Goal: Task Accomplishment & Management: Complete application form

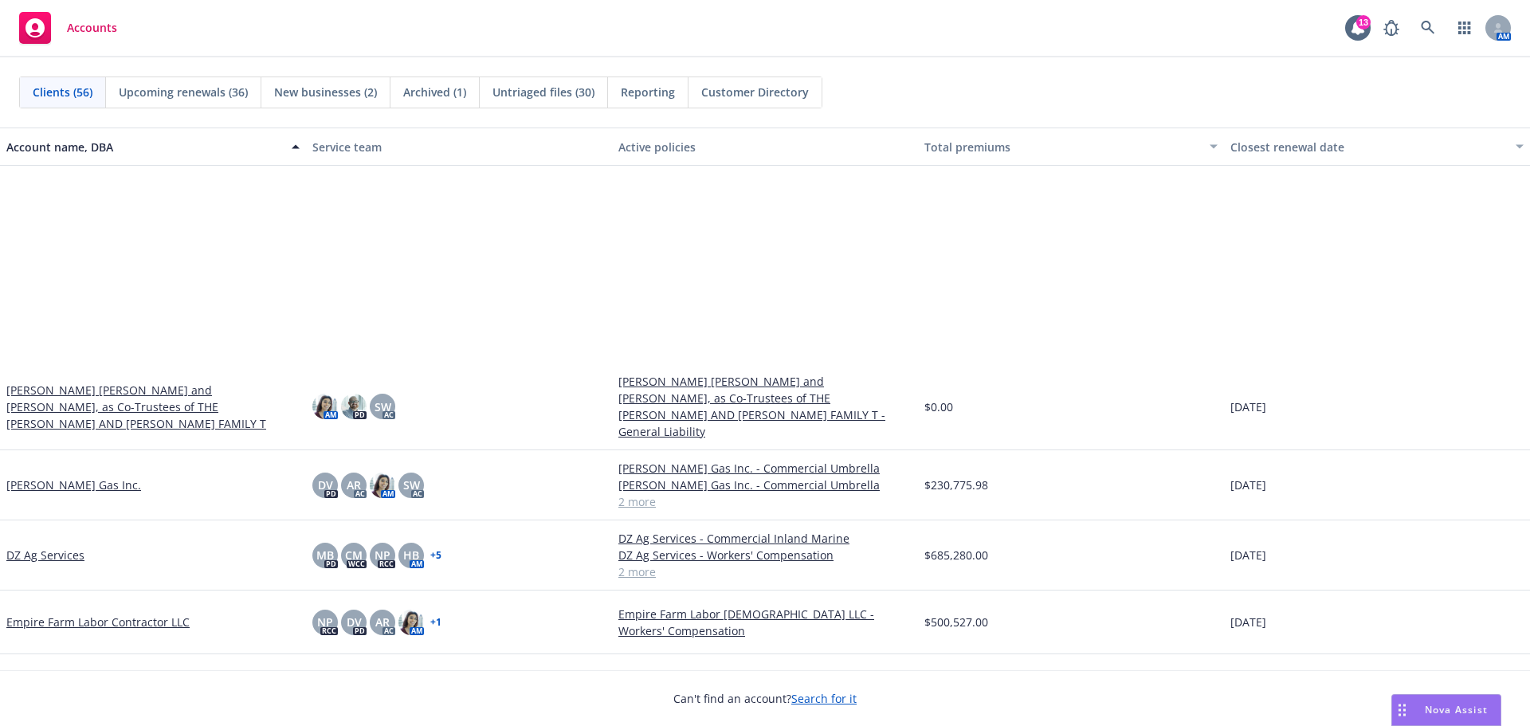
scroll to position [664, 0]
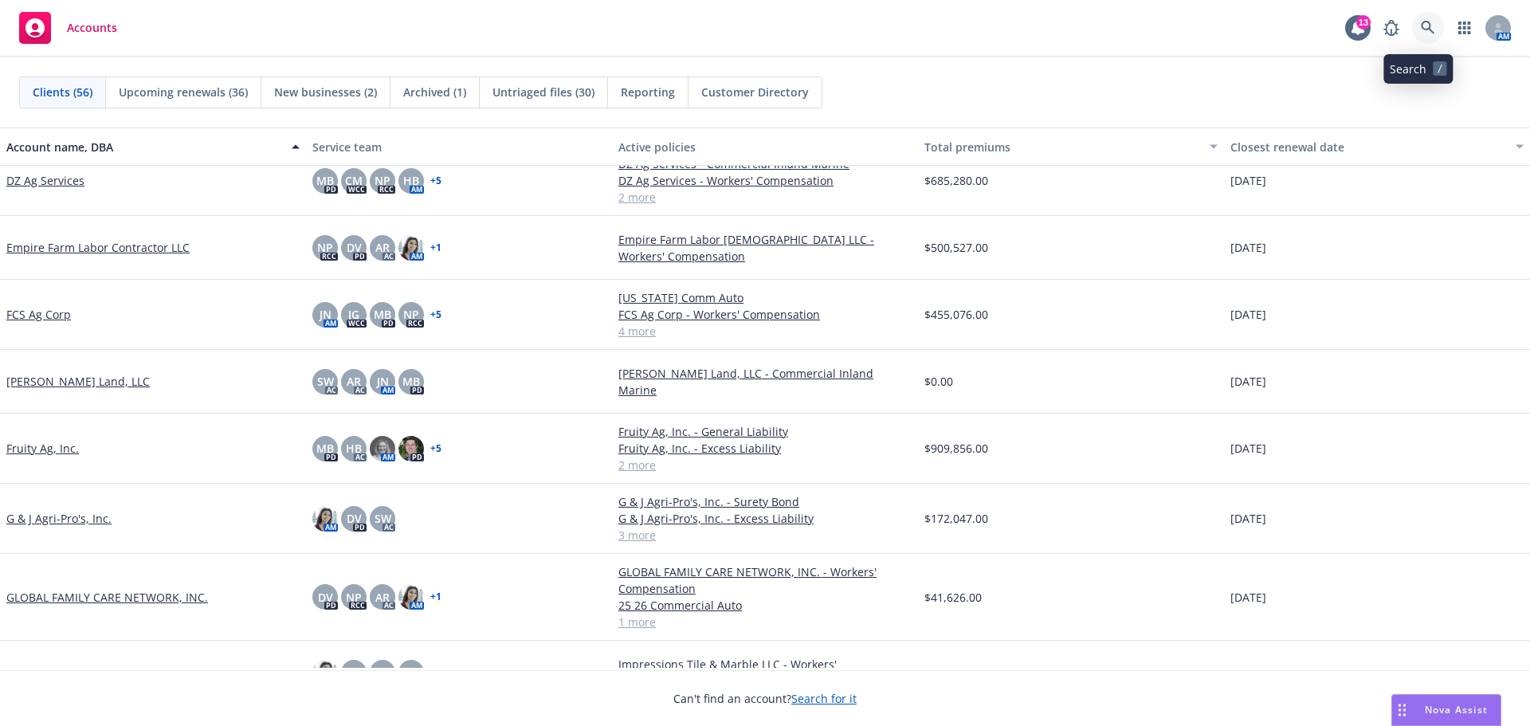
click at [1421, 33] on icon at bounding box center [1428, 28] width 14 height 14
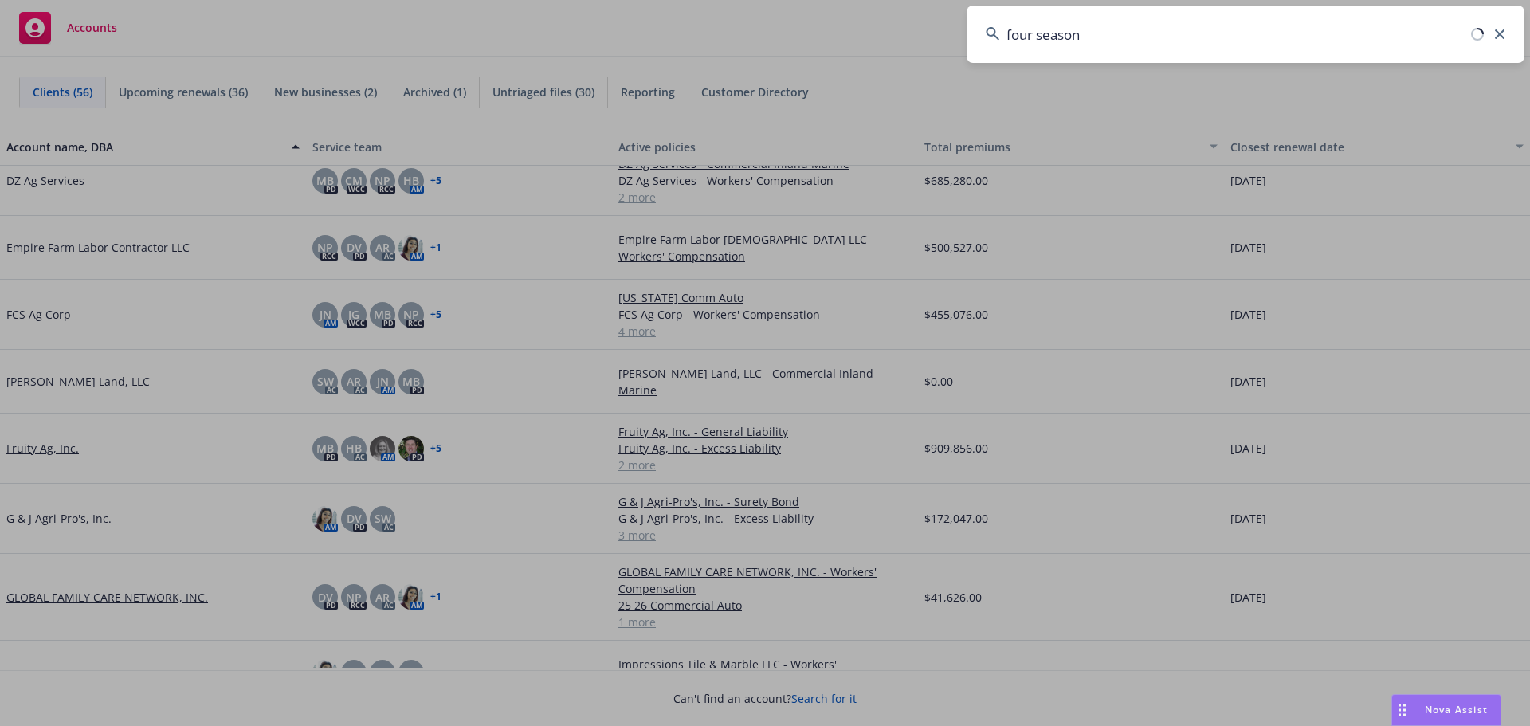
type input "four seasons"
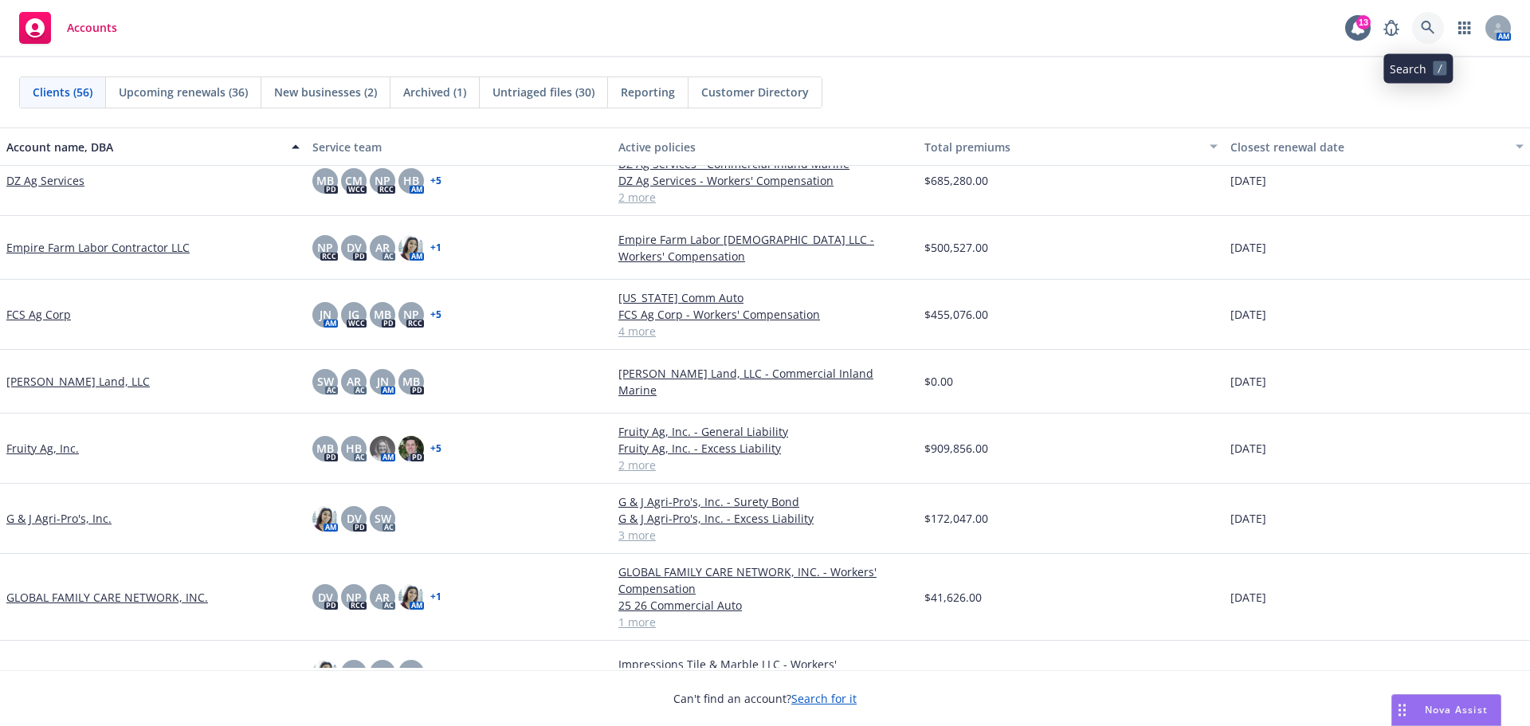
click at [1421, 26] on icon at bounding box center [1428, 28] width 14 height 14
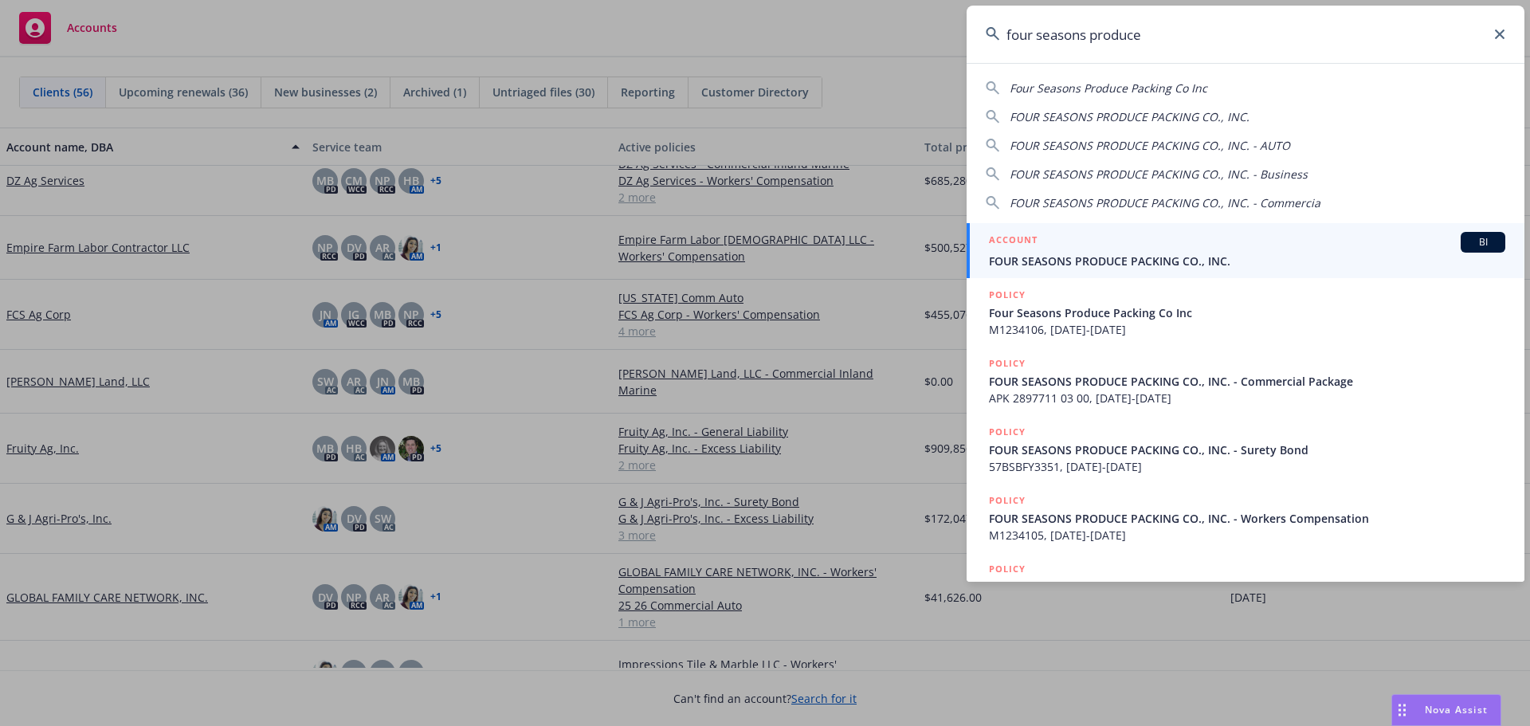
click at [1075, 117] on span "FOUR SEASONS PRODUCE PACKING CO., INC." at bounding box center [1130, 116] width 240 height 15
type input "FOUR SEASONS PRODUCE PACKING CO., INC."
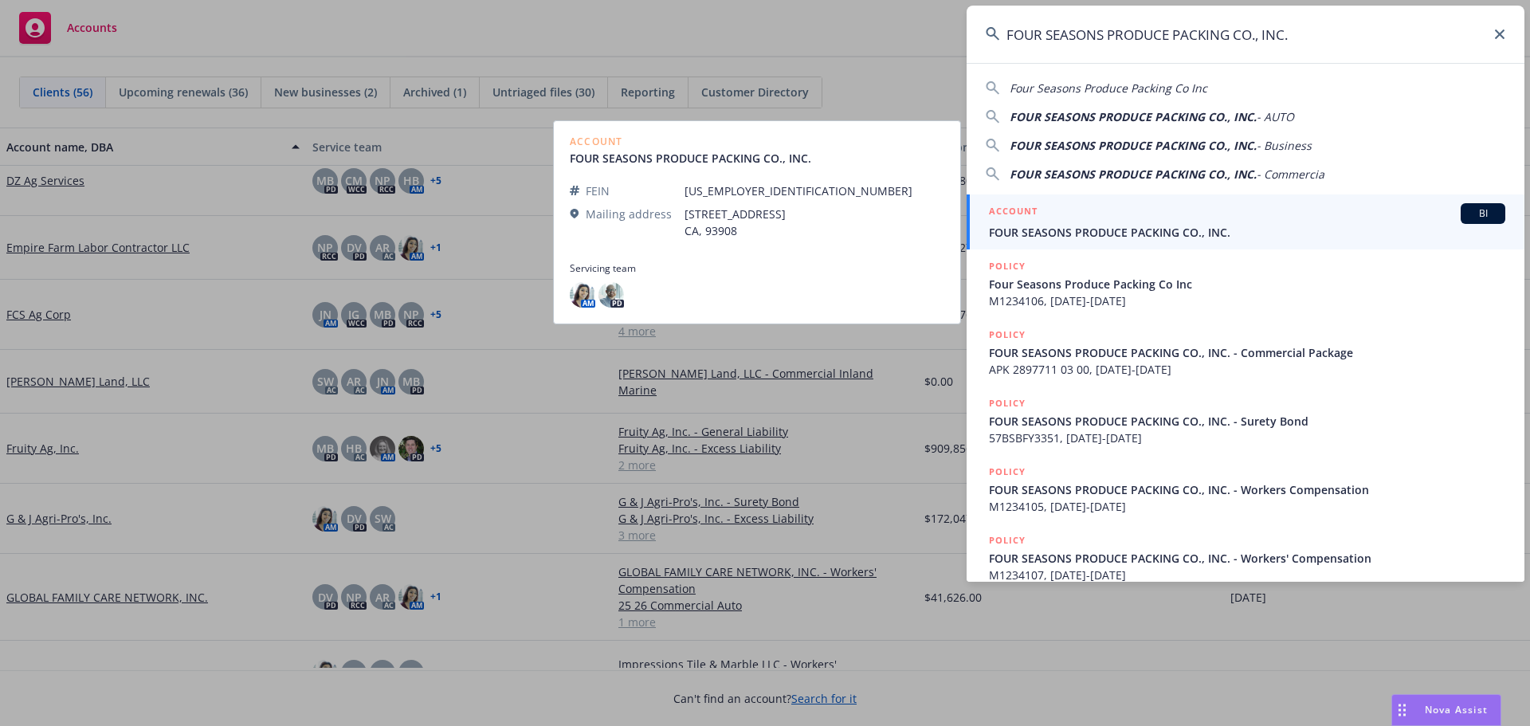
click at [1166, 204] on div "ACCOUNT BI" at bounding box center [1247, 213] width 516 height 21
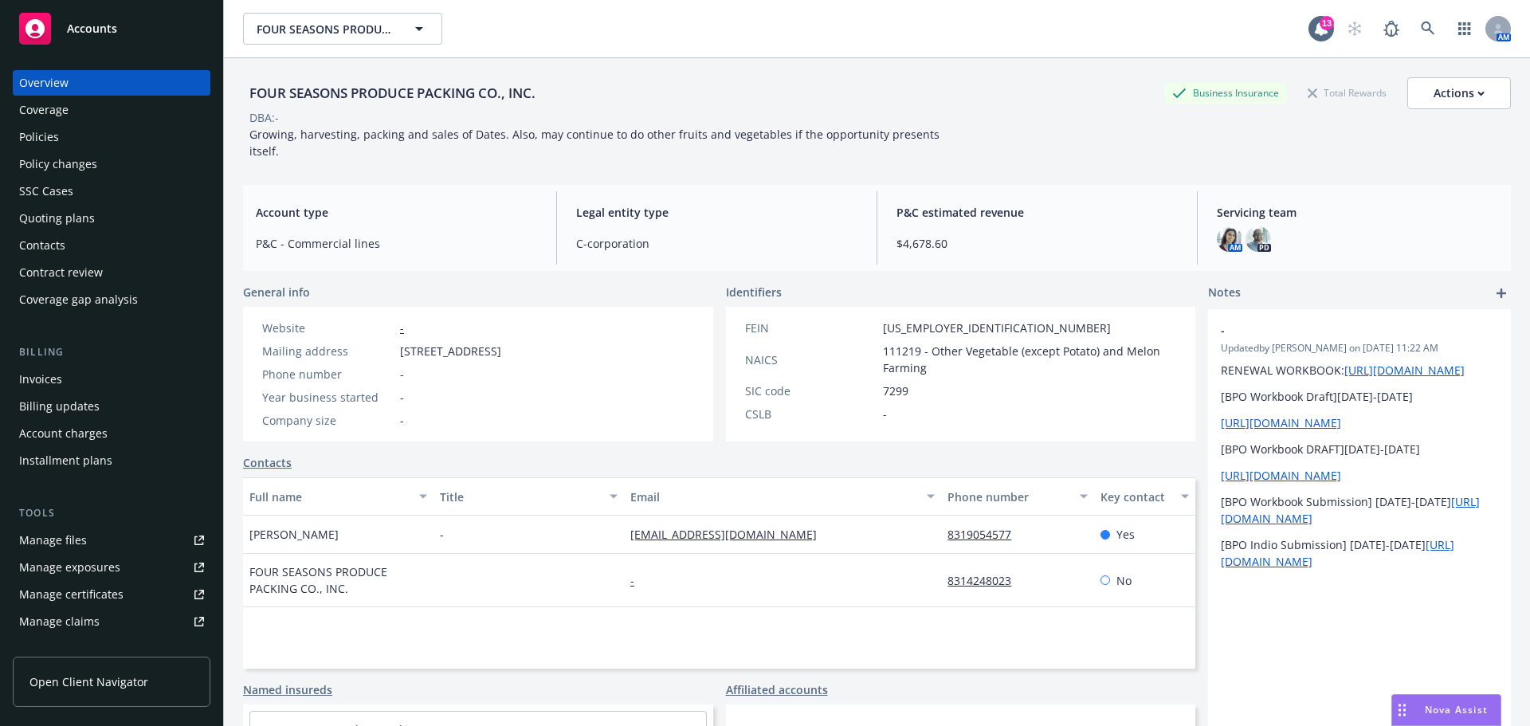
click at [36, 150] on div "Policies" at bounding box center [39, 137] width 40 height 26
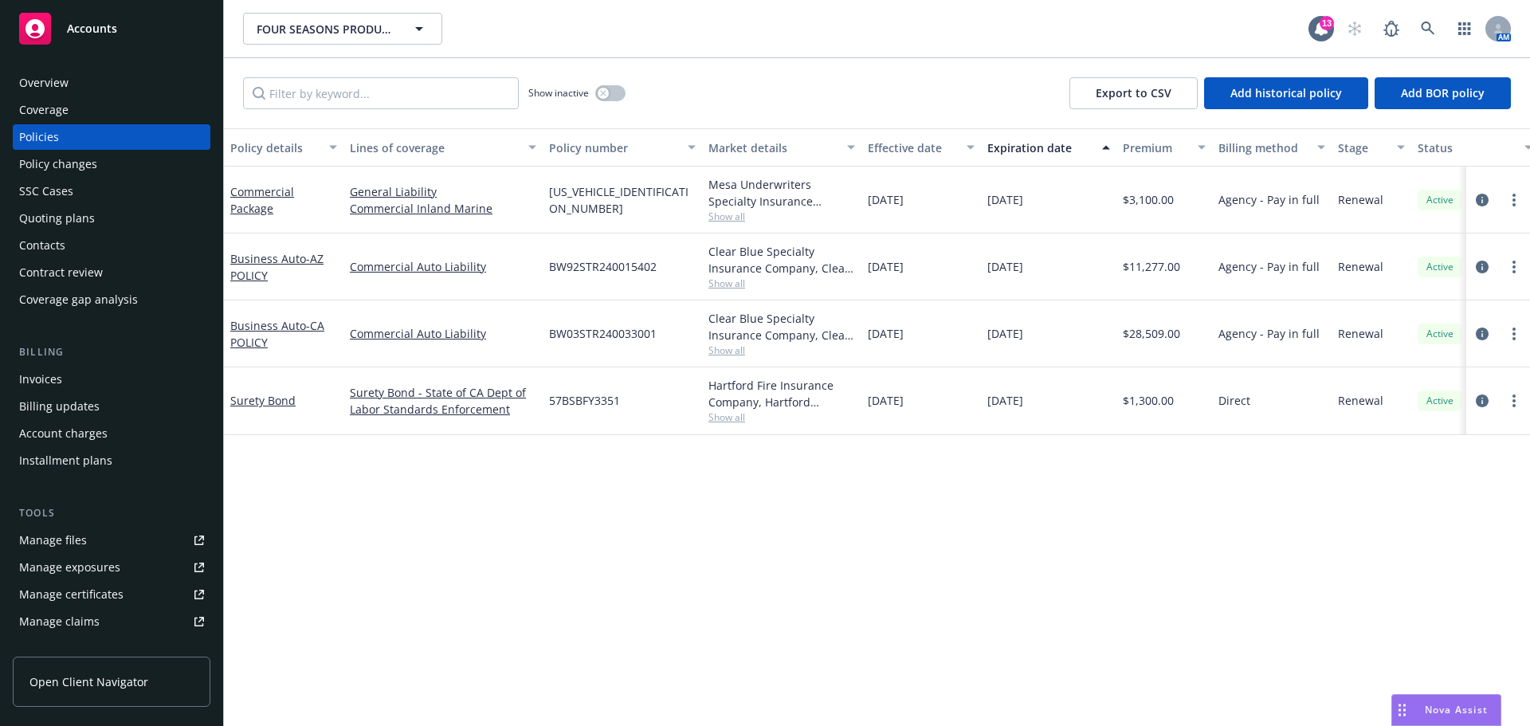
click at [46, 553] on div "Manage files" at bounding box center [53, 541] width 68 height 26
click at [255, 349] on link "Business Auto - CA POLICY" at bounding box center [277, 334] width 94 height 32
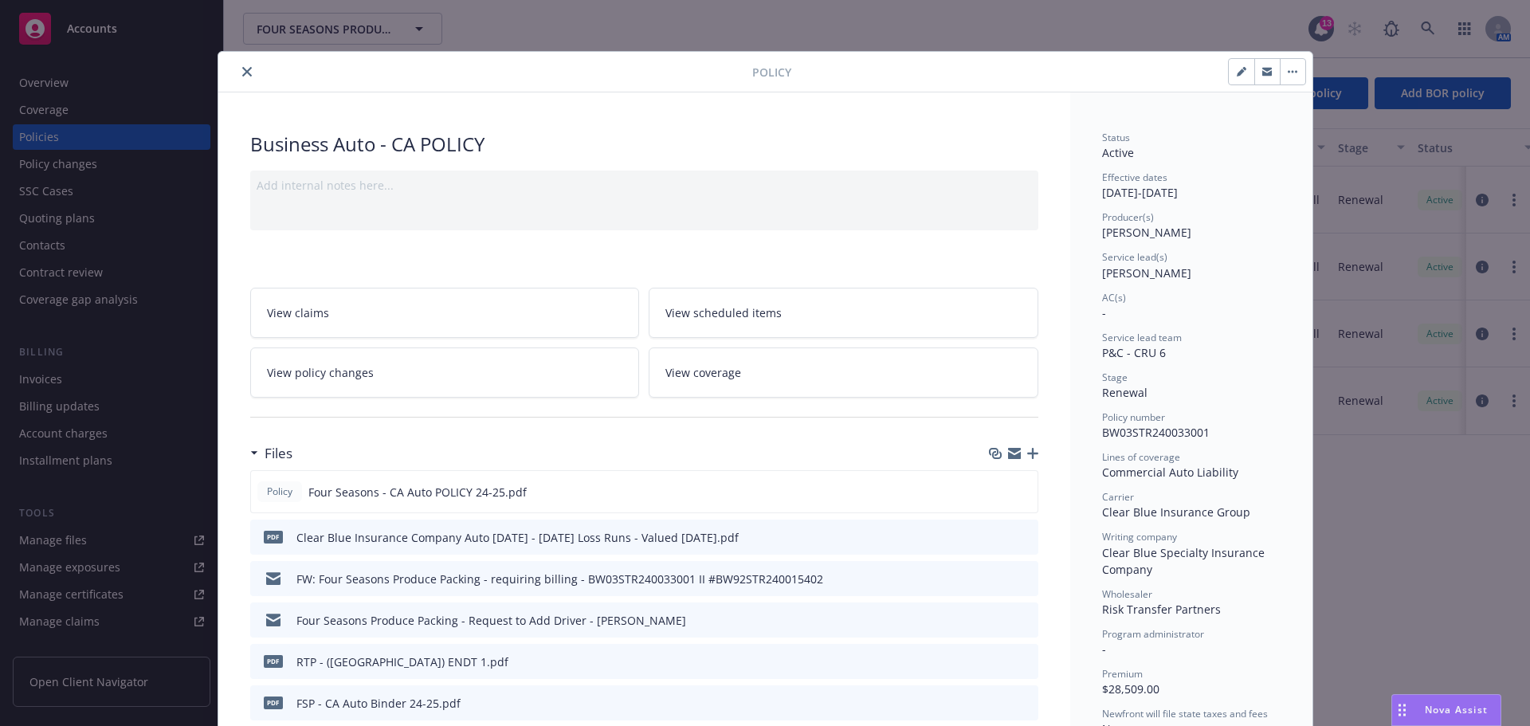
click at [249, 67] on button "close" at bounding box center [246, 71] width 19 height 19
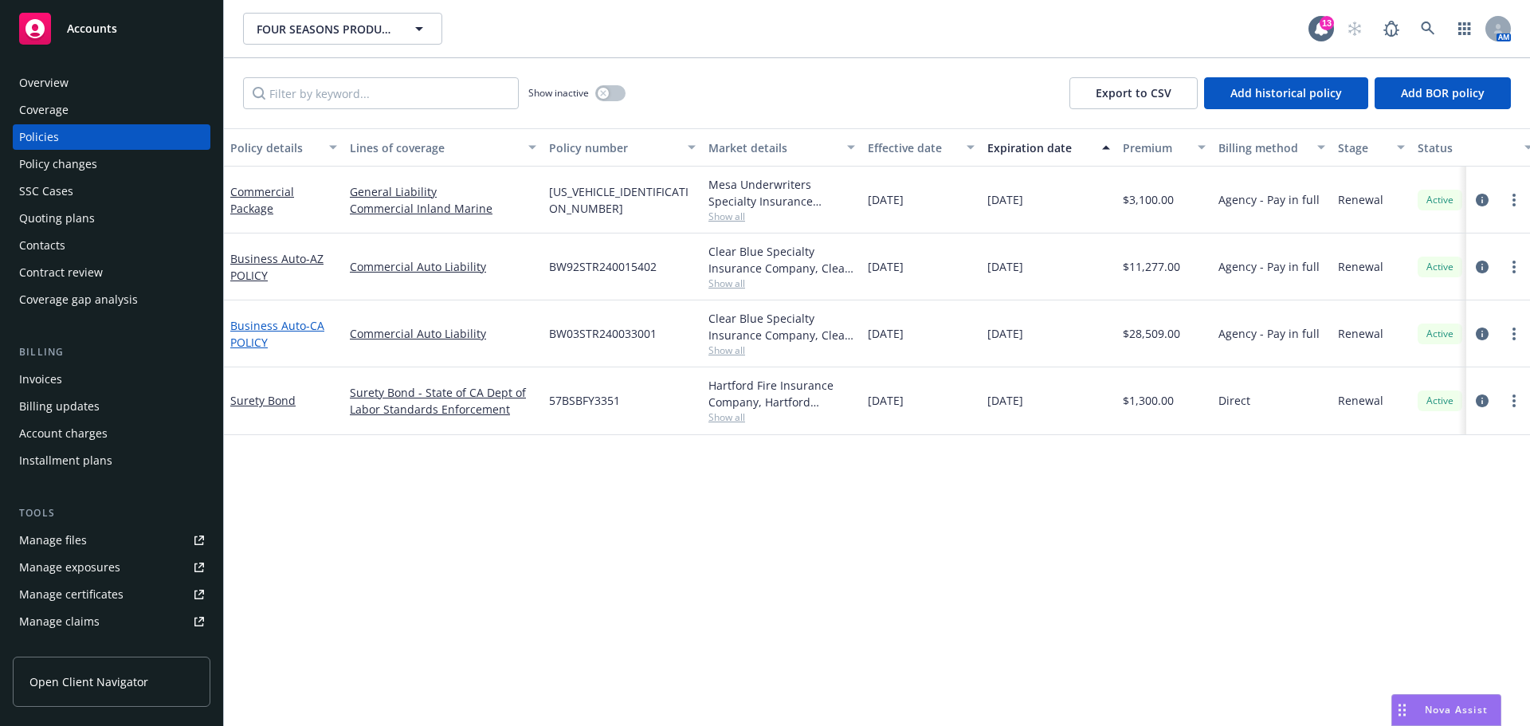
click at [264, 340] on link "Business Auto - CA POLICY" at bounding box center [277, 334] width 94 height 32
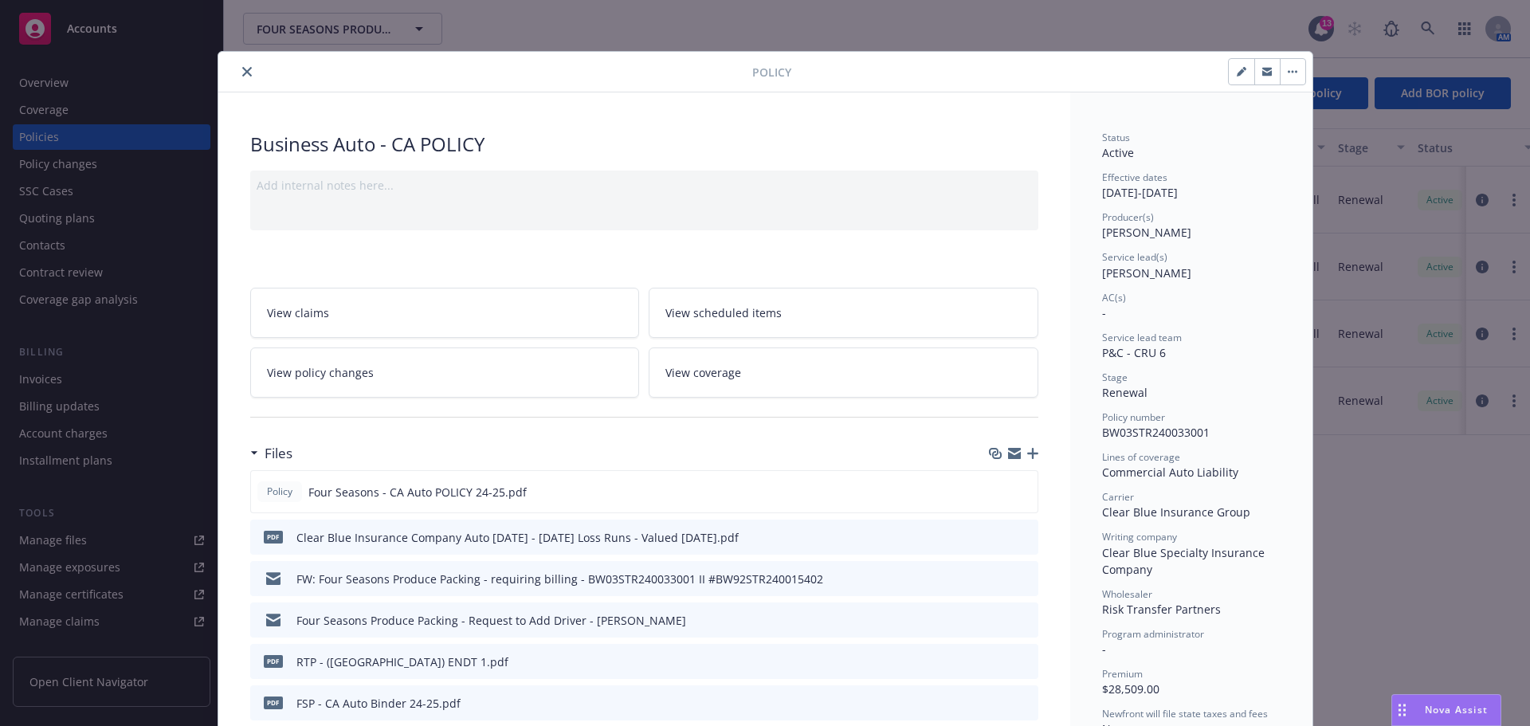
scroll to position [48, 0]
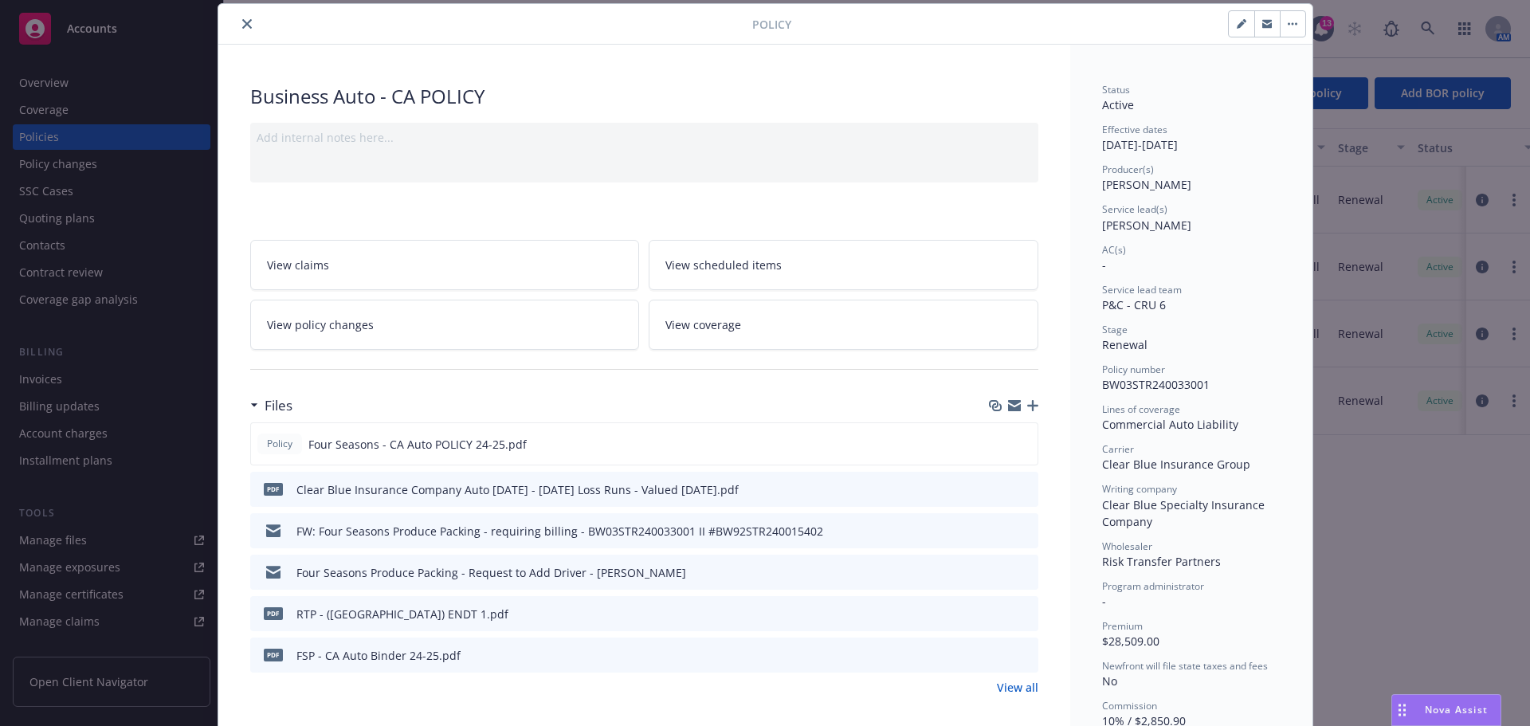
click at [253, 26] on button "close" at bounding box center [246, 23] width 19 height 19
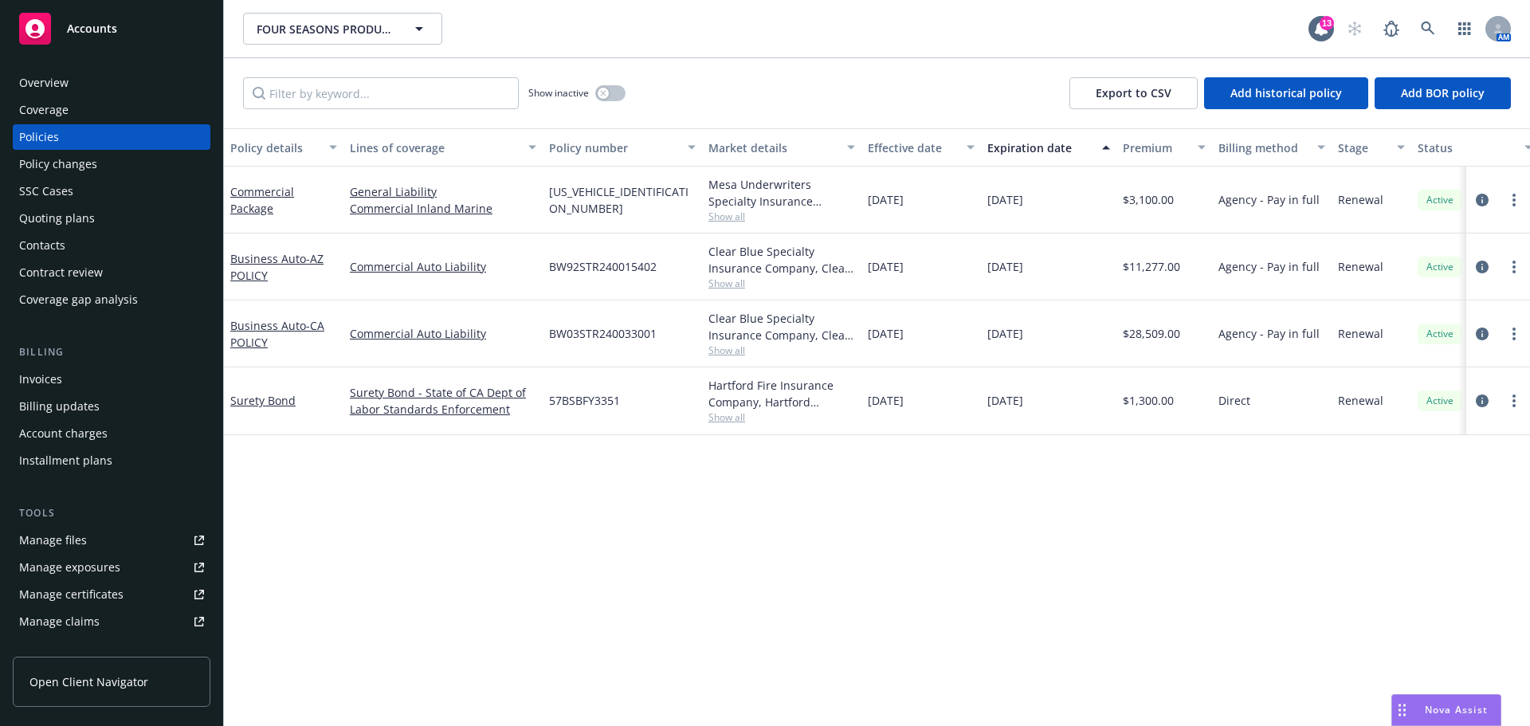
click at [108, 175] on div "Policy changes" at bounding box center [111, 164] width 185 height 26
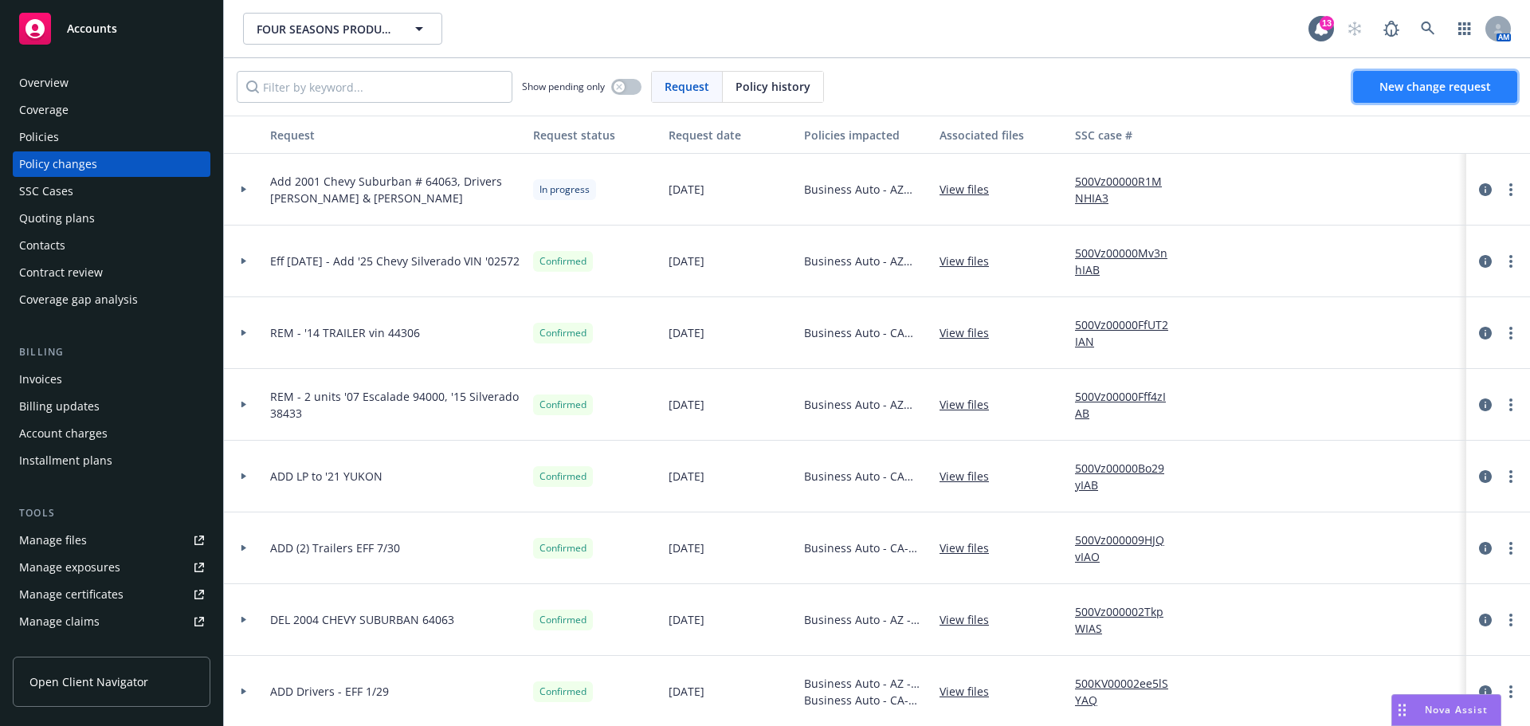
click at [1402, 94] on span "New change request" at bounding box center [1436, 86] width 112 height 15
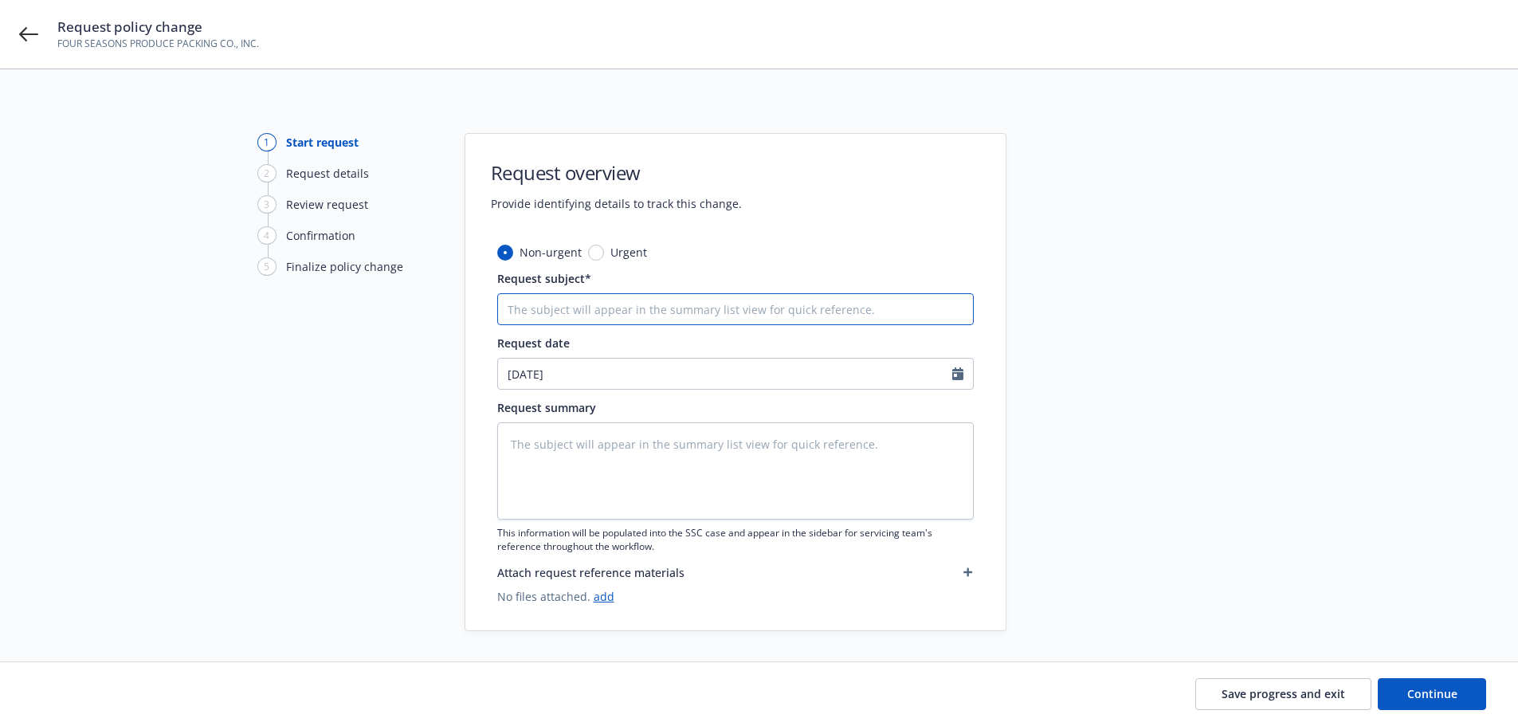
click at [565, 310] on input "Request subject*" at bounding box center [735, 309] width 477 height 32
click at [22, 28] on icon at bounding box center [28, 34] width 19 height 19
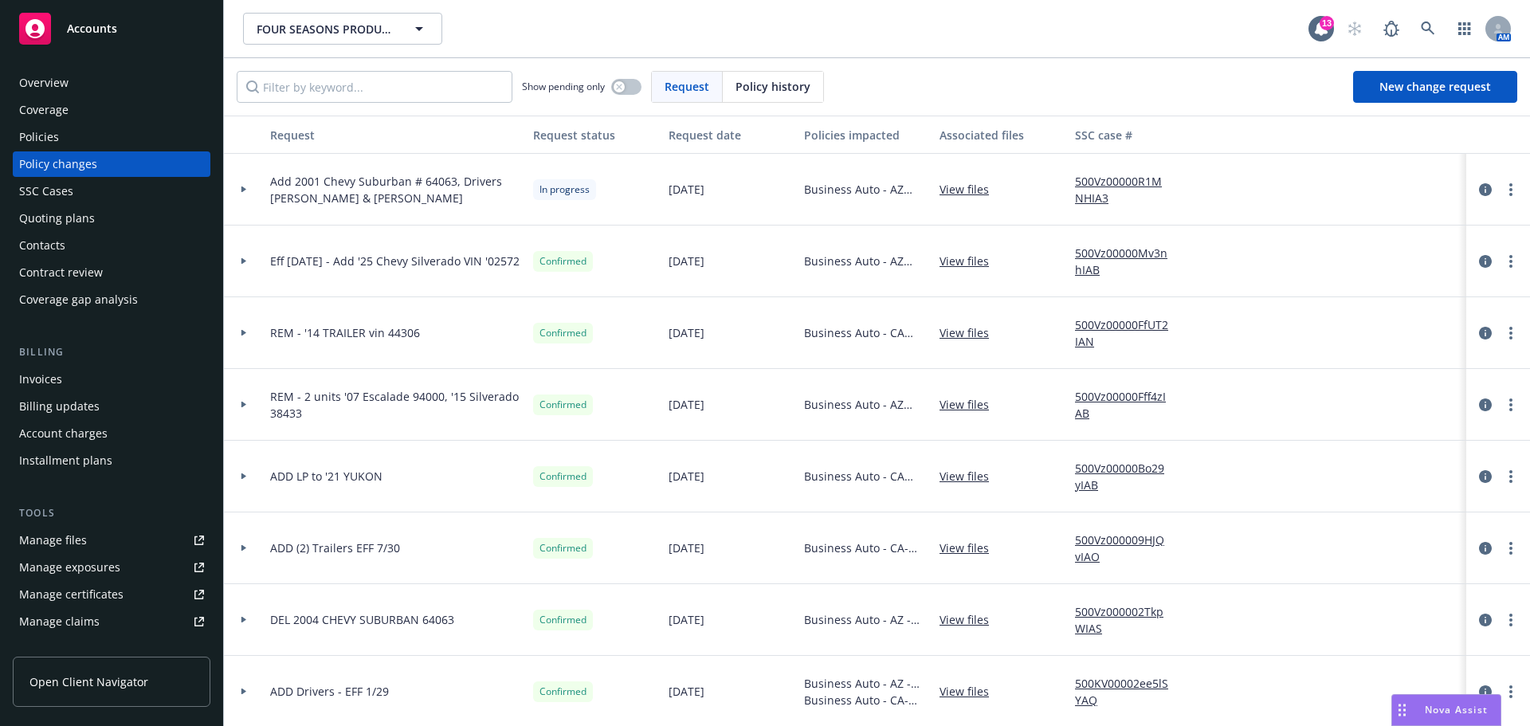
click at [63, 139] on div "Policies" at bounding box center [111, 137] width 185 height 26
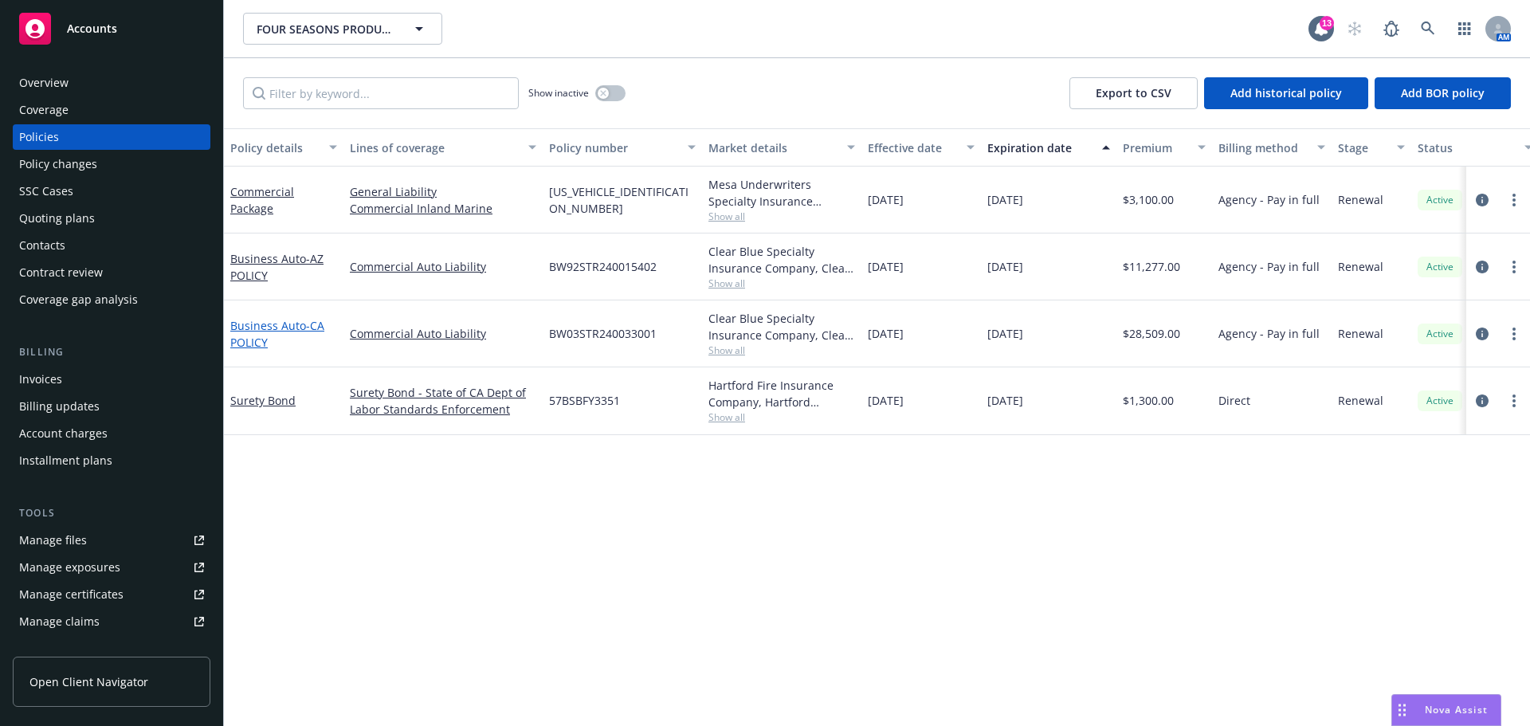
click at [241, 350] on link "Business Auto - CA POLICY" at bounding box center [277, 334] width 94 height 32
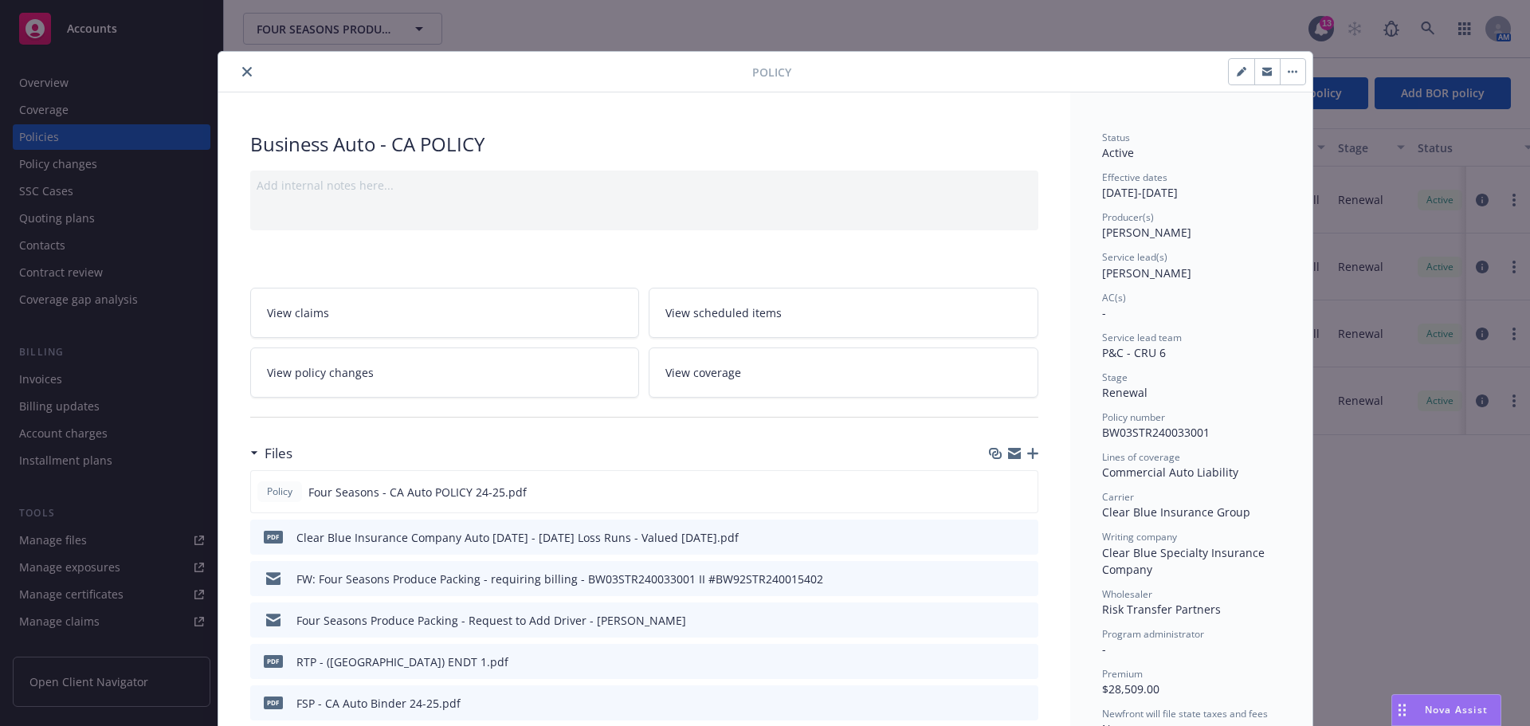
scroll to position [48, 0]
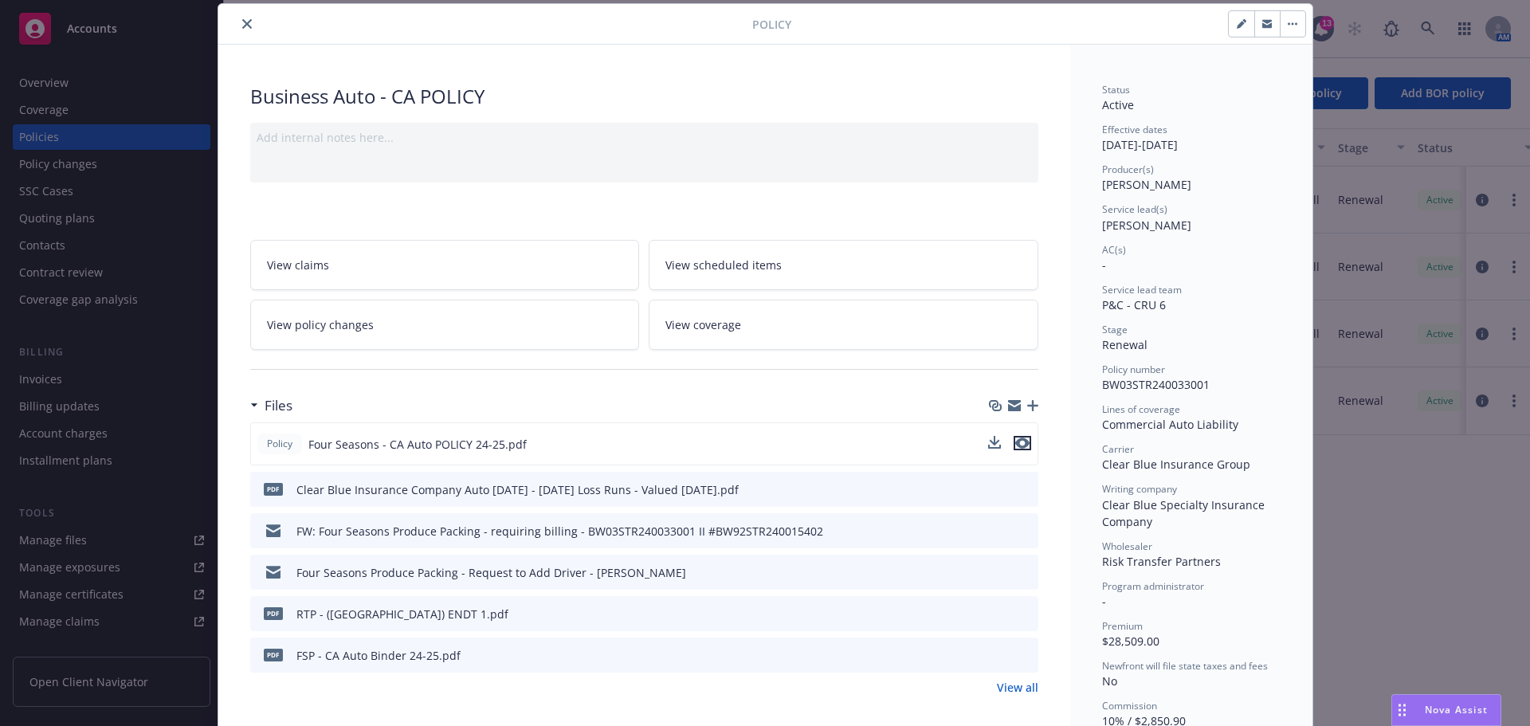
click at [1021, 449] on icon "preview file" at bounding box center [1022, 443] width 14 height 11
click at [244, 26] on icon "close" at bounding box center [247, 24] width 10 height 10
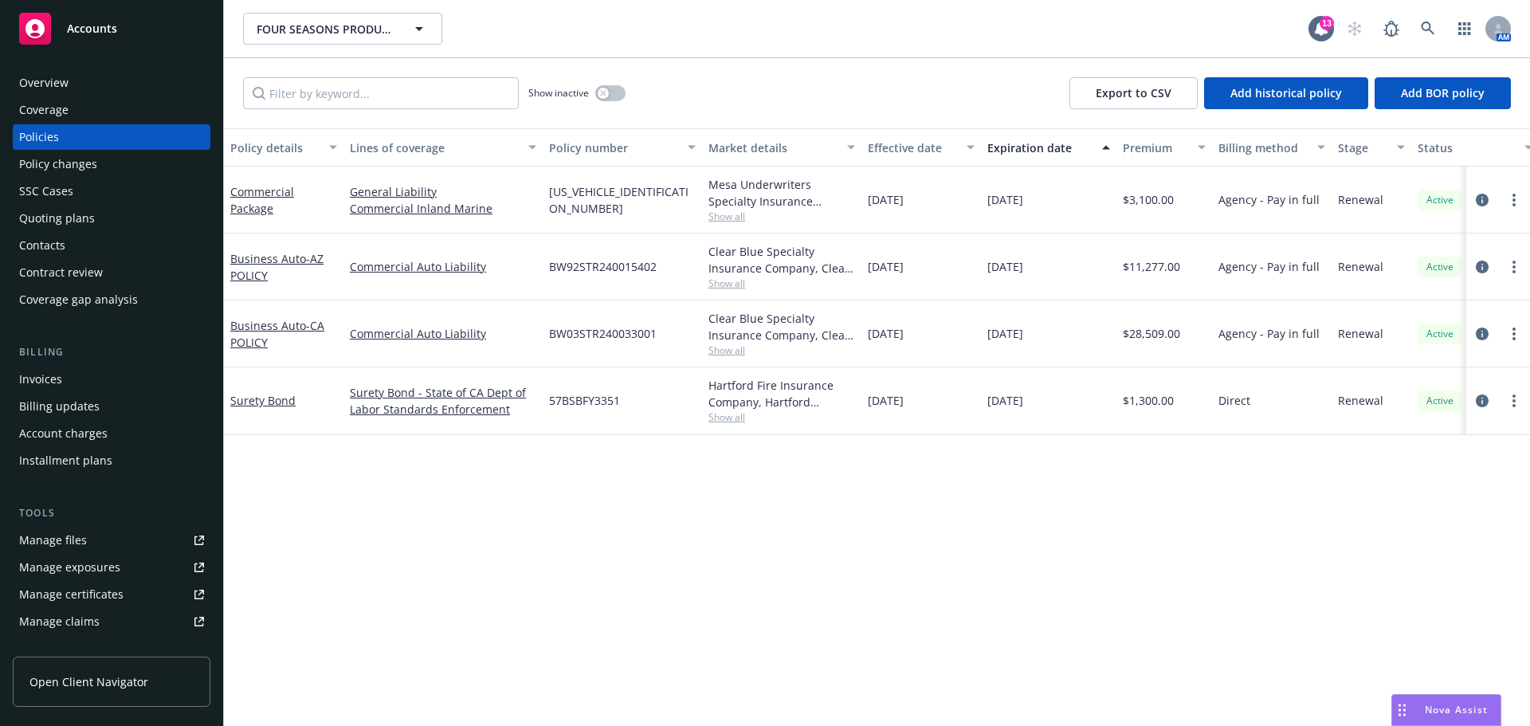
click at [94, 177] on div "Policy changes" at bounding box center [58, 164] width 78 height 26
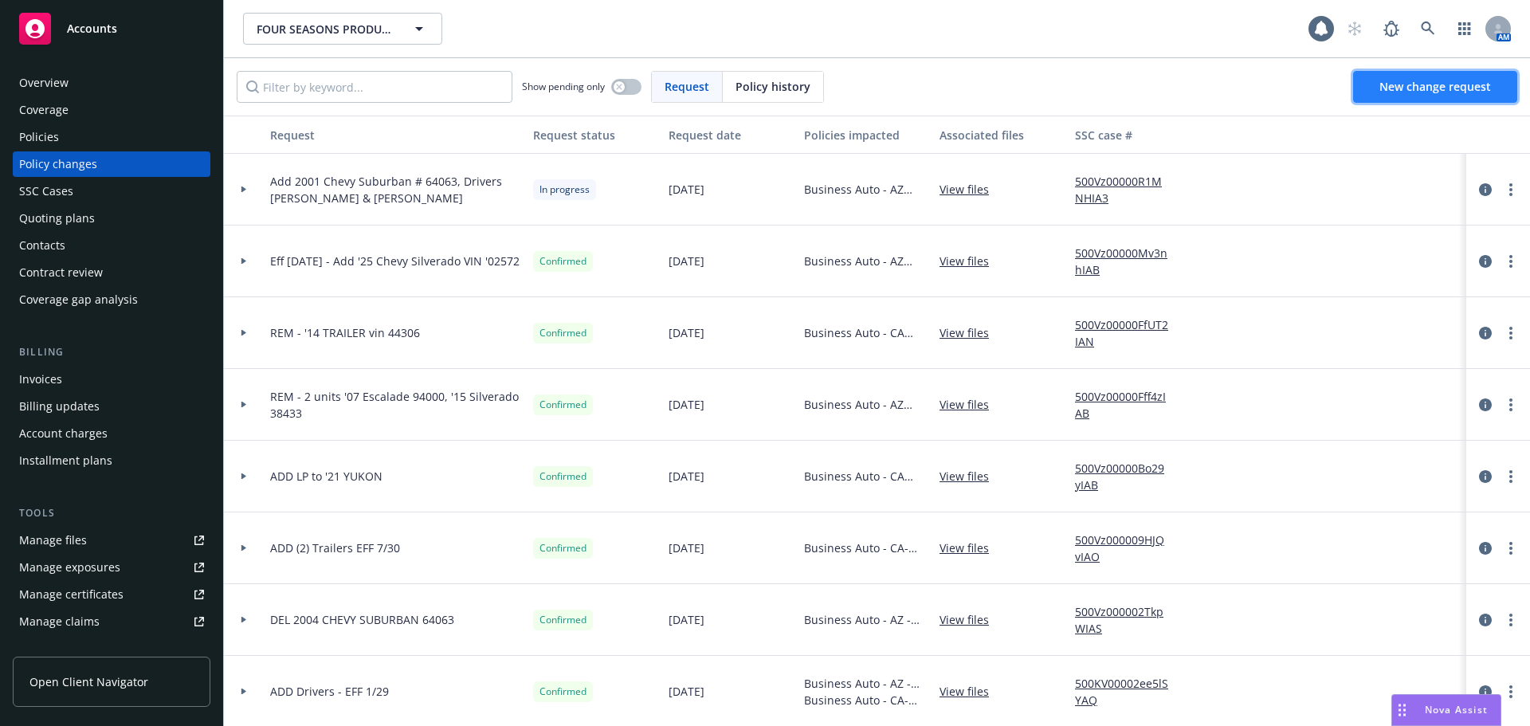
click at [1412, 92] on span "New change request" at bounding box center [1436, 86] width 112 height 15
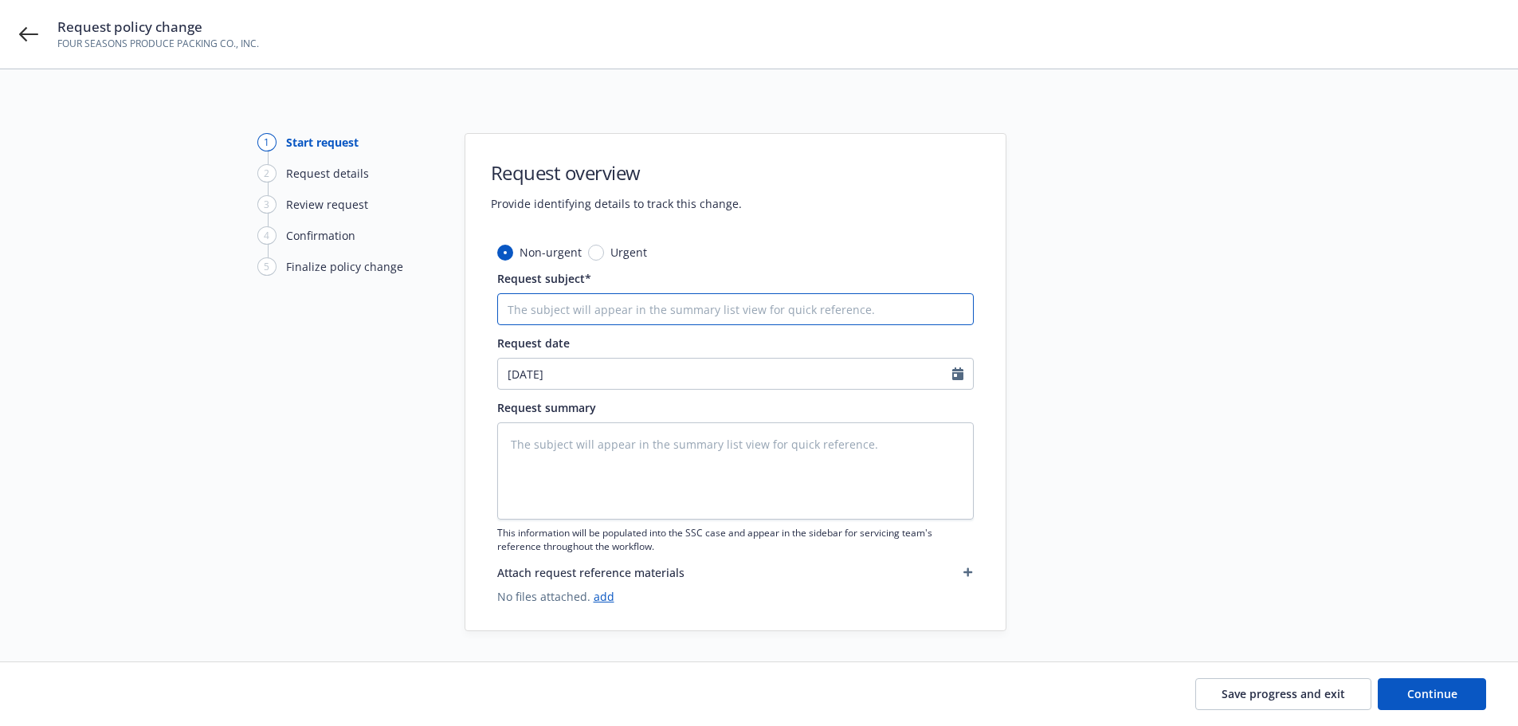
click at [639, 300] on input "Request subject*" at bounding box center [735, 309] width 477 height 32
type textarea "x"
type input "De"
type textarea "x"
type input "Dew"
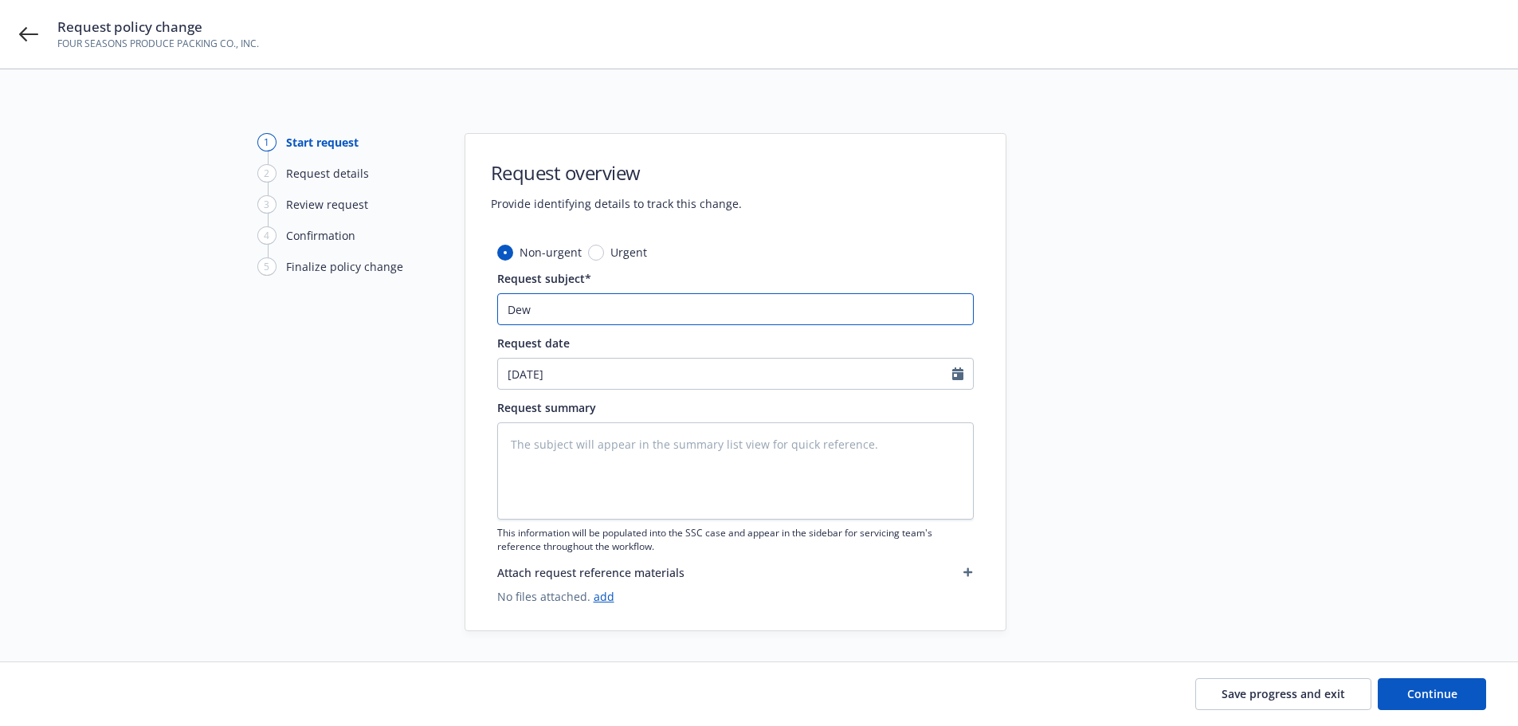
type textarea "x"
type input "De"
type textarea "x"
type input "Del"
type textarea "x"
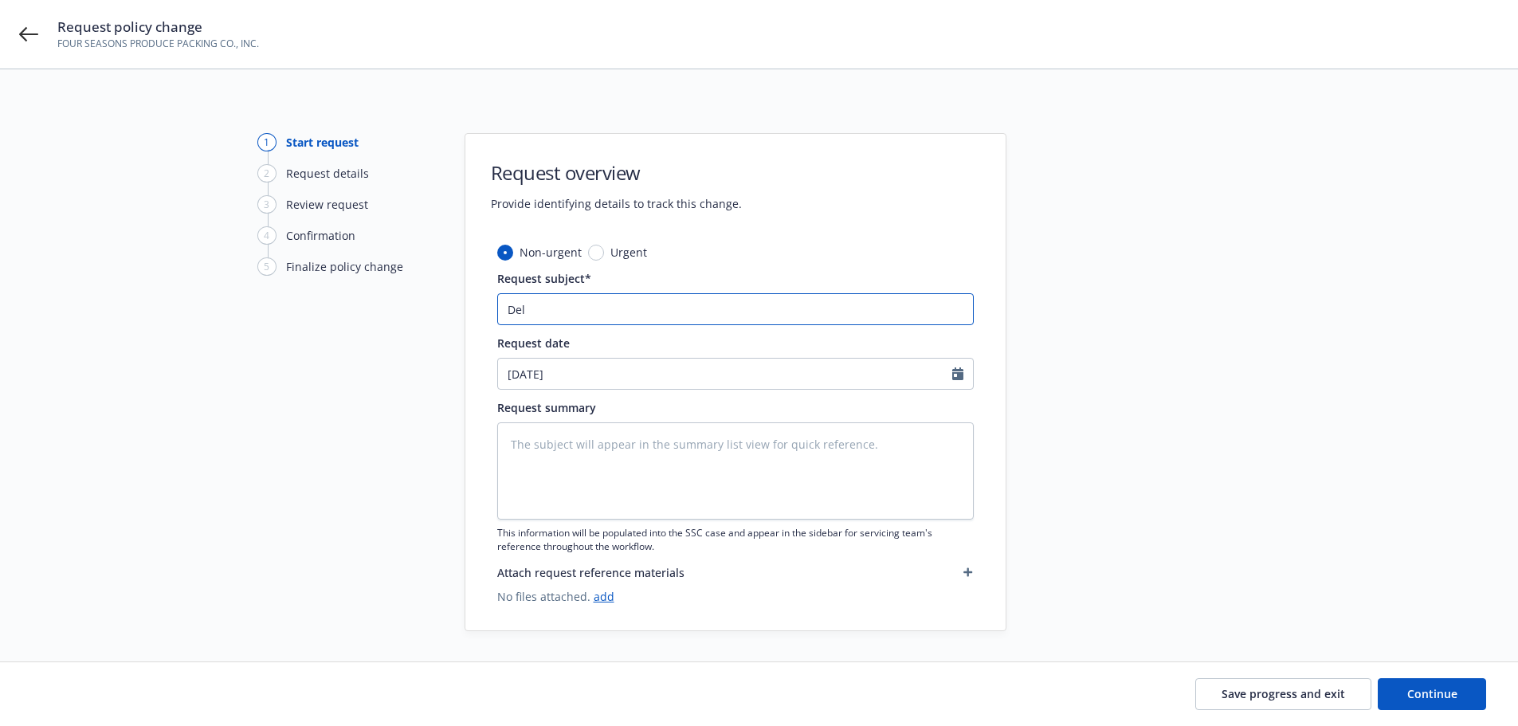
type input "Dele"
type textarea "x"
type input "Delet"
type textarea "x"
type input "Delete"
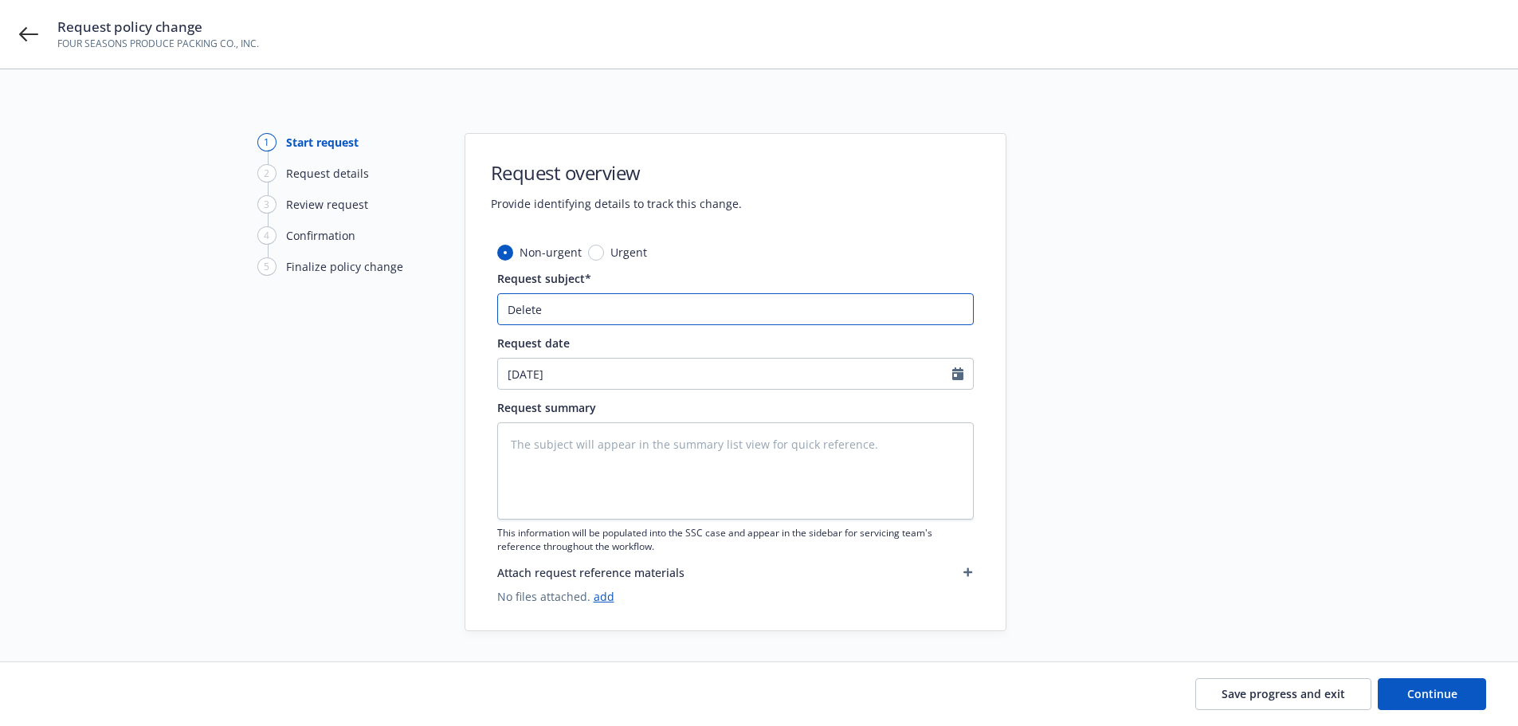
type textarea "x"
type input "Delete"
type textarea "x"
type input "Delete 2"
type textarea "x"
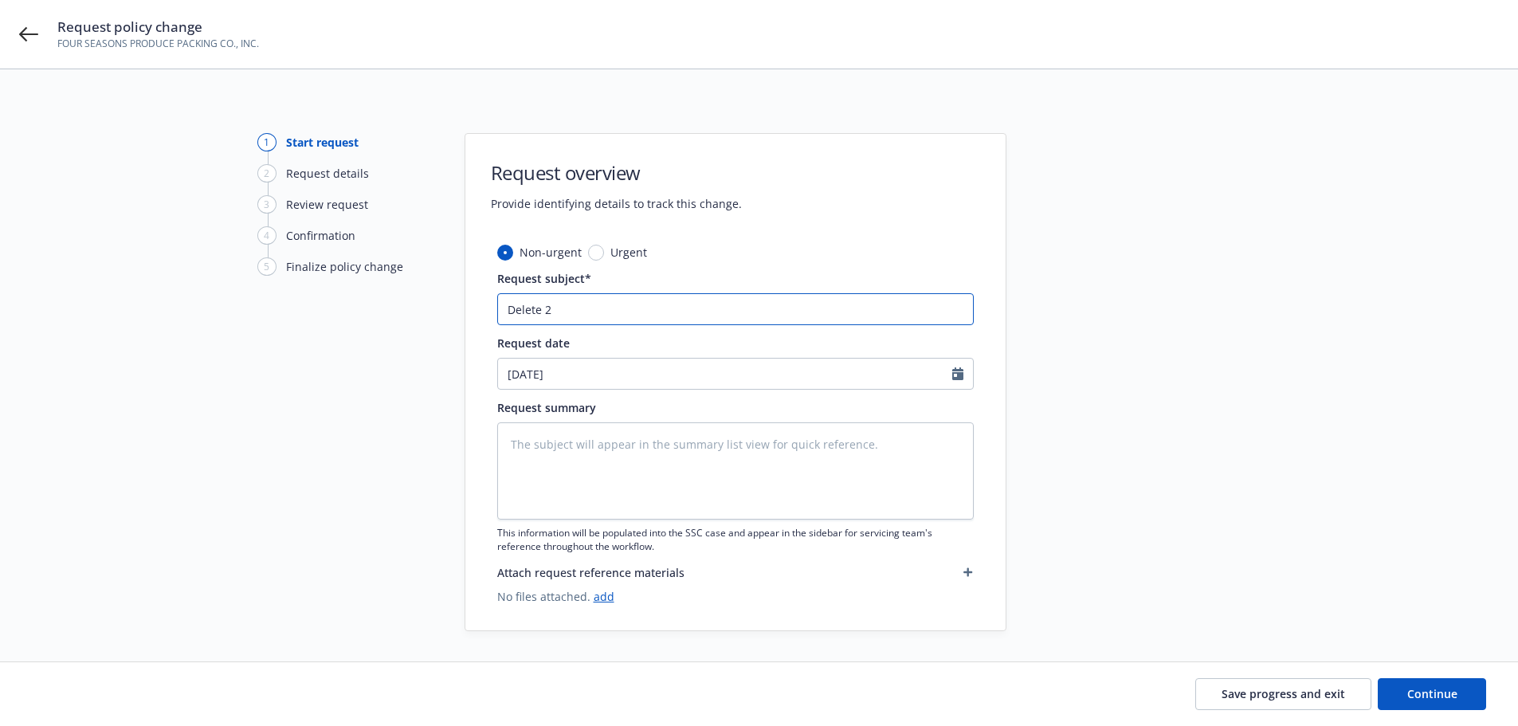
type input "Delete 20"
type textarea "x"
type input "Delete 201"
type textarea "x"
type input "Delete 2013"
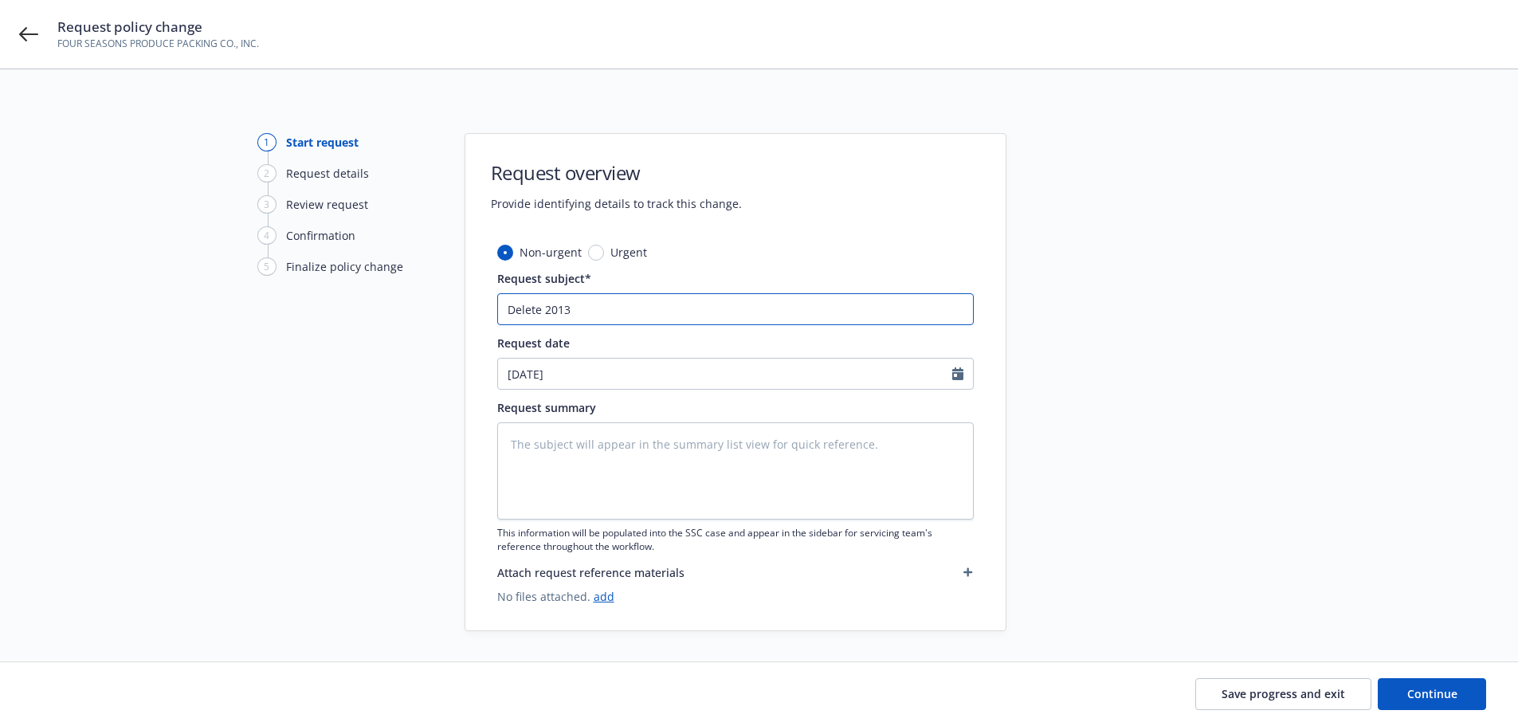
type textarea "x"
type input "Delete 2013"
type textarea "x"
type input "Delete 2013 T"
type textarea "x"
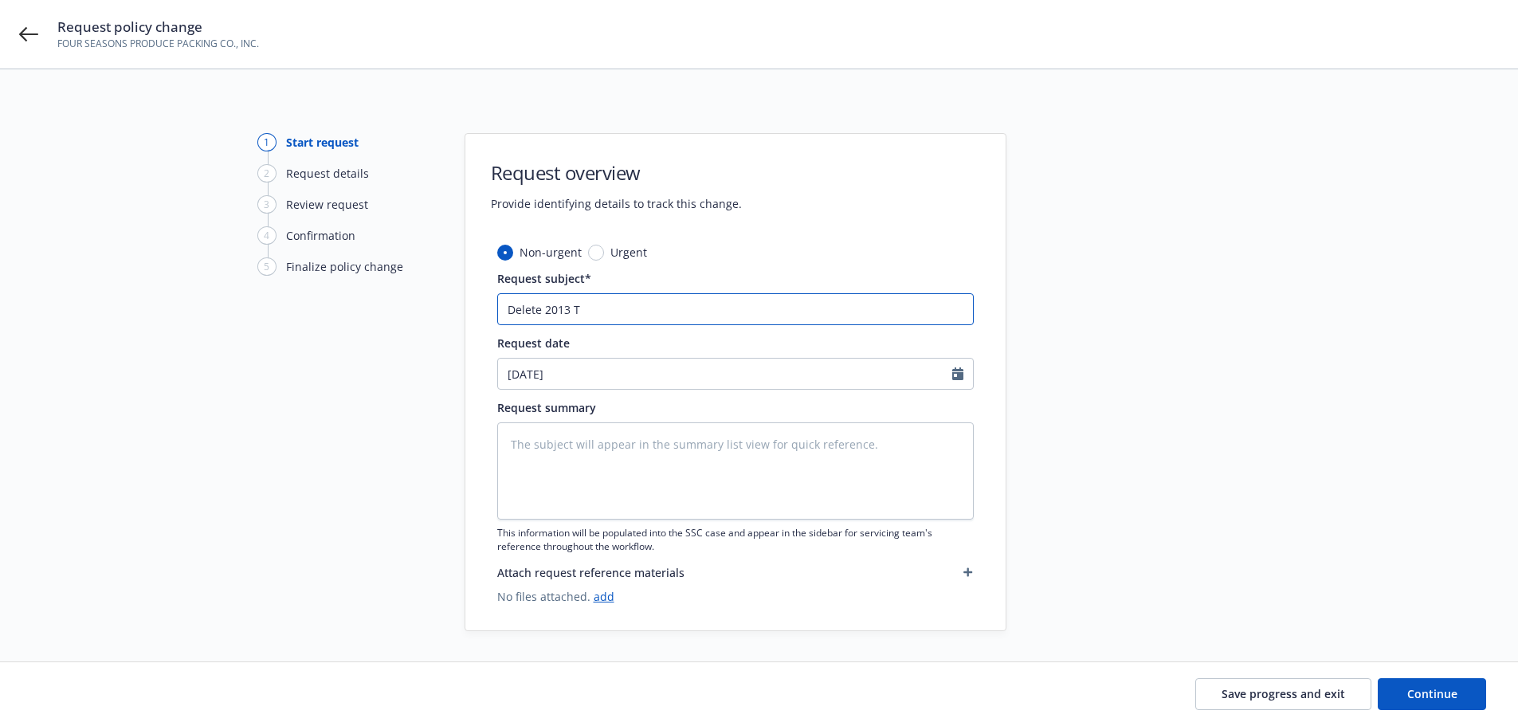
type input "Delete 2013 Tr"
type textarea "x"
type input "Delete 2013 Tra"
type textarea "x"
type input "Delete 2013 Trai"
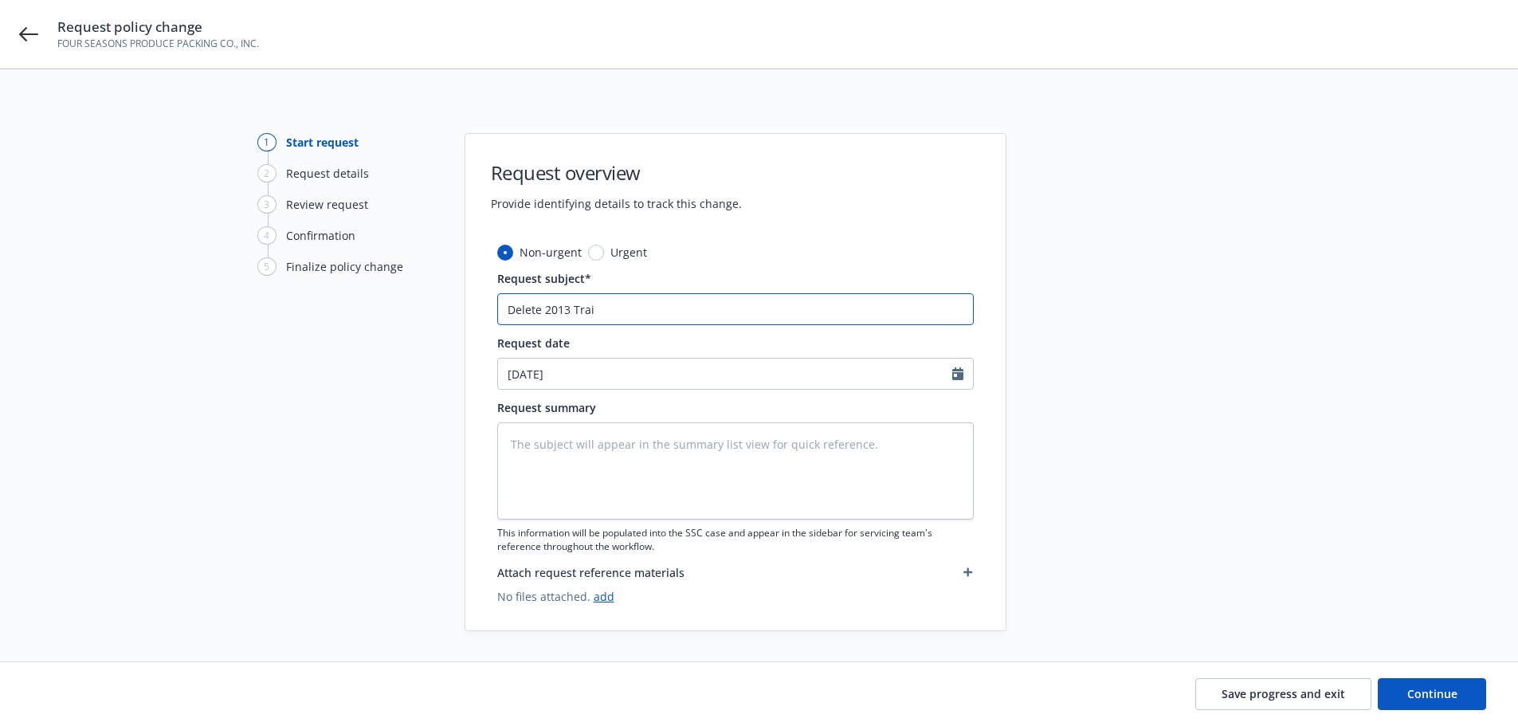
type textarea "x"
type input "Delete 2013 Trail"
type textarea "x"
type input "Delete 2013 Traile"
type textarea "x"
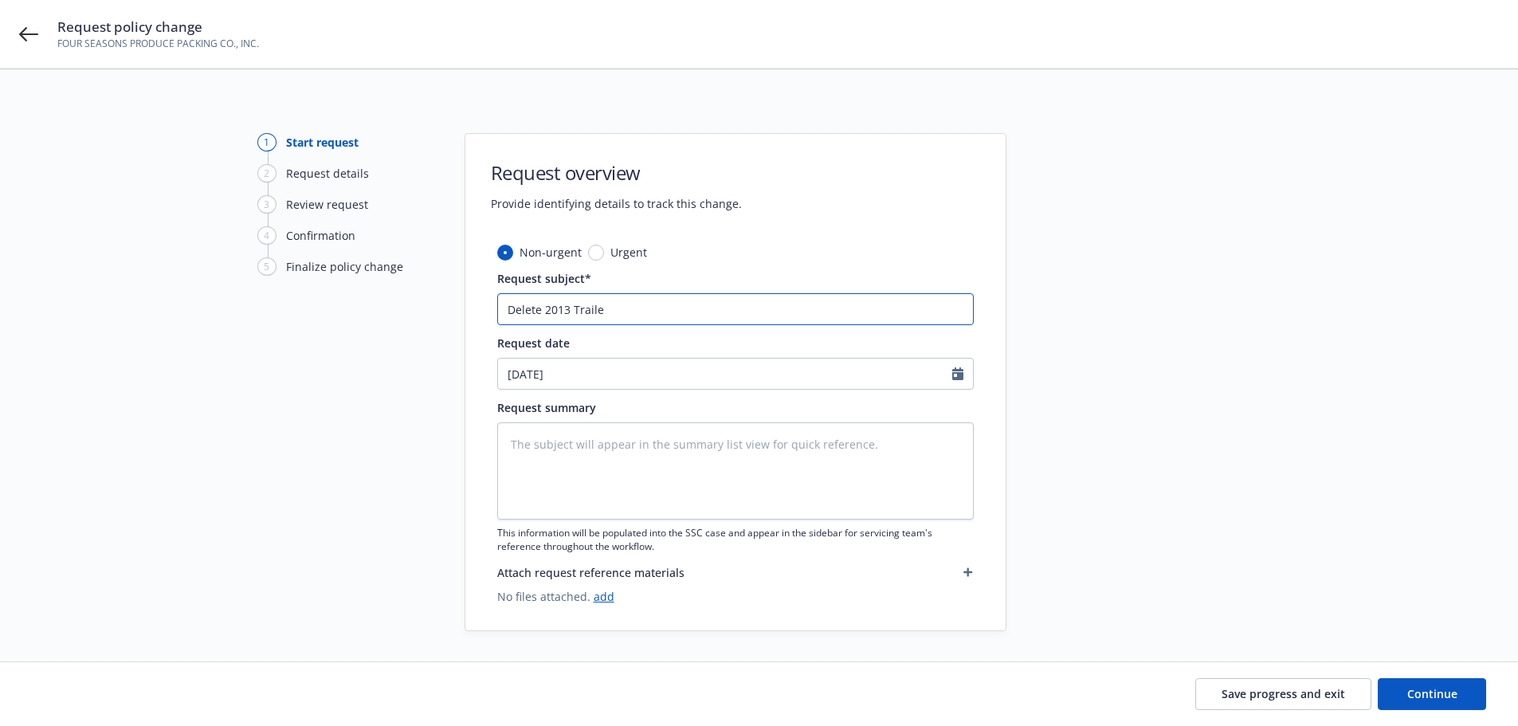
type input "Delete 2013 Trailer"
type textarea "x"
type input "Delete 2013 Trailer"
type textarea "x"
type input "Delete 2013 Trailer #"
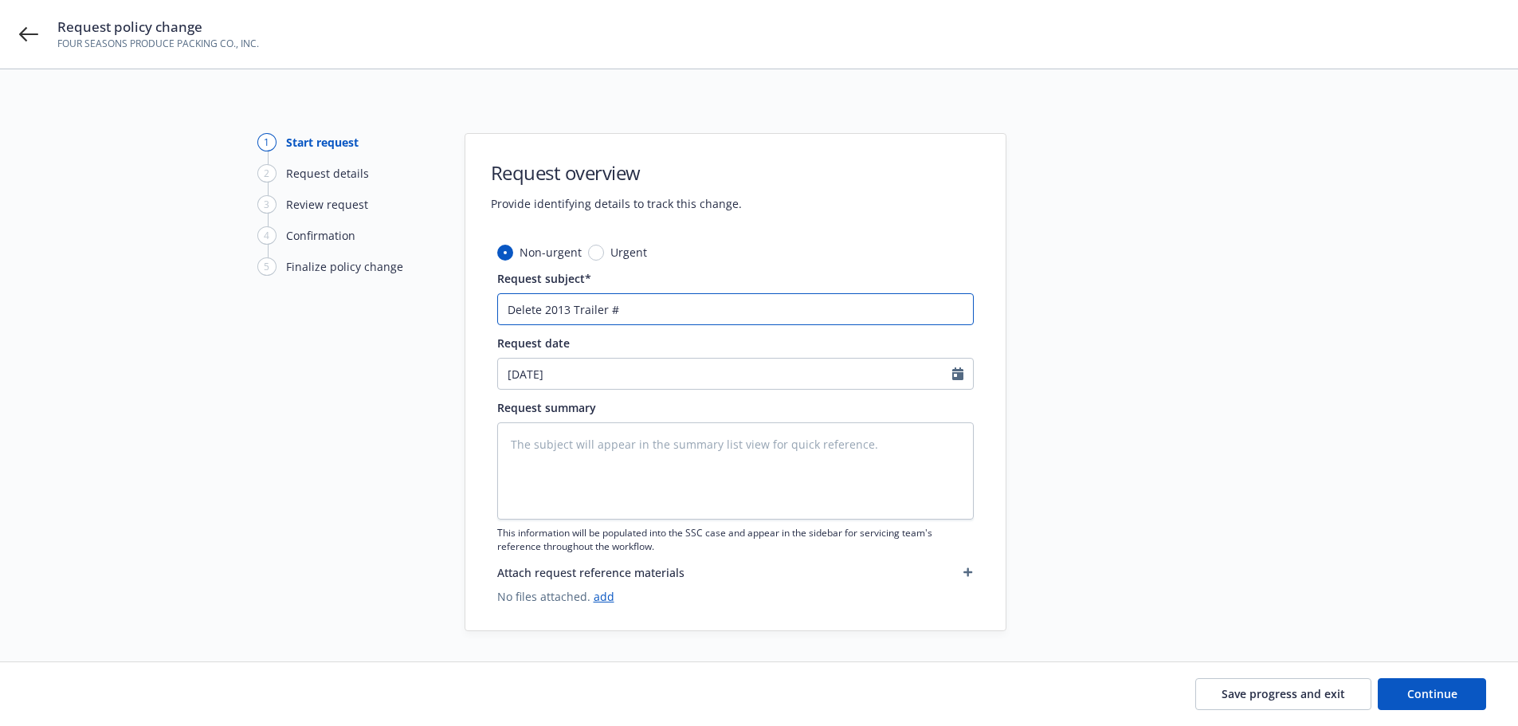
type textarea "x"
type input "Delete 2013 Trailer"
type textarea "x"
type input "Delete 2013 Trailer="
type textarea "x"
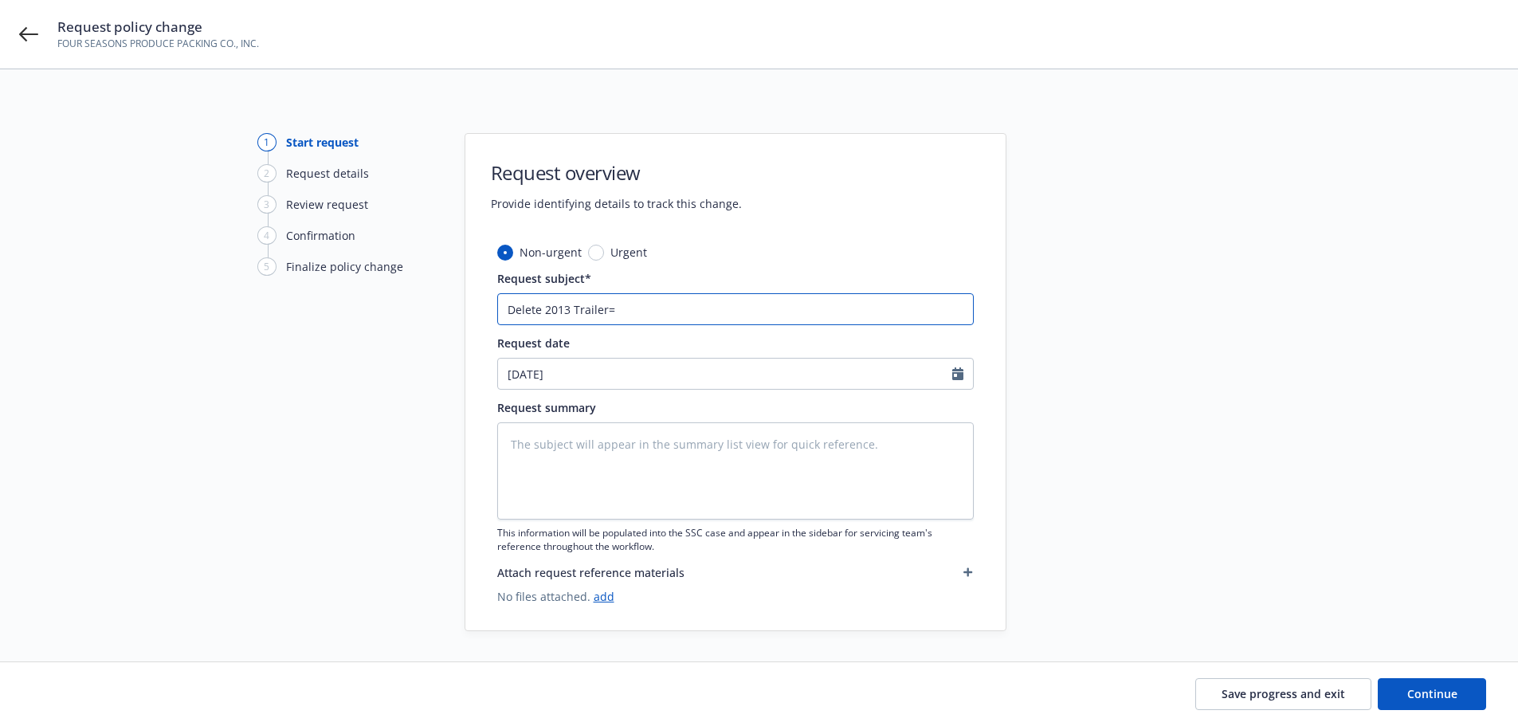
type input "Delete 2013 Trailer"
type textarea "x"
type input "Delete 2013 Traile"
type textarea "x"
type input "Delete 2013 Trail"
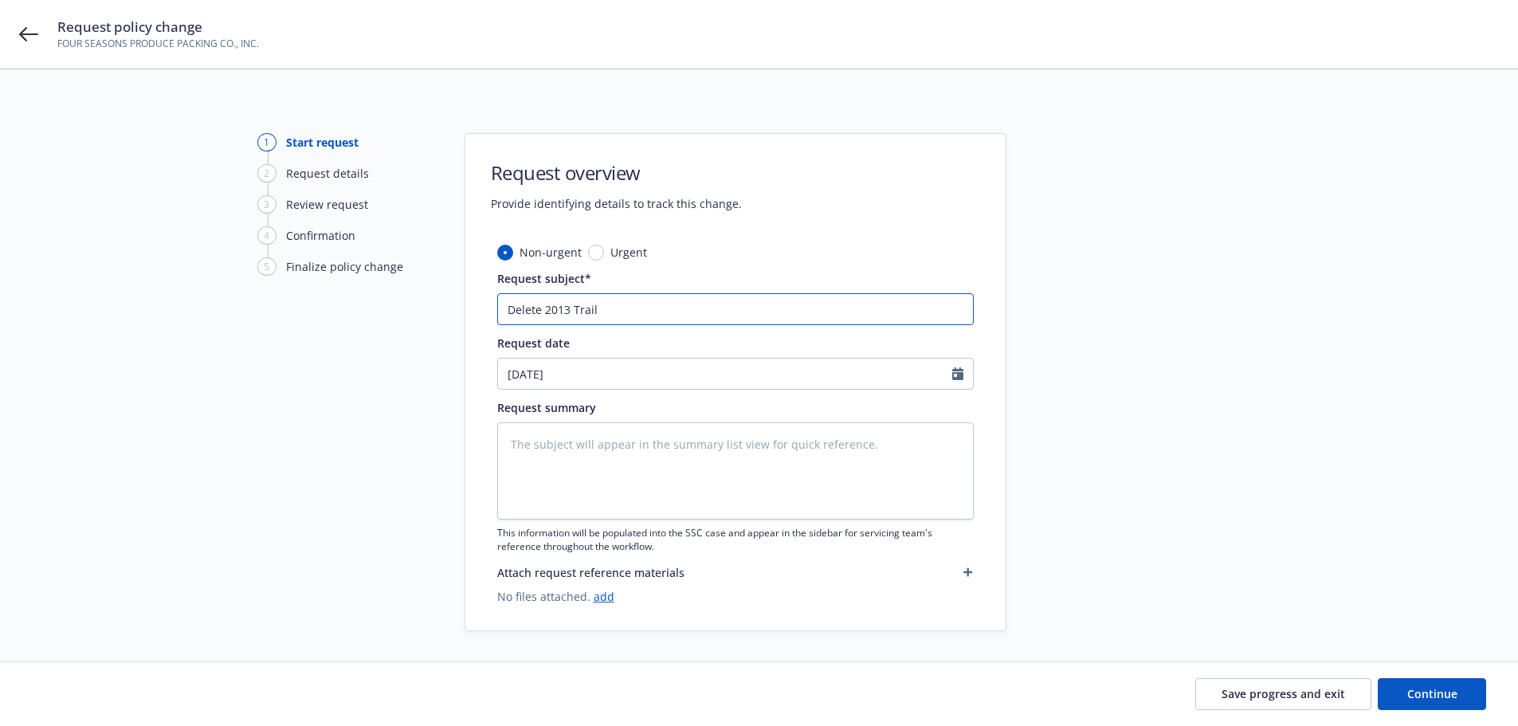
type textarea "x"
type input "Delete 2013 Trai"
type textarea "x"
type input "Delete 2013 Tra"
type textarea "x"
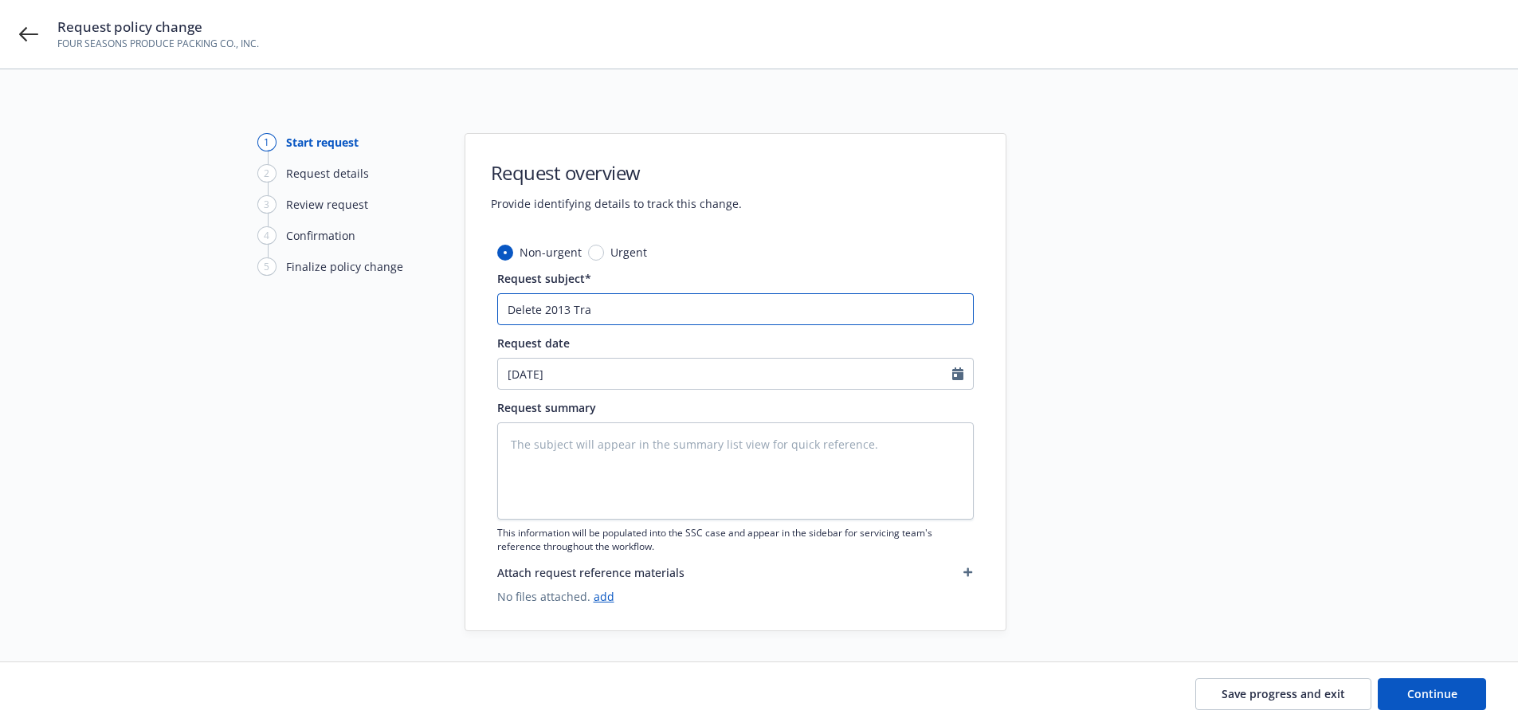
type input "Delete 2013 Tr"
type textarea "x"
type input "Delete 2013 T"
type textarea "x"
type input "Delete 2013"
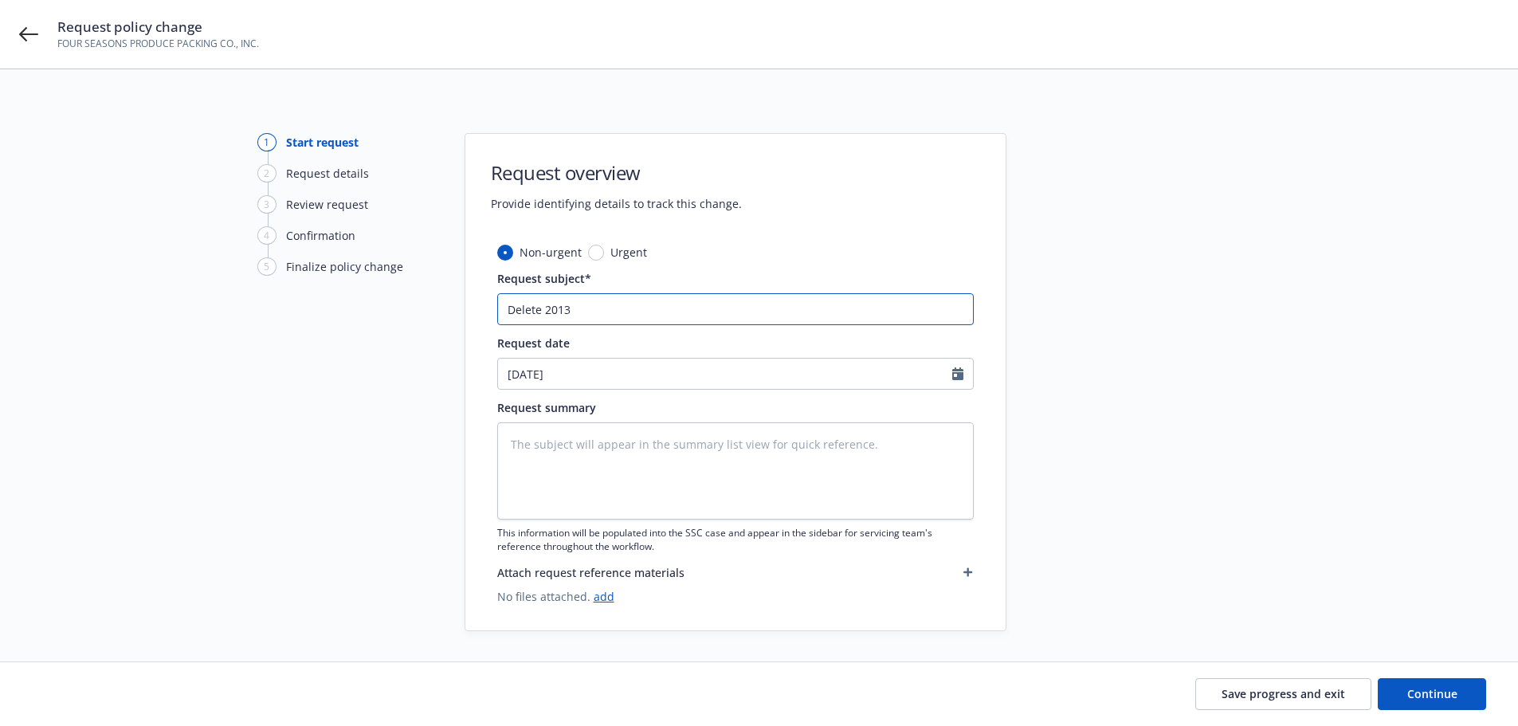
type textarea "x"
type input "Delete 2013 U"
type textarea "x"
type input "Delete 2013 Ut"
type textarea "x"
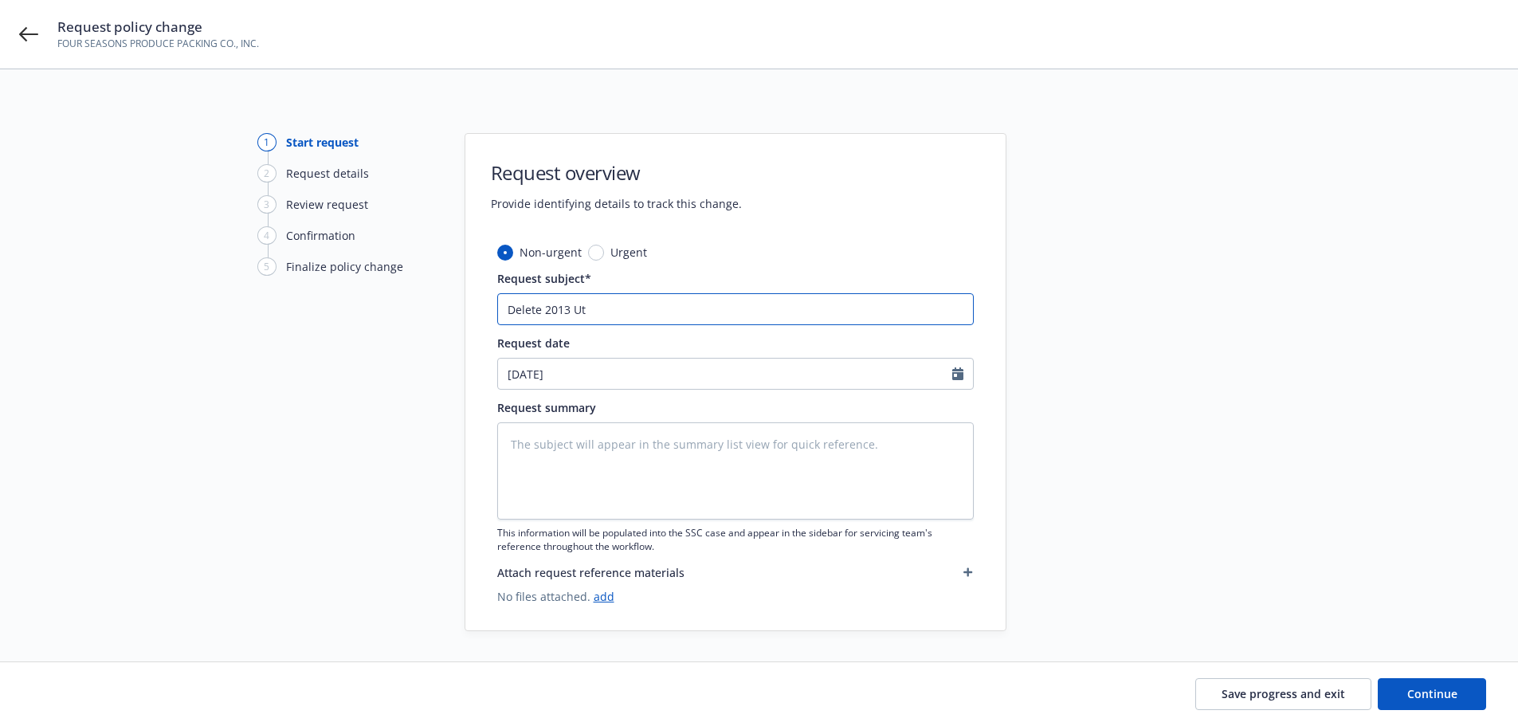
type input "Delete 2013 Uti"
type textarea "x"
type input "Delete 2013 Util"
type textarea "x"
type input "Delete 2013 Utili"
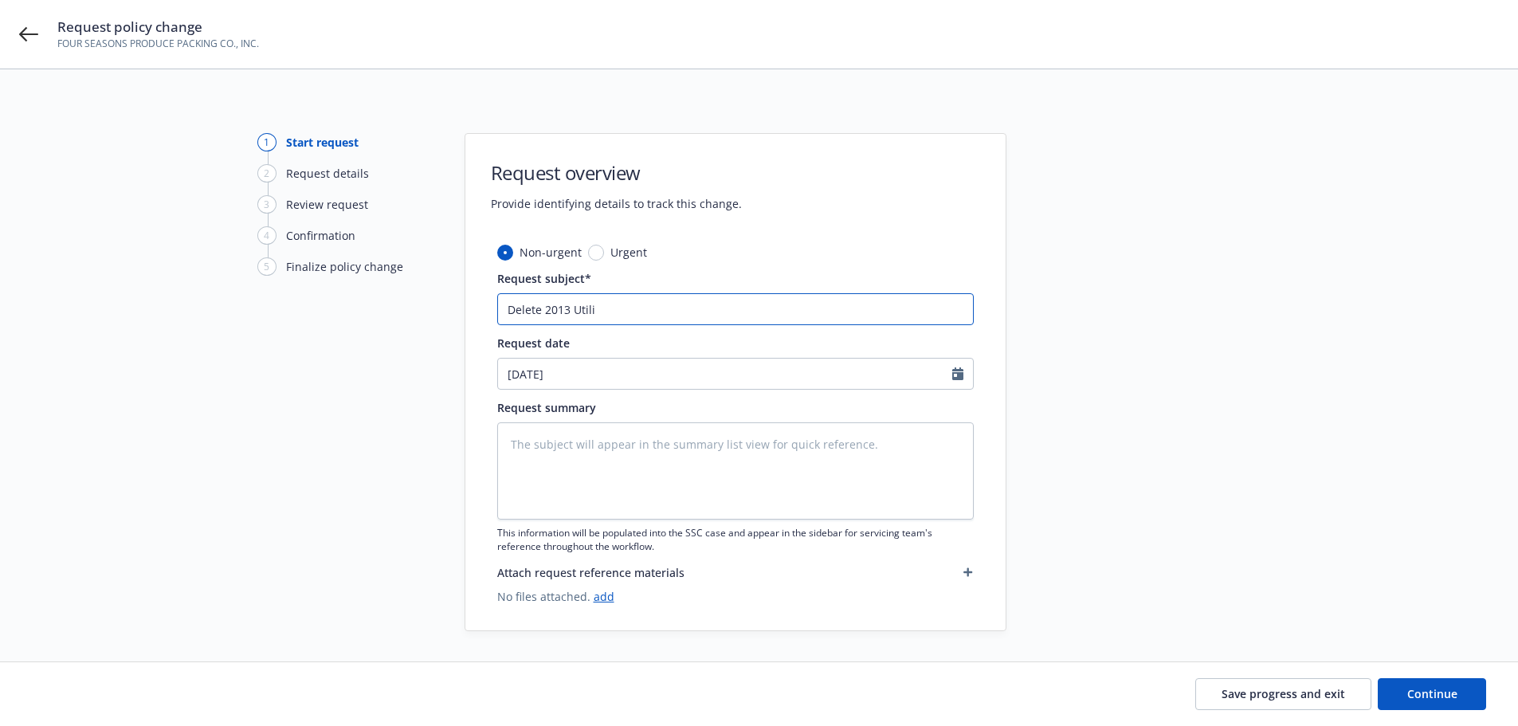
type textarea "x"
type input "Delete 2013 Utilit"
type textarea "x"
type input "Delete 2013 Utility"
type textarea "x"
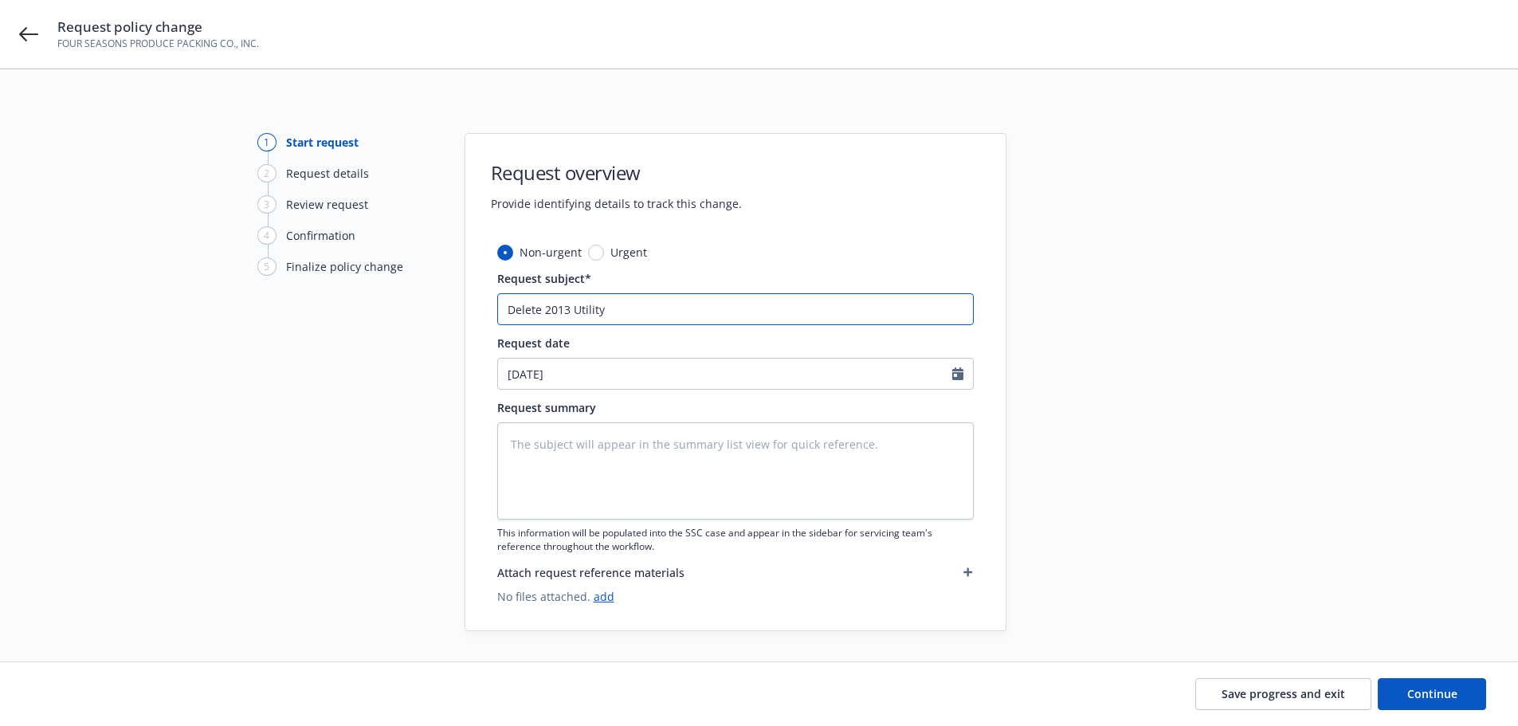
type input "Delete 2013 Utility"
type textarea "x"
type input "Delete 2013 Utility T"
type textarea "x"
type input "Delete 2013 Utility Tra"
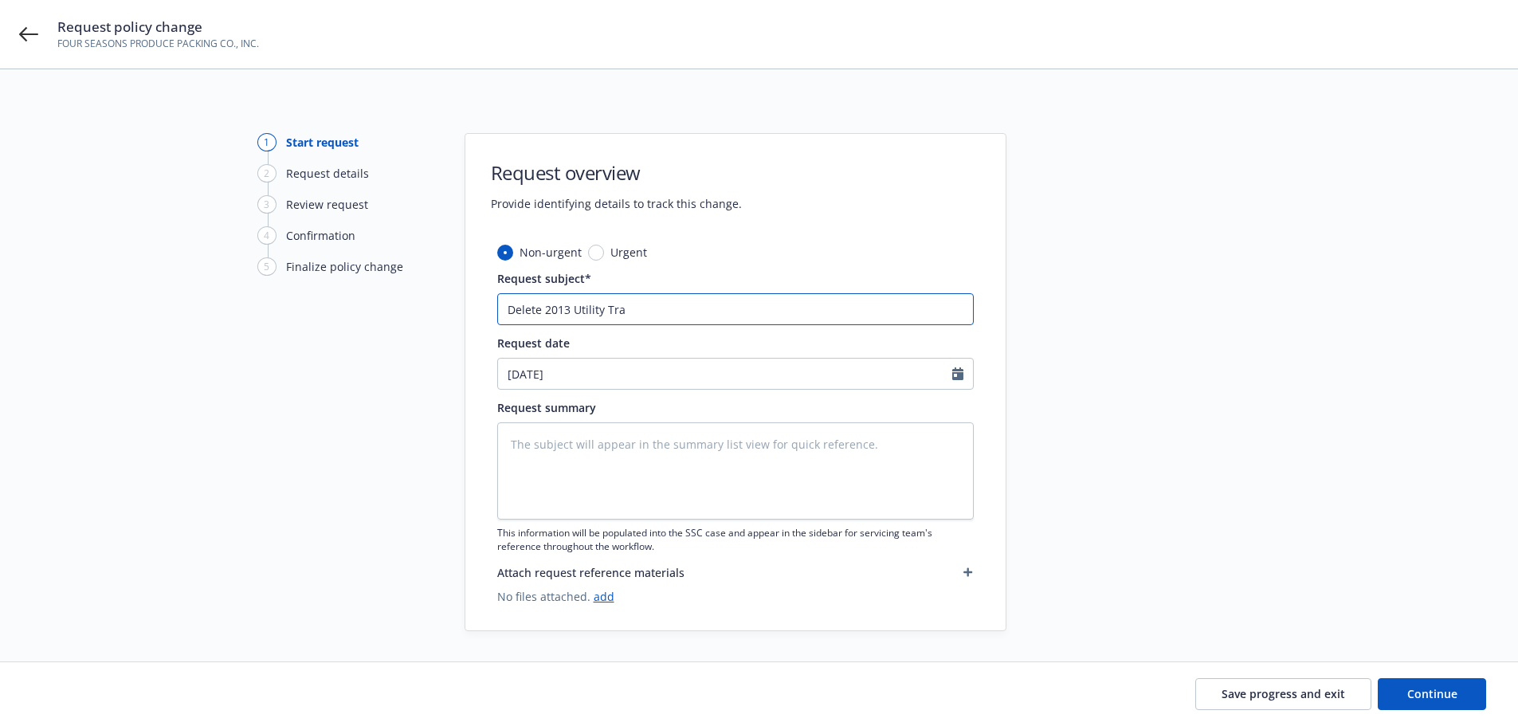
type textarea "x"
type input "Delete 2013 Utility TraI"
type textarea "x"
type input "Delete 2013 Utility TraIL"
type textarea "x"
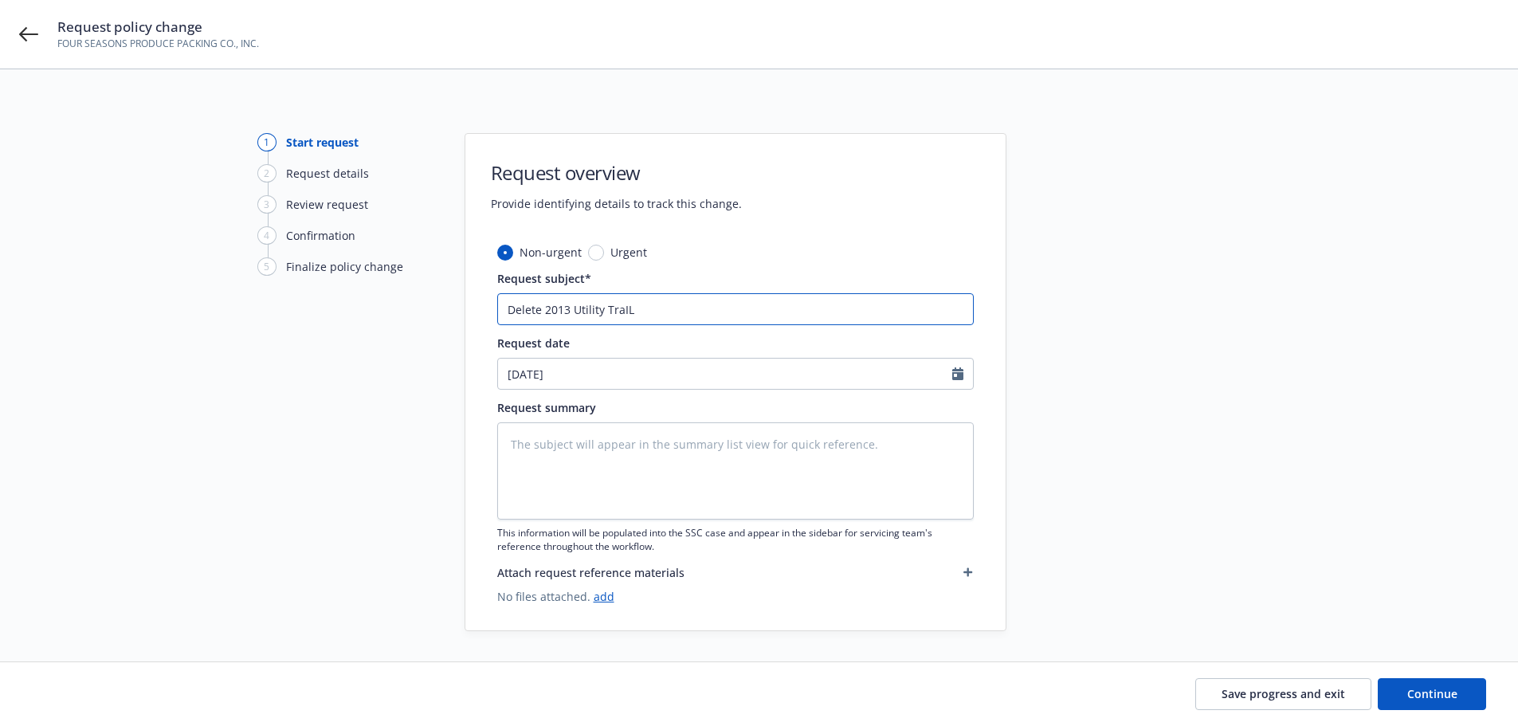
type input "Delete 2013 Utility TraILE"
type textarea "x"
type input "Delete 2013 Utility TraILER"
type textarea "x"
type input "Delete 2013 Utility TraILER"
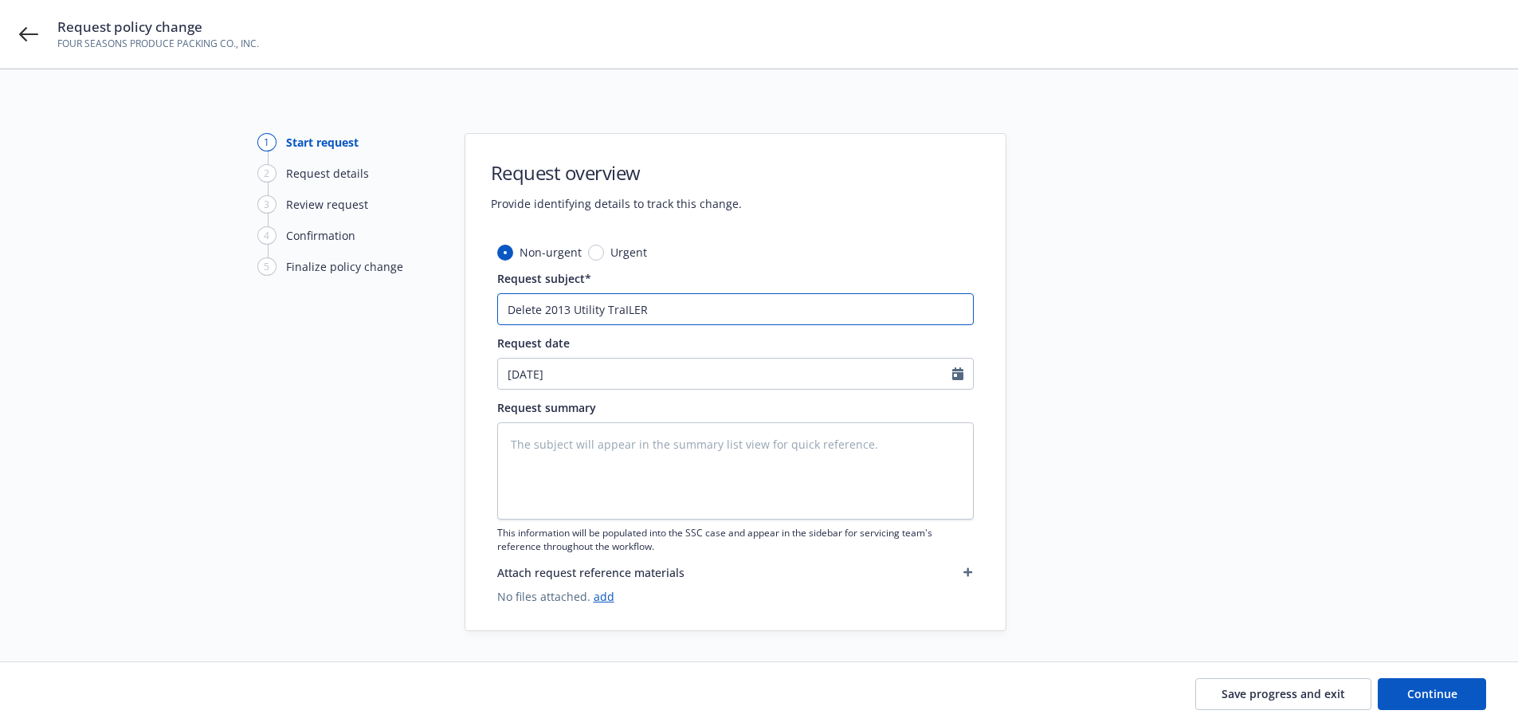
type textarea "x"
type input "Delete 2013 Utility TraILER"
type textarea "x"
type input "Delete 2013 Utility TraILE"
type textarea "x"
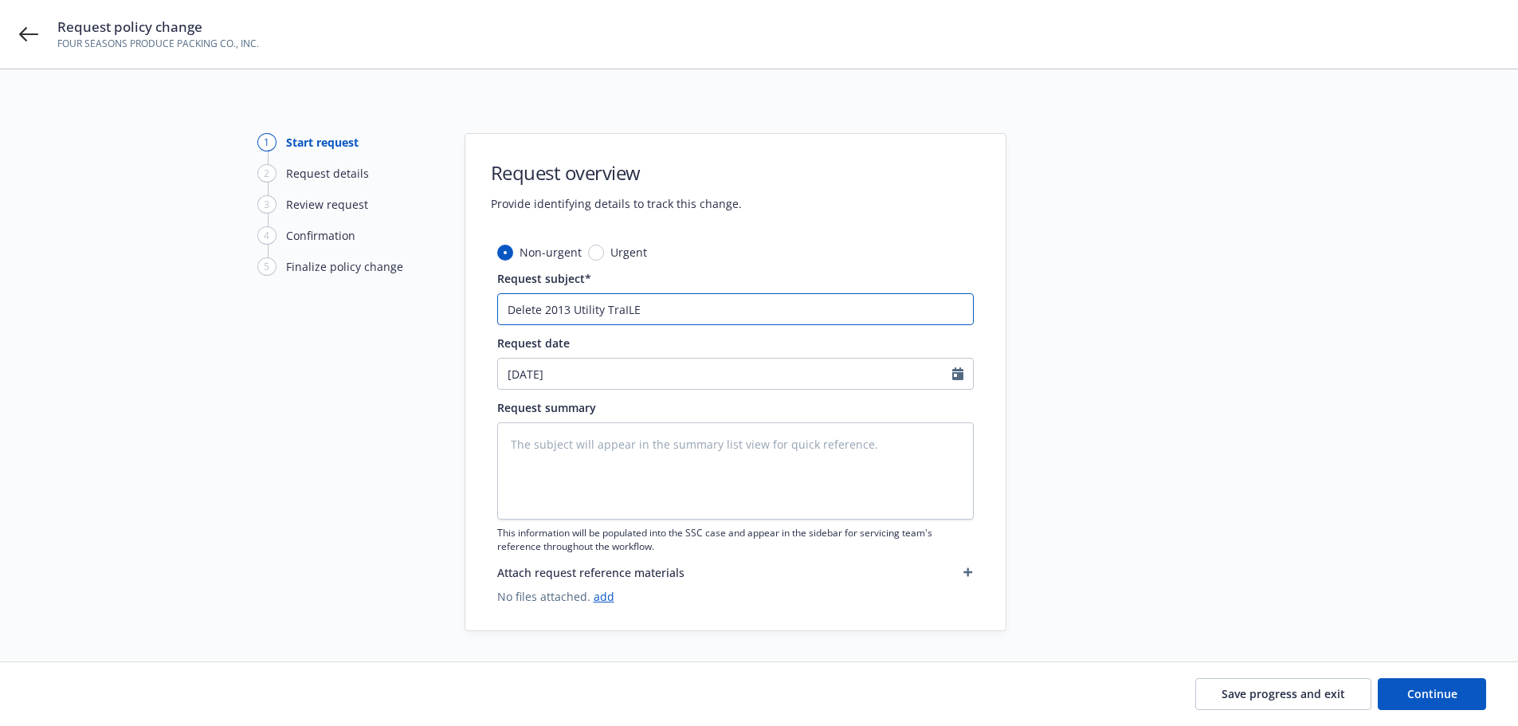
type input "Delete 2013 Utility TraIL"
type textarea "x"
type input "Delete 2013 Utility TraI"
type textarea "x"
type input "Delete 2013 Utility Tra"
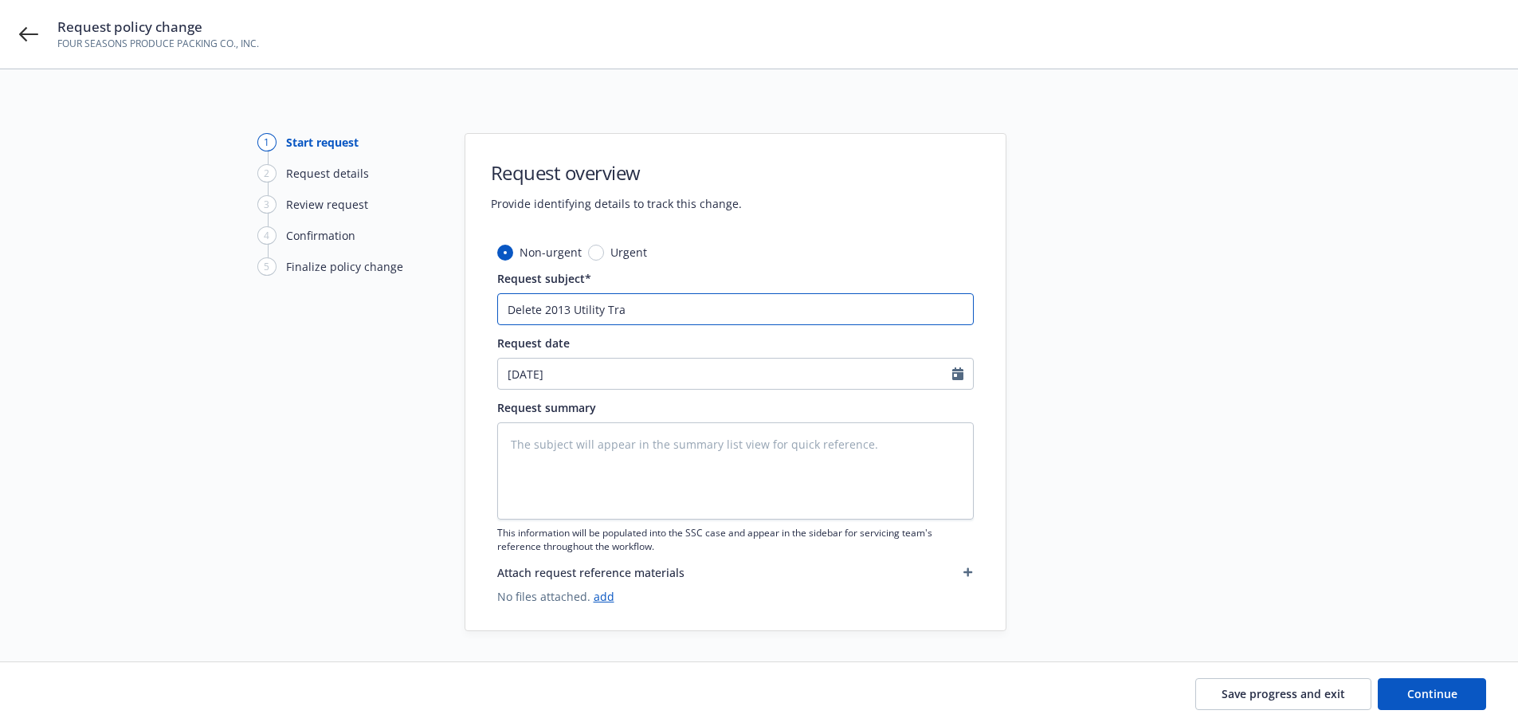
type textarea "x"
type input "Delete 2013 Utility Trai"
type textarea "x"
type input "Delete 2013 Utility Trail"
type textarea "x"
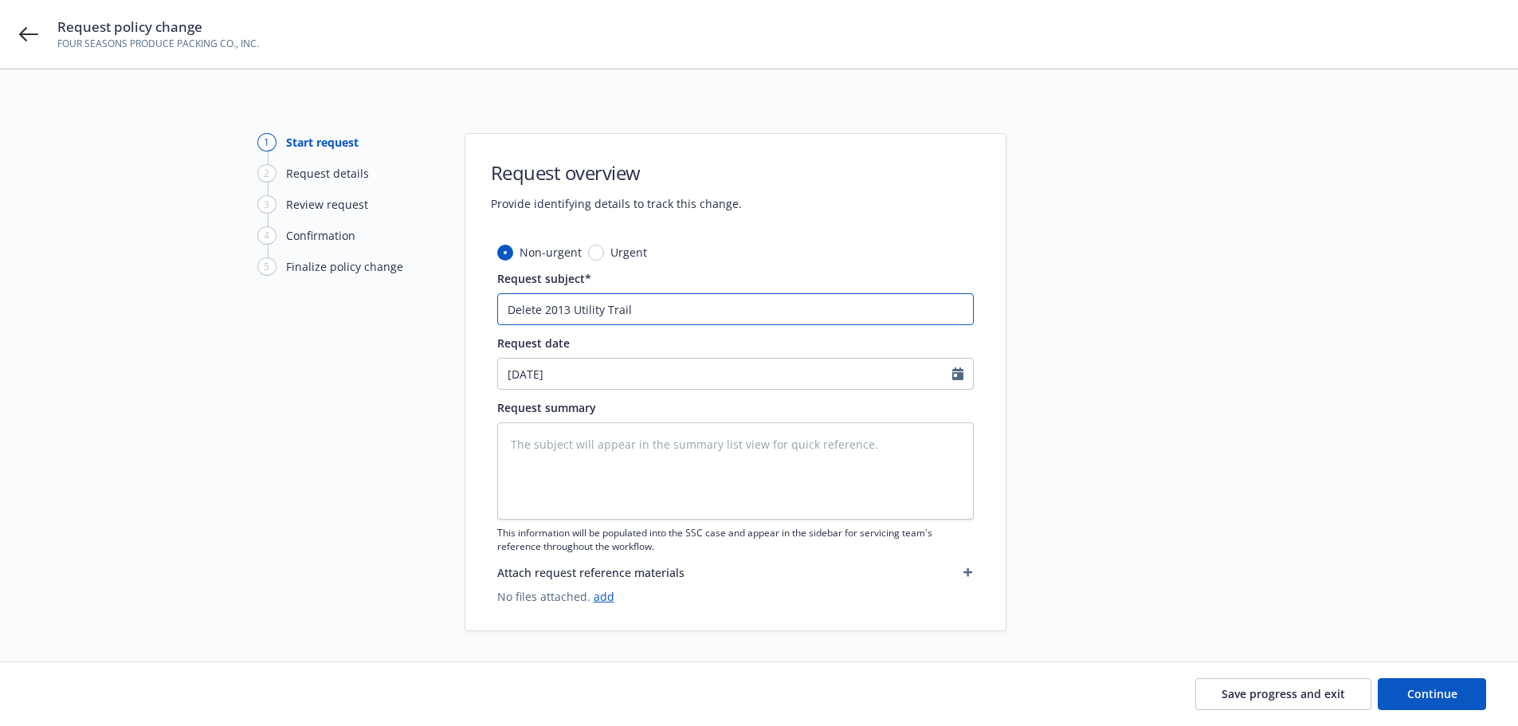
type input "Delete 2013 Utility Traile"
type textarea "x"
type input "Delete 2013 Utility Trailer"
type textarea "x"
type input "Delete 2013 Utility Trailer"
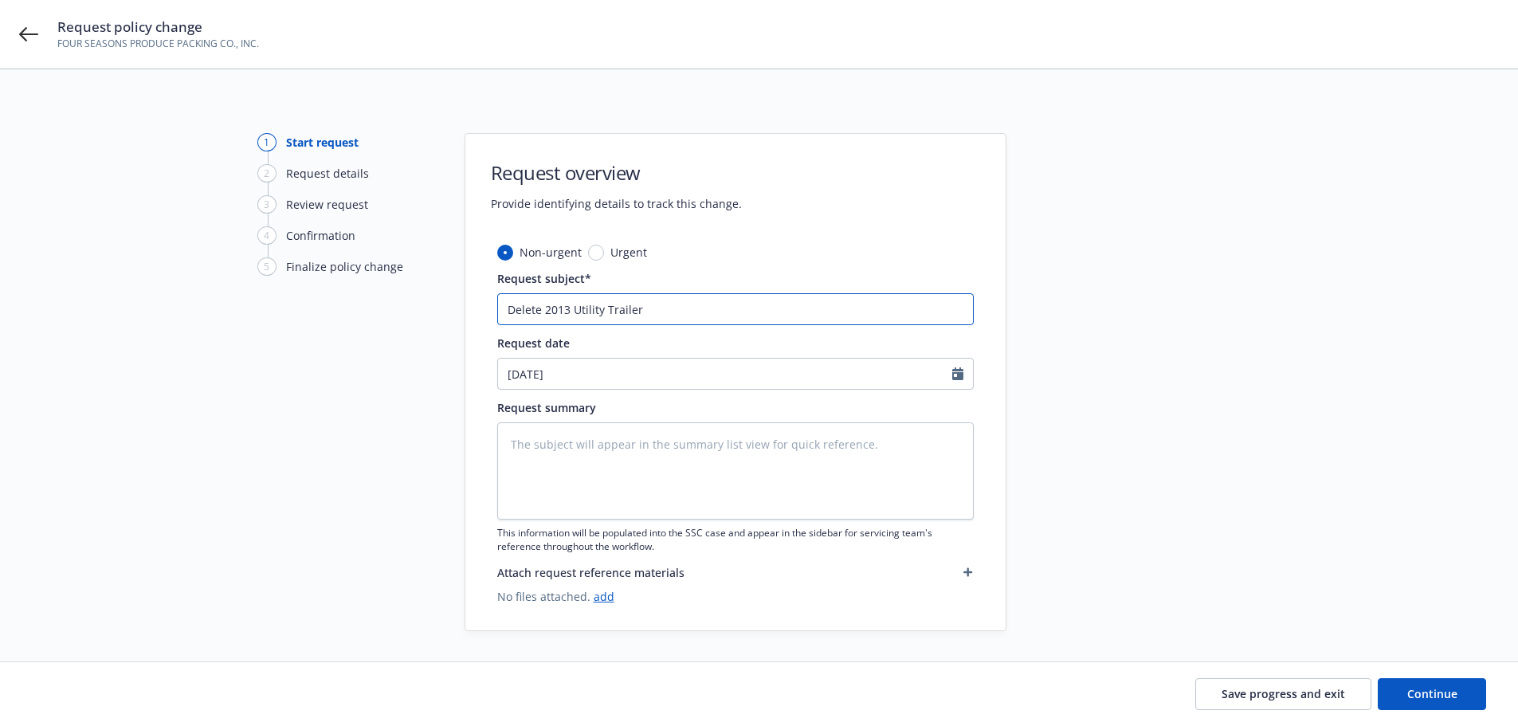
type textarea "x"
type input "Delete 2013 Utility Trailer #"
type textarea "x"
type input "Delete 2013 Utility Trailer # 3"
type textarea "x"
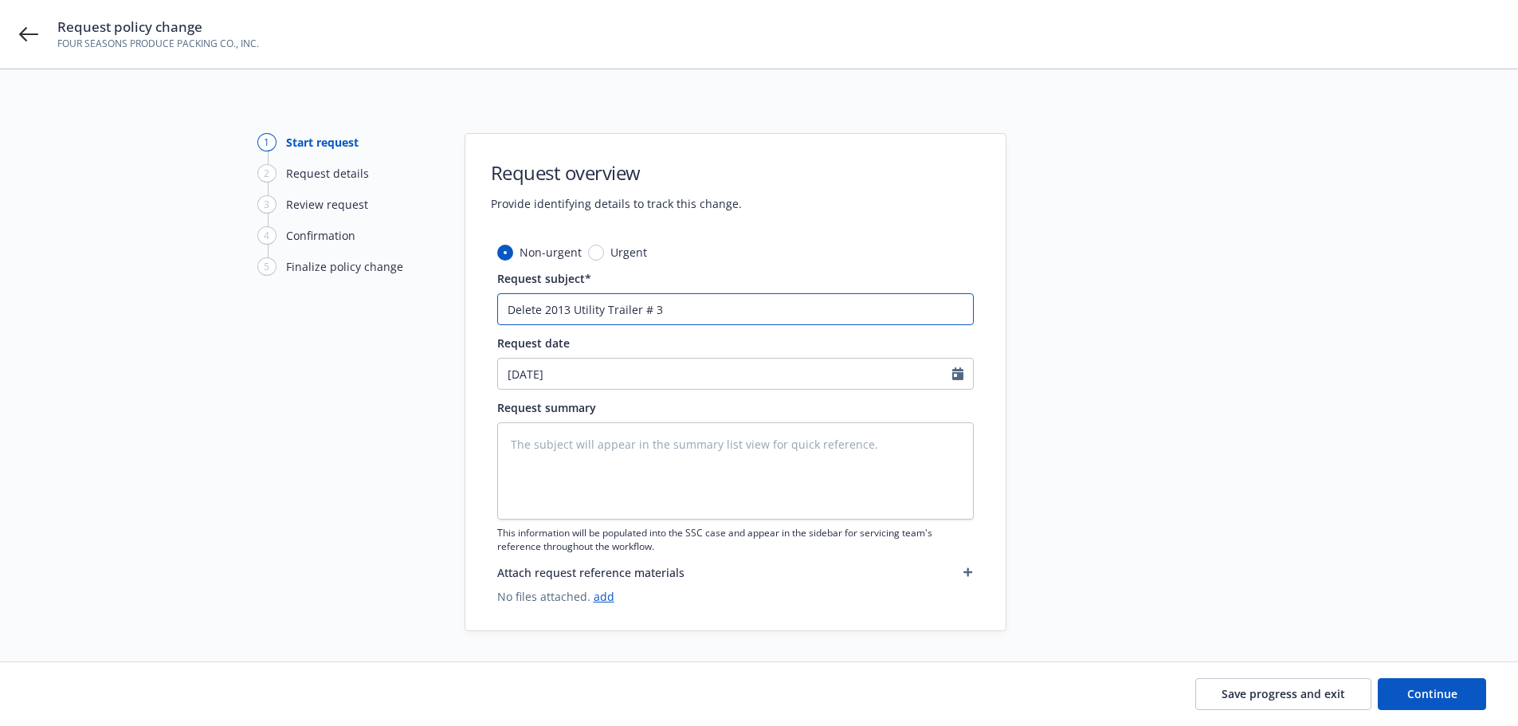
type input "Delete 2013 Utility Trailer # 35"
type textarea "x"
type input "Delete 2013 Utility Trailer # 353"
type textarea "x"
type input "Delete 2013 Utility Trailer # 3532"
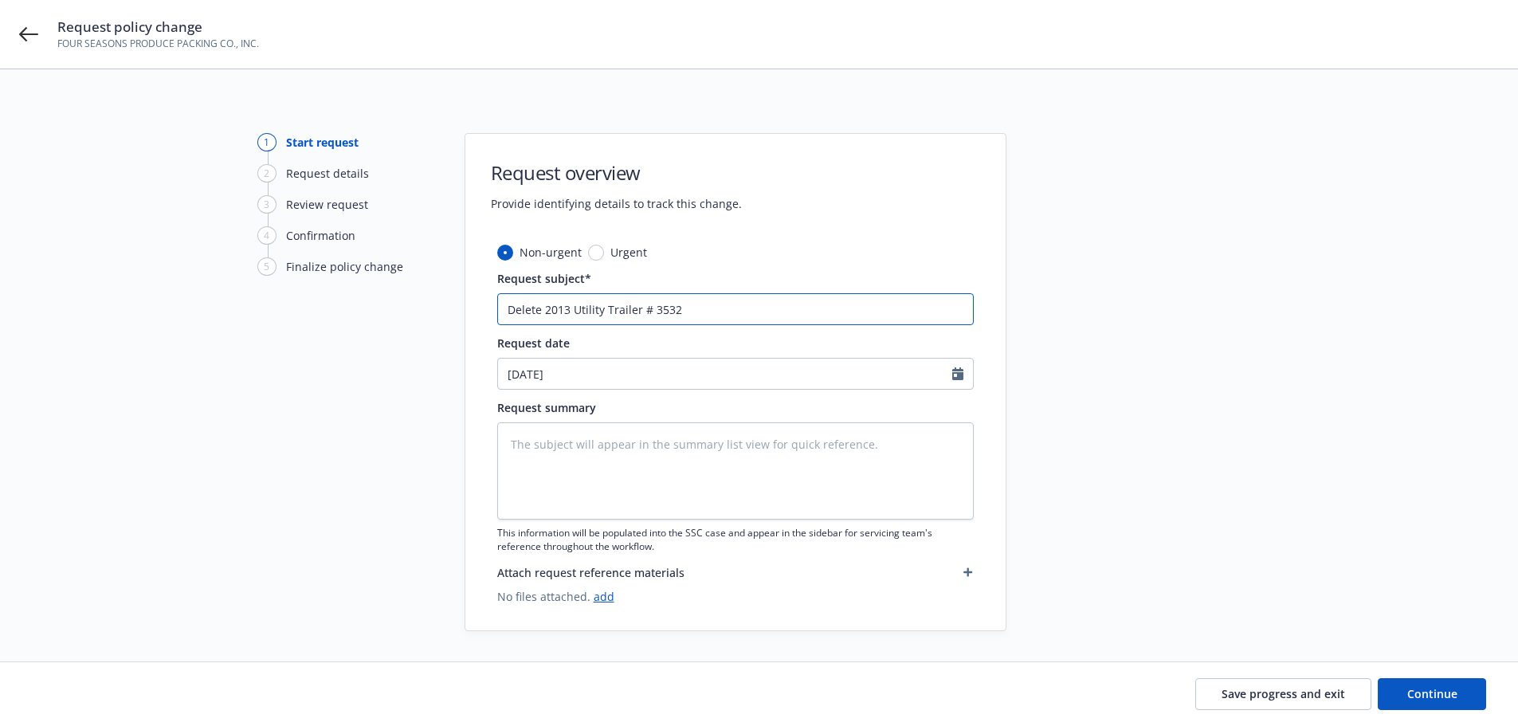
type textarea "x"
type input "Delete 2013 Utility Trailer # 3532"
type textarea "x"
type input "Delete 2013 Utility Trailer # 3532 A"
type textarea "x"
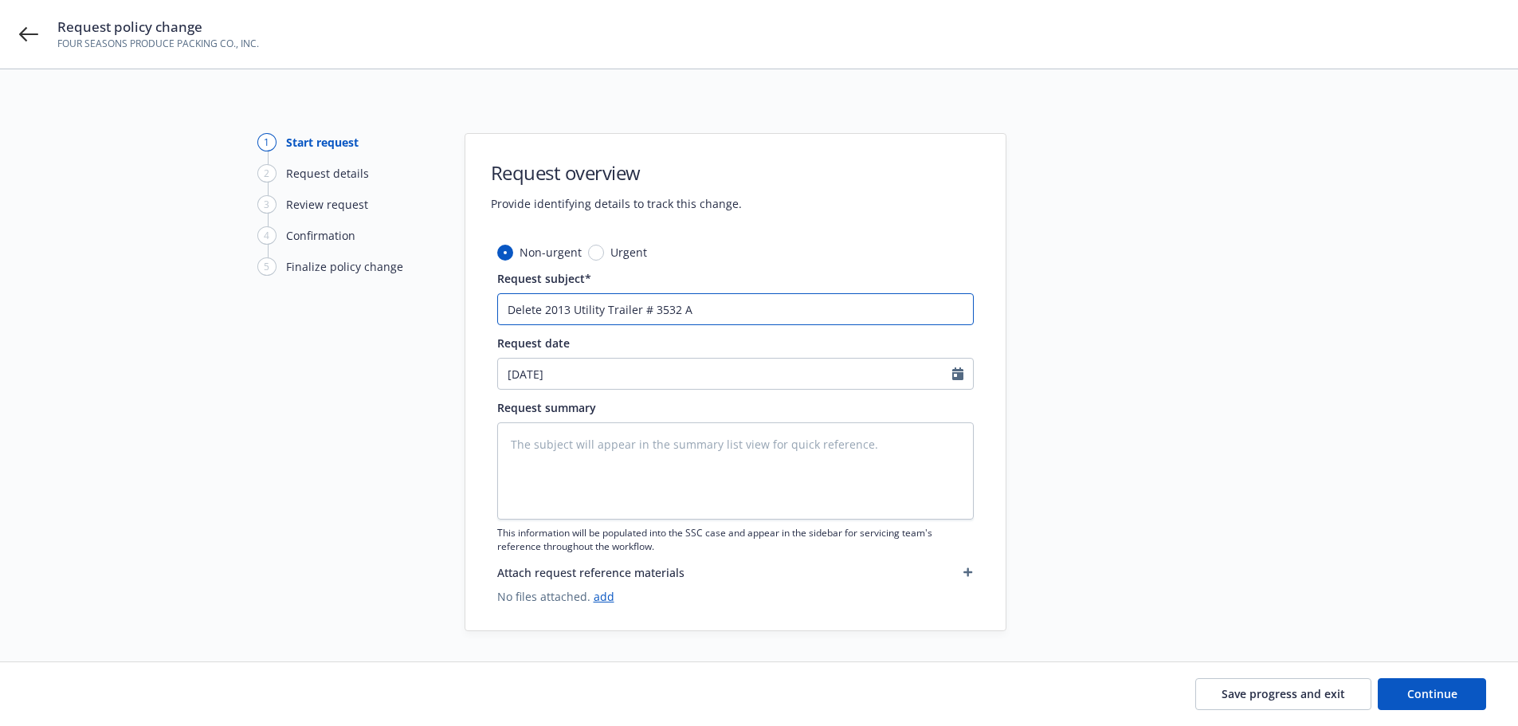
type input "Delete 2013 Utility Trailer # 3532 Ad"
type textarea "x"
type input "Delete 2013 Utility Trailer # 3532 Add"
type textarea "x"
type input "Delete 2013 Utility Trailer # 3532, Add"
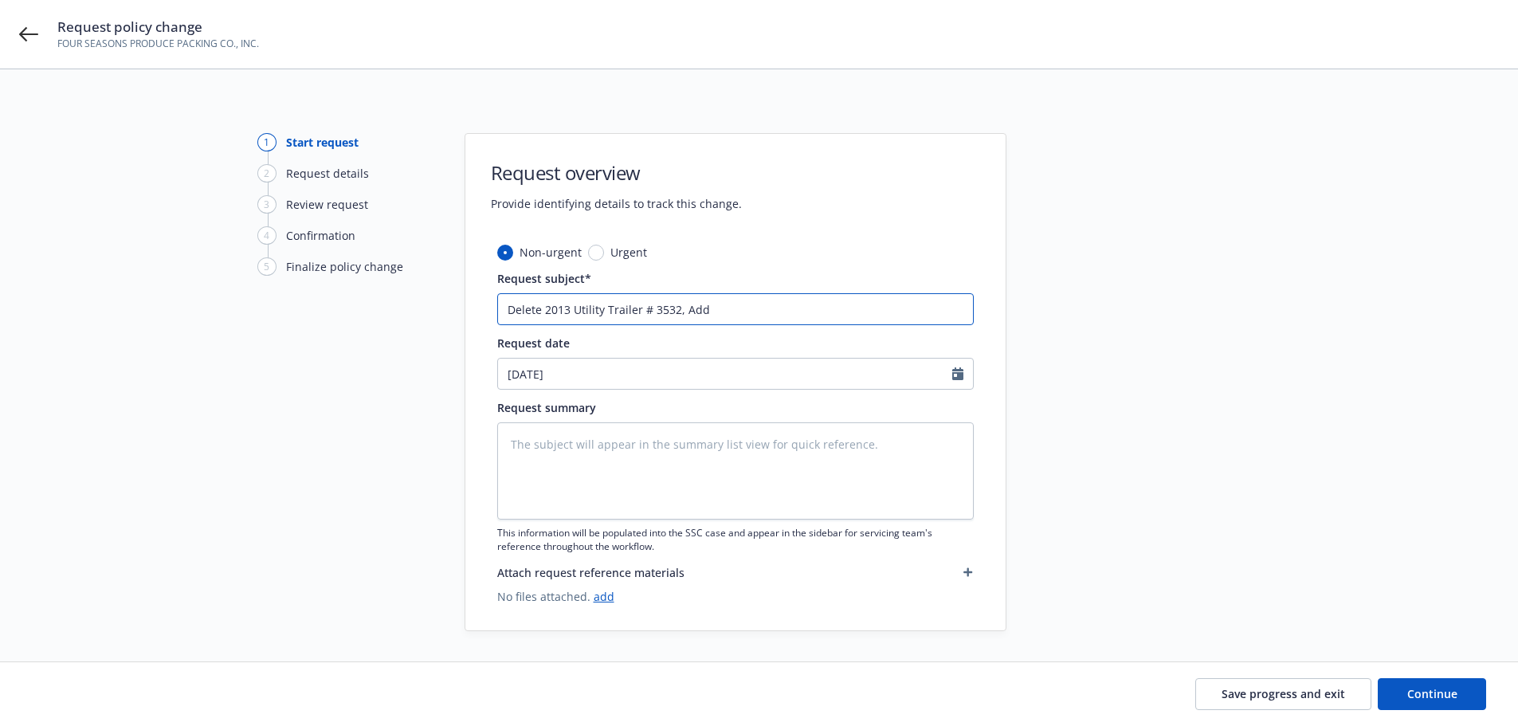
type textarea "x"
type input "Delete 2013 Utility Trailer # 3532, Add"
type textarea "x"
type input "Delete 2013 Utility Trailer # 3532, Add d"
type textarea "x"
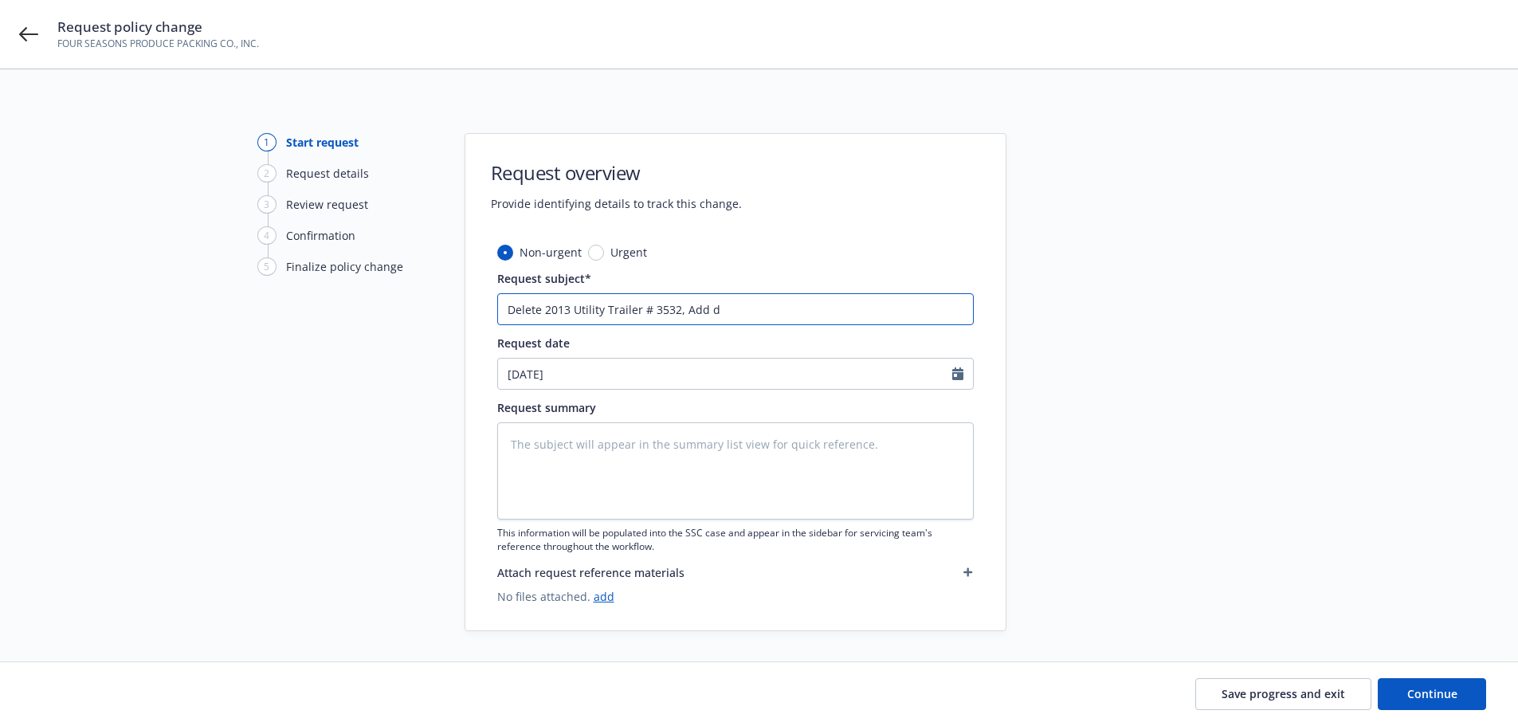
type input "Delete 2013 Utility Trailer # 3532, Add dr"
type textarea "x"
type input "Delete 2013 Utility Trailer # 3532, Add d"
type textarea "x"
type input "Delete 2013 Utility Trailer # 3532, Add"
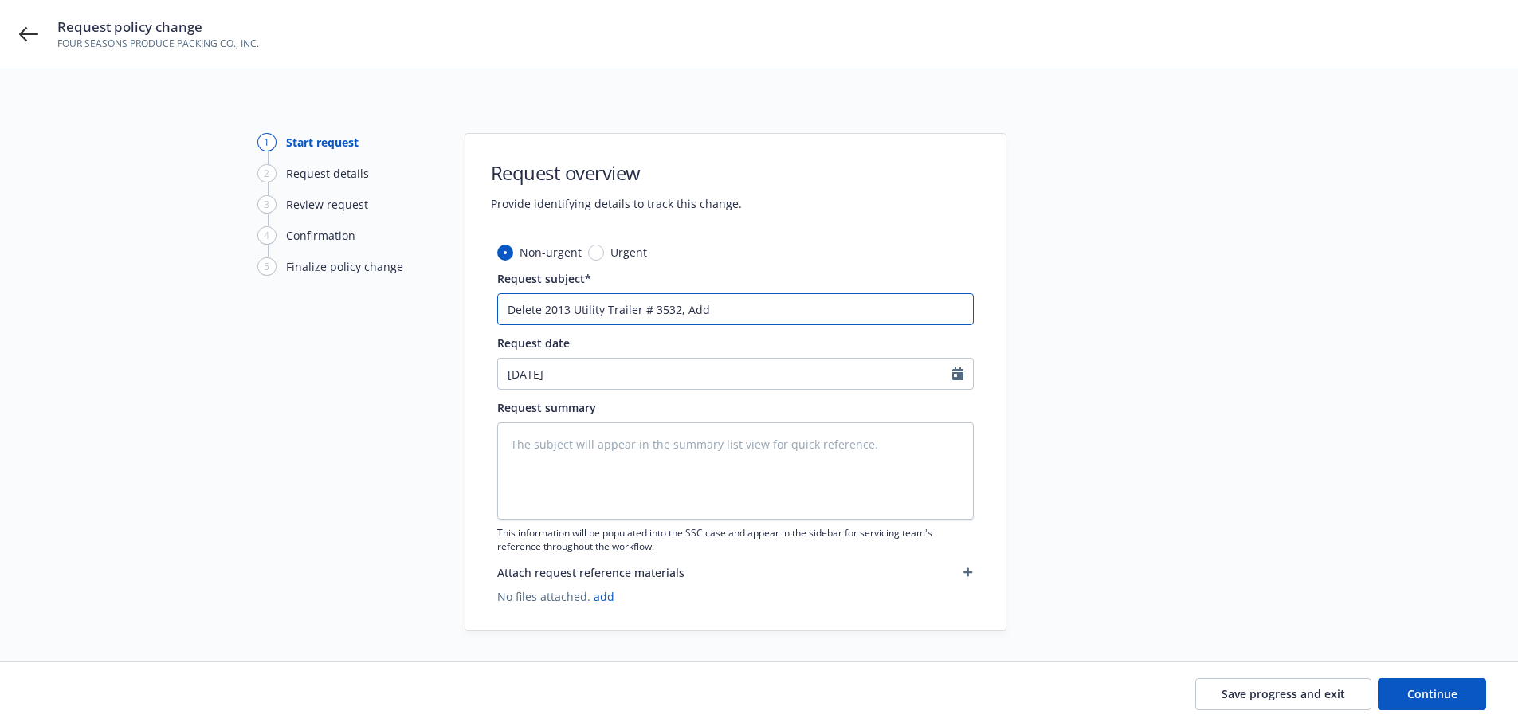
type textarea "x"
type input "Delete 2013 Utility Trailer # 3532, Add D"
type textarea "x"
type input "Delete 2013 Utility Trailer # 3532, Add Dr"
type textarea "x"
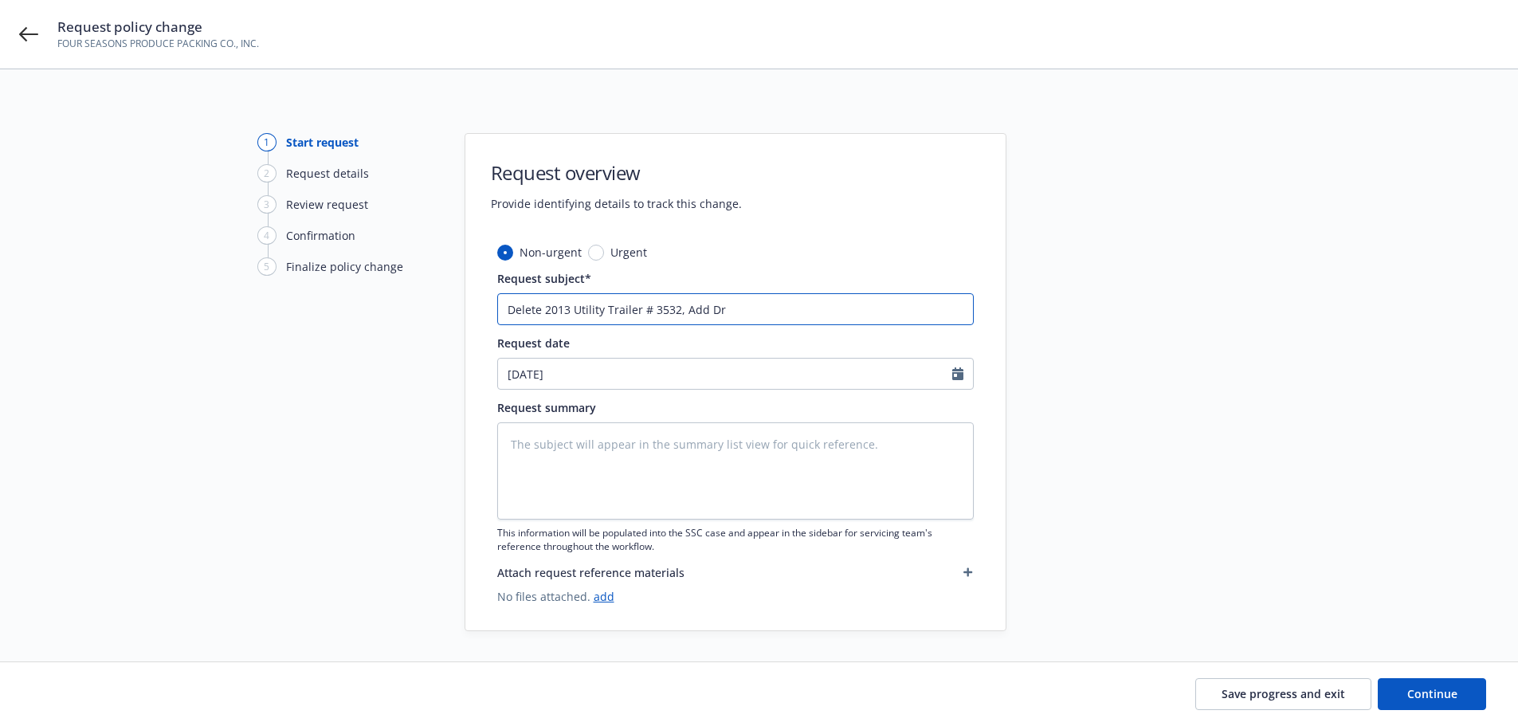
type input "Delete 2013 Utility Trailer # 3532, Add Dri"
type textarea "x"
type input "Delete 2013 Utility Trailer # 3532, Add Driv"
type textarea "x"
type input "Delete 2013 Utility Trailer # 3532, Add Drive"
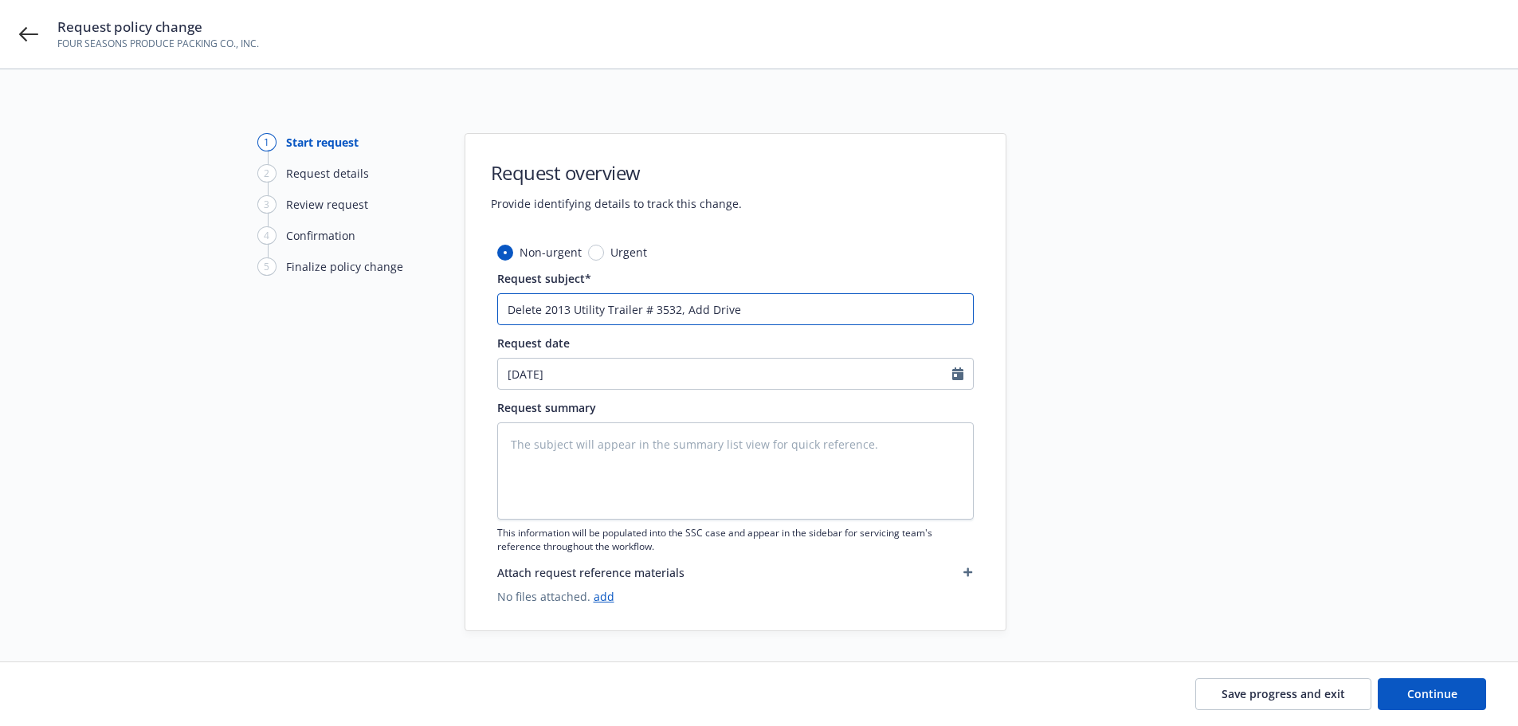
type textarea "x"
type input "Delete 2013 Utility Trailer # 3532, Add Driver"
type textarea "x"
type input "Delete 2013 Utility Trailer # 3532, Add Drivers"
type textarea "x"
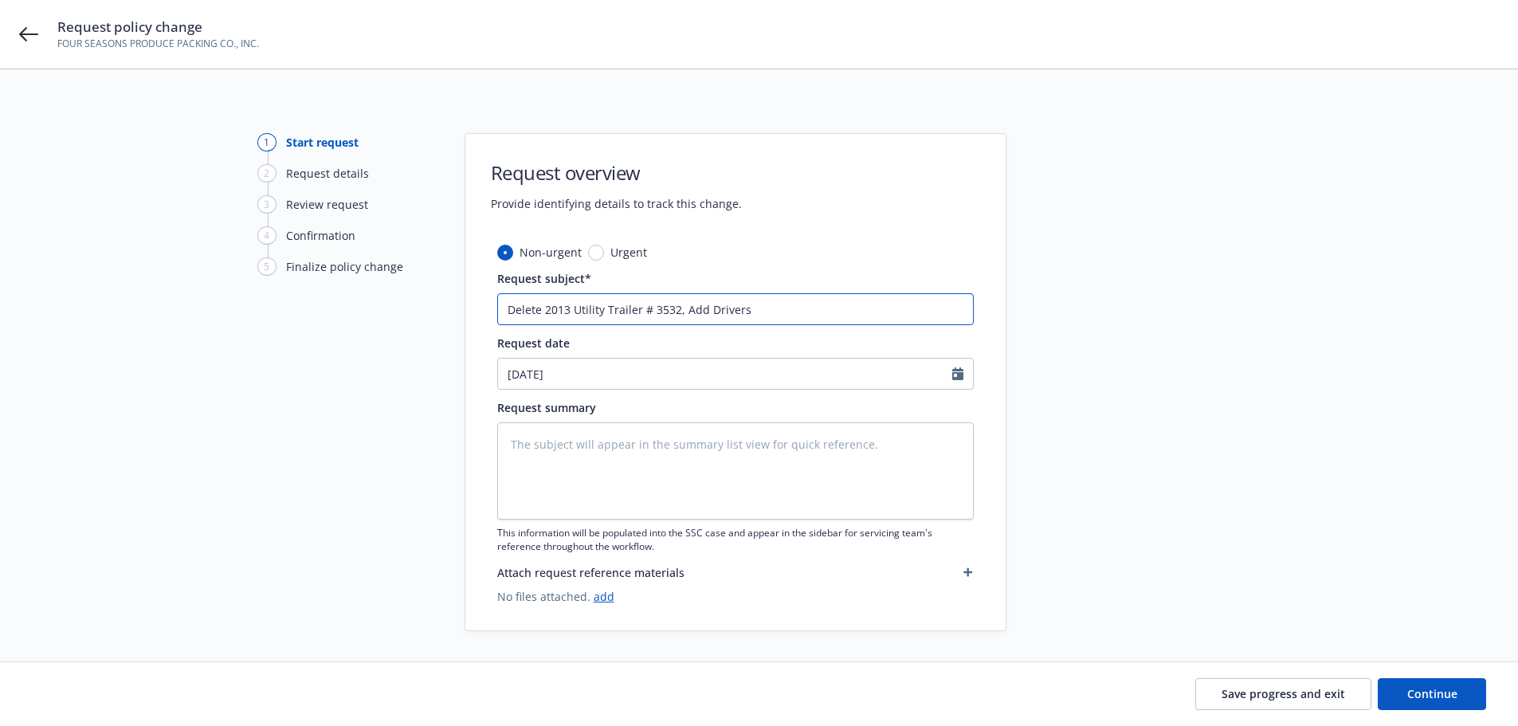
type input "Delete 2013 Utility Trailer # 3532, Add Drivers"
type textarea "x"
type input "Delete 2013 Utility Trailer # 3532, Add Drivers E"
type textarea "x"
type input "Delete 2013 Utility Trailer # 3532, Add Drivers E."
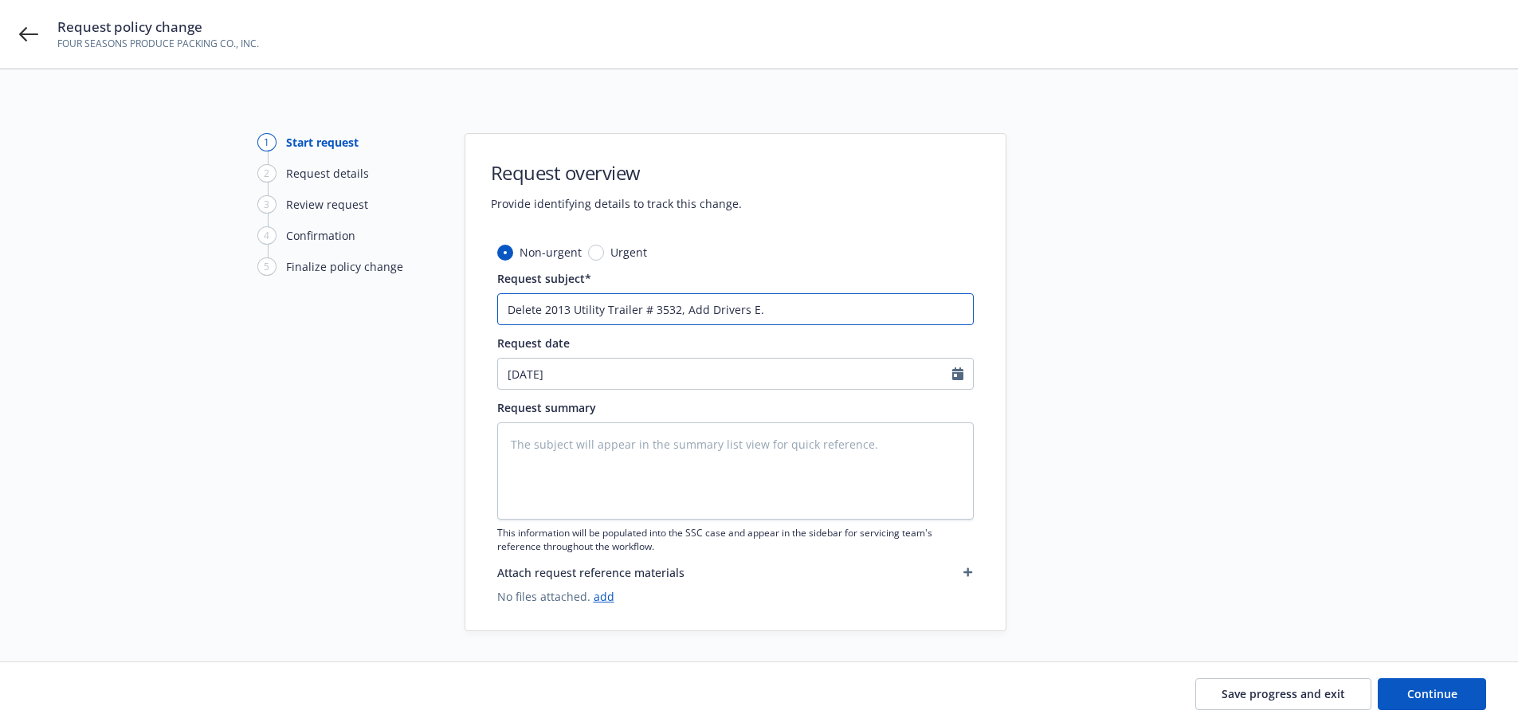
type textarea "x"
type input "Delete 2013 Utility Trailer # 3532, Add Drivers E."
type textarea "x"
type input "Delete 2013 Utility Trailer # 3532, Add Drivers E. D"
type textarea "x"
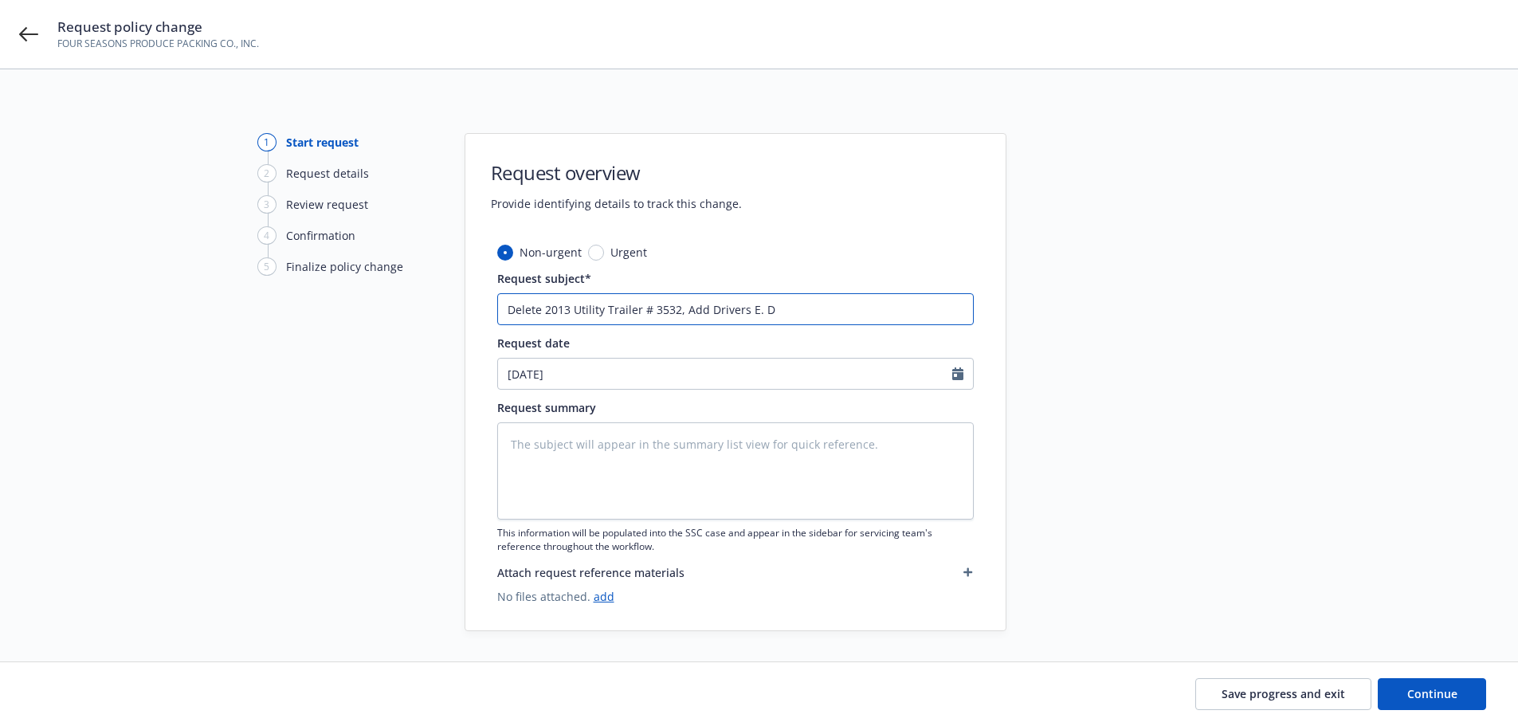
type input "Delete 2013 Utility Trailer # 3532, Add Drivers E. De"
type textarea "x"
type input "Delete 2013 Utility Trailer # 3532, Add Drivers E. Del"
click at [818, 312] on input "Delete 2013 Utility Trailer # 3532, Add Drivers E. Del" at bounding box center [735, 309] width 477 height 32
type textarea "x"
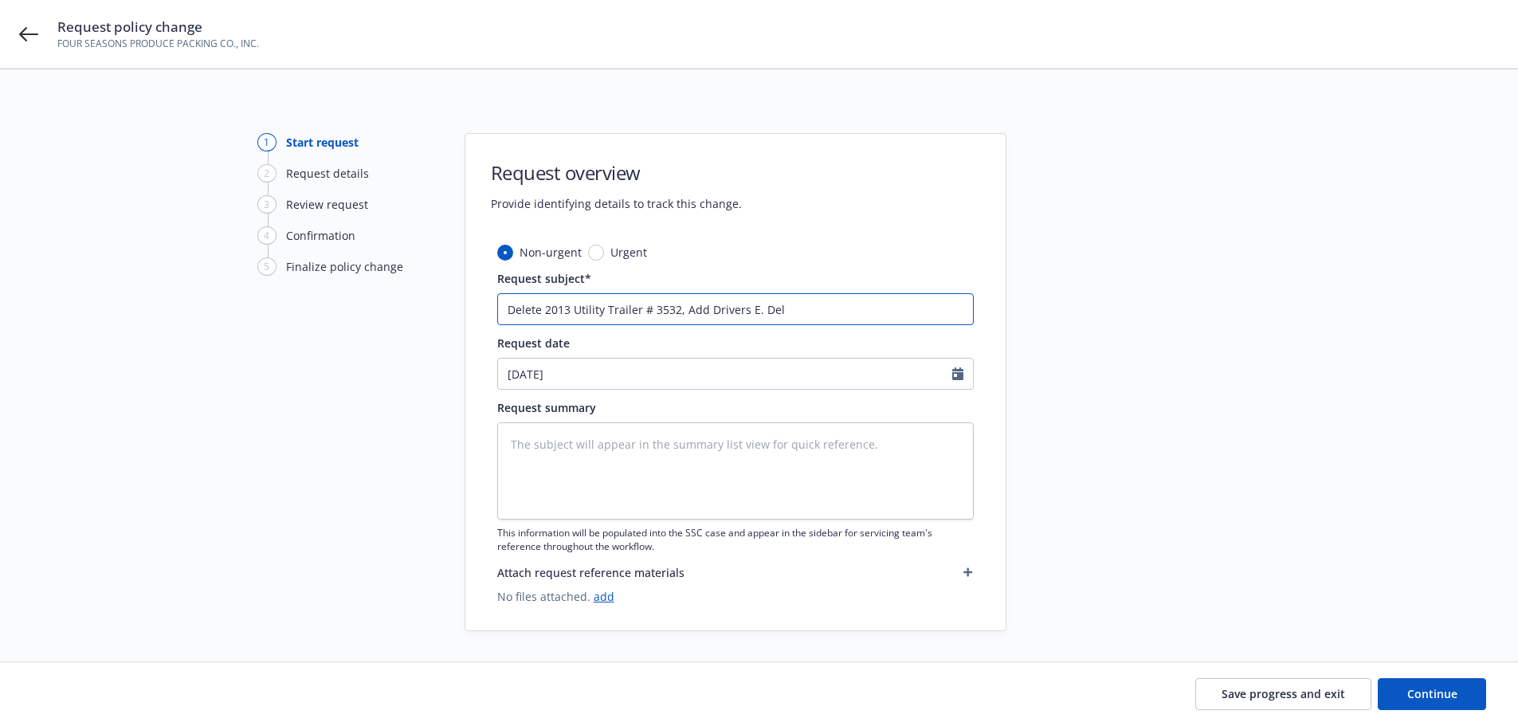
type input "Delete 2013 Utility Trailer # 3532, Add Drivers E. Del"
type textarea "x"
type input "Delete 2013 Utility Trailer # 3532, Add Drivers E. Del Rer"
type textarea "x"
type input "Delete 2013 Utility Trailer # 3532, Add Drivers E. Del Re"
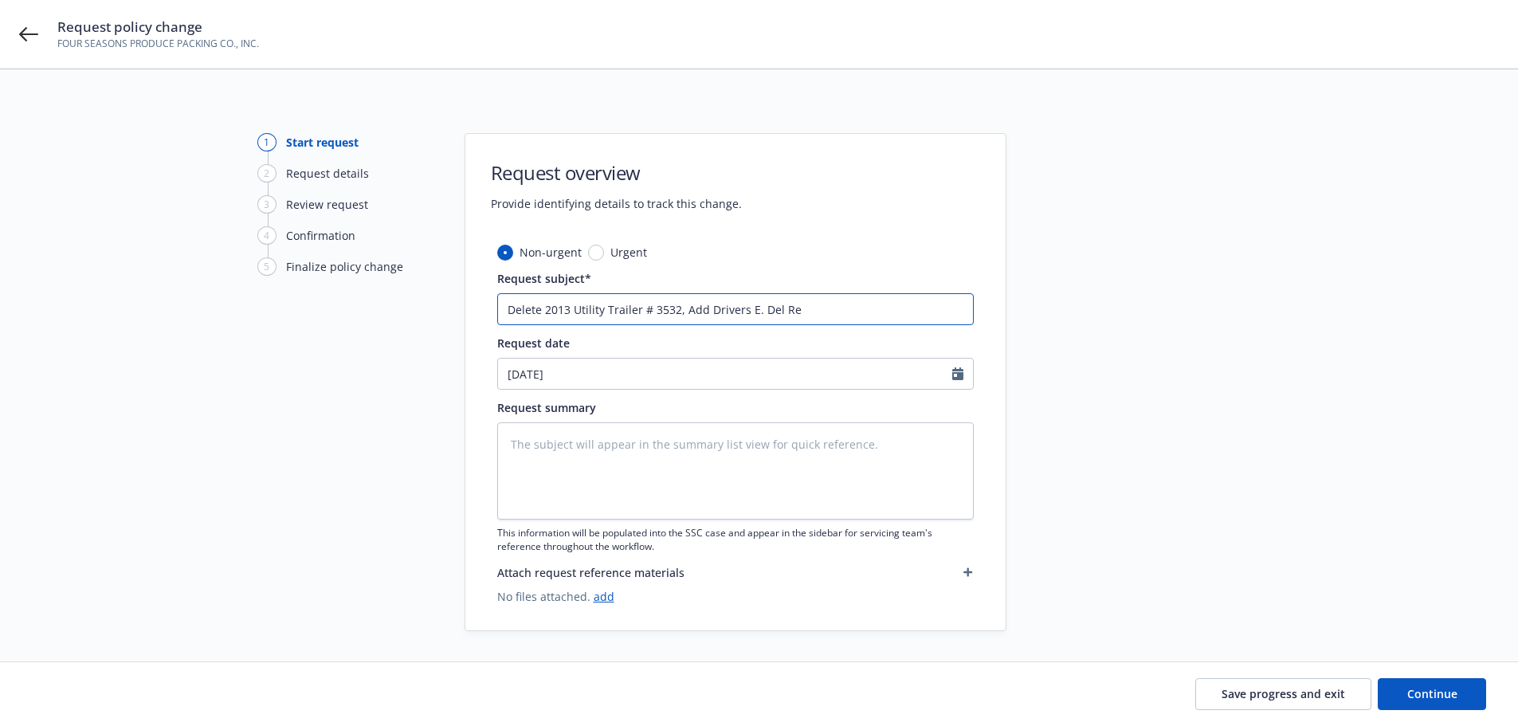
type textarea "x"
type input "Delete 2013 Utility Trailer # 3532, Add Drivers E. Del Rea"
type textarea "x"
type input "Delete 2013 Utility Trailer # 3532, Add Drivers E. Del Real"
type textarea "x"
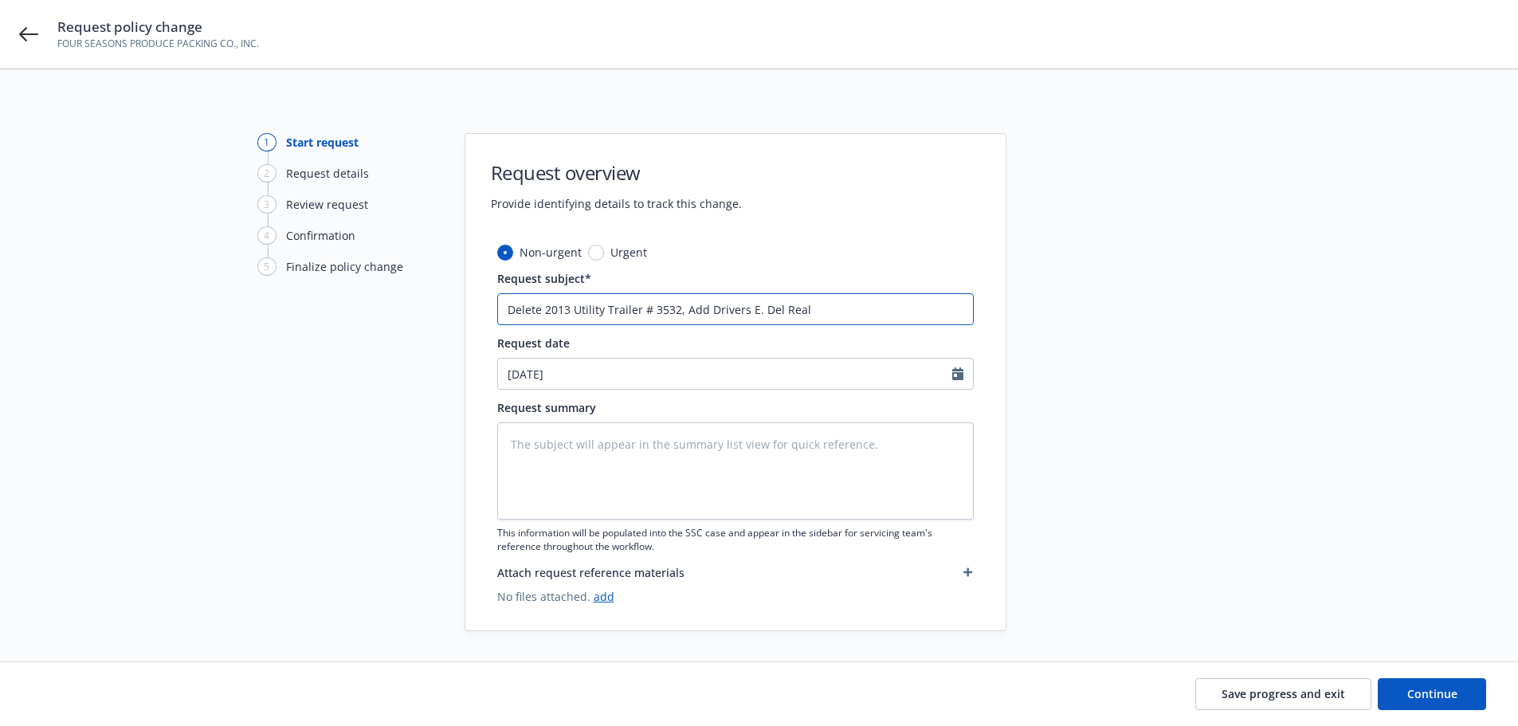
type input "Delete 2013 Utility Trailer # 3532, Add Drivers E. Del Real"
type textarea "x"
type input "Delete 2013 Utility Trailer # 3532, Add Drivers E. Del Real a"
type textarea "x"
type input "Delete 2013 Utility Trailer # 3532, Add Drivers E. Del Real an"
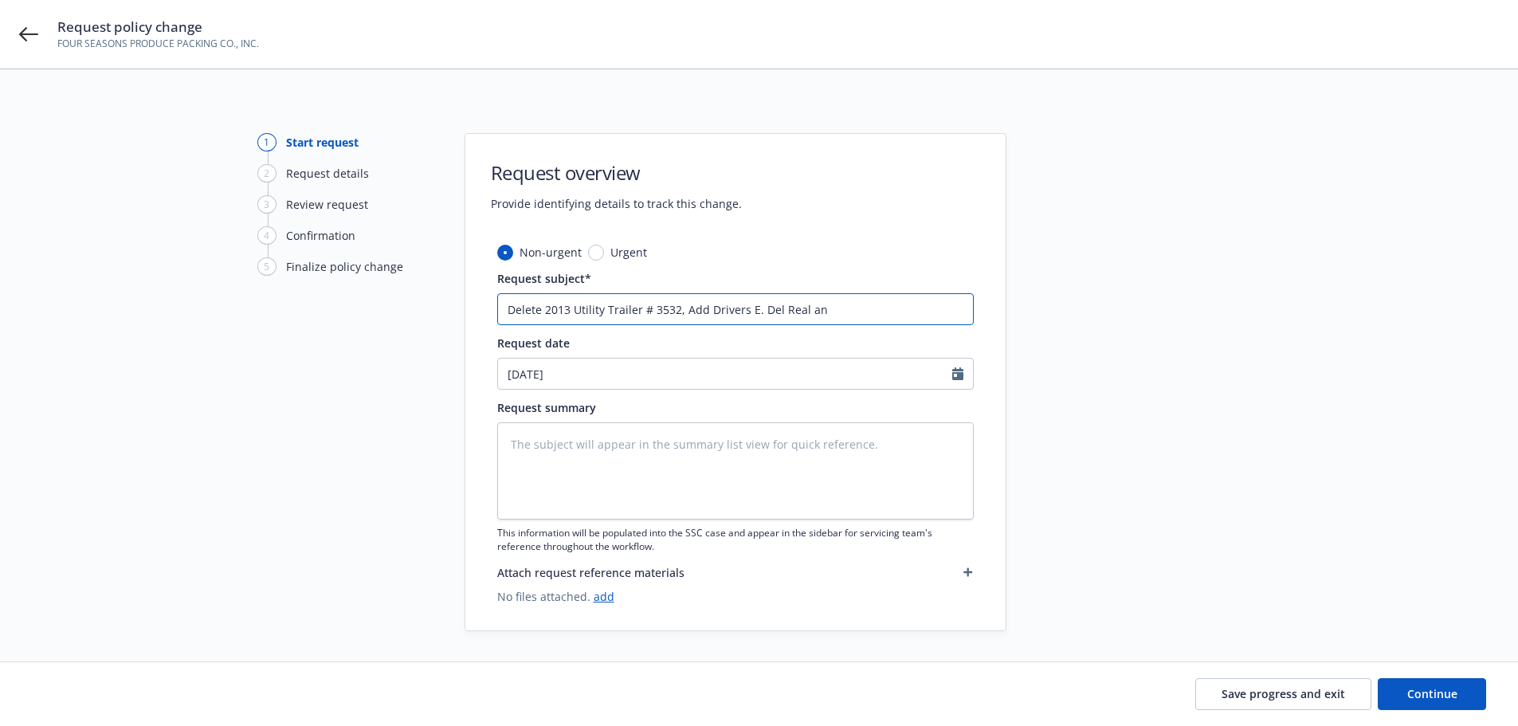
type textarea "x"
type input "Delete 2013 Utility Trailer # 3532, Add Drivers E. Del Real and"
type textarea "x"
type input "Delete 2013 Utility Trailer # 3532, Add Drivers E. Del Real and"
type textarea "x"
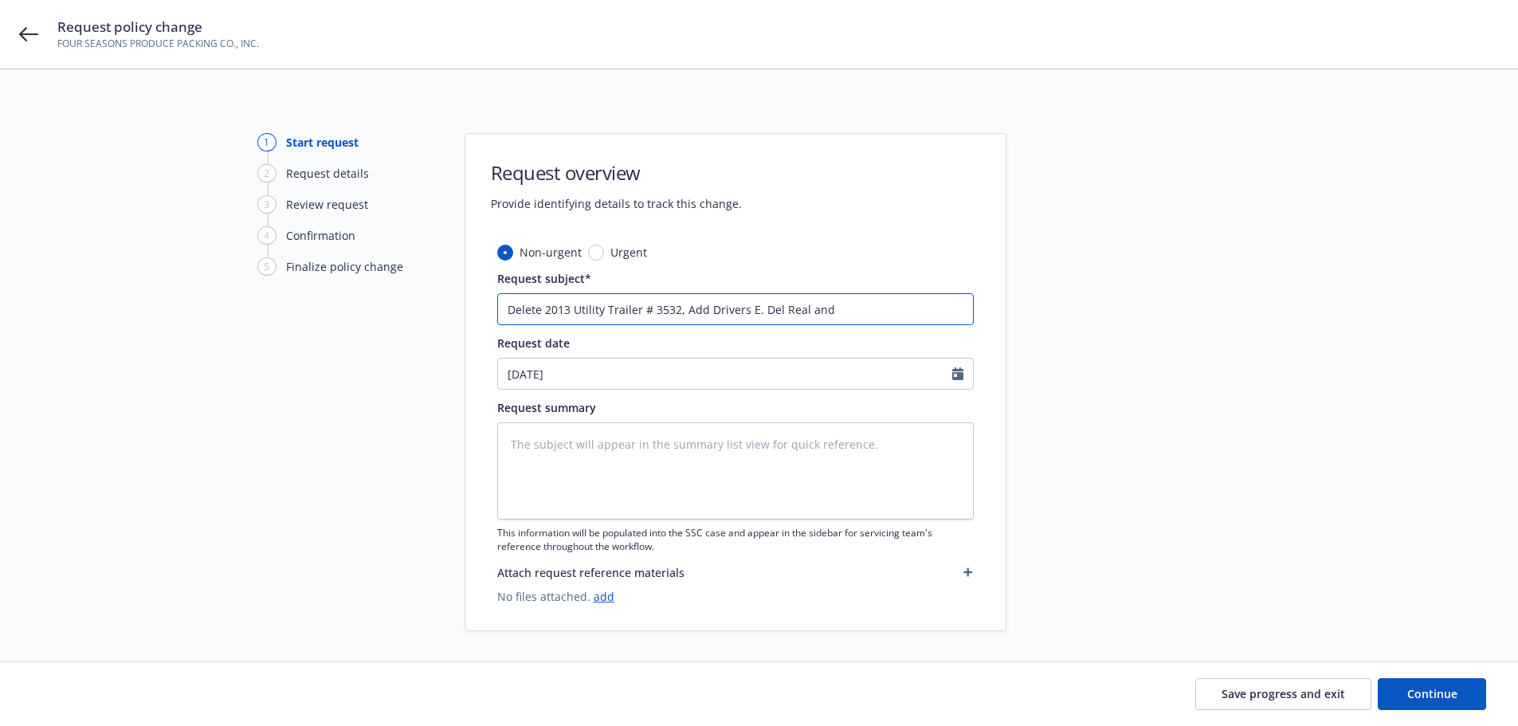
type input "Delete 2013 Utility Trailer # 3532, Add Drivers E. Del Real and D"
type textarea "x"
type input "Delete 2013 Utility Trailer # 3532, Add Drivers E. Del Real and D."
type textarea "x"
type input "Delete 2013 Utility Trailer # 3532, Add Drivers E. Del Real and D."
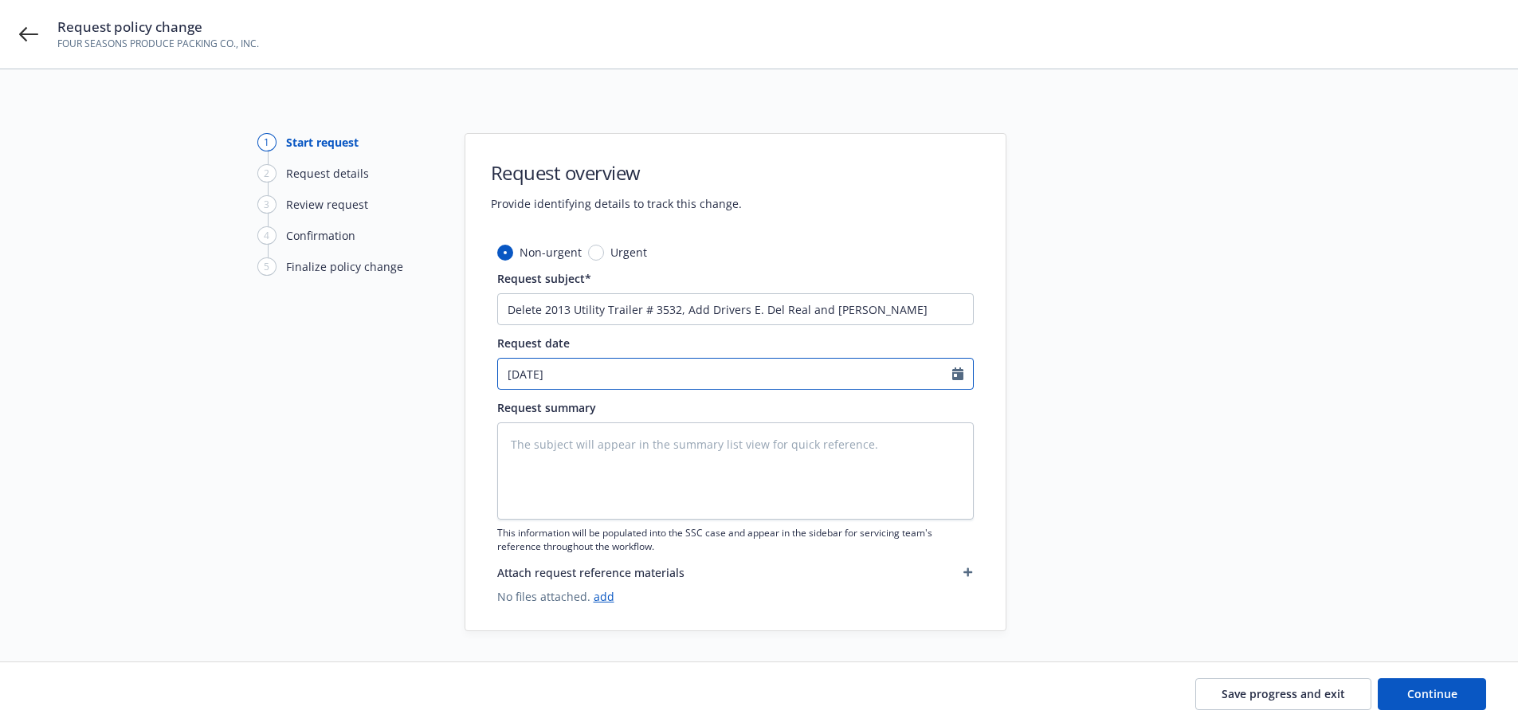
click at [952, 378] on icon "Calendar" at bounding box center [957, 373] width 11 height 13
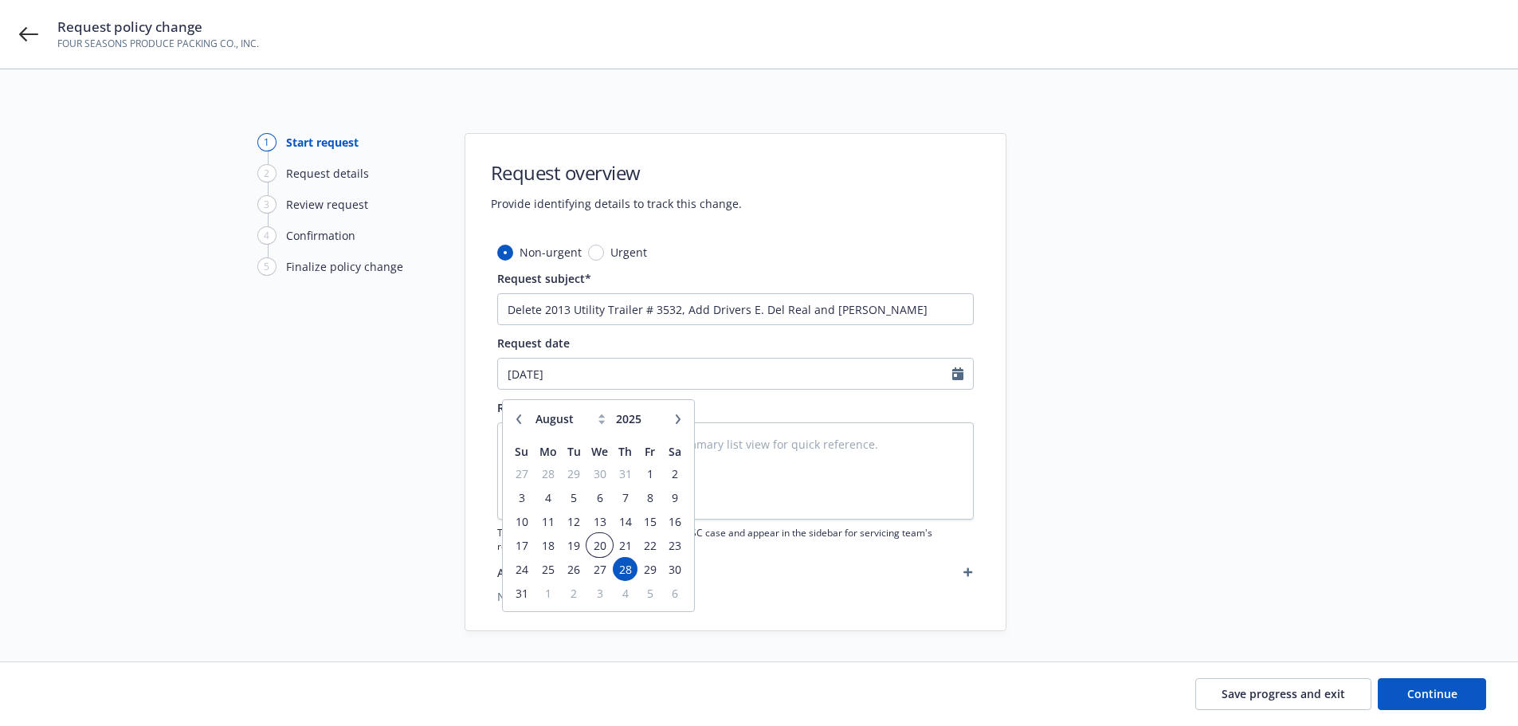
click at [599, 544] on span "20" at bounding box center [599, 546] width 23 height 20
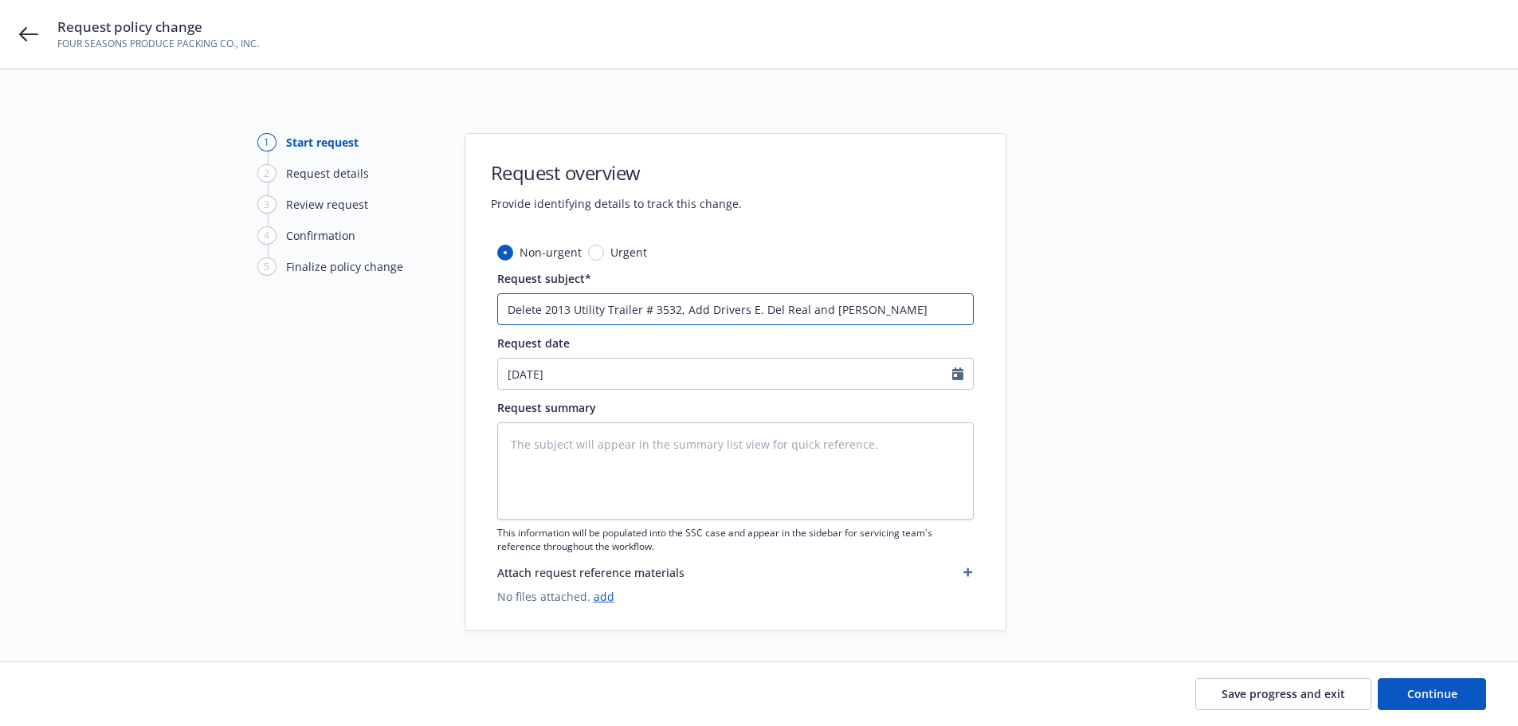
drag, startPoint x: 887, startPoint y: 313, endPoint x: 504, endPoint y: 313, distance: 383.3
click at [486, 317] on div "Non-urgent Urgent Request subject* Delete 2013 Utility Trailer # 3532, Add Driv…" at bounding box center [735, 437] width 540 height 387
click at [504, 478] on textarea at bounding box center [735, 470] width 477 height 97
drag, startPoint x: 569, startPoint y: 464, endPoint x: 554, endPoint y: 465, distance: 15.2
click at [557, 465] on textarea at bounding box center [735, 470] width 477 height 97
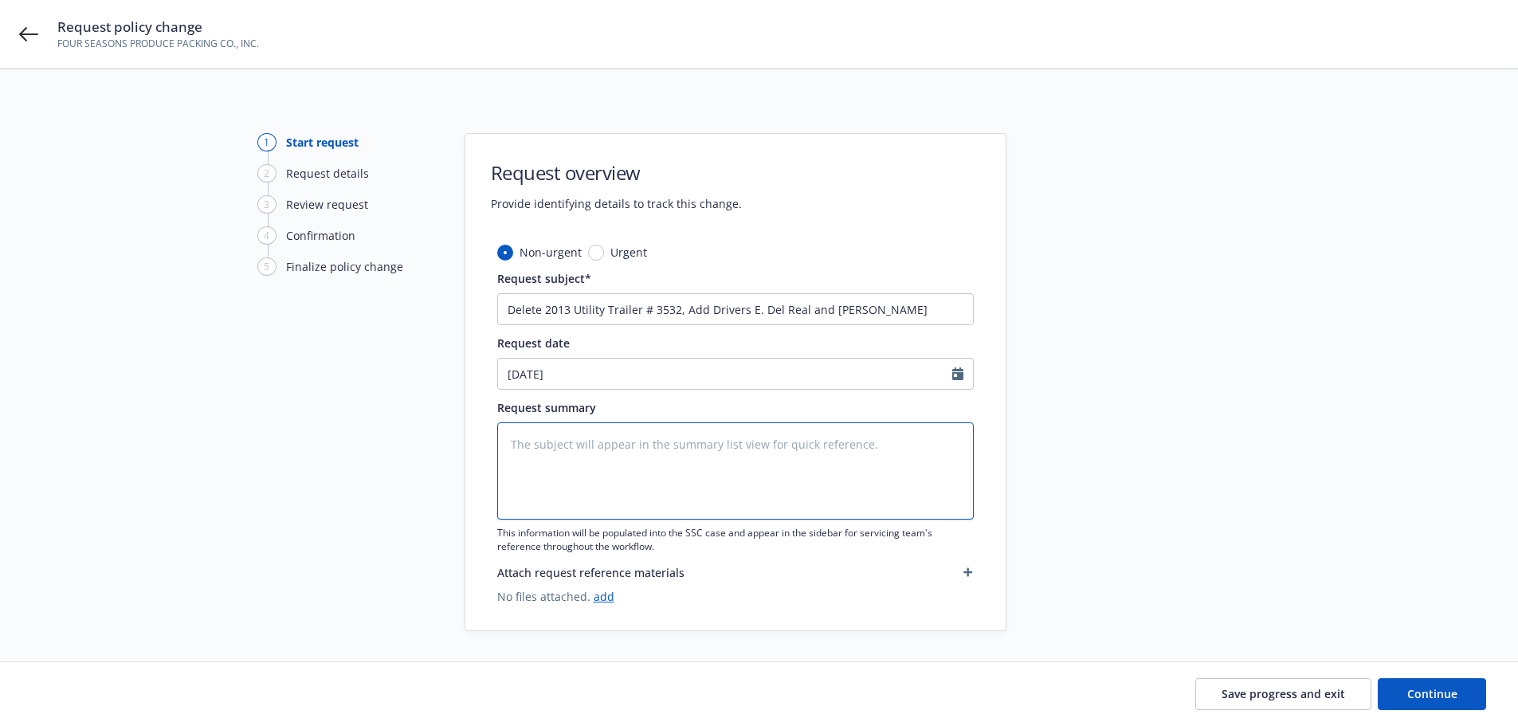
paste textarea "Delete 2013 Utility Trailer # 3532, Add Drivers E. Del Real and D. Lopez"
click at [604, 599] on link "add" at bounding box center [604, 596] width 21 height 15
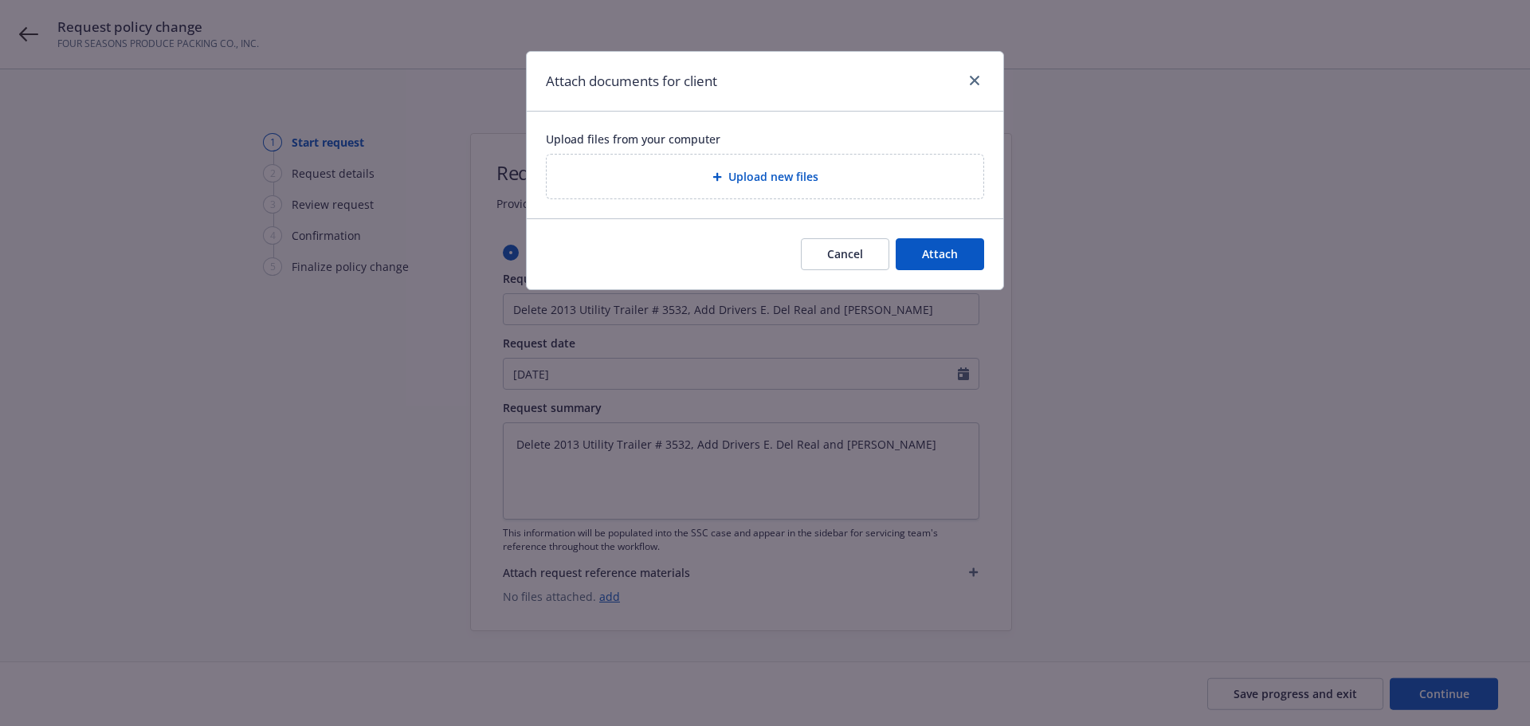
click at [736, 185] on span "Upload new files" at bounding box center [773, 176] width 90 height 17
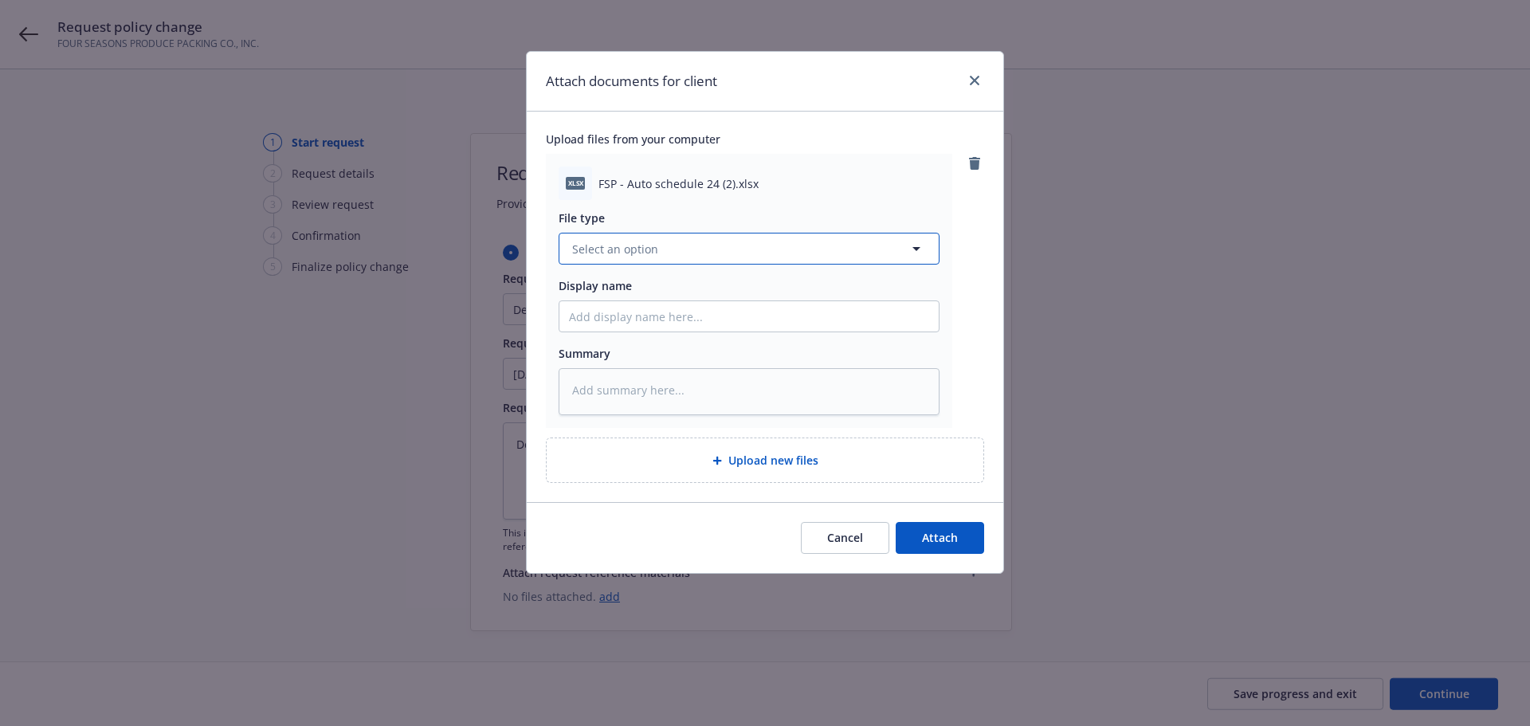
click at [664, 256] on button "Select an option" at bounding box center [749, 249] width 381 height 32
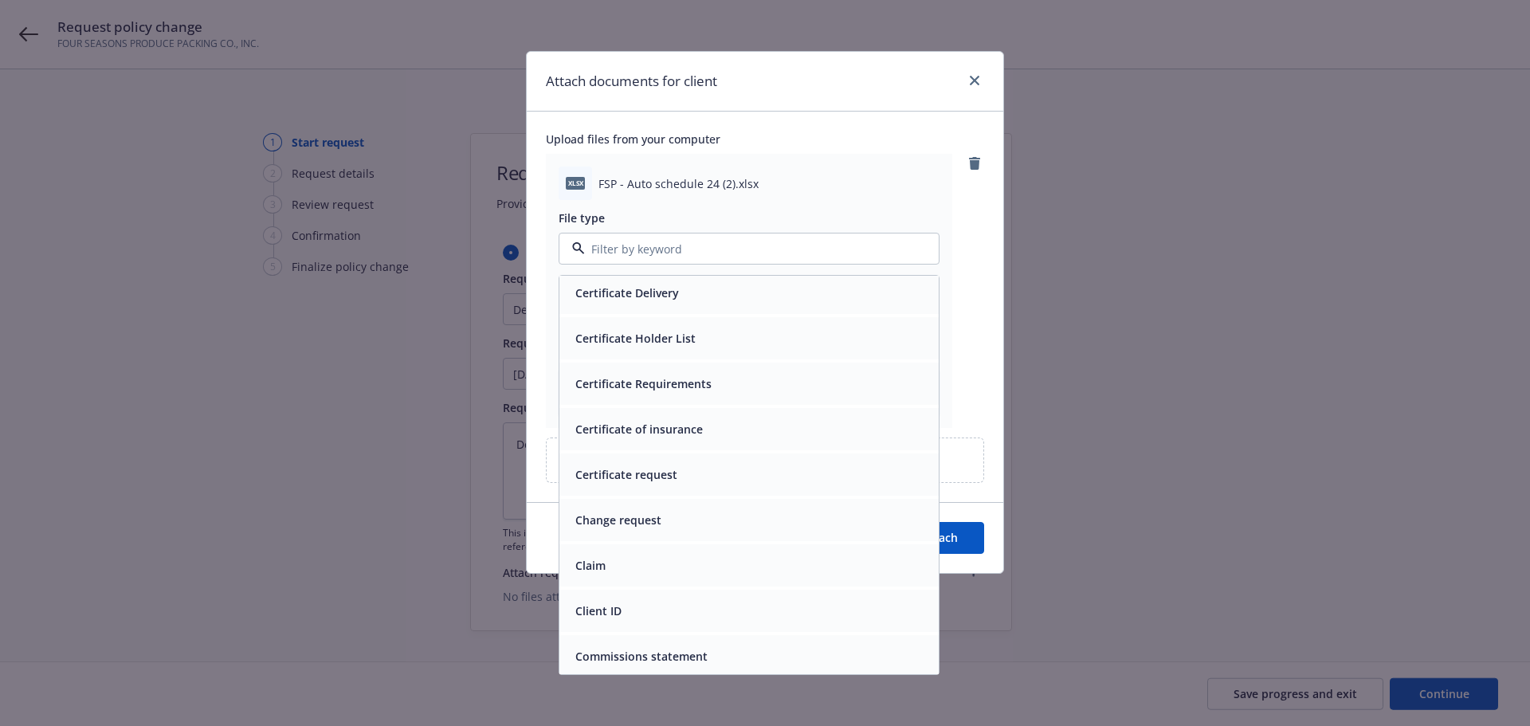
scroll to position [1727, 0]
click at [674, 391] on div "Change request" at bounding box center [749, 386] width 360 height 23
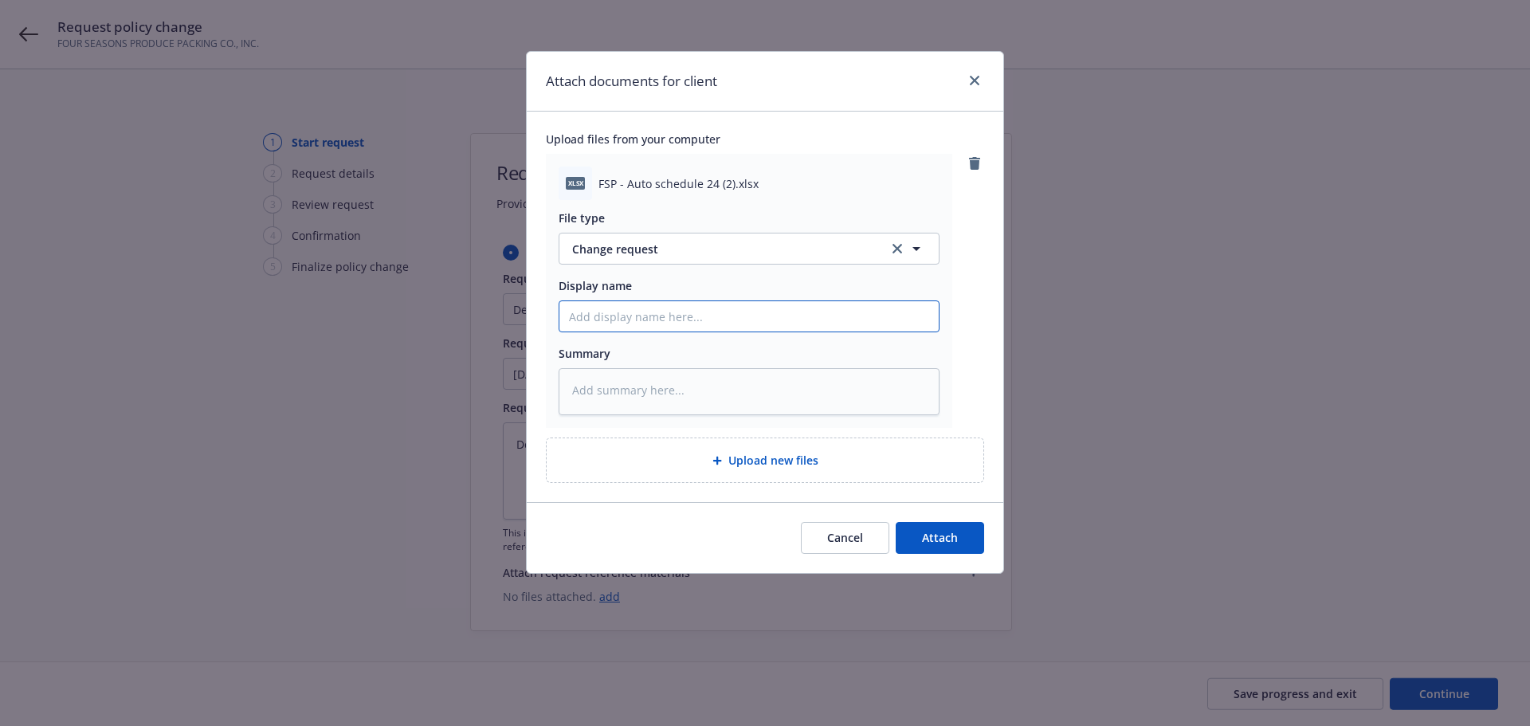
click at [617, 317] on input "Display name" at bounding box center [748, 316] width 379 height 30
paste input "Delete 2013 Utility Trailer # 3532, Add Drivers E. Del Real and D. Lopez"
drag, startPoint x: 566, startPoint y: 332, endPoint x: 552, endPoint y: 334, distance: 13.8
click at [552, 334] on div "xlsx FSP - Auto schedule 24 (2).xlsx File type Change request Change request Di…" at bounding box center [749, 291] width 406 height 274
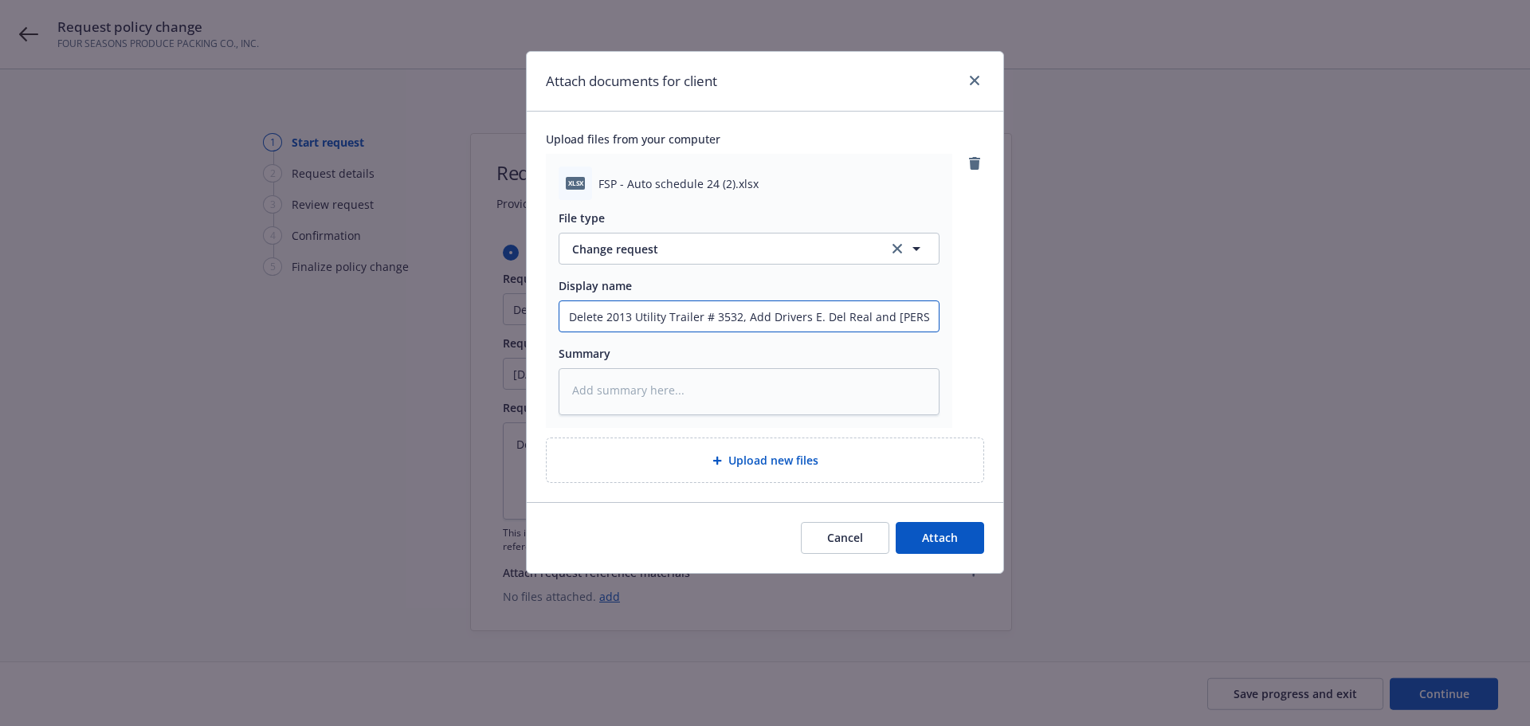
click at [575, 332] on input "Delete 2013 Utility Trailer # 3532, Add Drivers E. Del Real and D. Lopez" at bounding box center [748, 316] width 379 height 30
drag, startPoint x: 572, startPoint y: 330, endPoint x: 1135, endPoint y: 361, distance: 563.5
click at [1281, 340] on div "Attach documents for client Upload files from your computer xlsx FSP - Auto sch…" at bounding box center [765, 363] width 1530 height 726
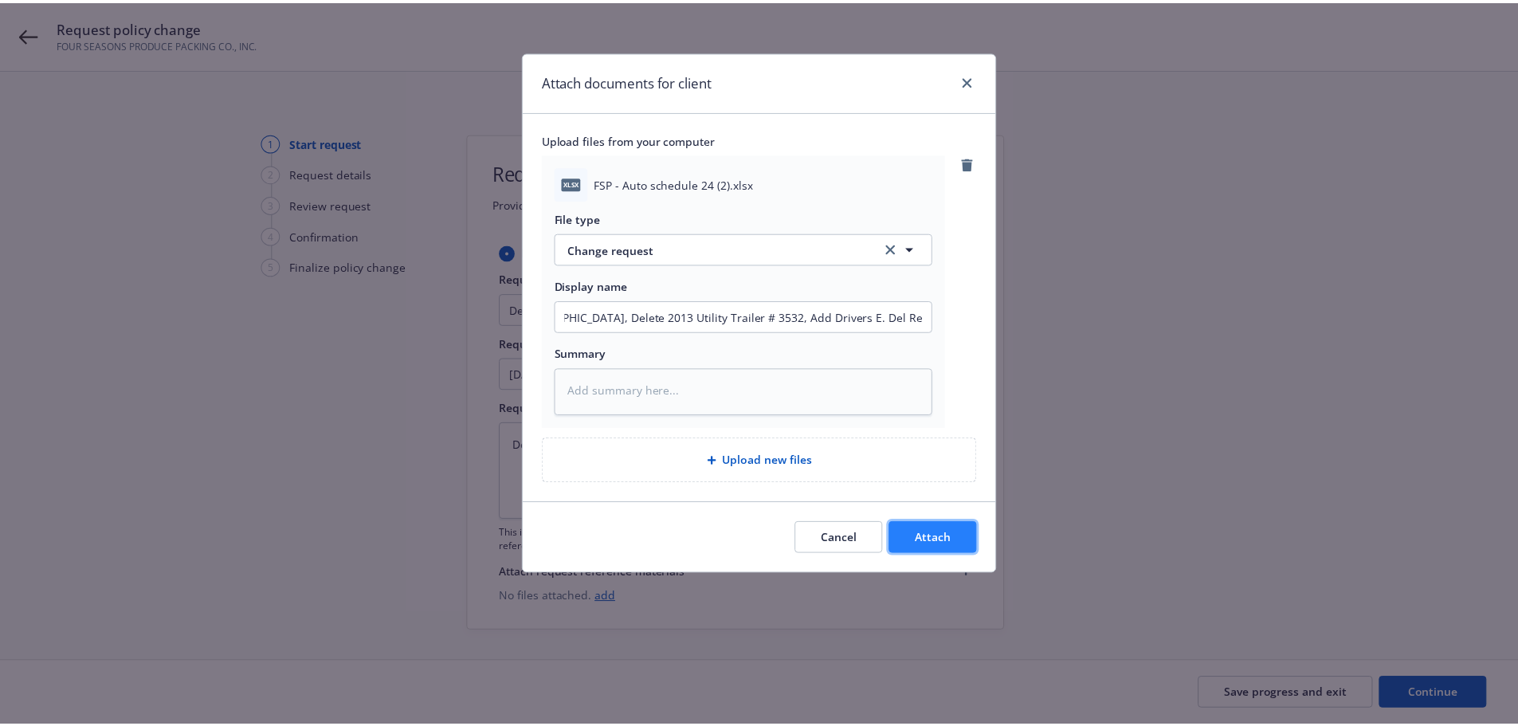
scroll to position [0, 0]
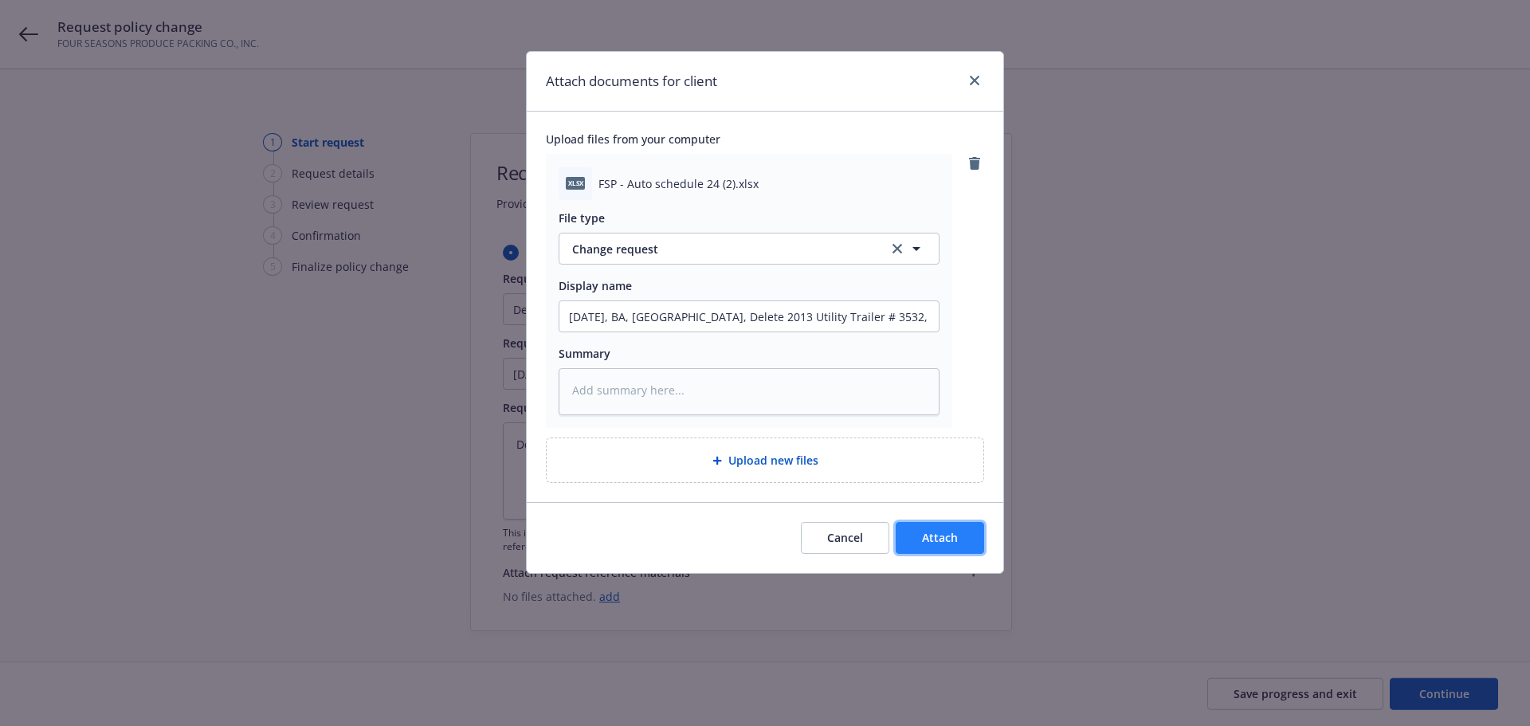
click at [935, 545] on span "Attach" at bounding box center [940, 537] width 36 height 15
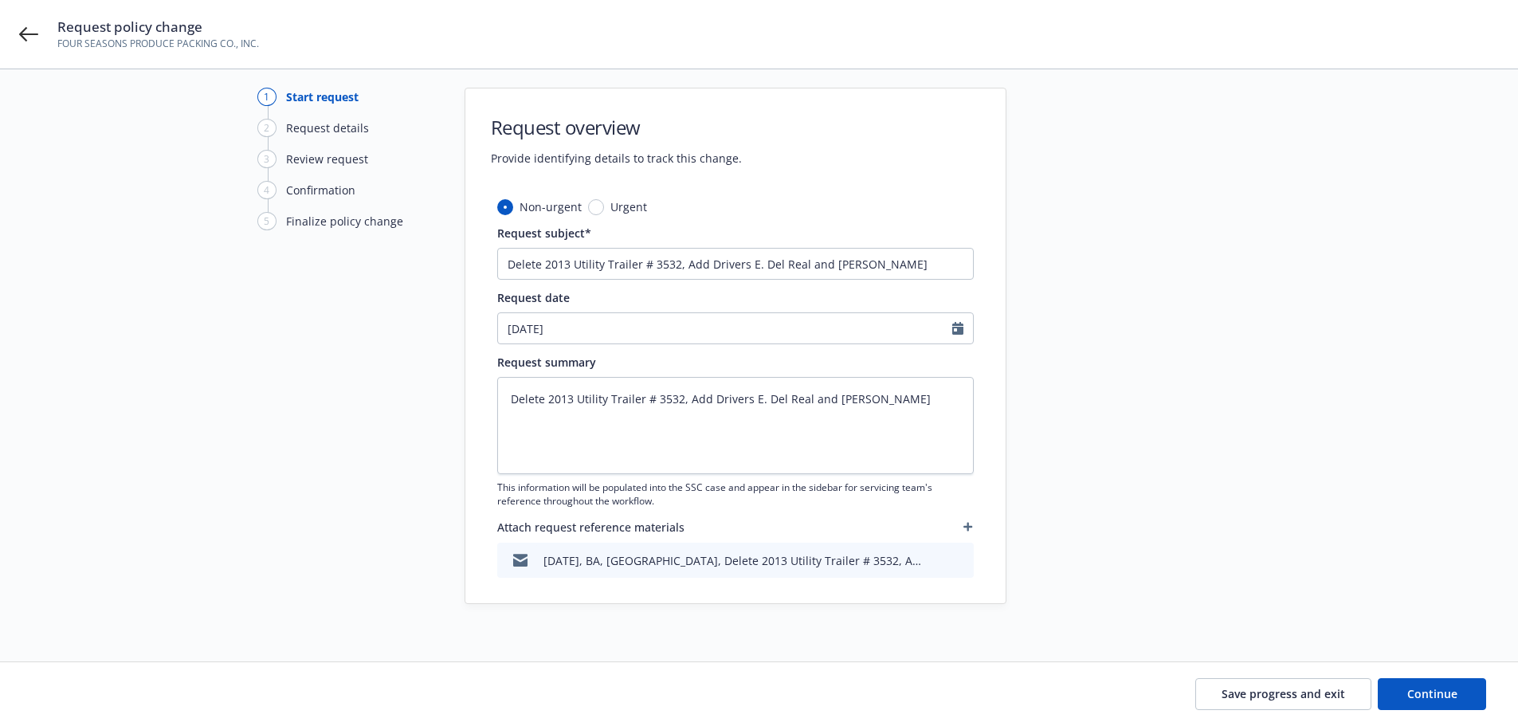
scroll to position [69, 0]
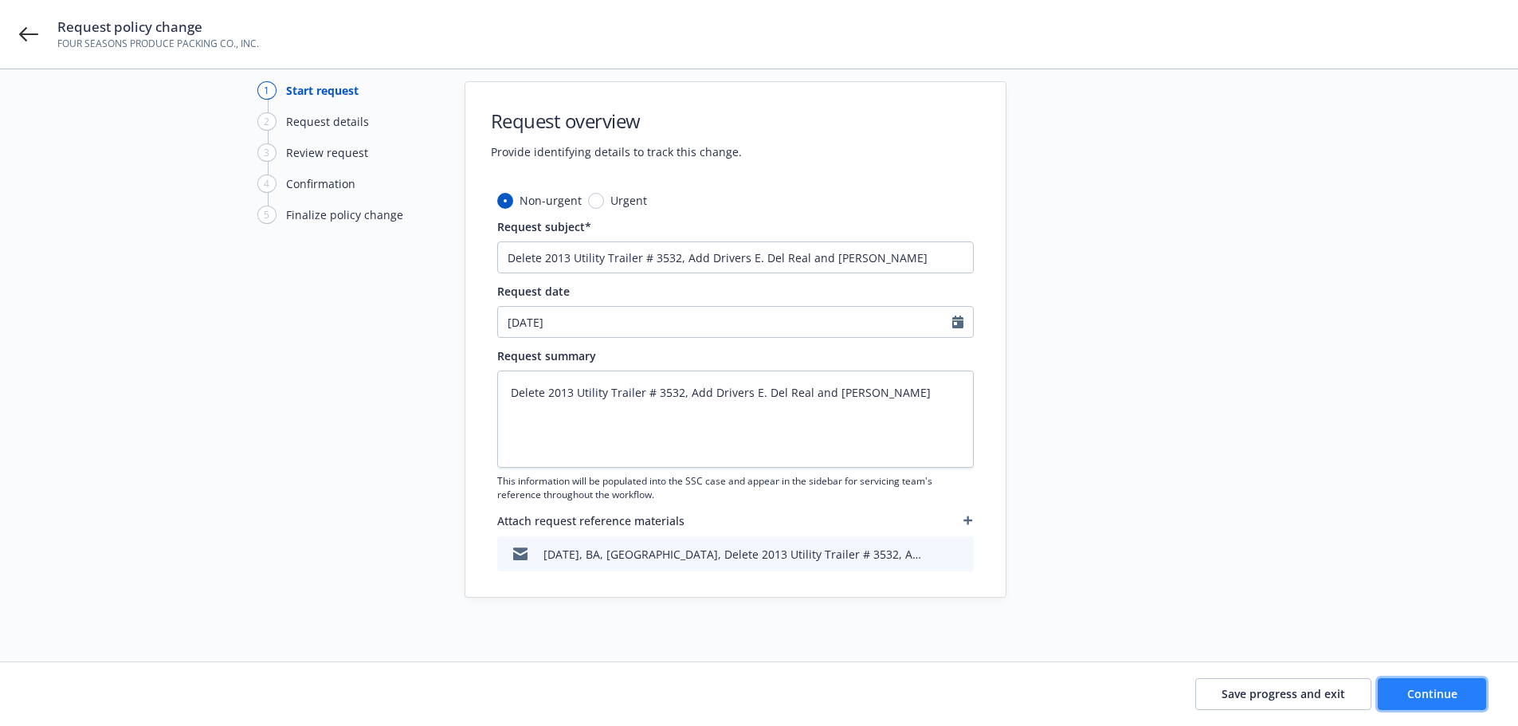
click at [1426, 693] on span "Continue" at bounding box center [1432, 693] width 50 height 15
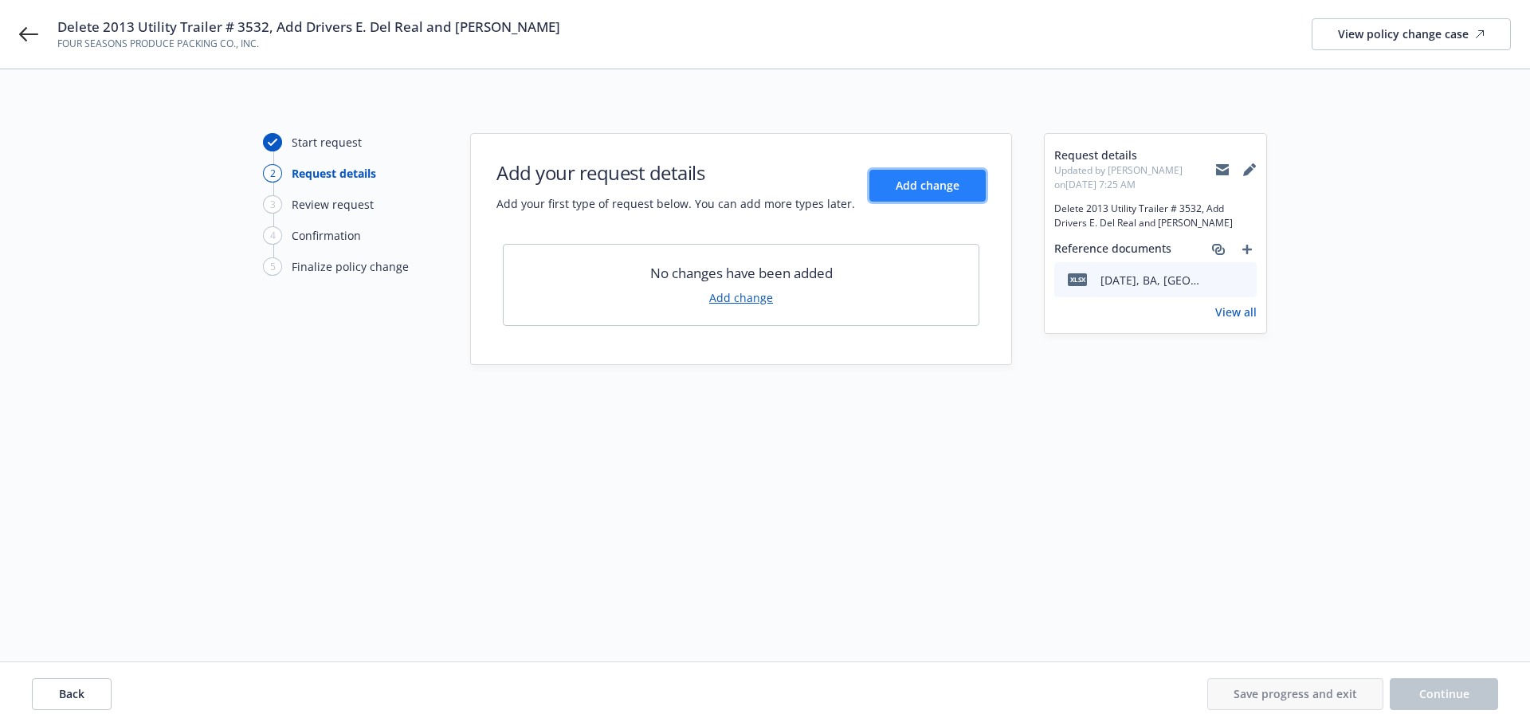
click at [922, 181] on span "Add change" at bounding box center [928, 185] width 64 height 15
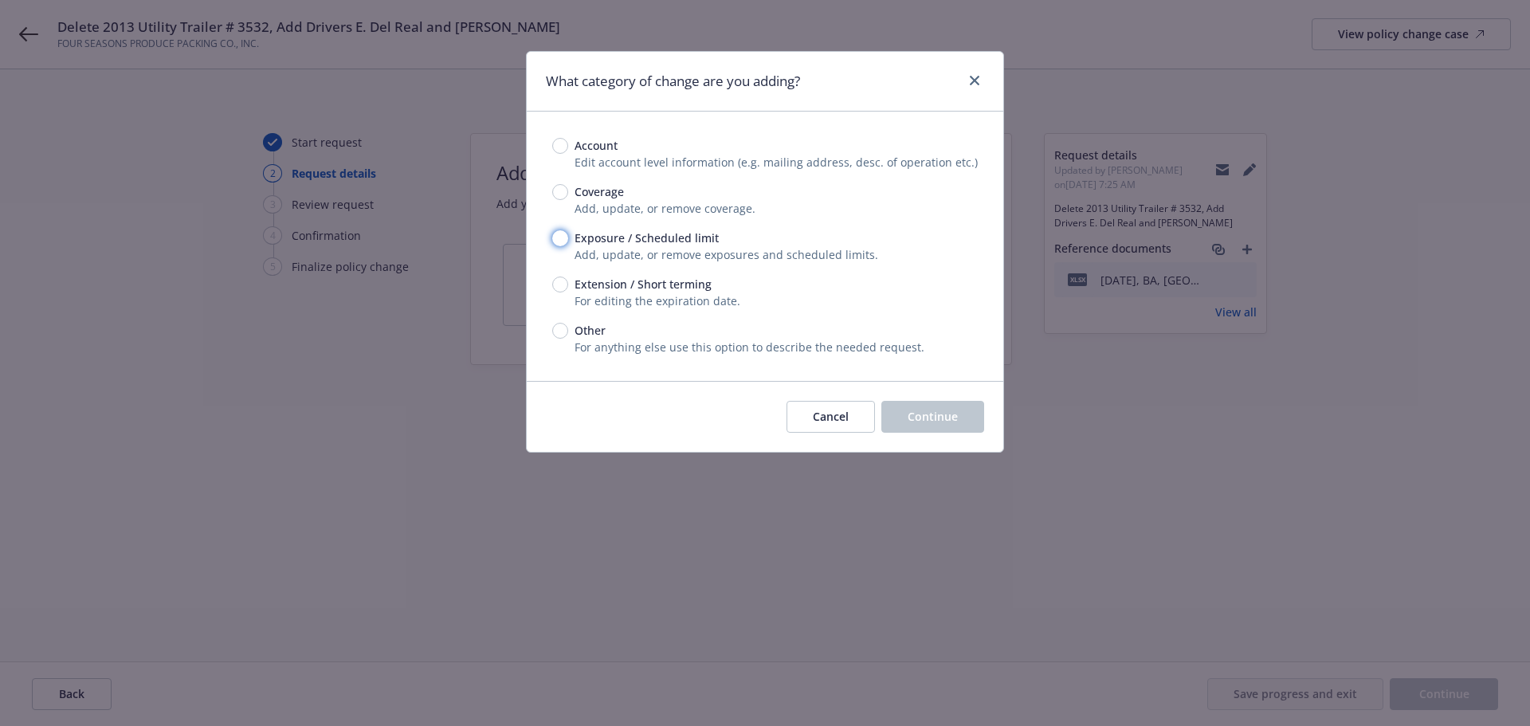
click at [560, 246] on input "Exposure / Scheduled limit" at bounding box center [560, 238] width 16 height 16
click at [904, 433] on button "Continue" at bounding box center [932, 417] width 103 height 32
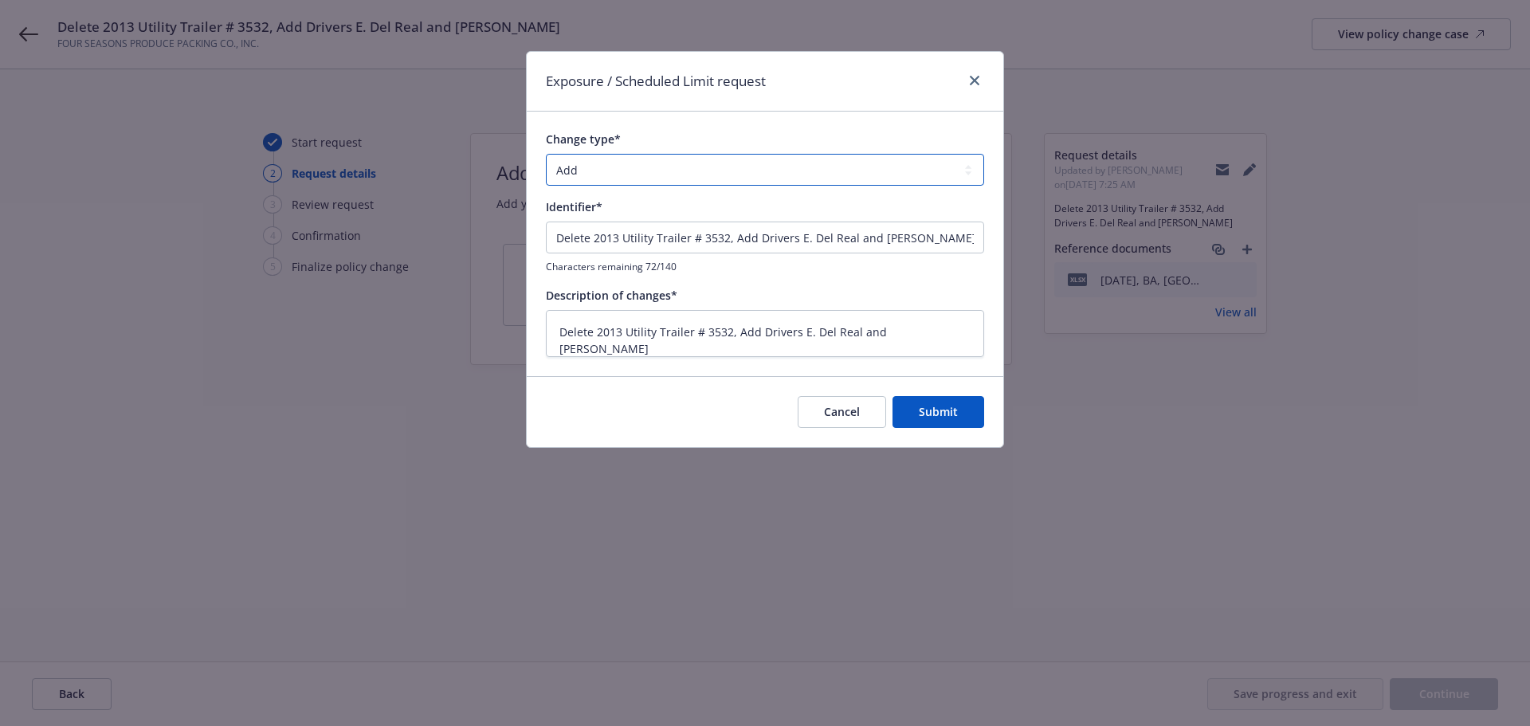
click at [583, 175] on select "Add Audit Change Remove" at bounding box center [765, 170] width 438 height 32
click at [595, 171] on select "Add Audit Change Remove" at bounding box center [765, 170] width 438 height 32
click at [932, 419] on span "Submit" at bounding box center [938, 411] width 39 height 15
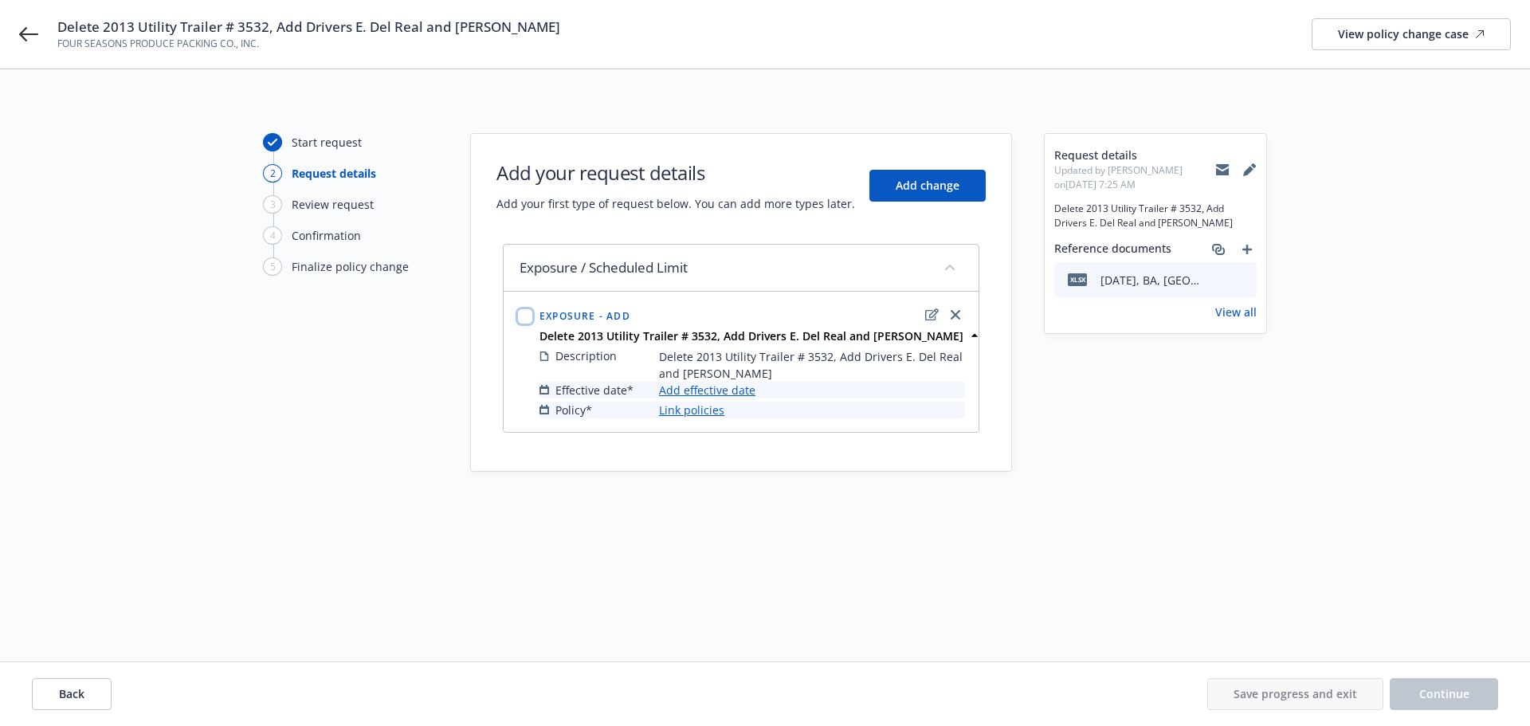
click at [530, 316] on input "checkbox" at bounding box center [525, 316] width 16 height 16
click at [723, 395] on link "Add effective date" at bounding box center [707, 390] width 96 height 17
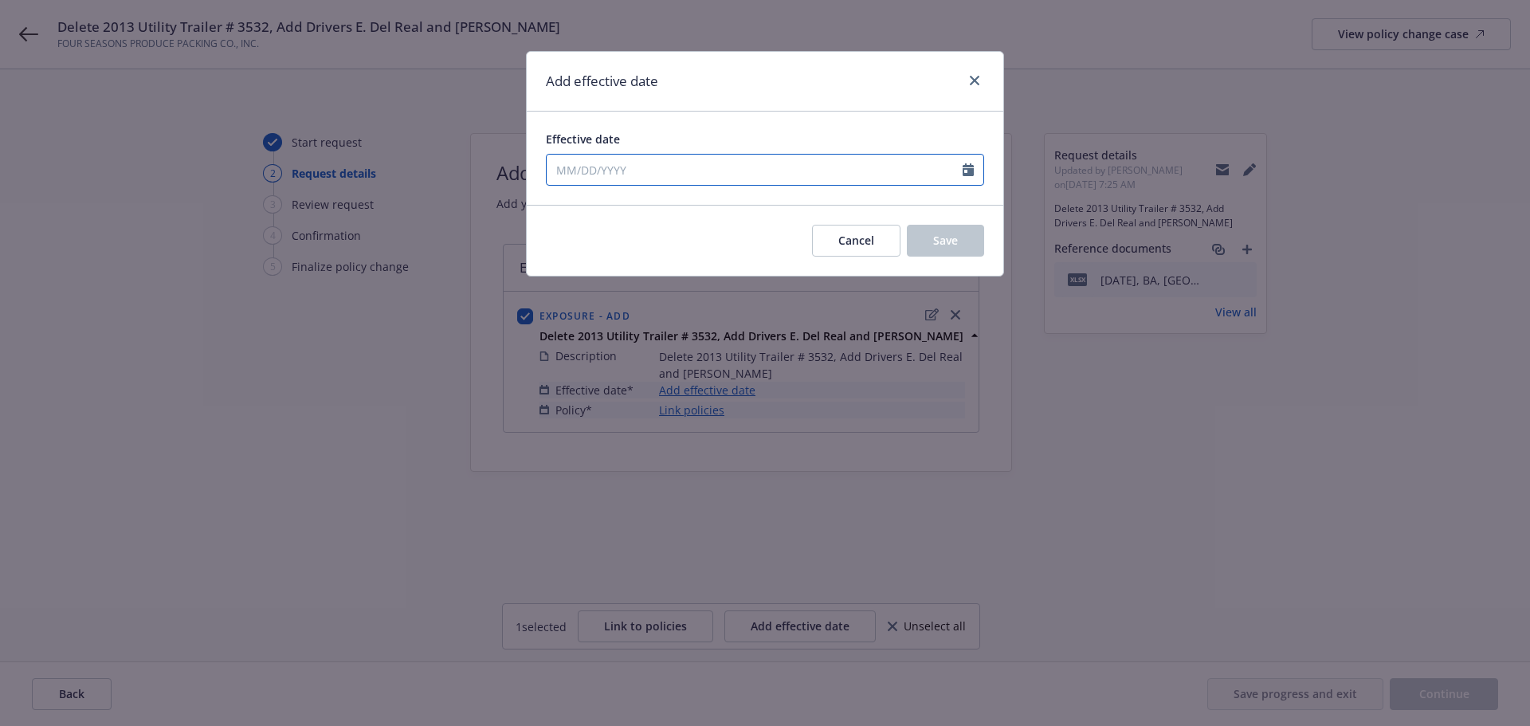
click at [963, 176] on icon "Calendar" at bounding box center [968, 169] width 11 height 13
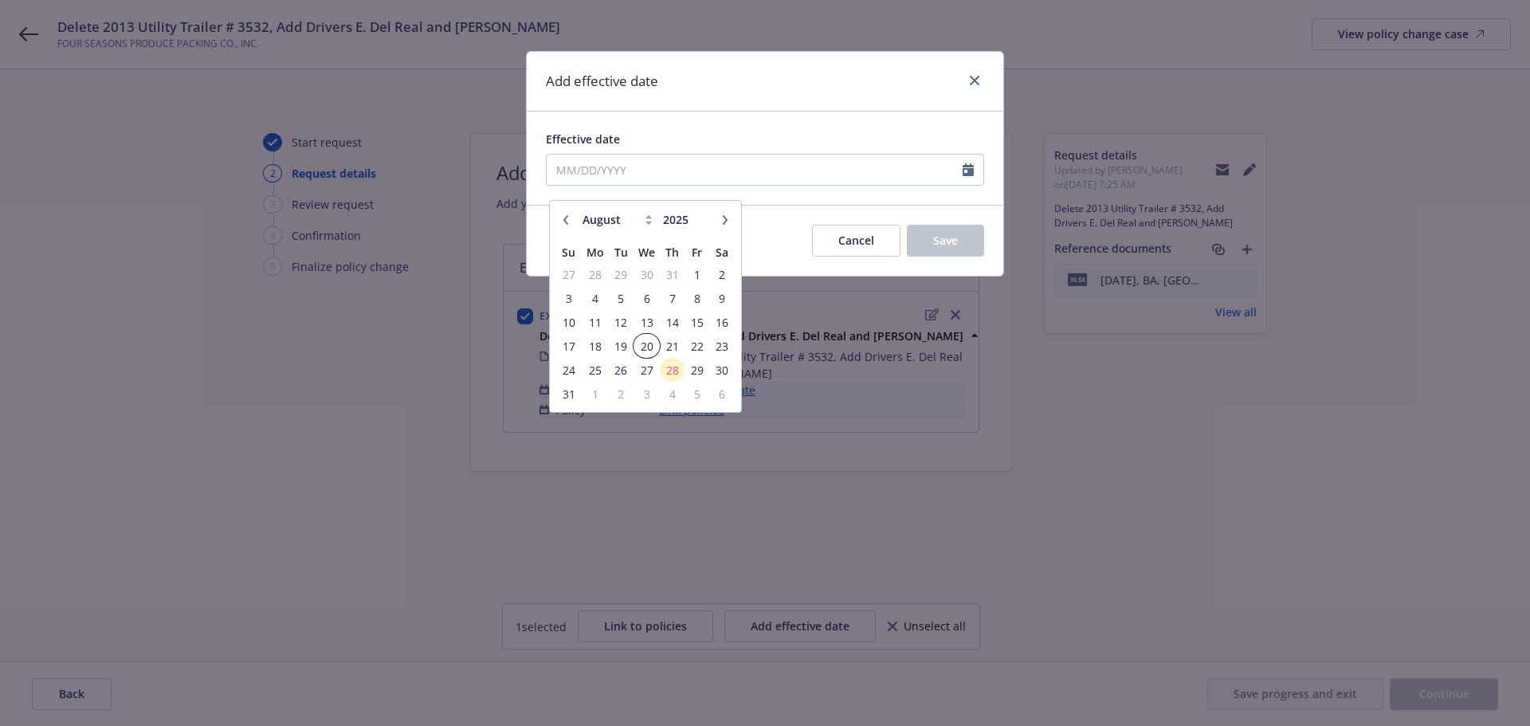
click at [648, 347] on td "20" at bounding box center [647, 346] width 26 height 24
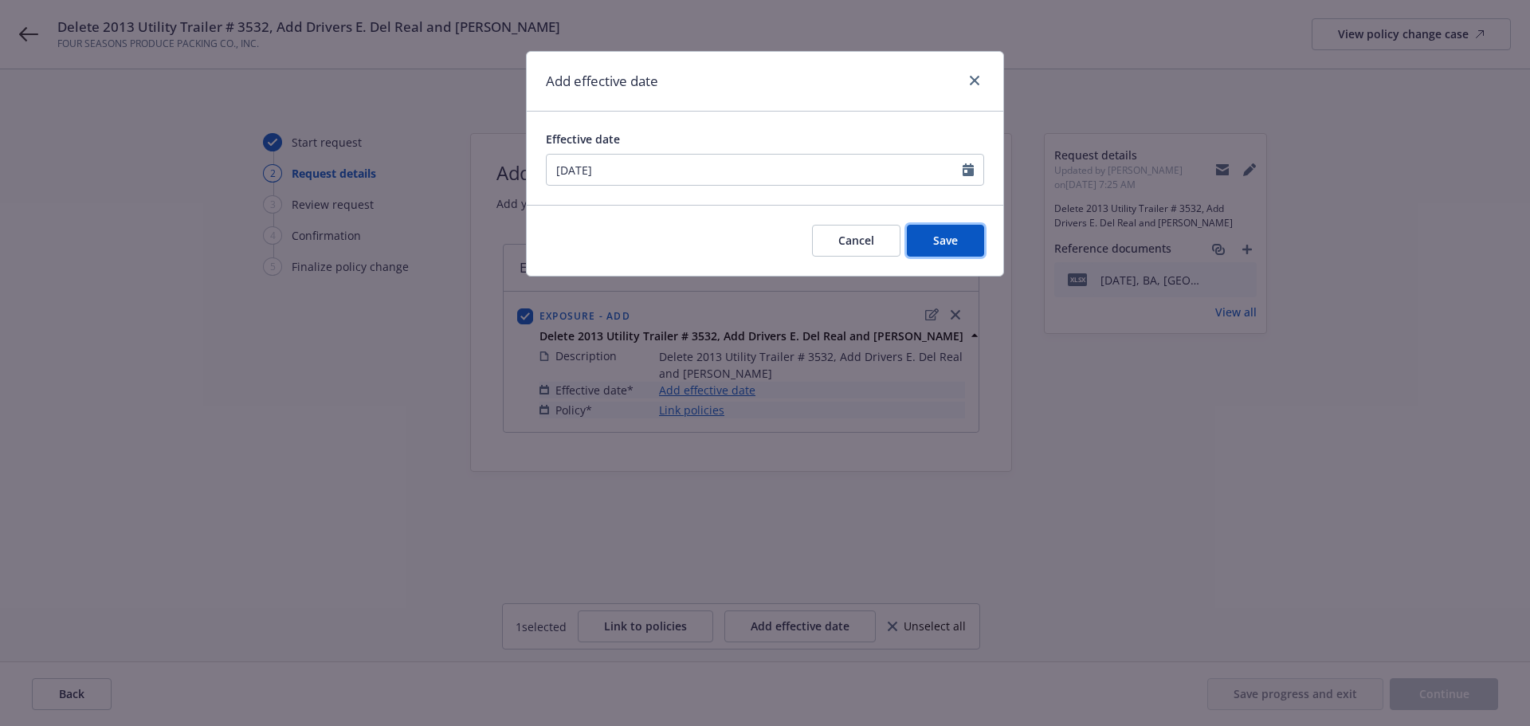
click at [936, 247] on button "Save" at bounding box center [945, 241] width 77 height 32
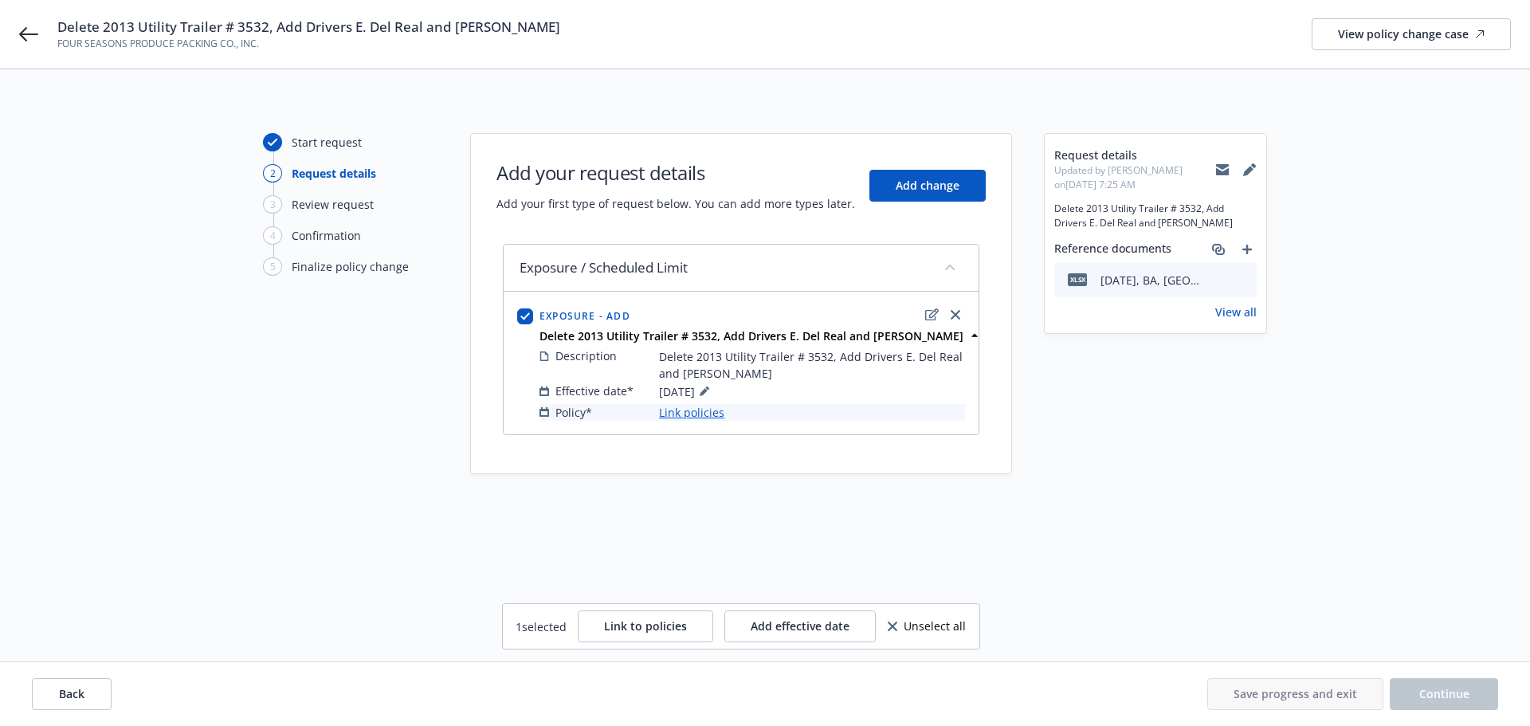
click at [708, 420] on link "Link policies" at bounding box center [691, 412] width 65 height 17
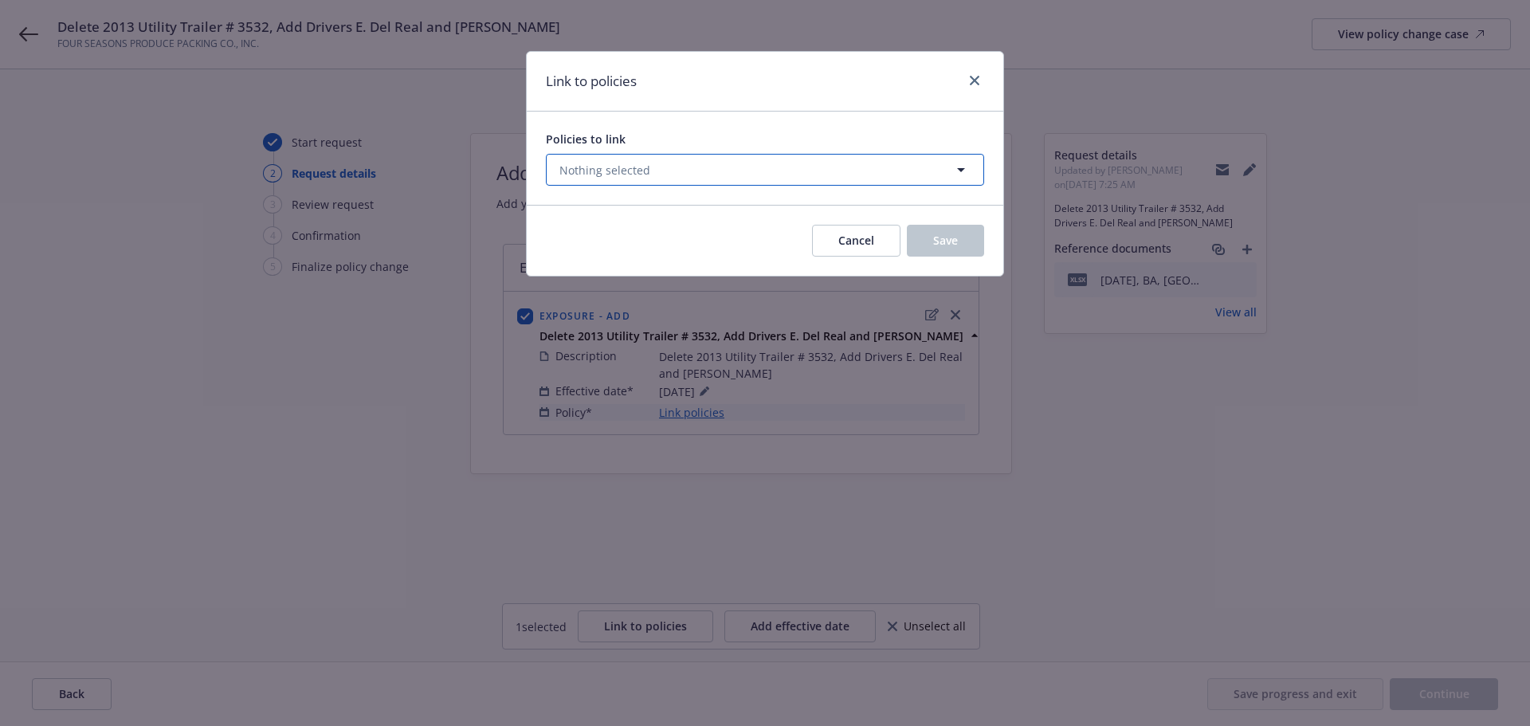
click at [811, 186] on button "Nothing selected" at bounding box center [765, 170] width 438 height 32
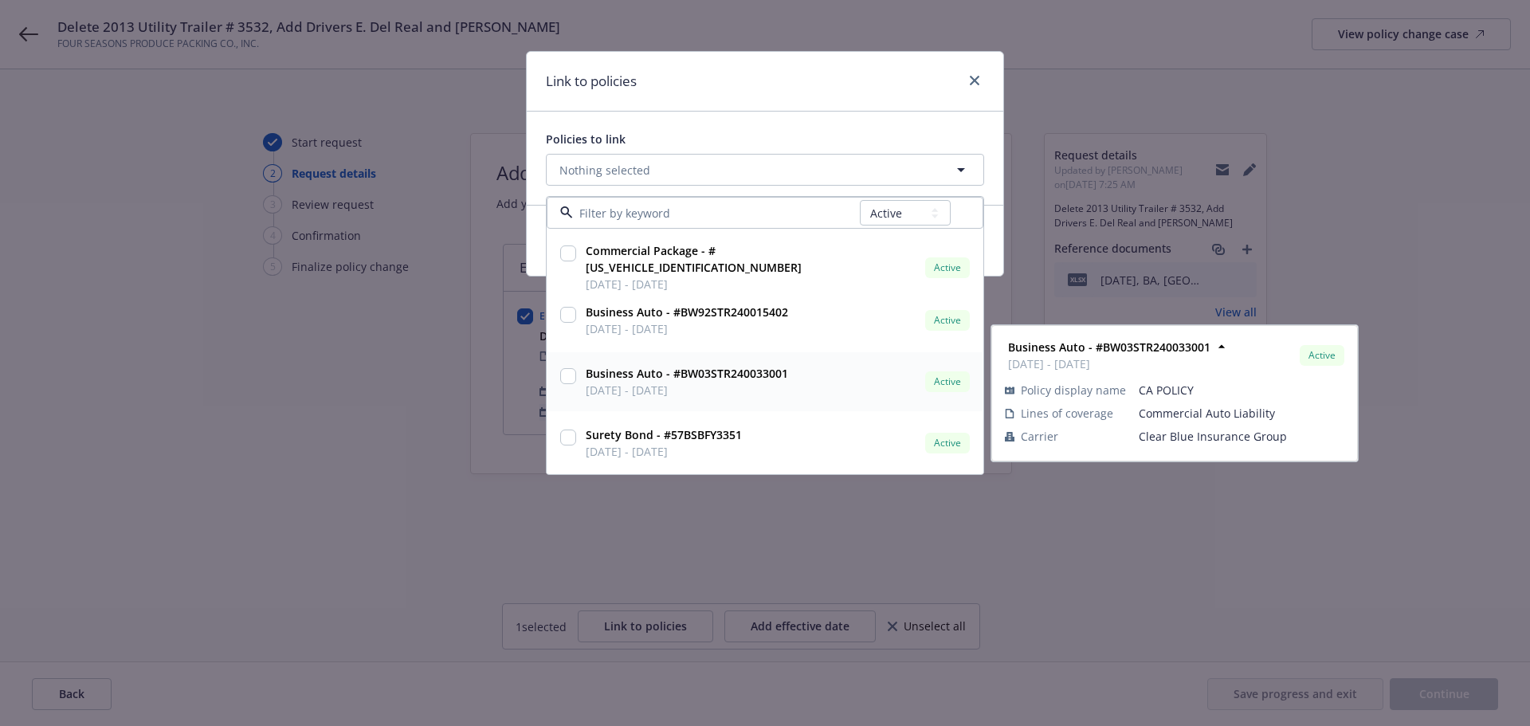
click at [572, 384] on input "checkbox" at bounding box center [568, 376] width 16 height 16
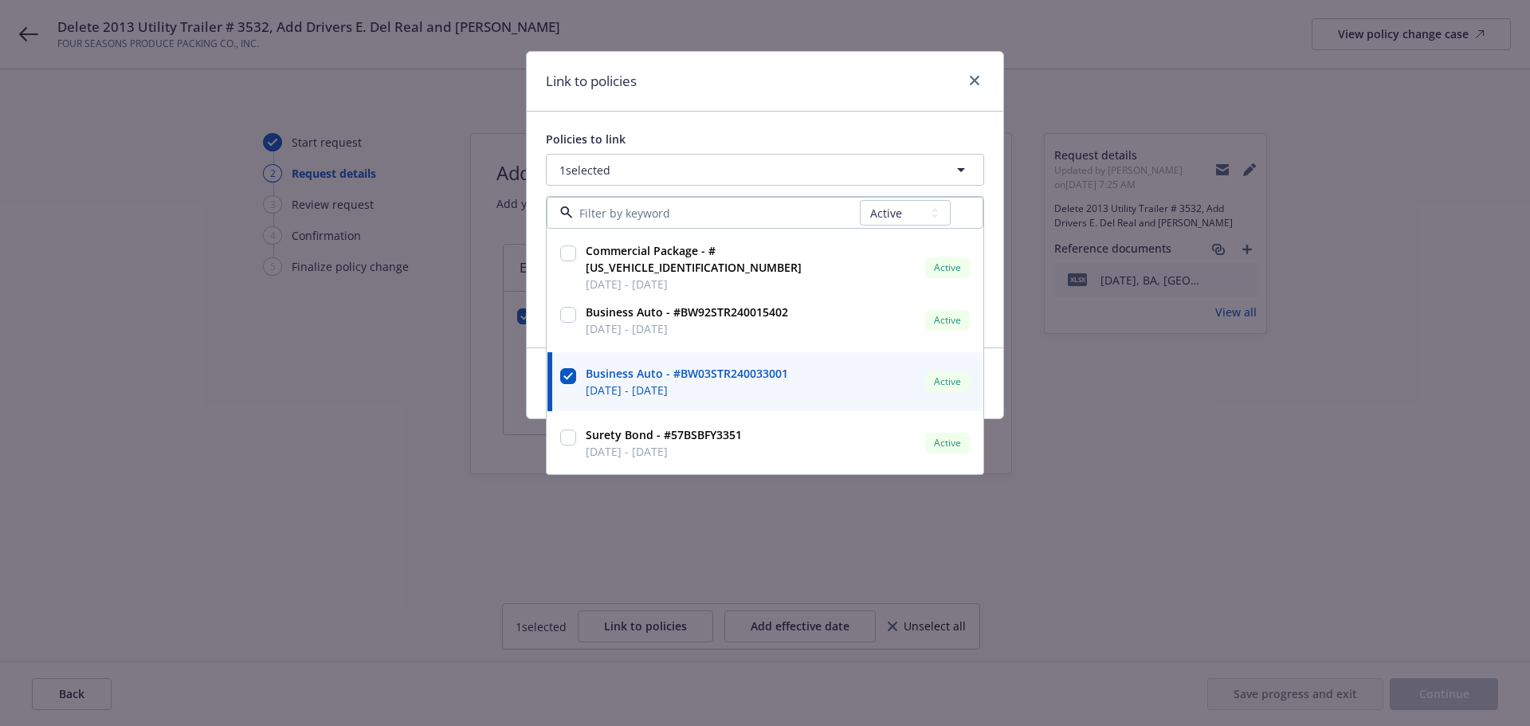
click at [661, 134] on div "Policies to link 1 selected All Active Upcoming Expired Cancelled Commercial Pa…" at bounding box center [765, 230] width 477 height 236
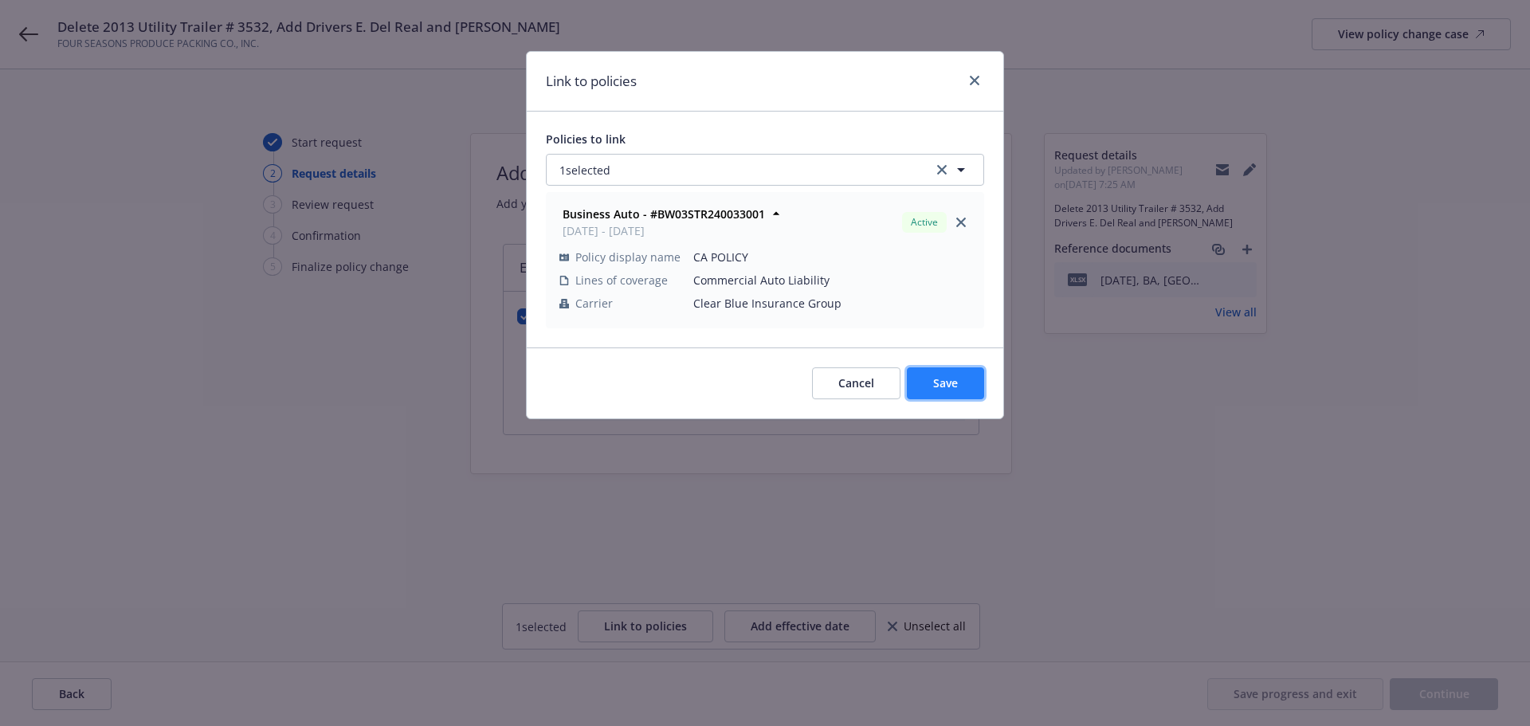
click at [946, 391] on span "Save" at bounding box center [945, 382] width 25 height 15
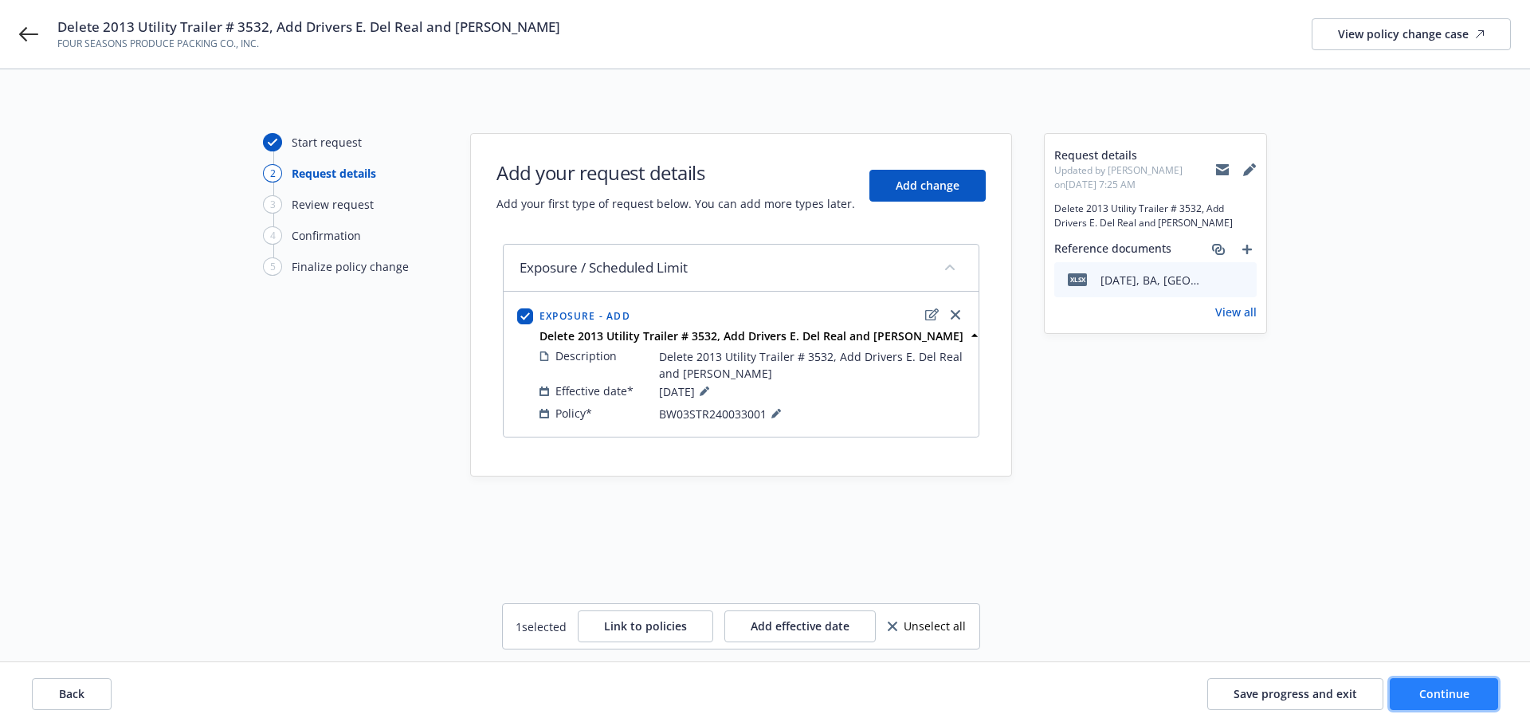
drag, startPoint x: 1423, startPoint y: 691, endPoint x: 1407, endPoint y: 696, distance: 16.6
click at [1419, 691] on span "Continue" at bounding box center [1444, 693] width 50 height 15
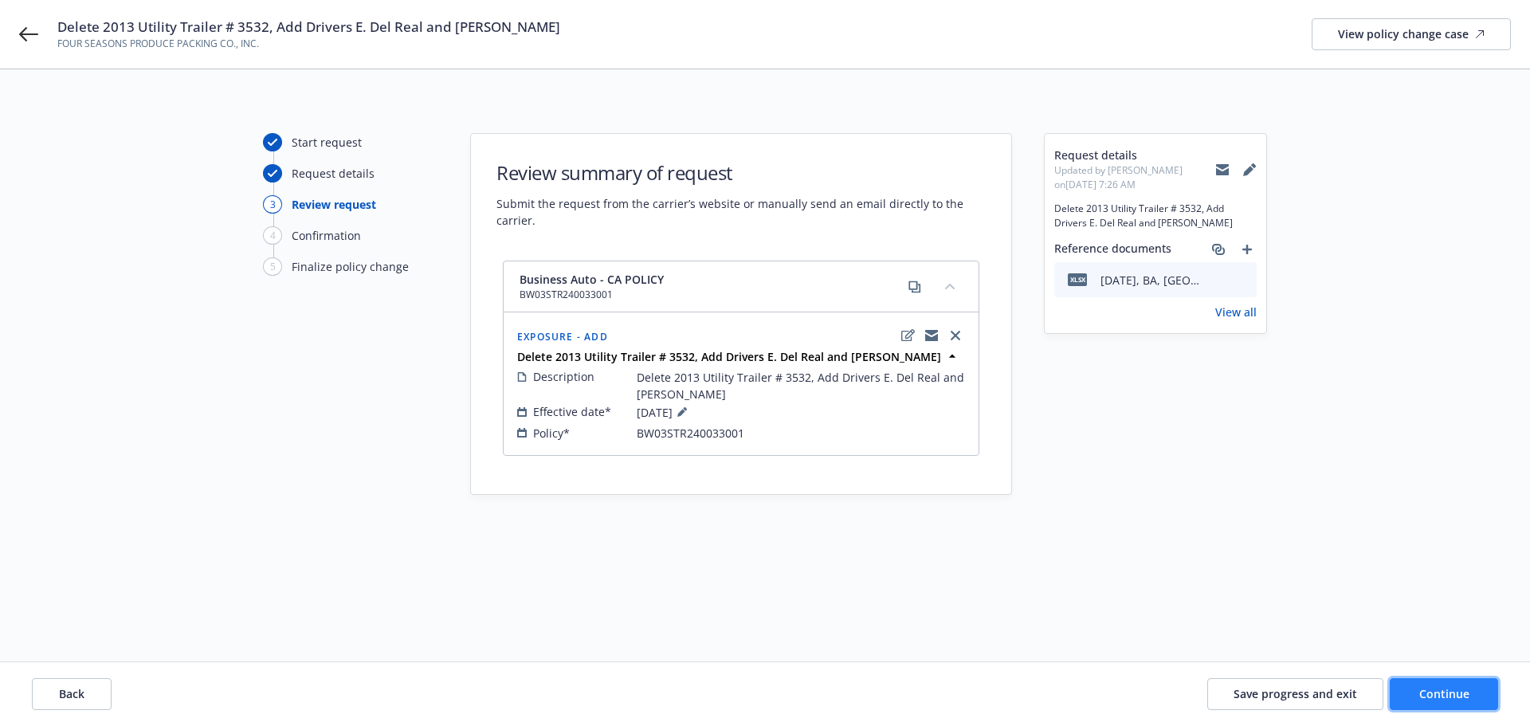
click at [1411, 691] on button "Continue" at bounding box center [1444, 694] width 108 height 32
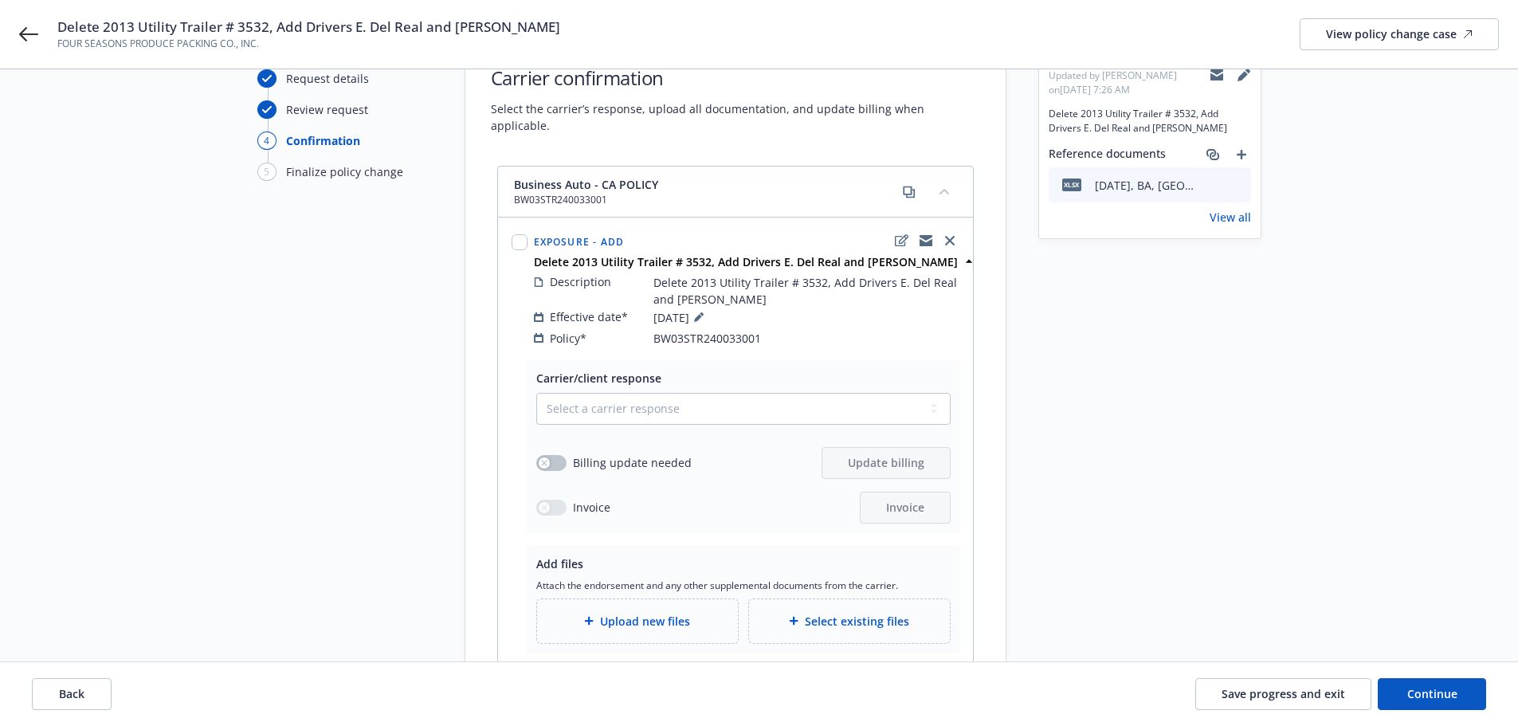
scroll to position [133, 0]
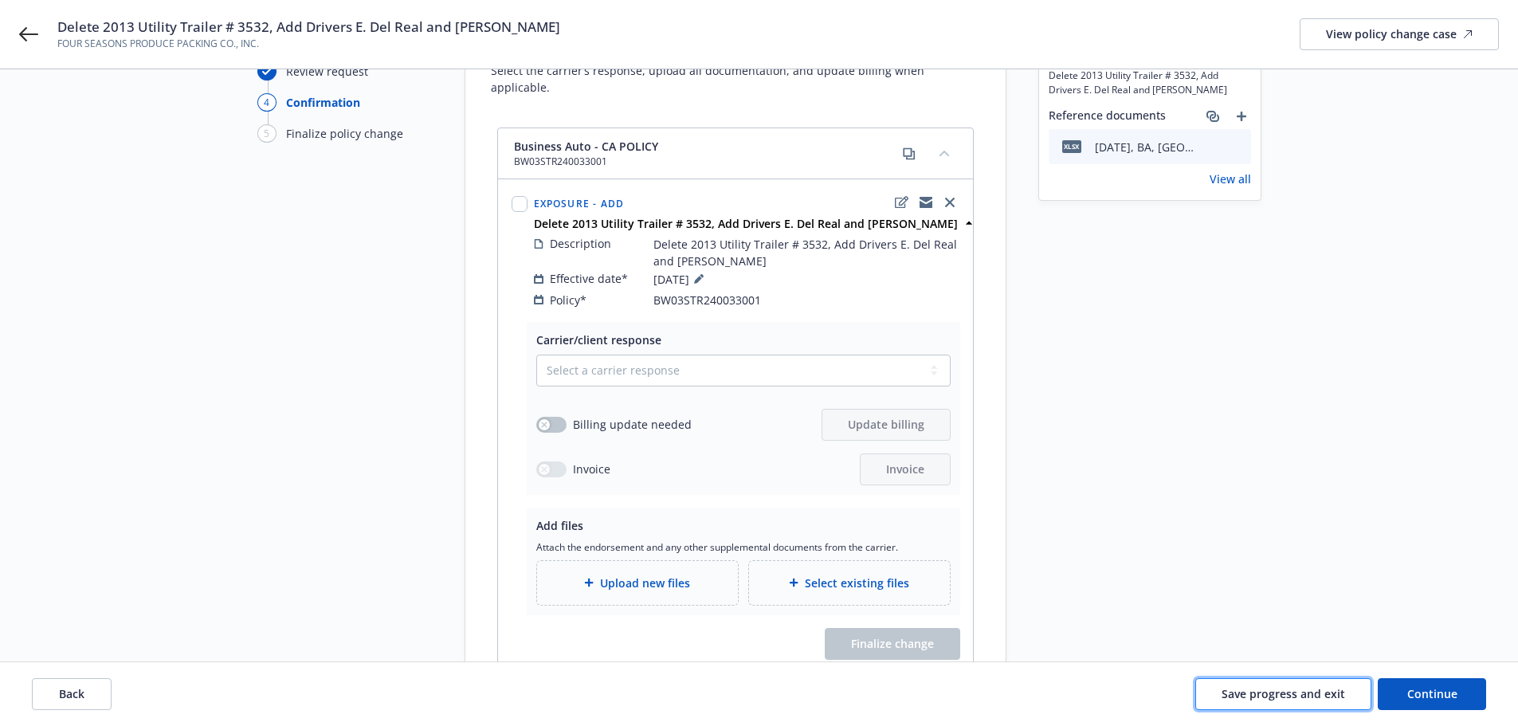
click at [1248, 687] on span "Save progress and exit" at bounding box center [1284, 693] width 124 height 15
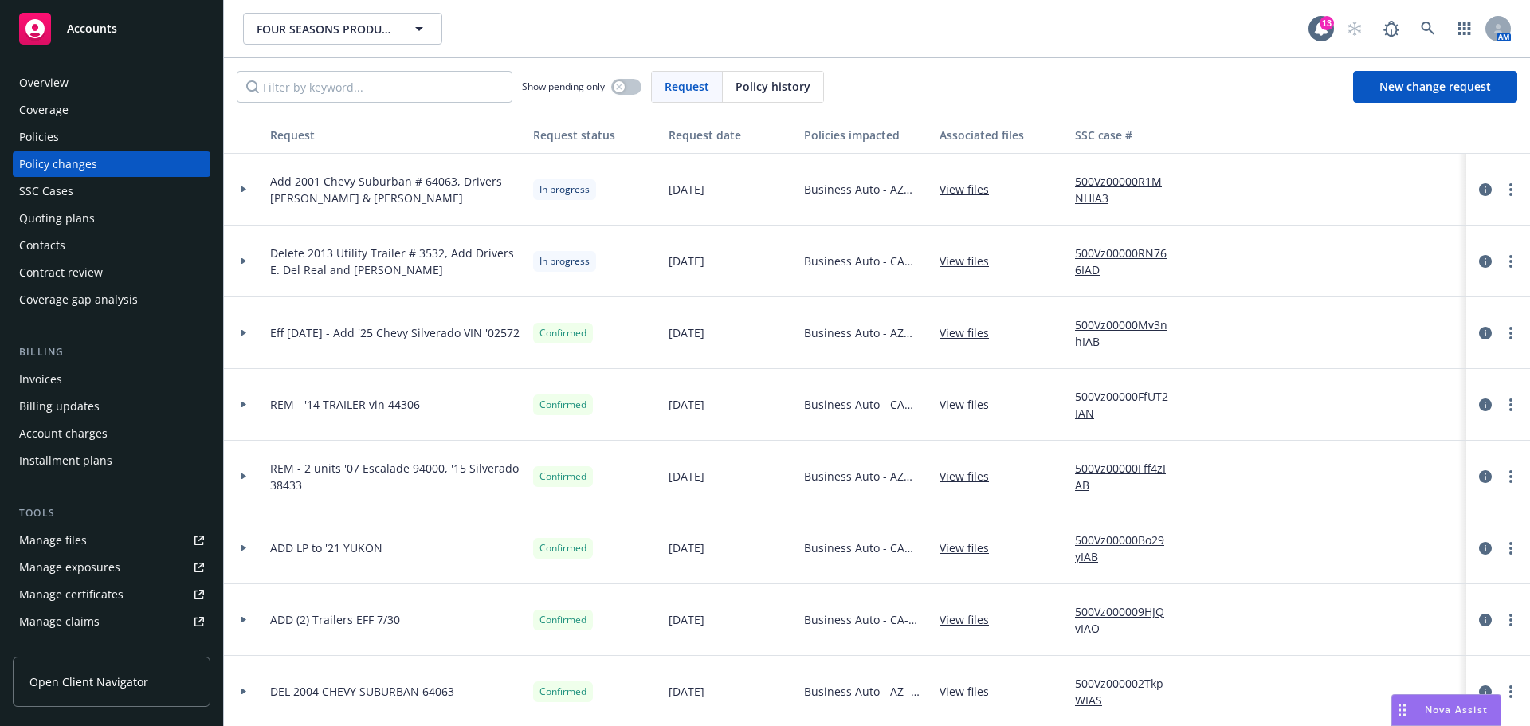
click at [49, 147] on div "Policies" at bounding box center [39, 137] width 40 height 26
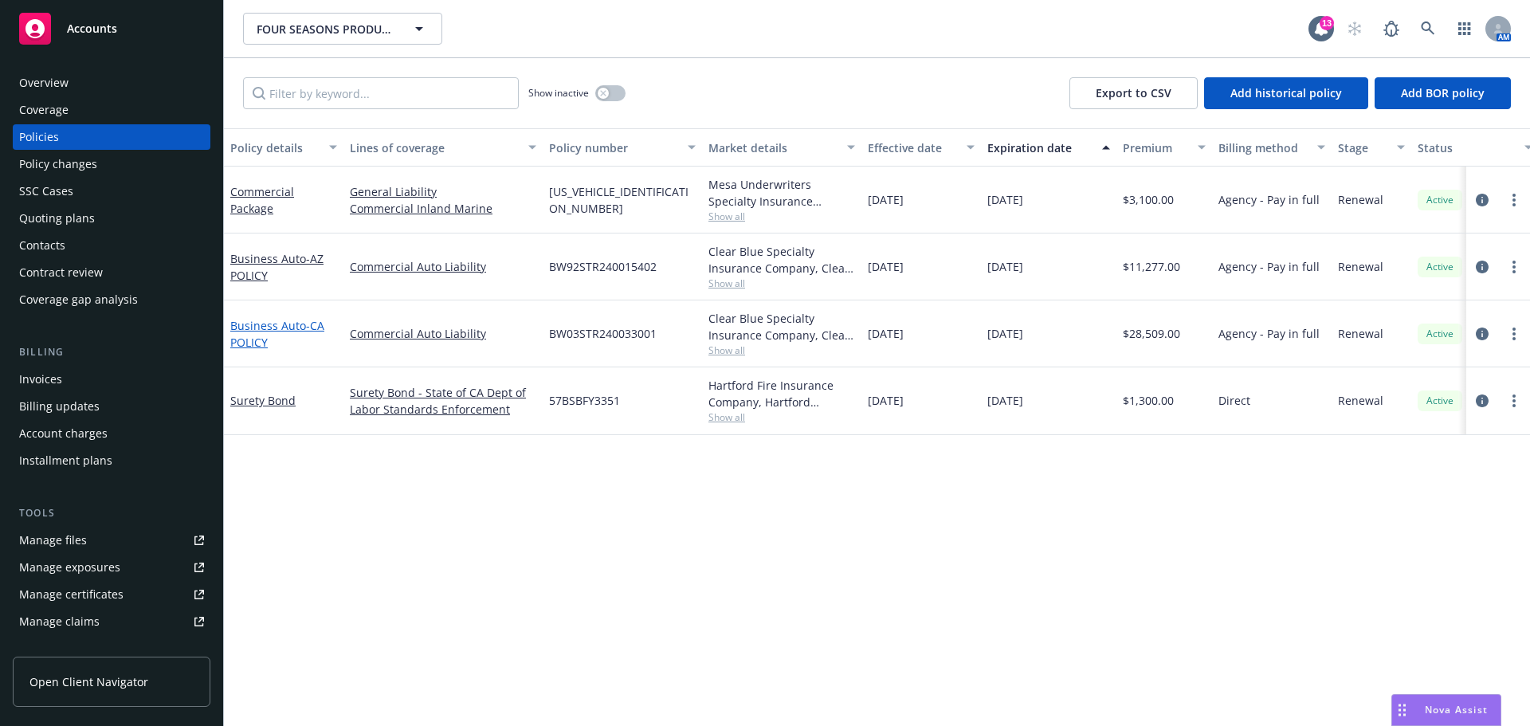
click at [261, 341] on link "Business Auto - CA POLICY" at bounding box center [277, 334] width 94 height 32
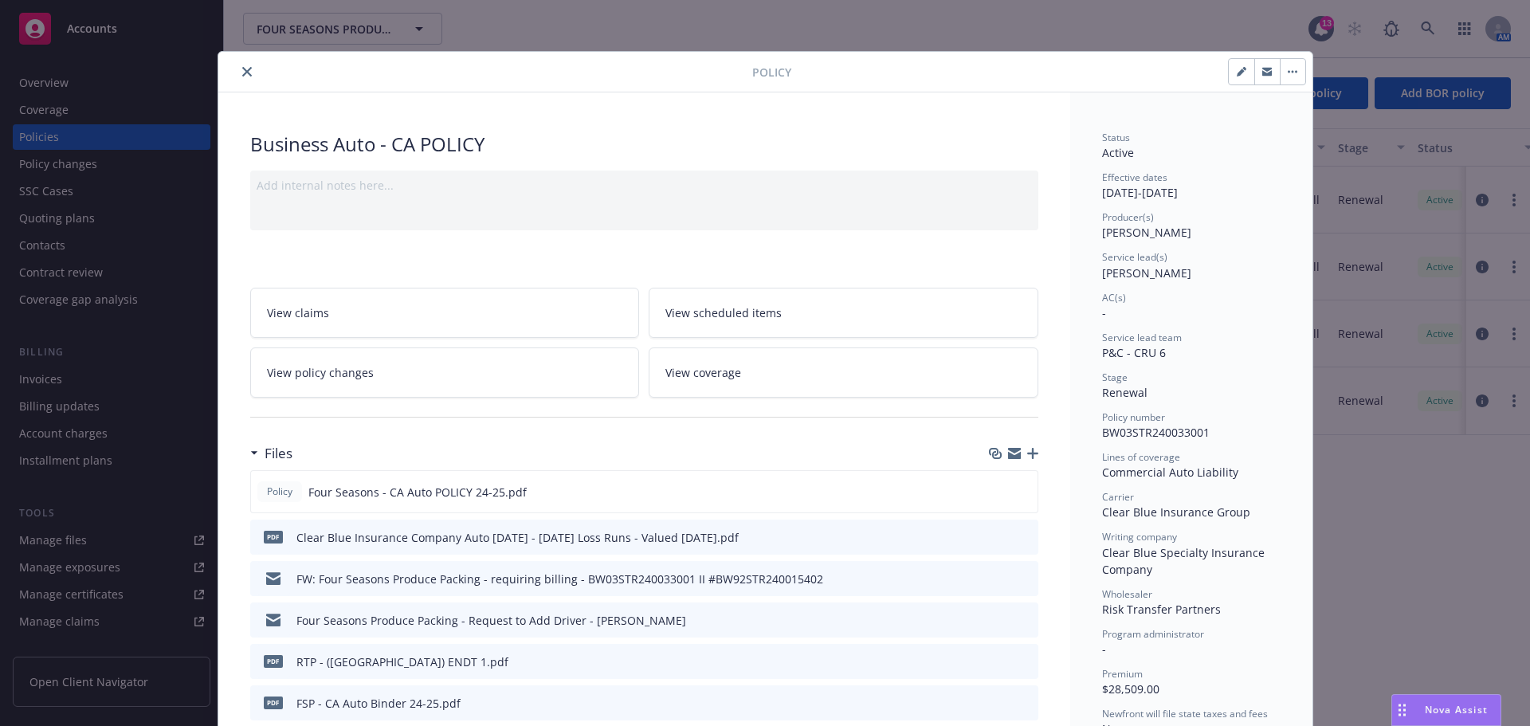
scroll to position [48, 0]
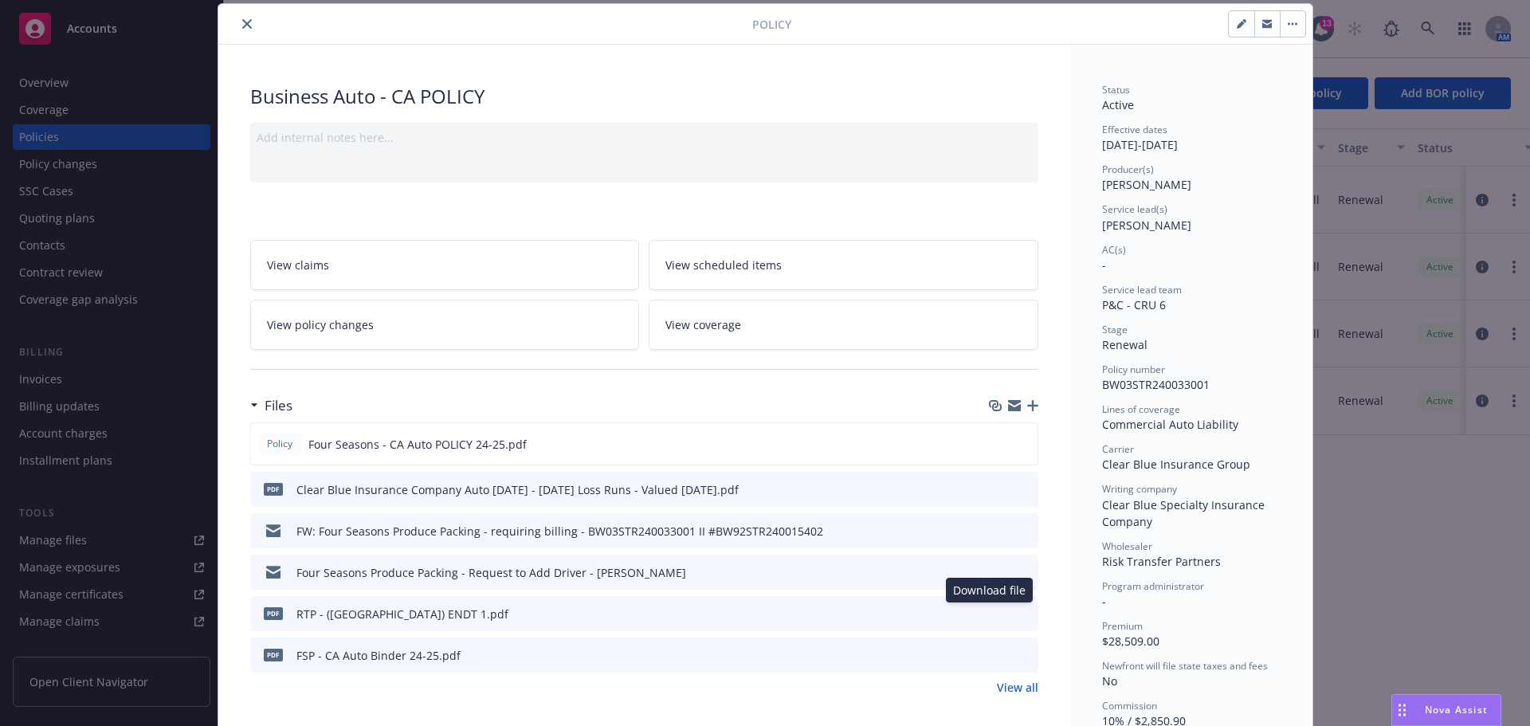
click at [991, 578] on icon "download file" at bounding box center [997, 571] width 13 height 13
click at [249, 29] on icon "close" at bounding box center [247, 24] width 10 height 10
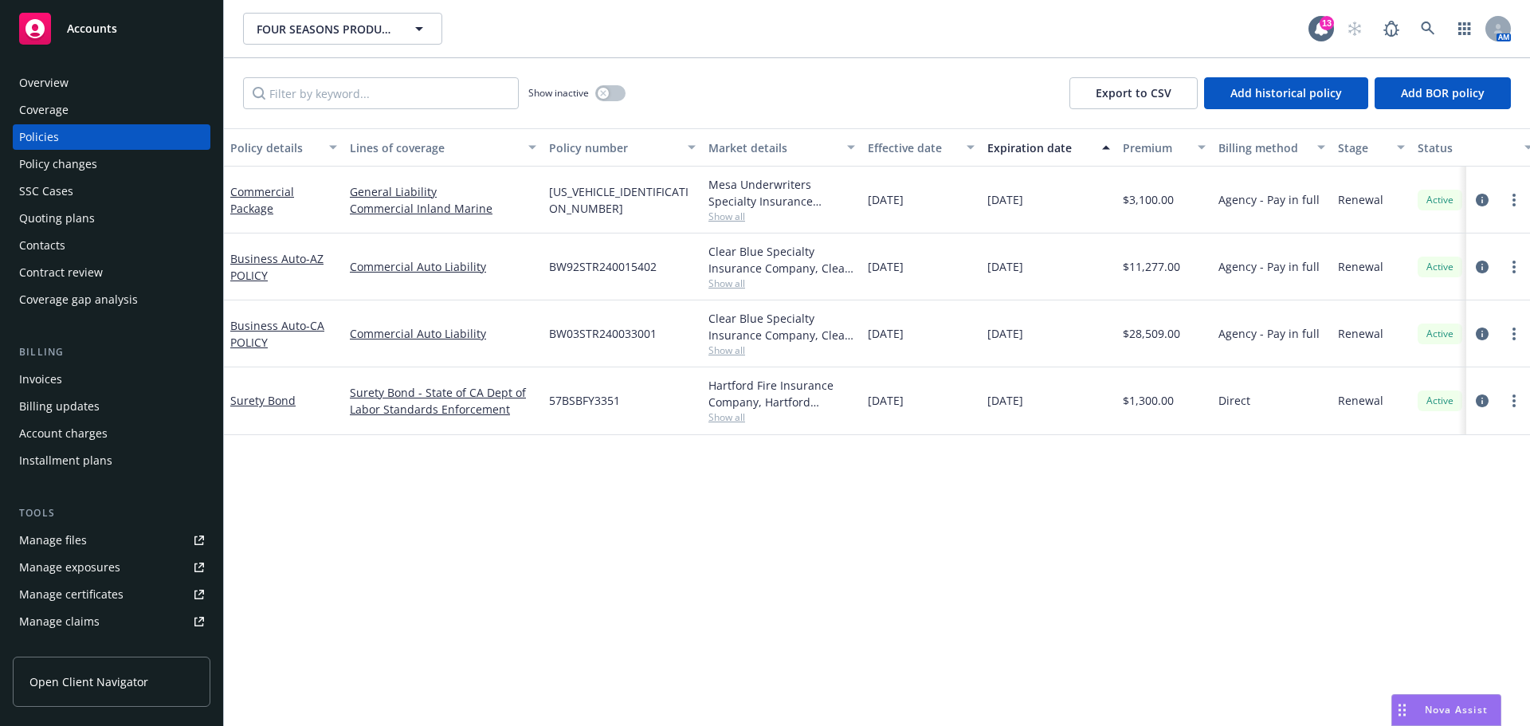
click at [122, 176] on div "Policy changes" at bounding box center [111, 164] width 185 height 26
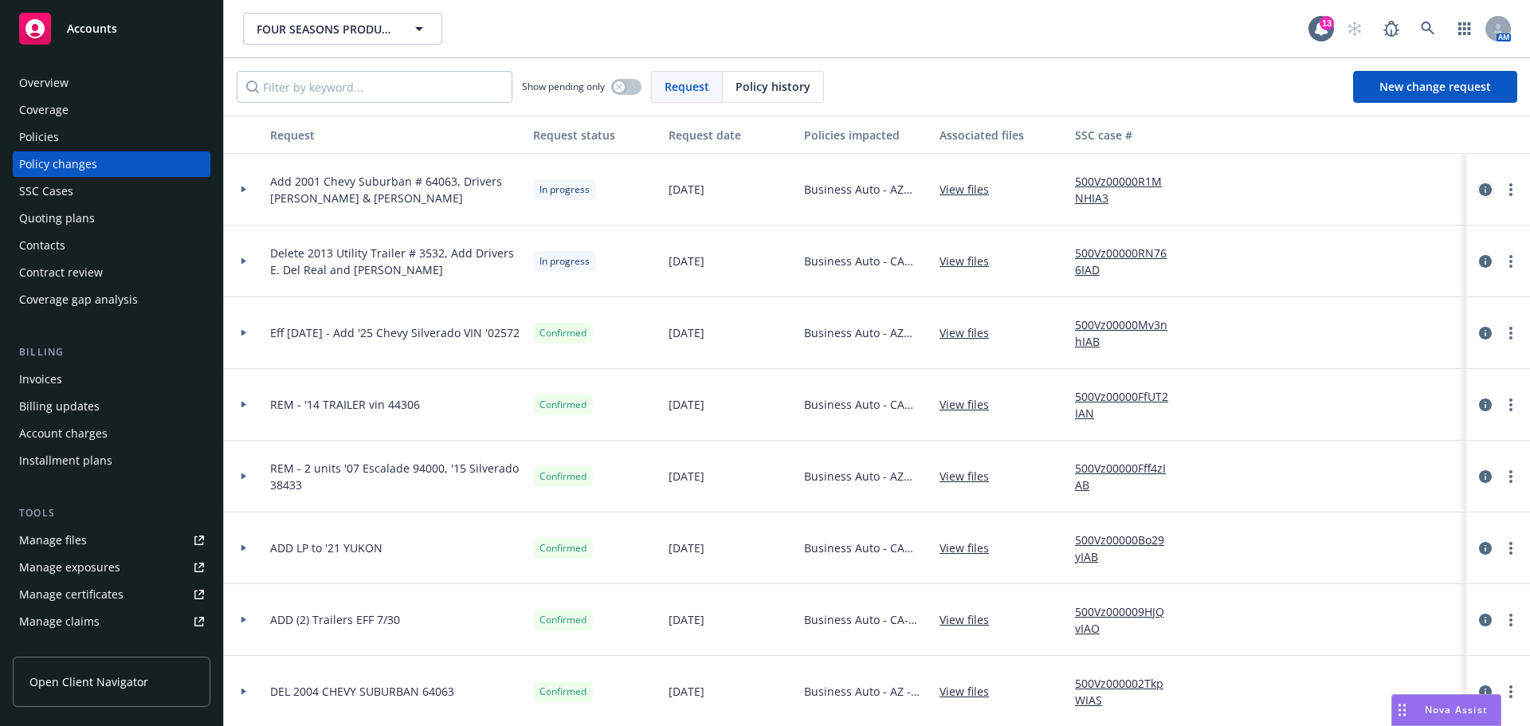
click at [1479, 196] on icon "circleInformation" at bounding box center [1485, 189] width 13 height 13
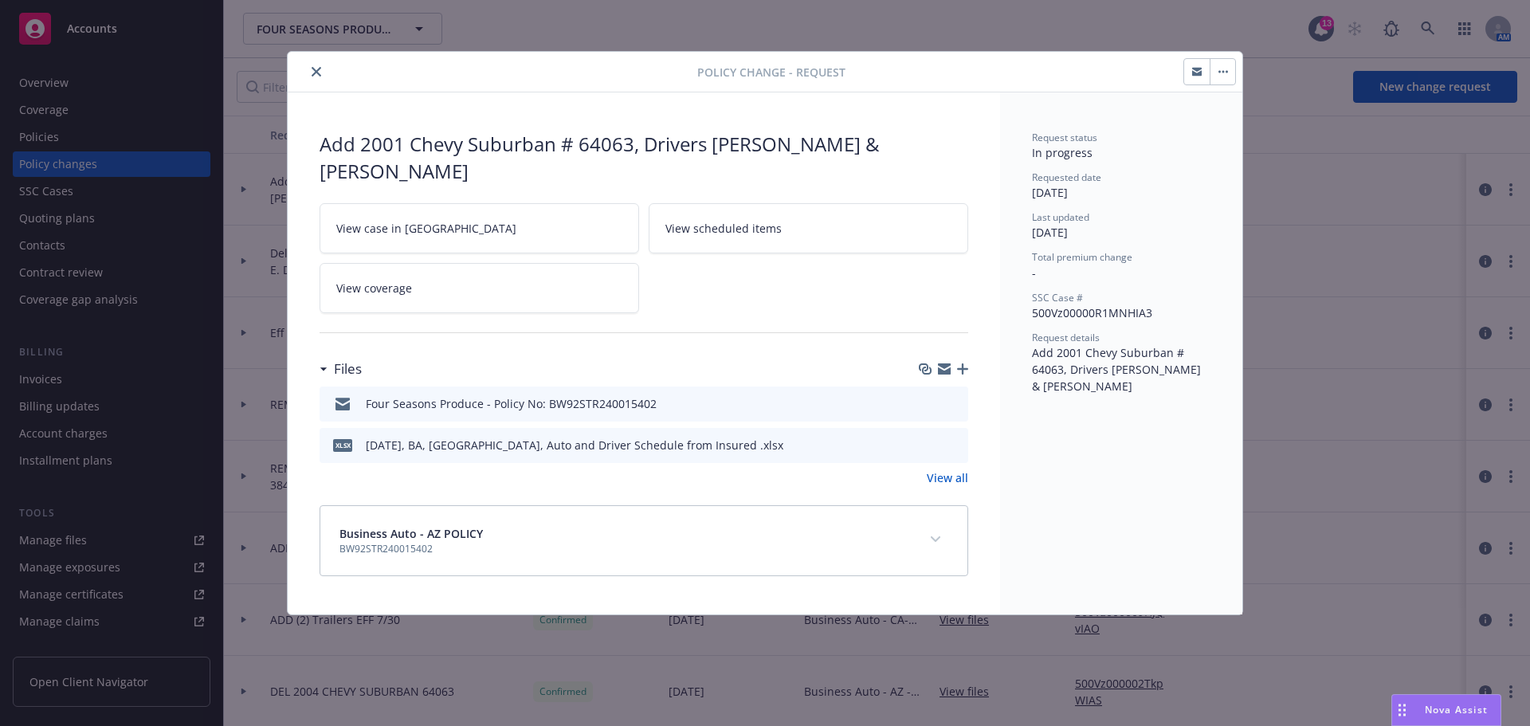
click at [321, 75] on icon "close" at bounding box center [317, 72] width 10 height 10
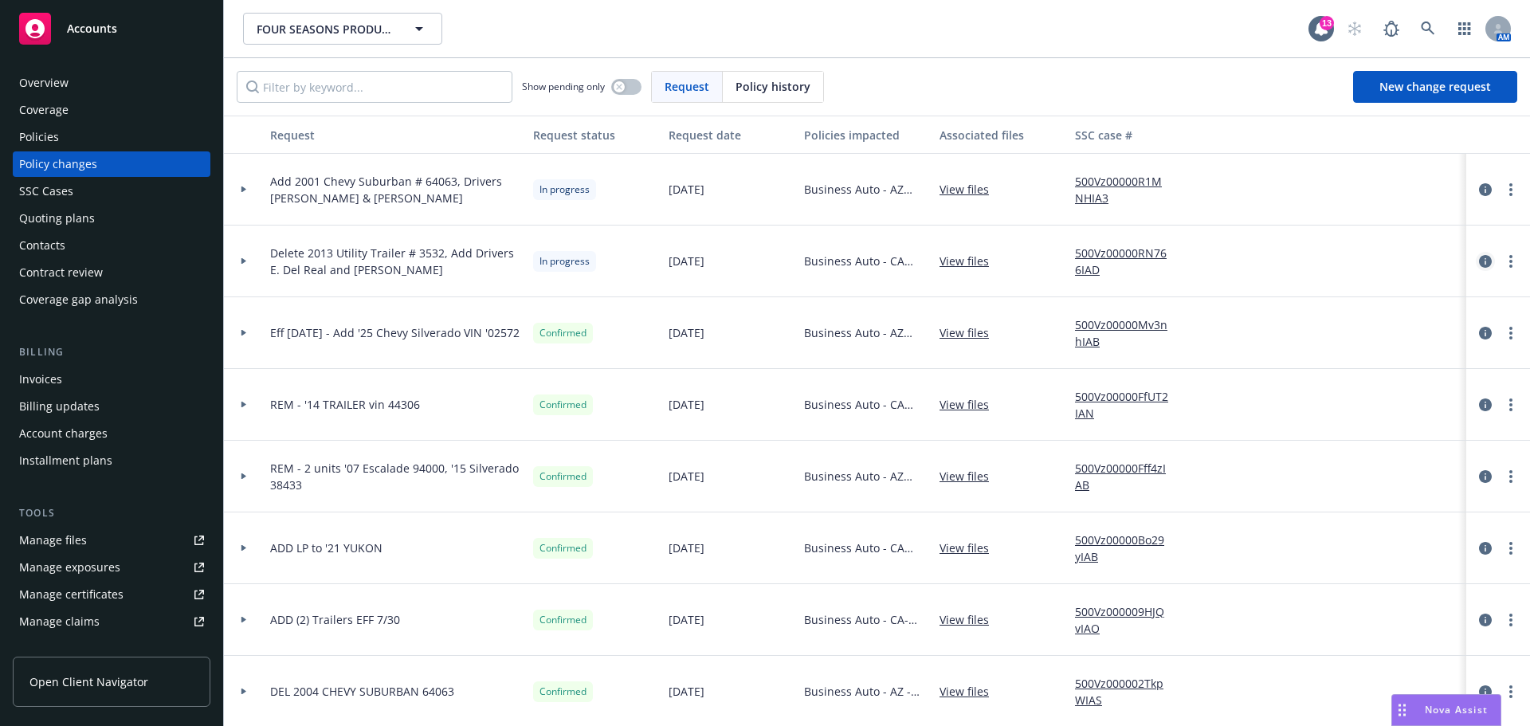
click at [1479, 268] on icon "circleInformation" at bounding box center [1485, 261] width 13 height 13
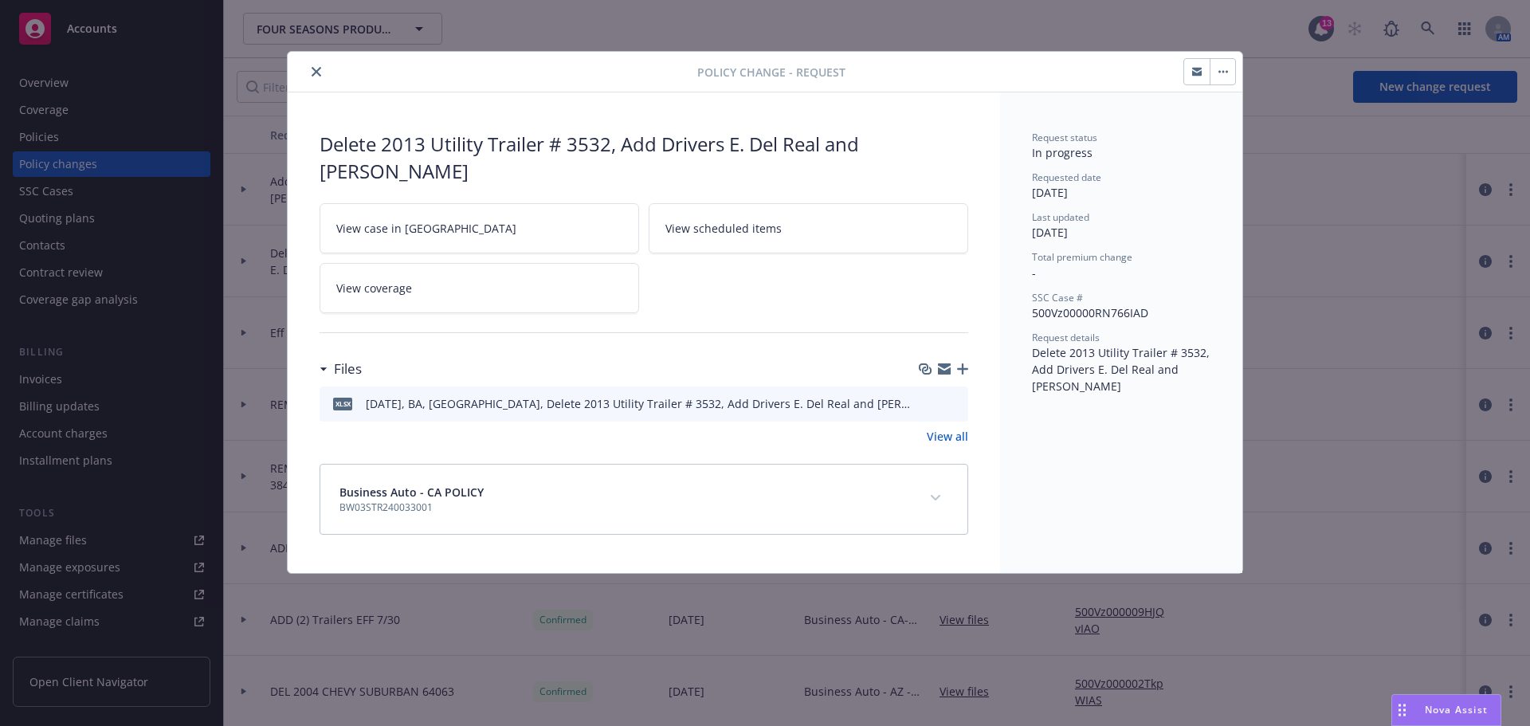
click at [941, 363] on icon "button" at bounding box center [944, 369] width 13 height 13
click at [313, 77] on button "close" at bounding box center [316, 71] width 19 height 19
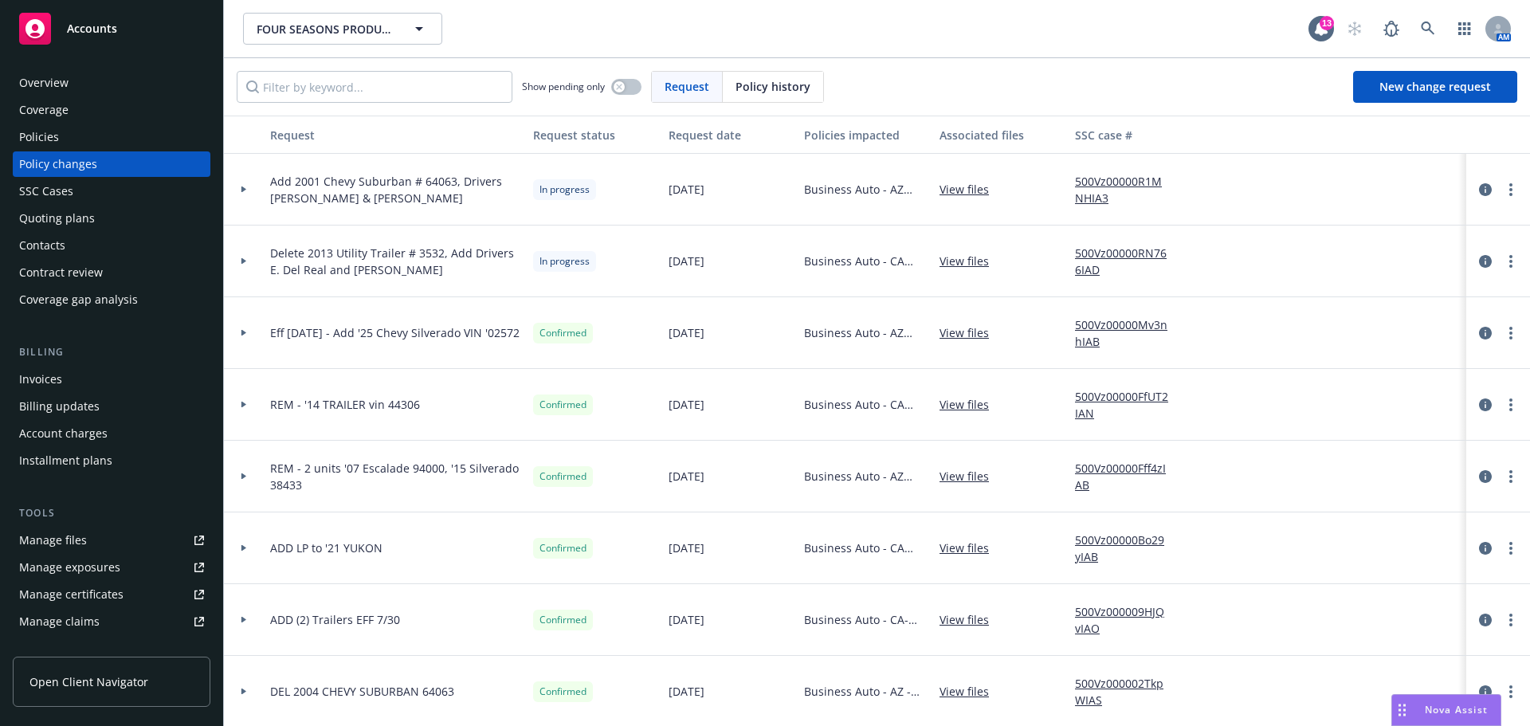
click at [66, 145] on div "Policies" at bounding box center [111, 137] width 185 height 26
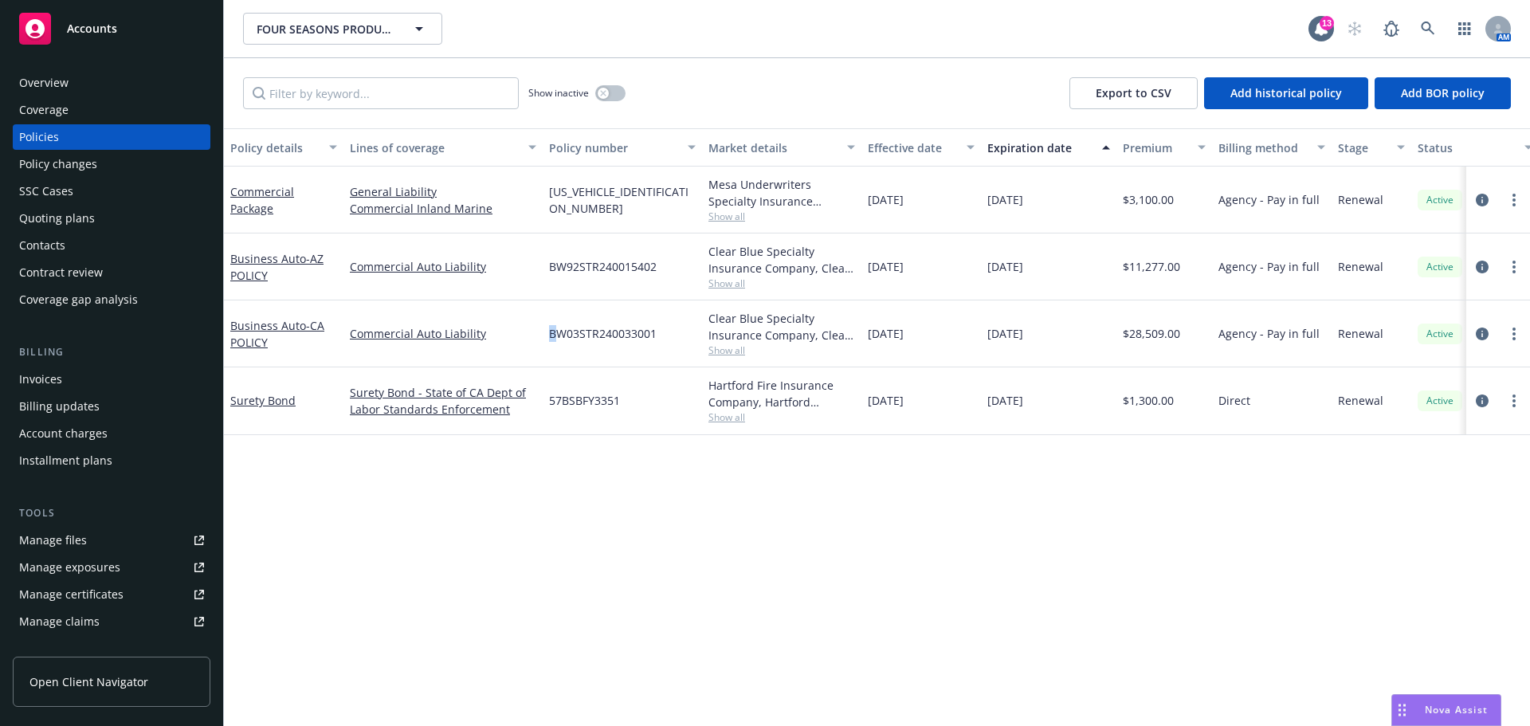
click at [549, 356] on div "BW03STR240033001" at bounding box center [622, 333] width 159 height 67
click at [548, 356] on div "BW03STR240033001" at bounding box center [622, 333] width 159 height 67
drag, startPoint x: 548, startPoint y: 356, endPoint x: 660, endPoint y: 357, distance: 111.6
click at [660, 357] on div "BW03STR240033001" at bounding box center [622, 333] width 159 height 67
copy span "BW03STR240033001"
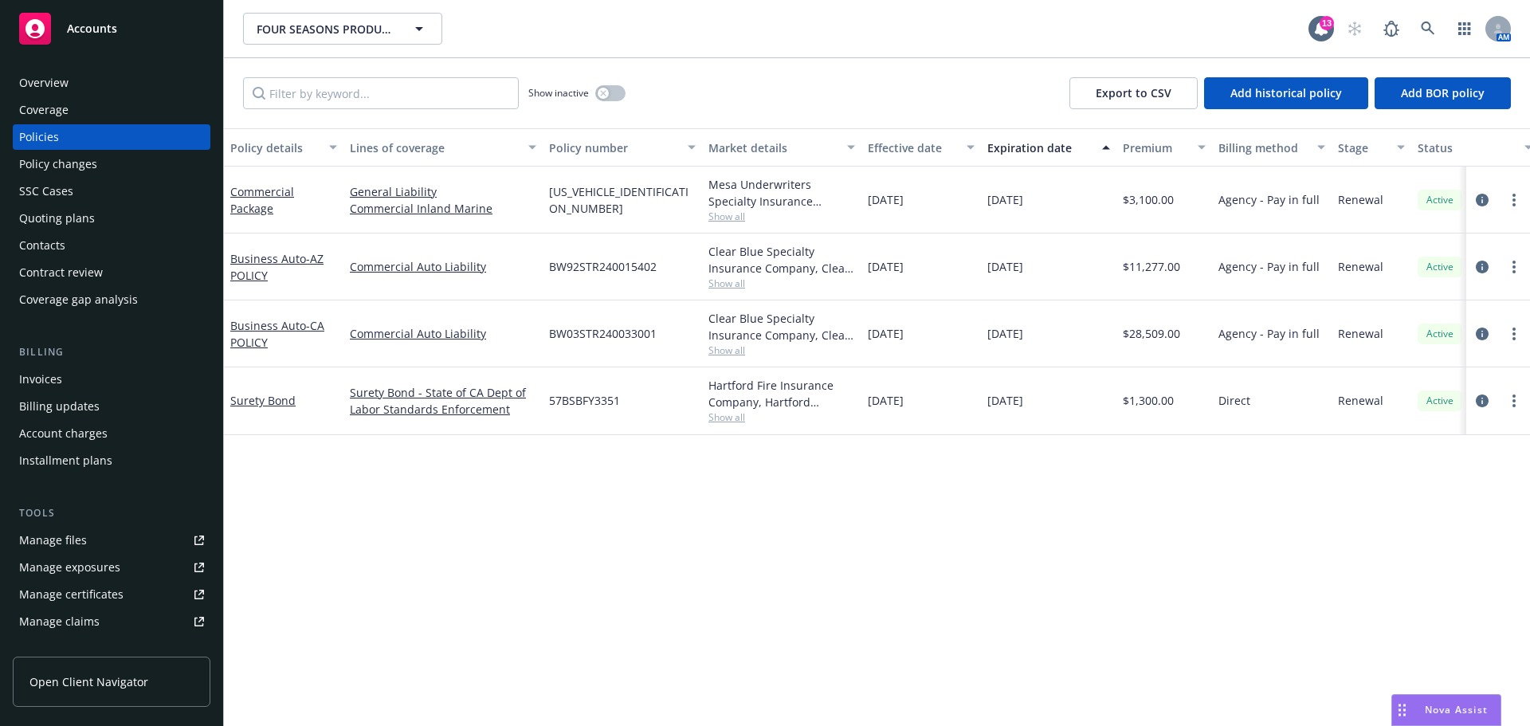
click at [110, 204] on div "SSC Cases" at bounding box center [111, 192] width 185 height 26
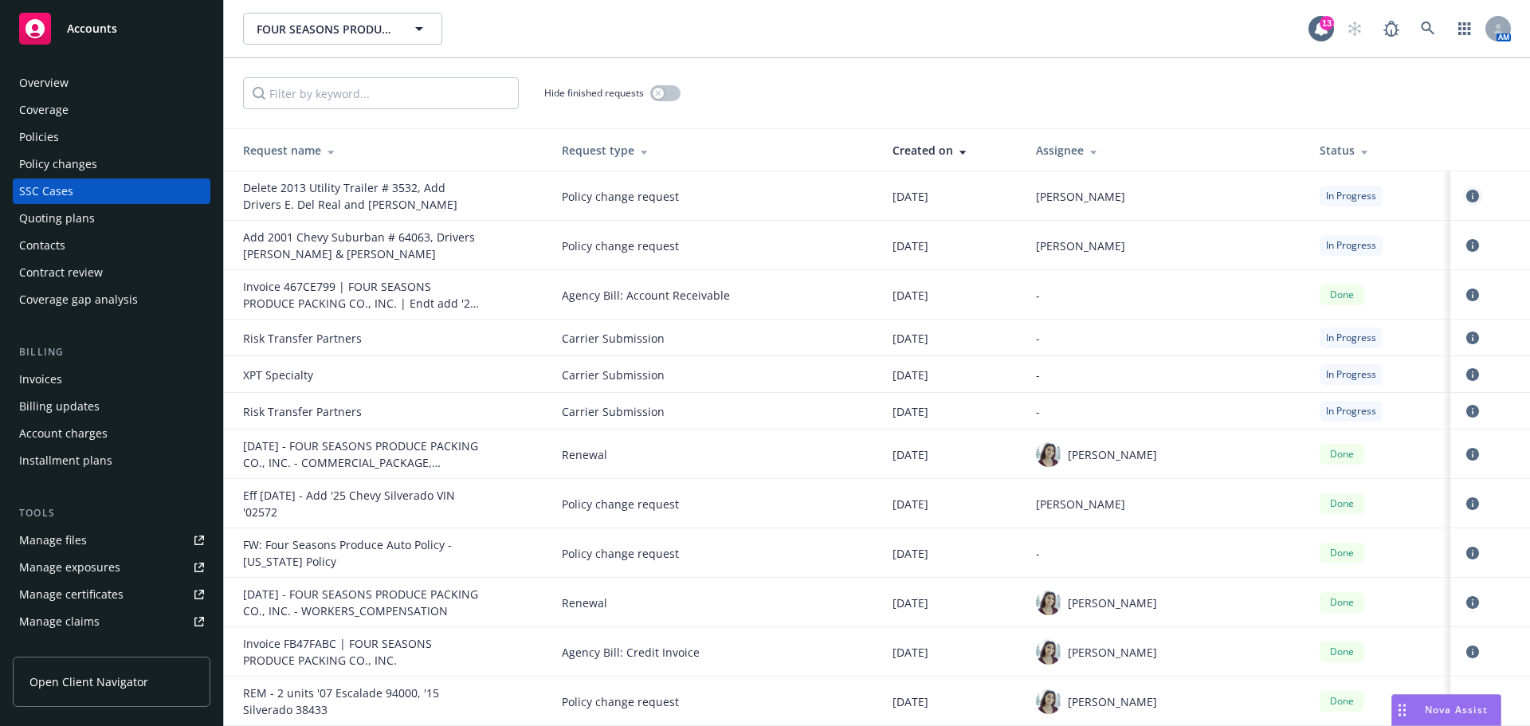
click at [1466, 200] on icon "circleInformation" at bounding box center [1472, 196] width 13 height 13
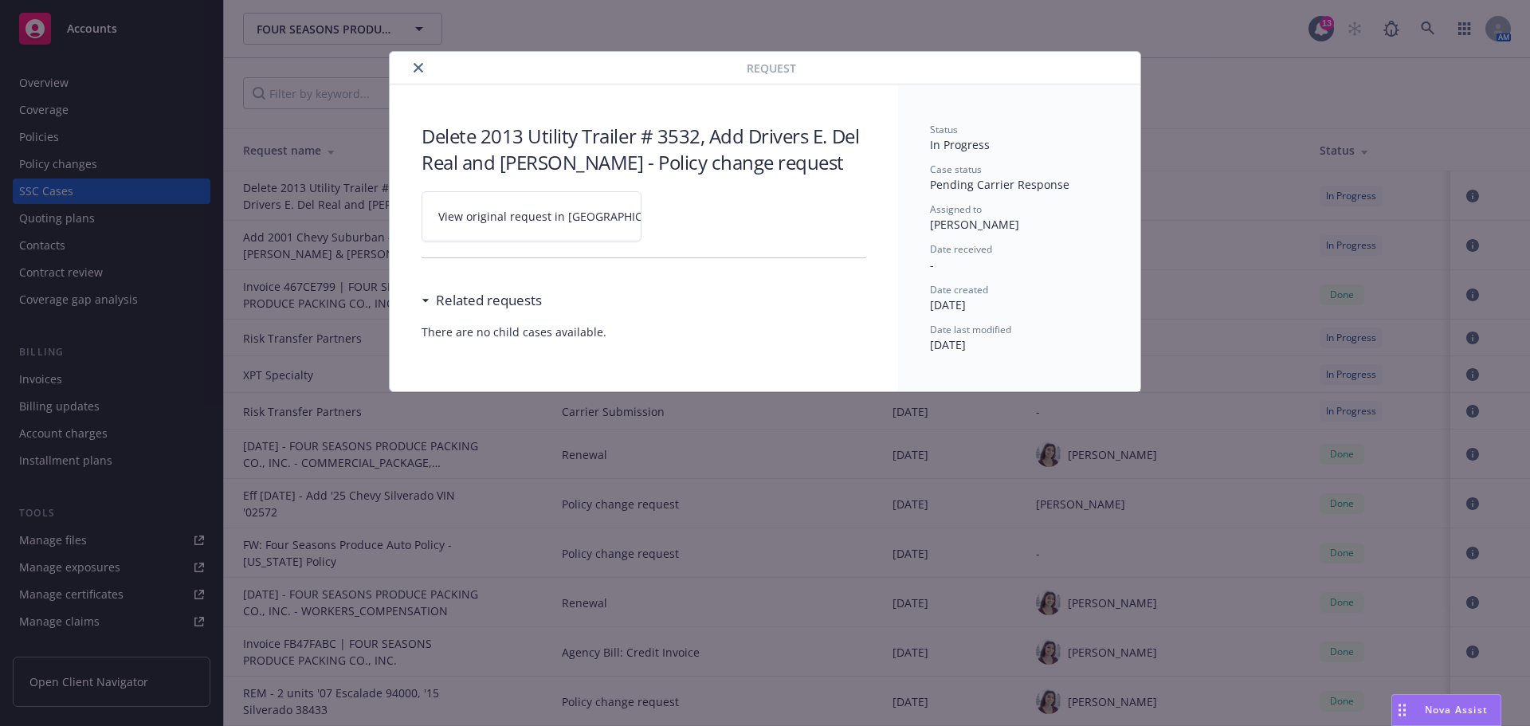
click at [487, 249] on div "View original request in SSC" at bounding box center [532, 216] width 220 height 82
click at [484, 231] on link "View original request in SSC" at bounding box center [532, 216] width 220 height 50
click at [421, 61] on button "close" at bounding box center [418, 67] width 19 height 19
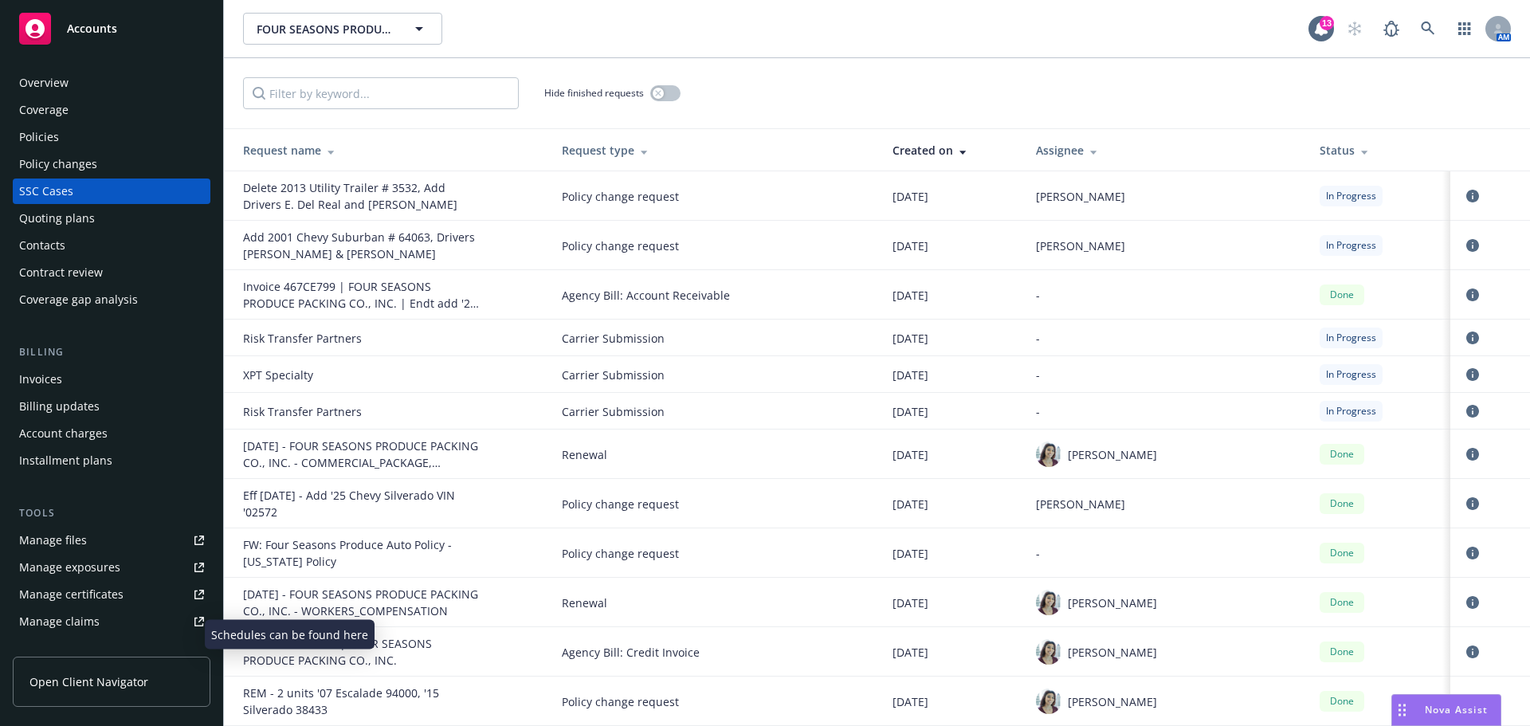
click at [70, 580] on div "Manage exposures" at bounding box center [69, 568] width 101 height 26
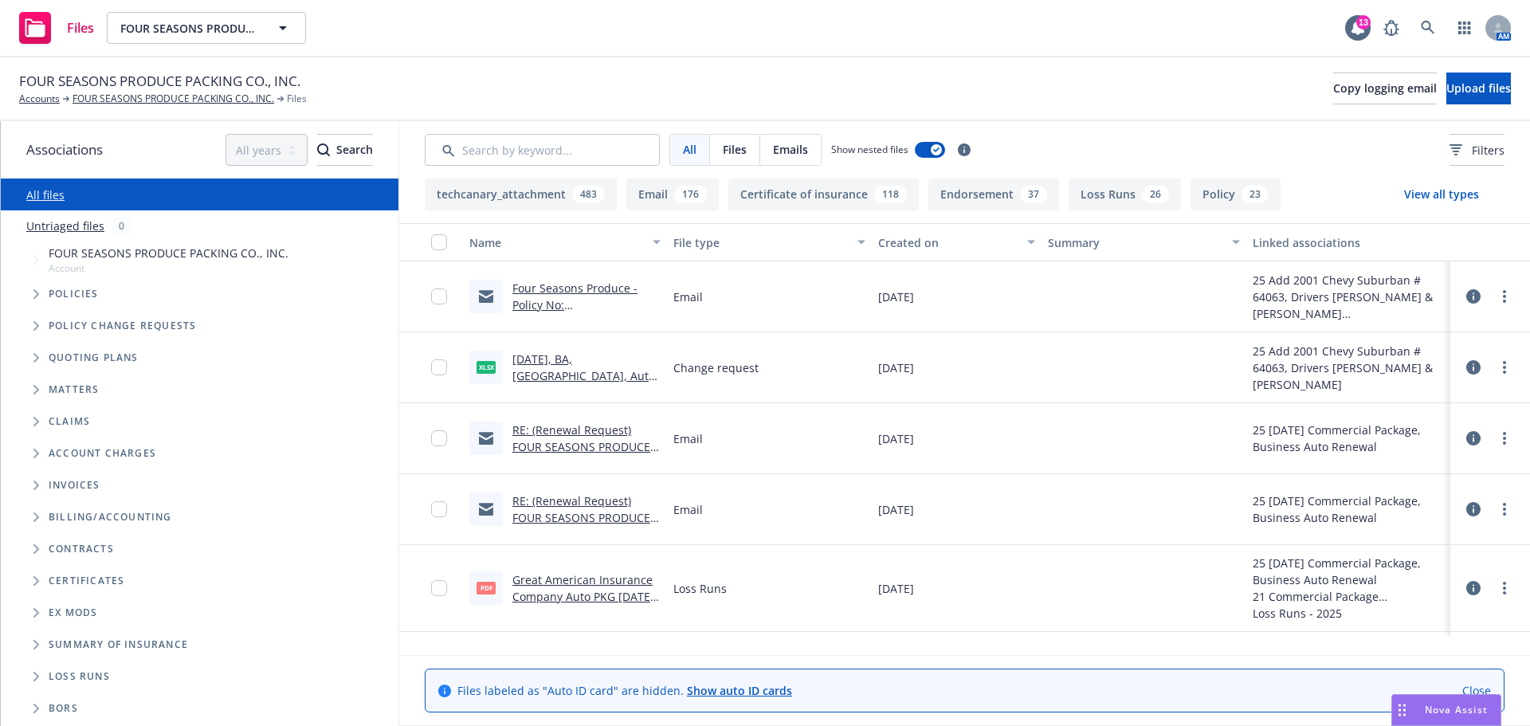
click at [536, 394] on link "08.20.2025, BA, AZ, Auto and Driver Schedule from Insured .xlsx" at bounding box center [583, 383] width 143 height 65
click at [527, 400] on link "[DATE], BA, [GEOGRAPHIC_DATA], Auto and Driver Schedule from Insured .xlsx" at bounding box center [583, 383] width 143 height 65
click at [500, 384] on div "xlsx" at bounding box center [485, 367] width 33 height 33
click at [531, 397] on link "[DATE], BA, [GEOGRAPHIC_DATA], Auto and Driver Schedule from Insured .xlsx" at bounding box center [583, 383] width 143 height 65
click at [43, 307] on span "Tree Example" at bounding box center [36, 294] width 26 height 26
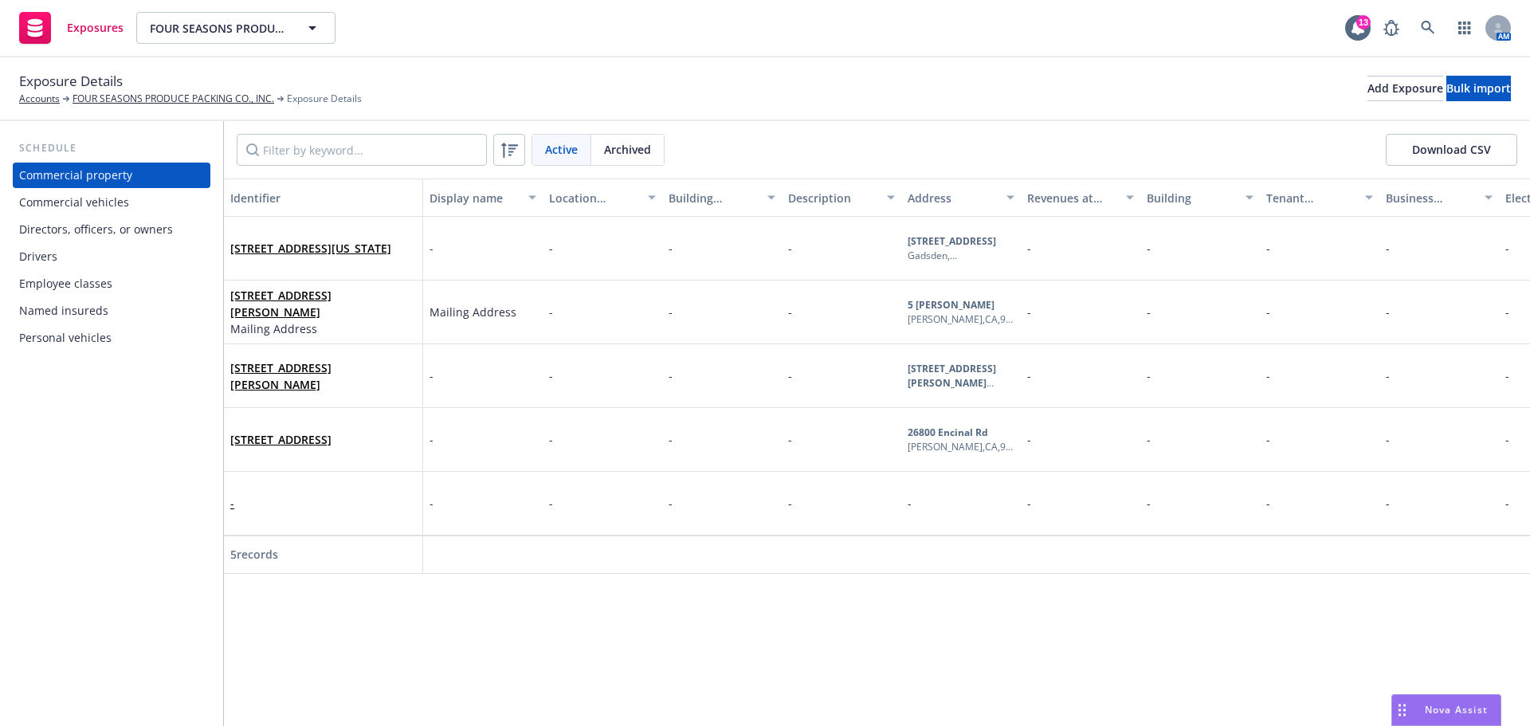
click at [68, 215] on div "Commercial vehicles" at bounding box center [74, 203] width 110 height 26
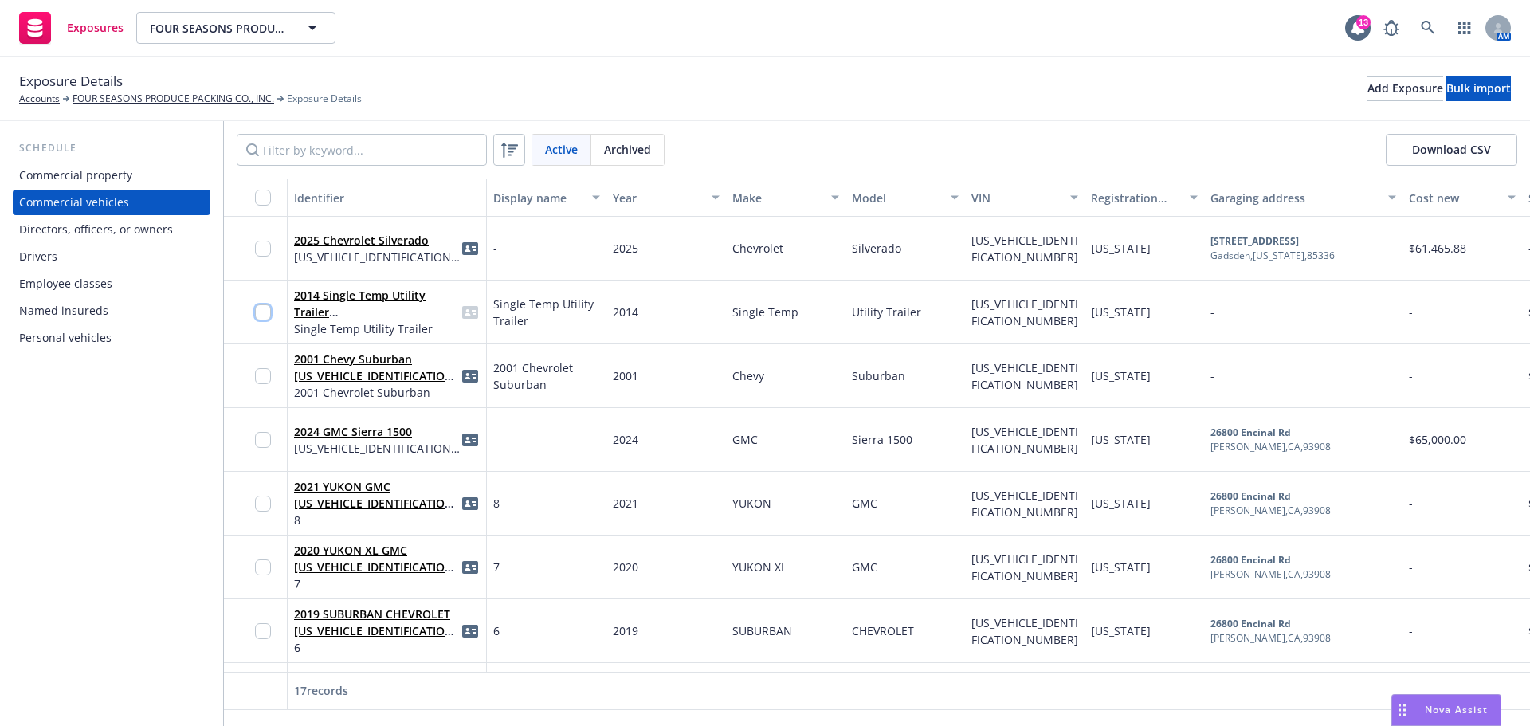
click at [259, 320] on input "checkbox" at bounding box center [263, 312] width 16 height 16
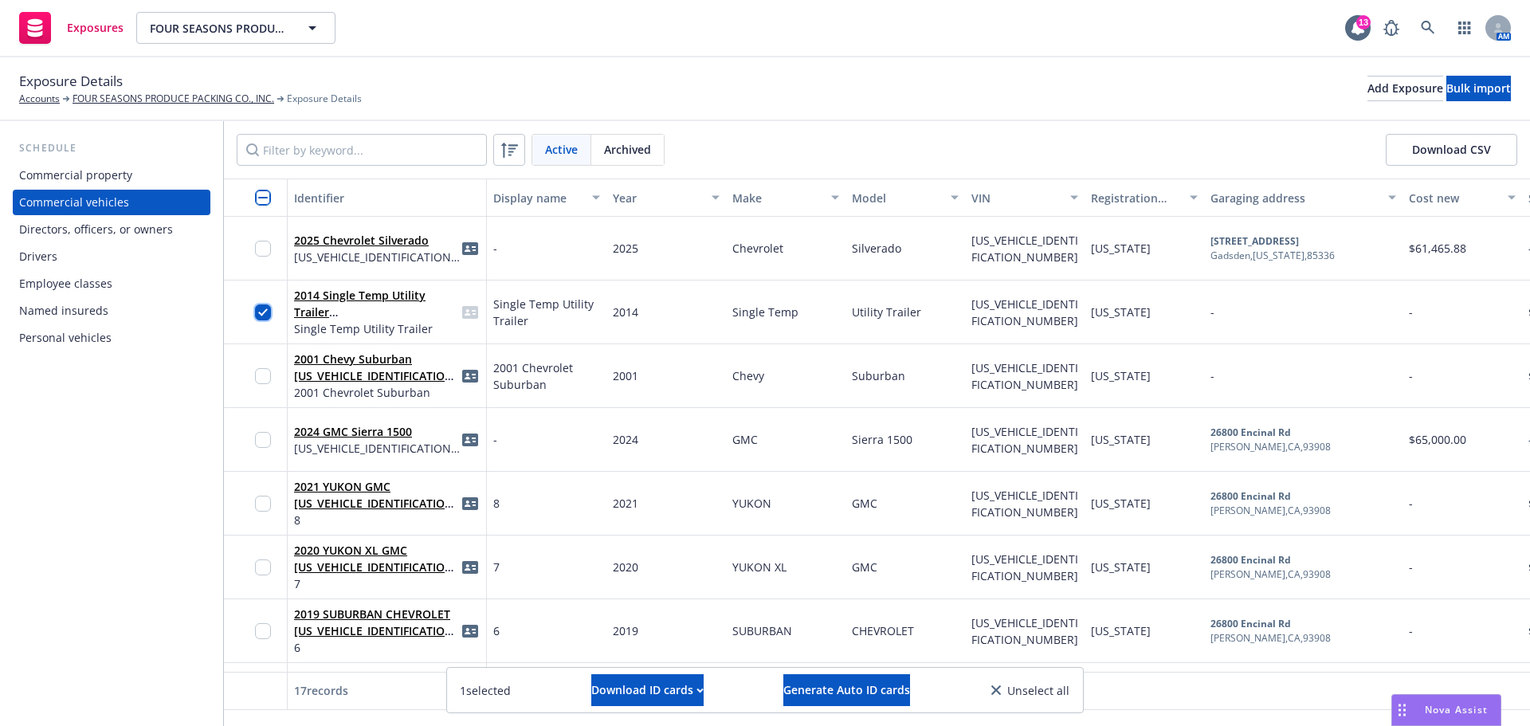
click at [263, 320] on input "checkbox" at bounding box center [263, 312] width 16 height 16
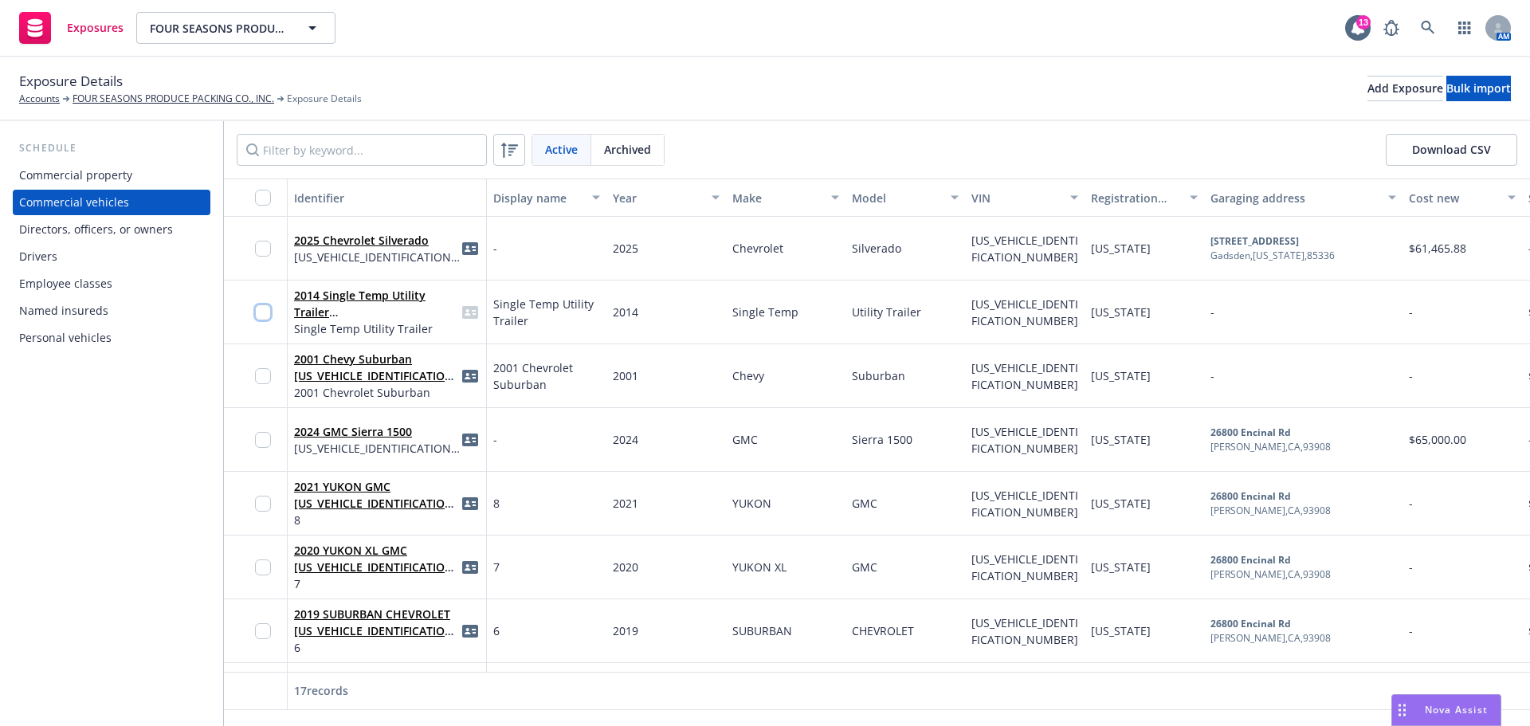
click at [263, 320] on input "checkbox" at bounding box center [263, 312] width 16 height 16
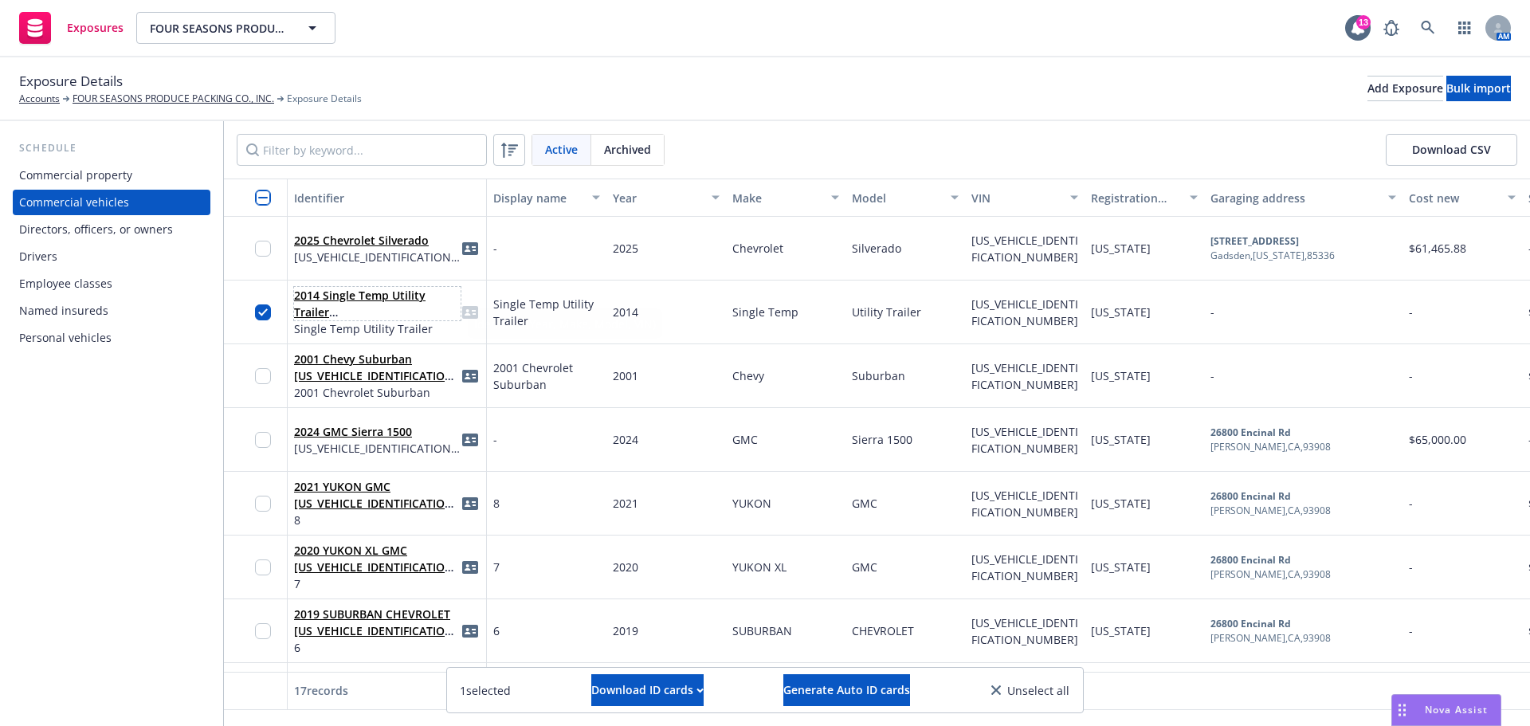
click at [343, 330] on link "2014 Single Temp Utility Trailer 1UYVS2530EU044306" at bounding box center [376, 320] width 164 height 65
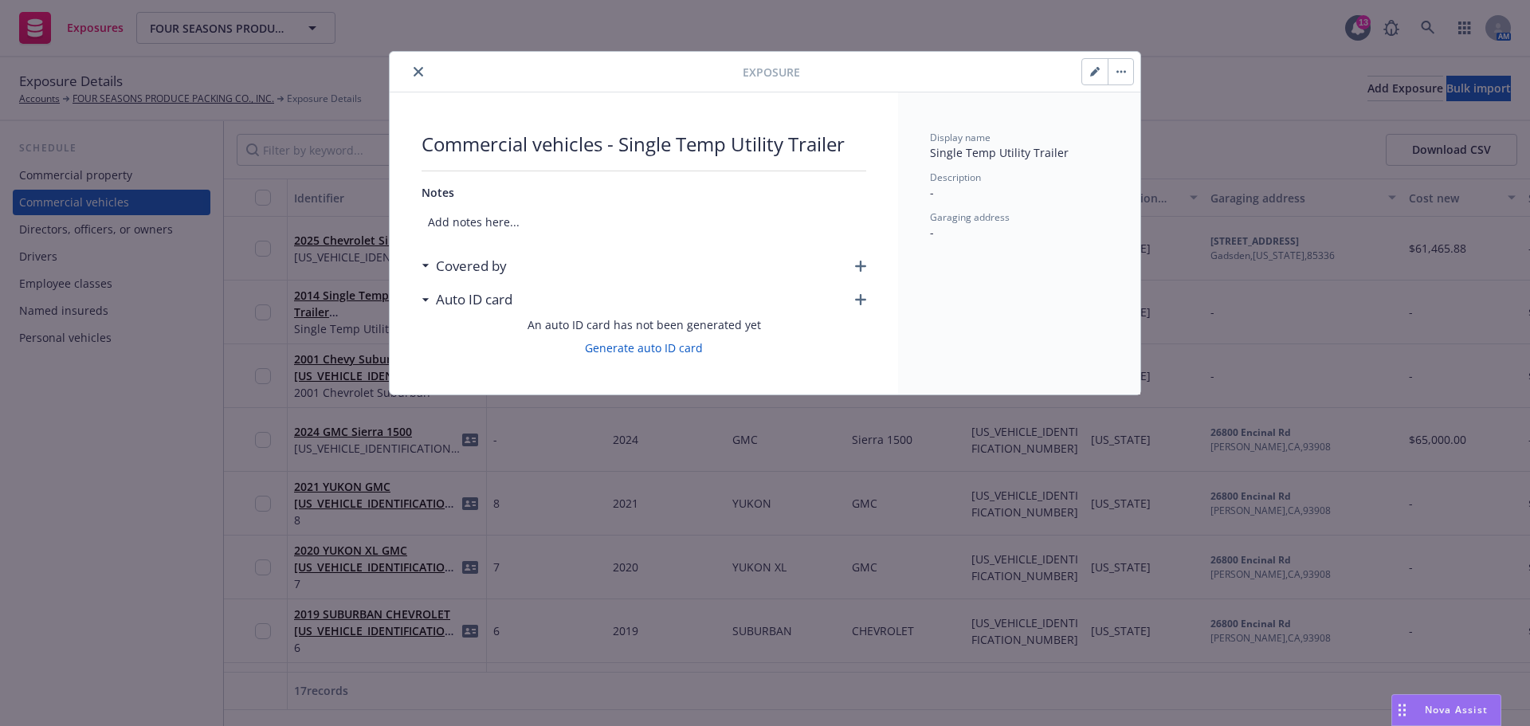
click at [1121, 69] on button "button" at bounding box center [1121, 72] width 26 height 26
click at [1144, 120] on link "Archive" at bounding box center [1150, 120] width 91 height 32
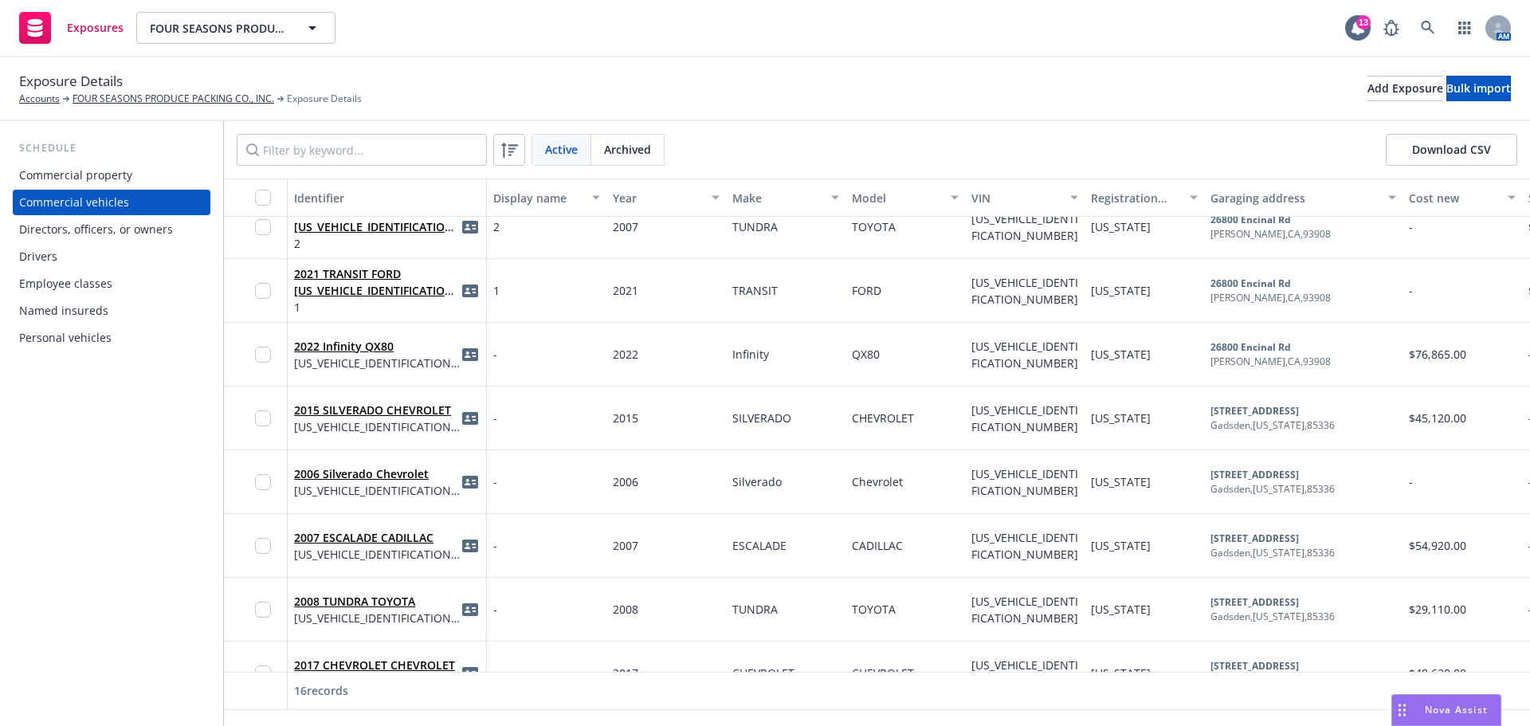
scroll to position [587, 0]
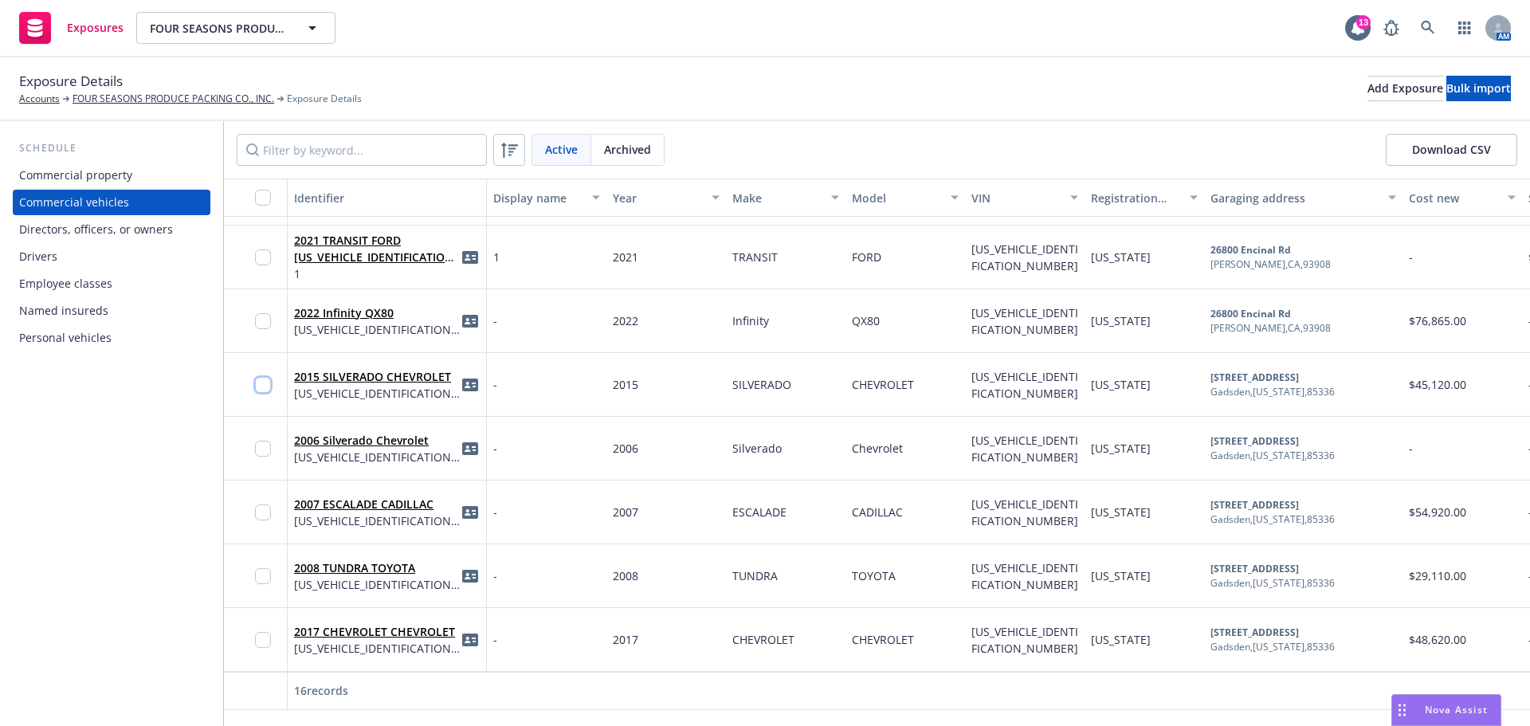
click at [263, 379] on input "checkbox" at bounding box center [263, 385] width 16 height 16
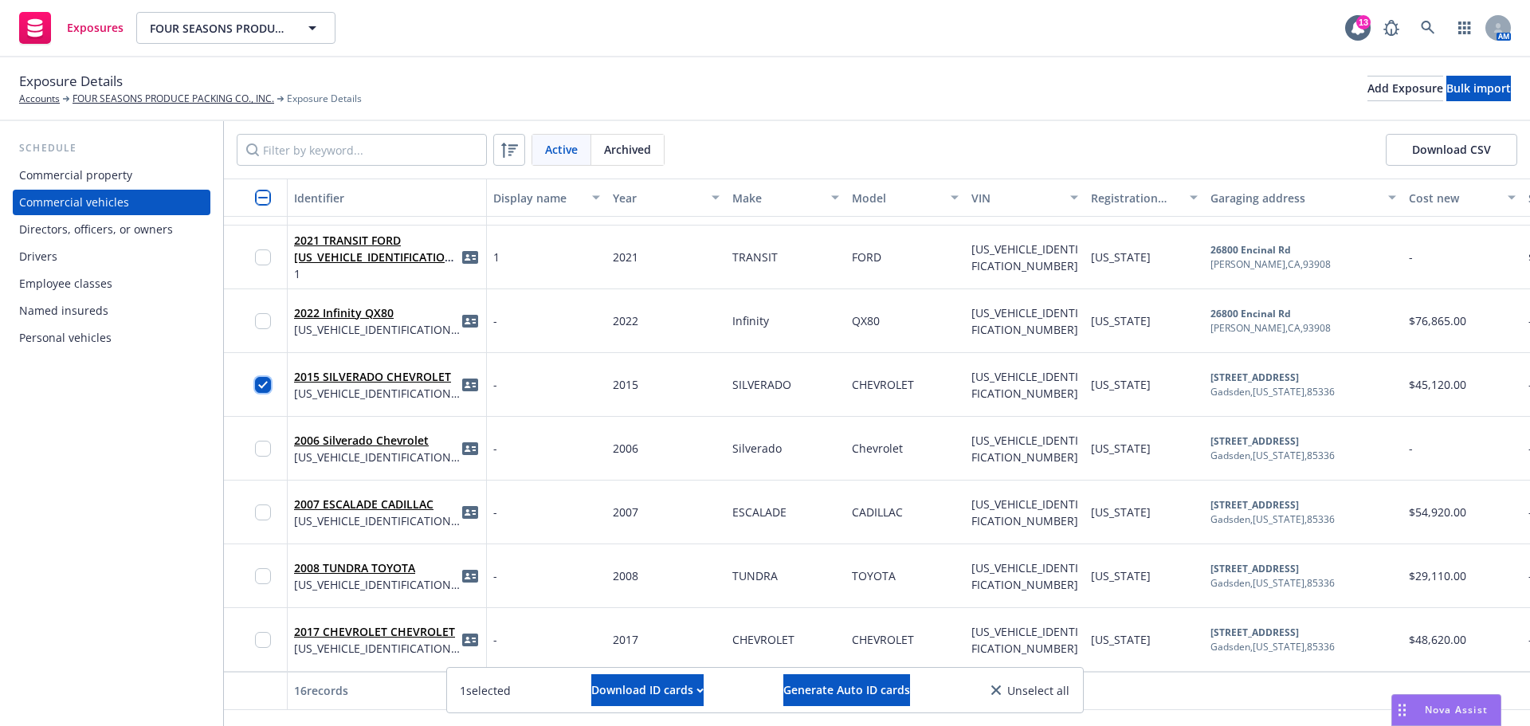
click at [257, 377] on input "checkbox" at bounding box center [263, 385] width 16 height 16
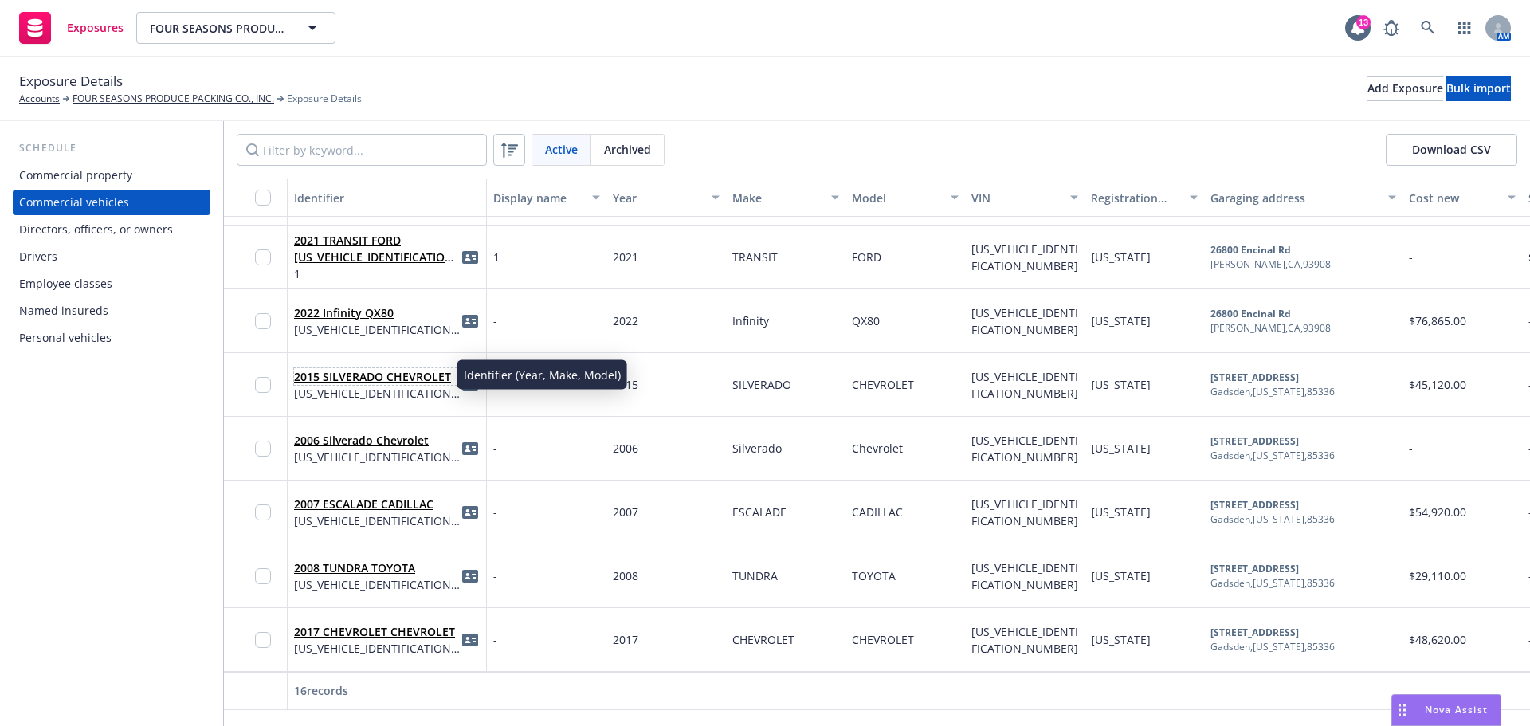
click at [342, 375] on link "2015 SILVERADO CHEVROLET" at bounding box center [372, 376] width 157 height 15
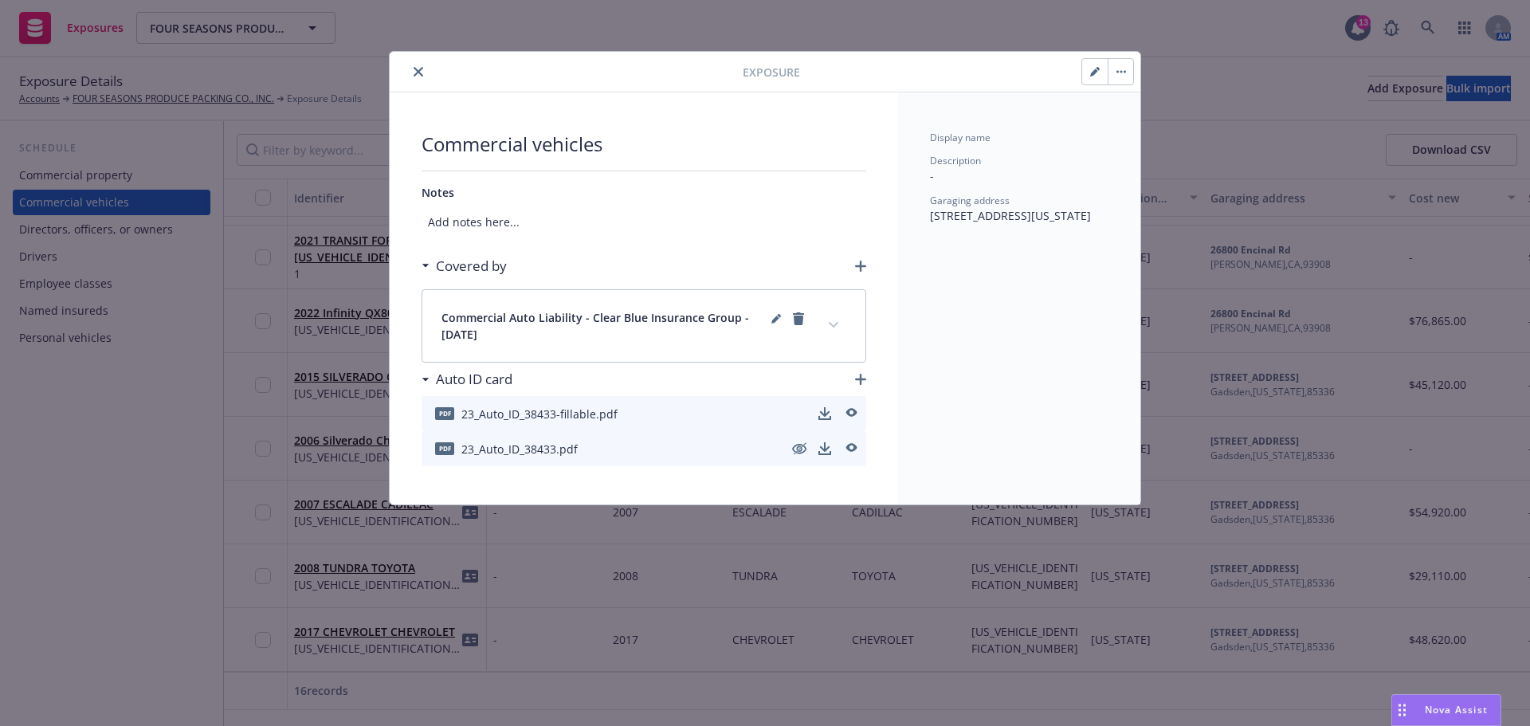
click at [1120, 73] on icon "button" at bounding box center [1121, 72] width 2 height 2
click at [1134, 122] on link "Archive" at bounding box center [1150, 120] width 91 height 32
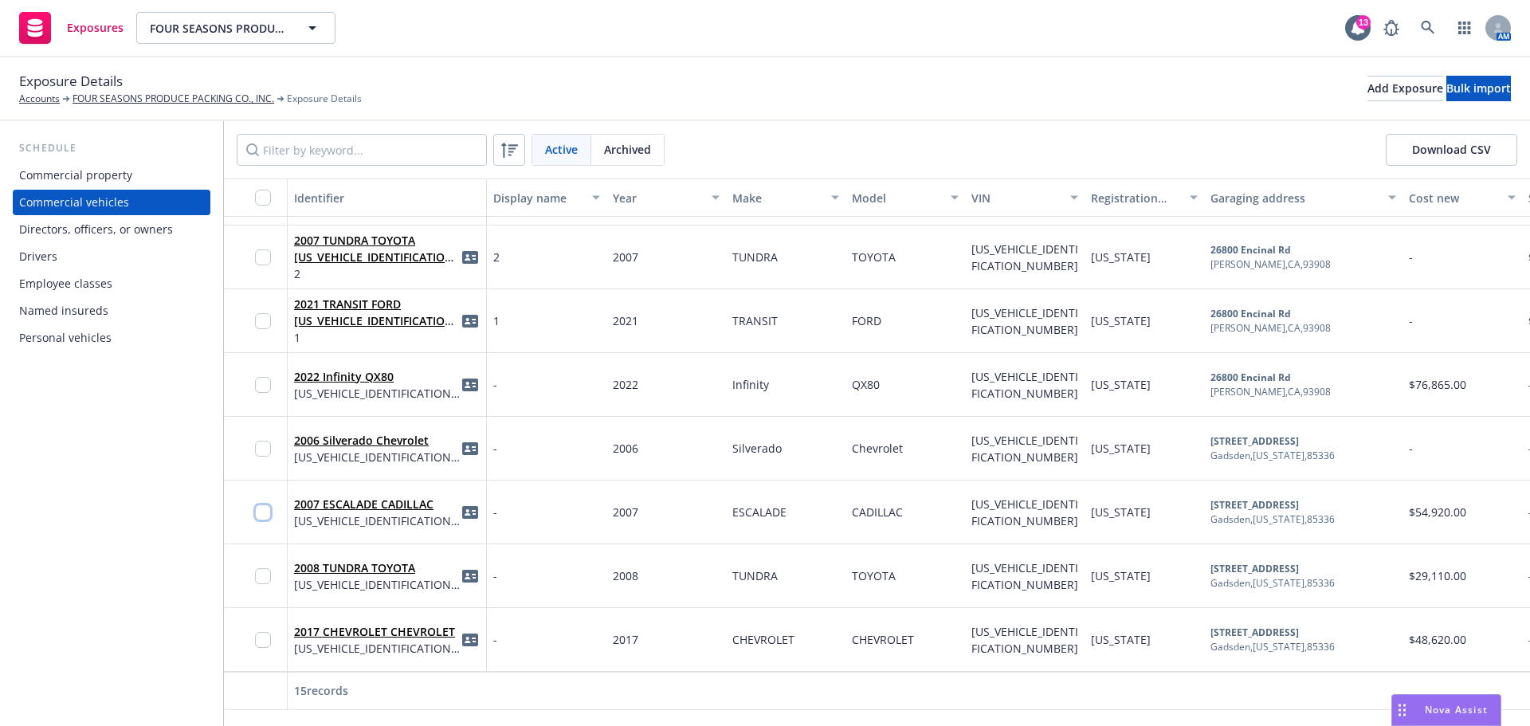
click at [258, 508] on input "checkbox" at bounding box center [263, 512] width 16 height 16
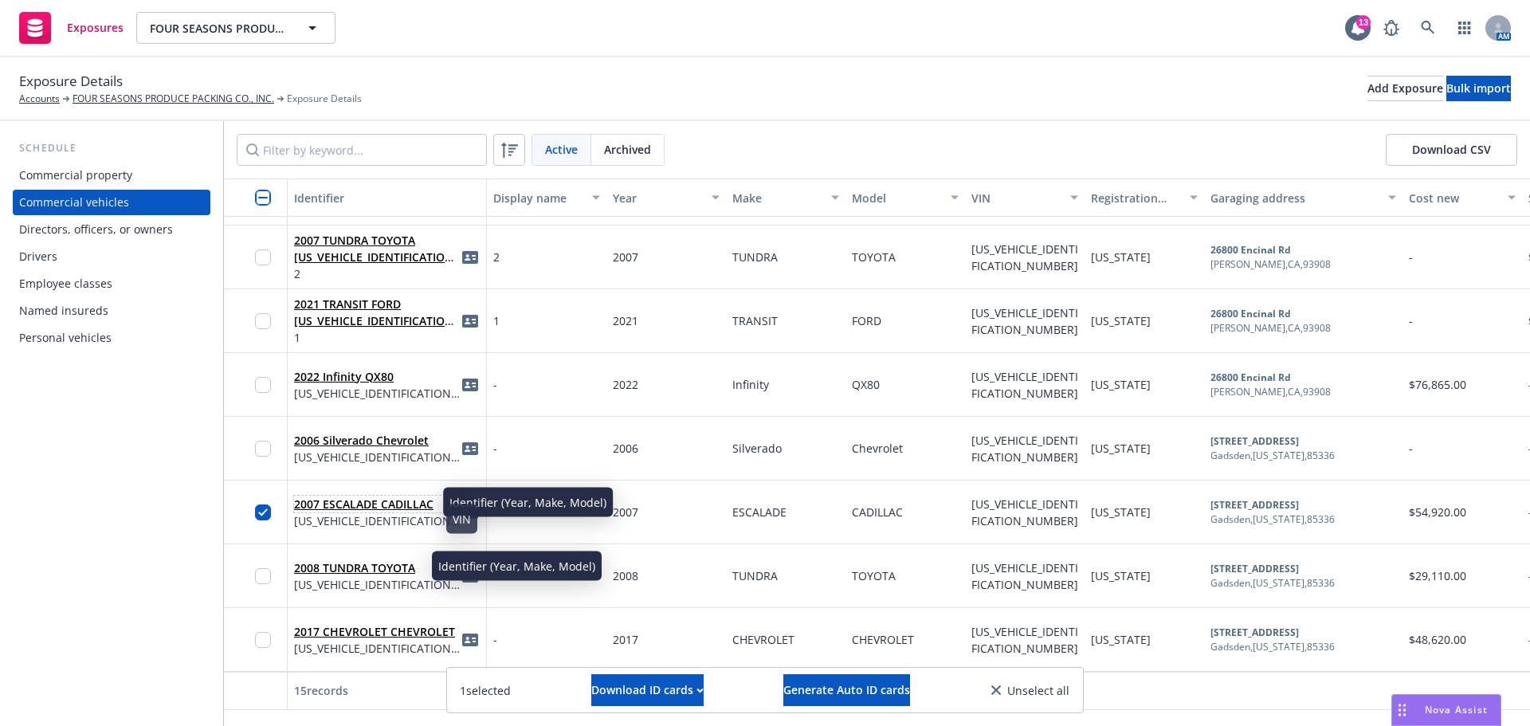
click at [324, 499] on link "2007 ESCALADE CADILLAC" at bounding box center [363, 504] width 139 height 15
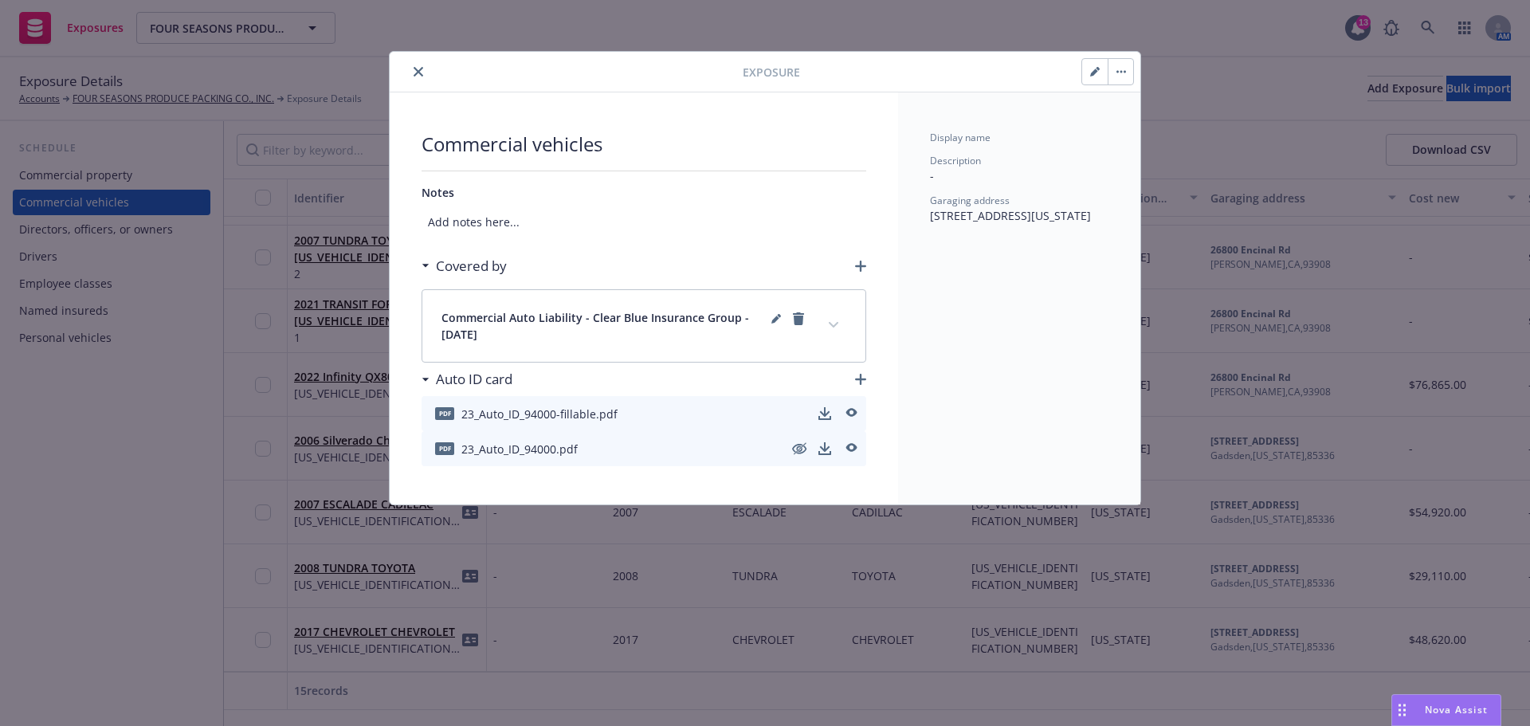
click at [1114, 62] on button "button" at bounding box center [1121, 72] width 26 height 26
click at [1135, 118] on link "Archive" at bounding box center [1150, 120] width 91 height 32
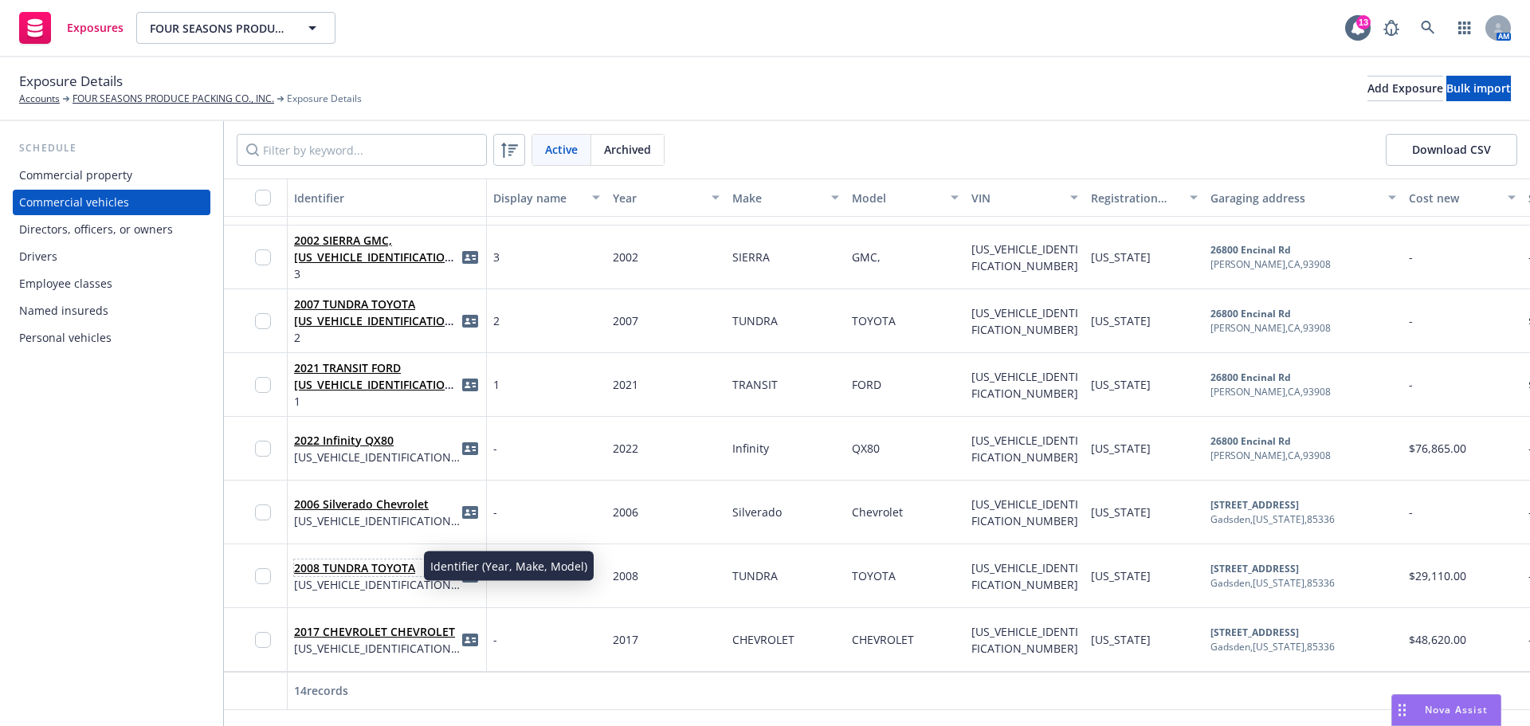
click at [312, 565] on link "2008 TUNDRA TOYOTA" at bounding box center [354, 567] width 121 height 15
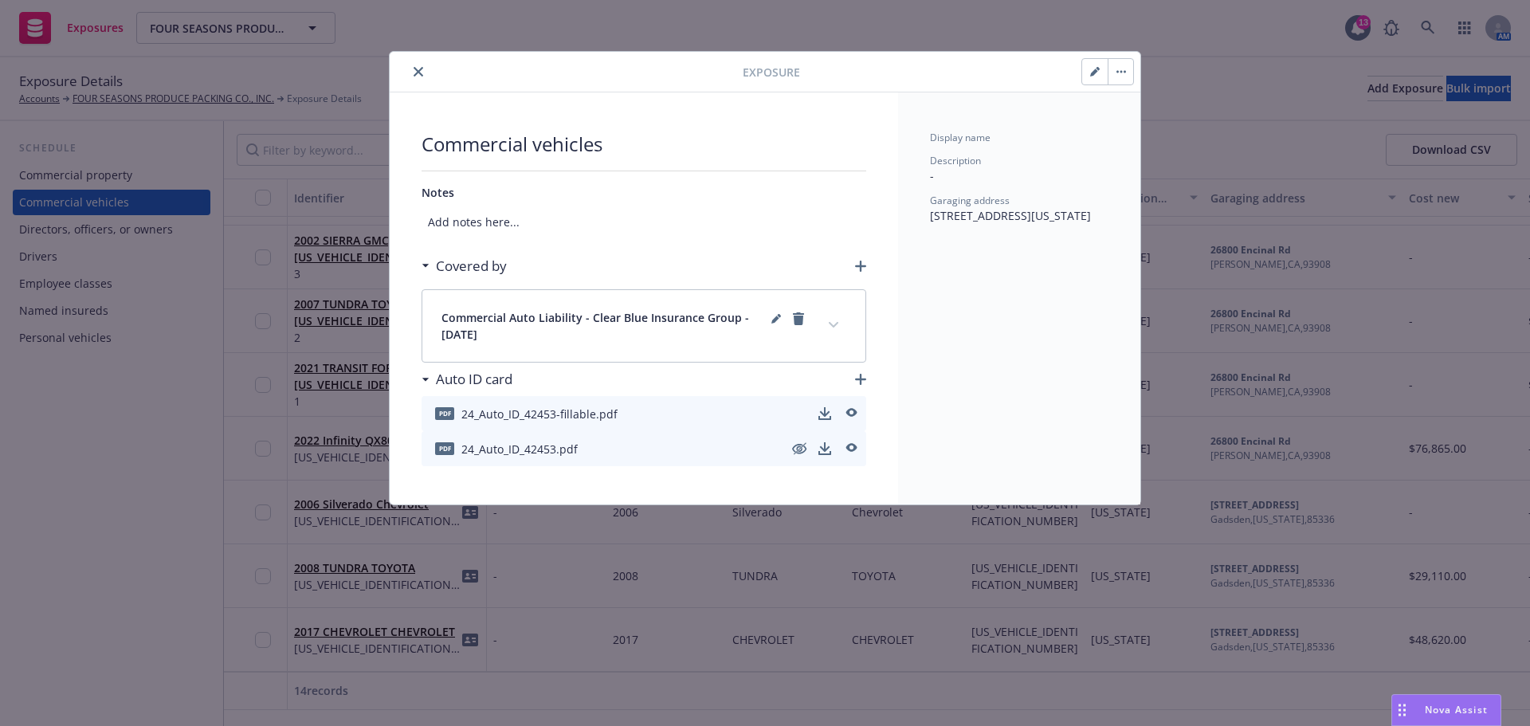
click at [1088, 66] on button "button" at bounding box center [1095, 72] width 26 height 26
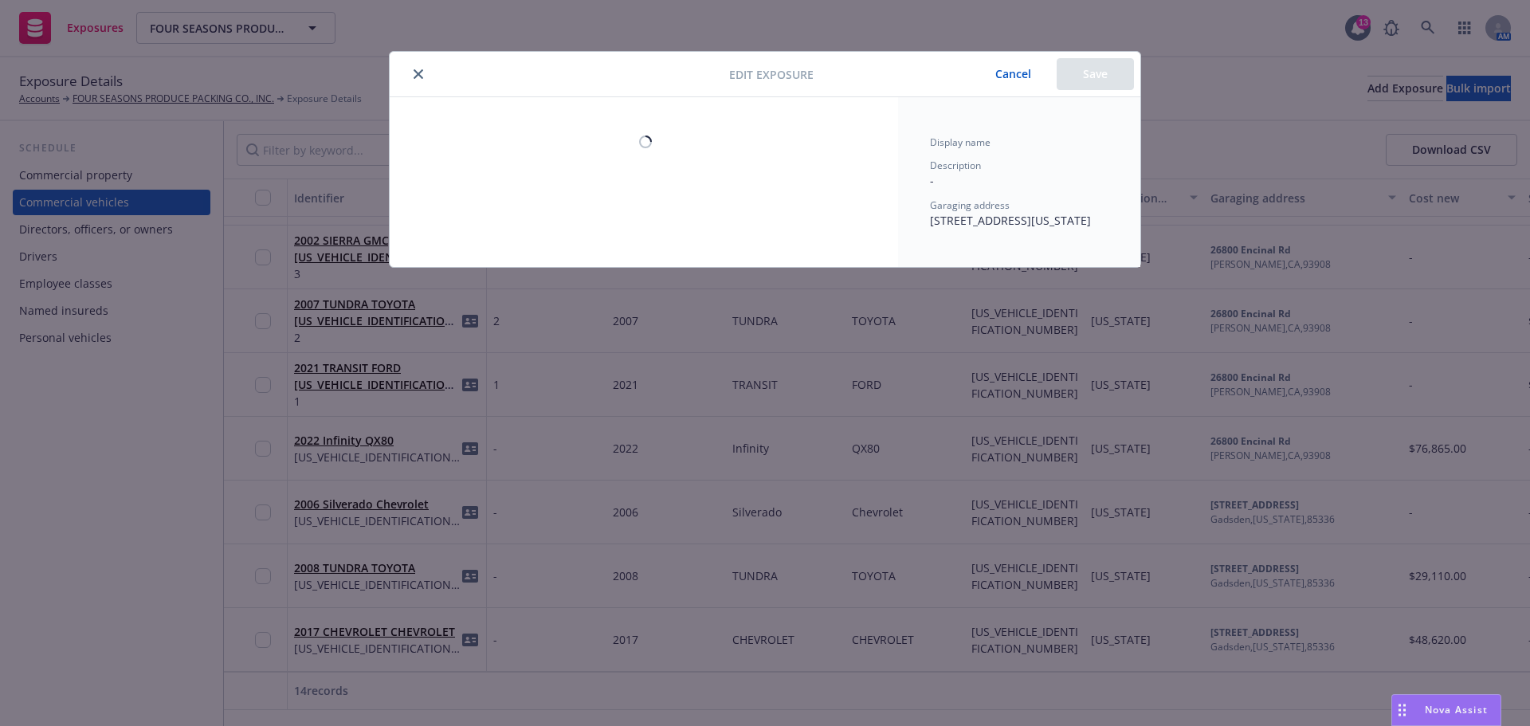
select select "AZ"
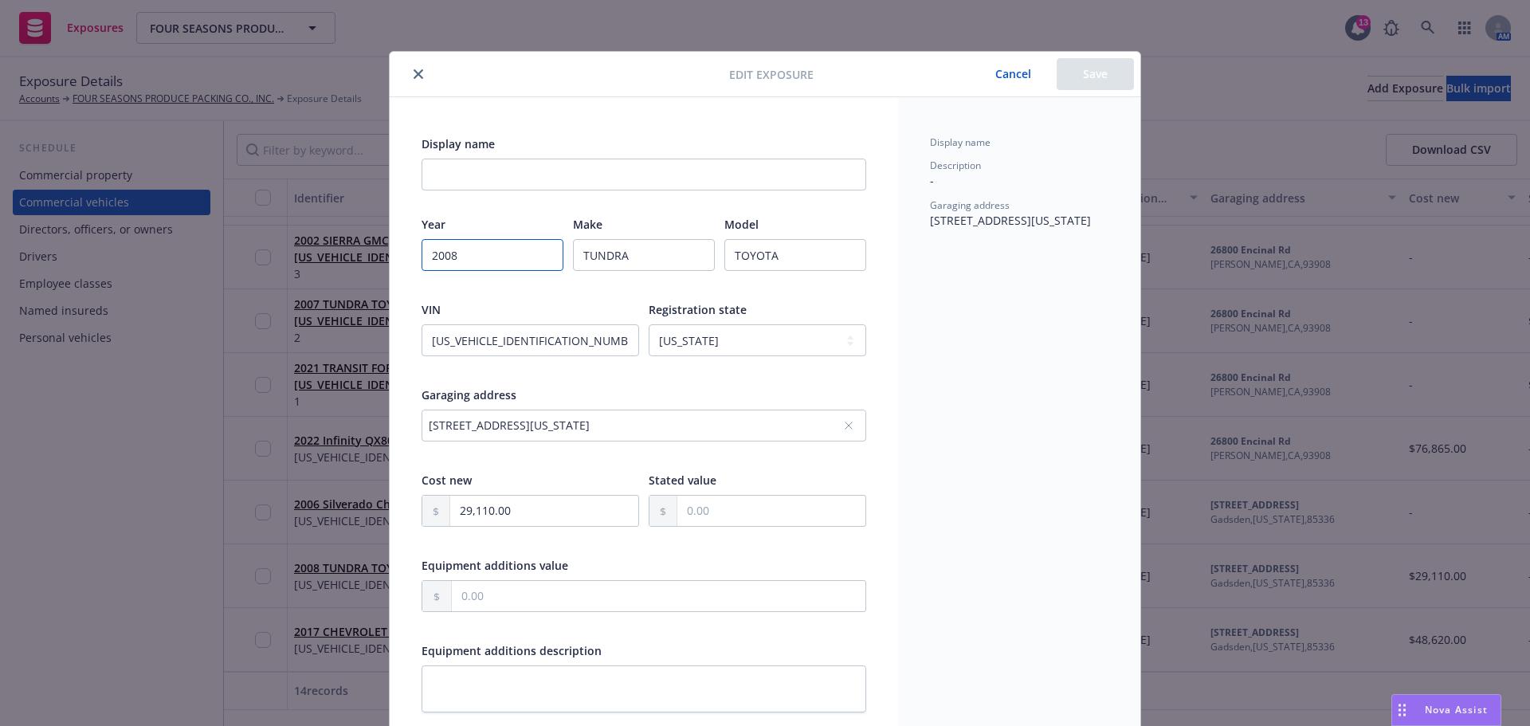
click at [471, 257] on input "2008" at bounding box center [493, 255] width 142 height 32
type input "2007"
click at [1063, 80] on button "Save" at bounding box center [1095, 74] width 77 height 32
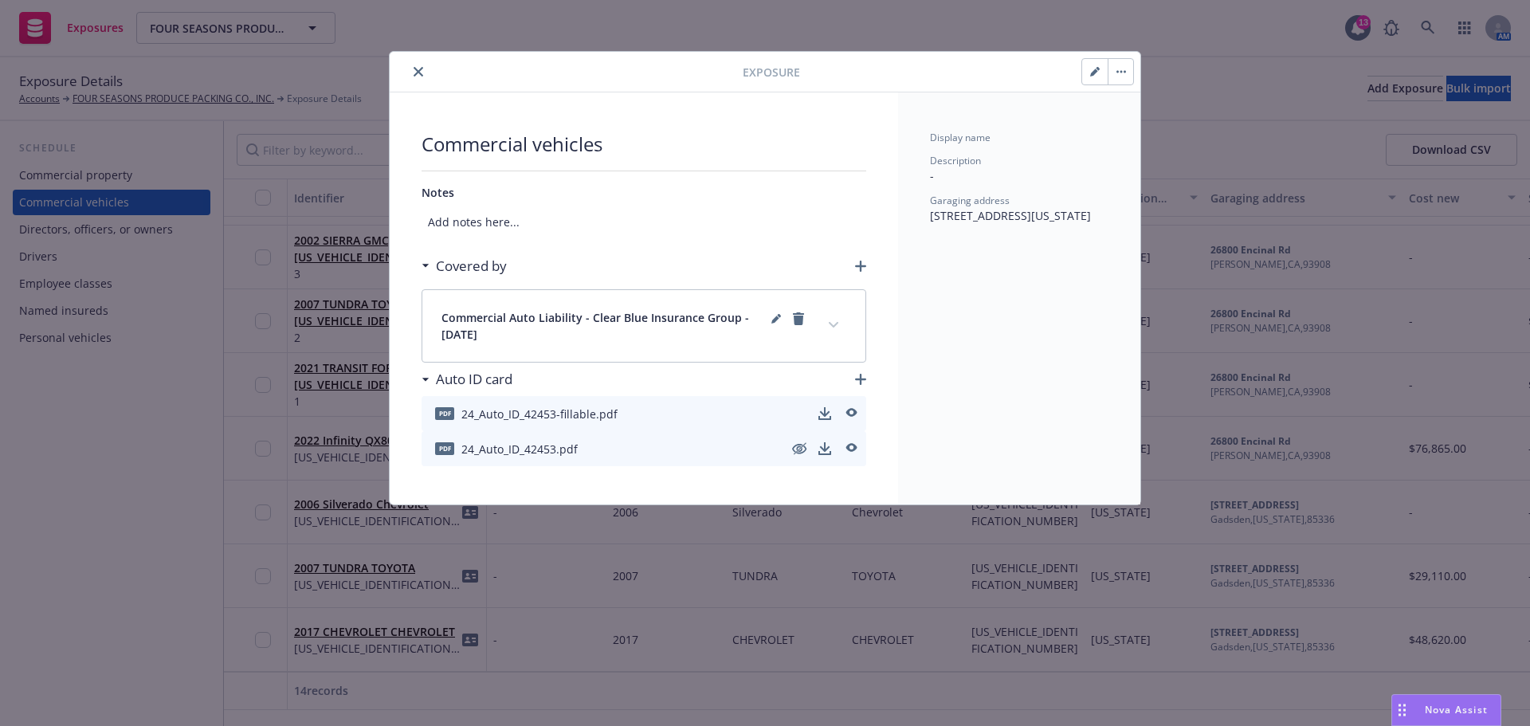
click at [422, 73] on icon "close" at bounding box center [419, 72] width 10 height 10
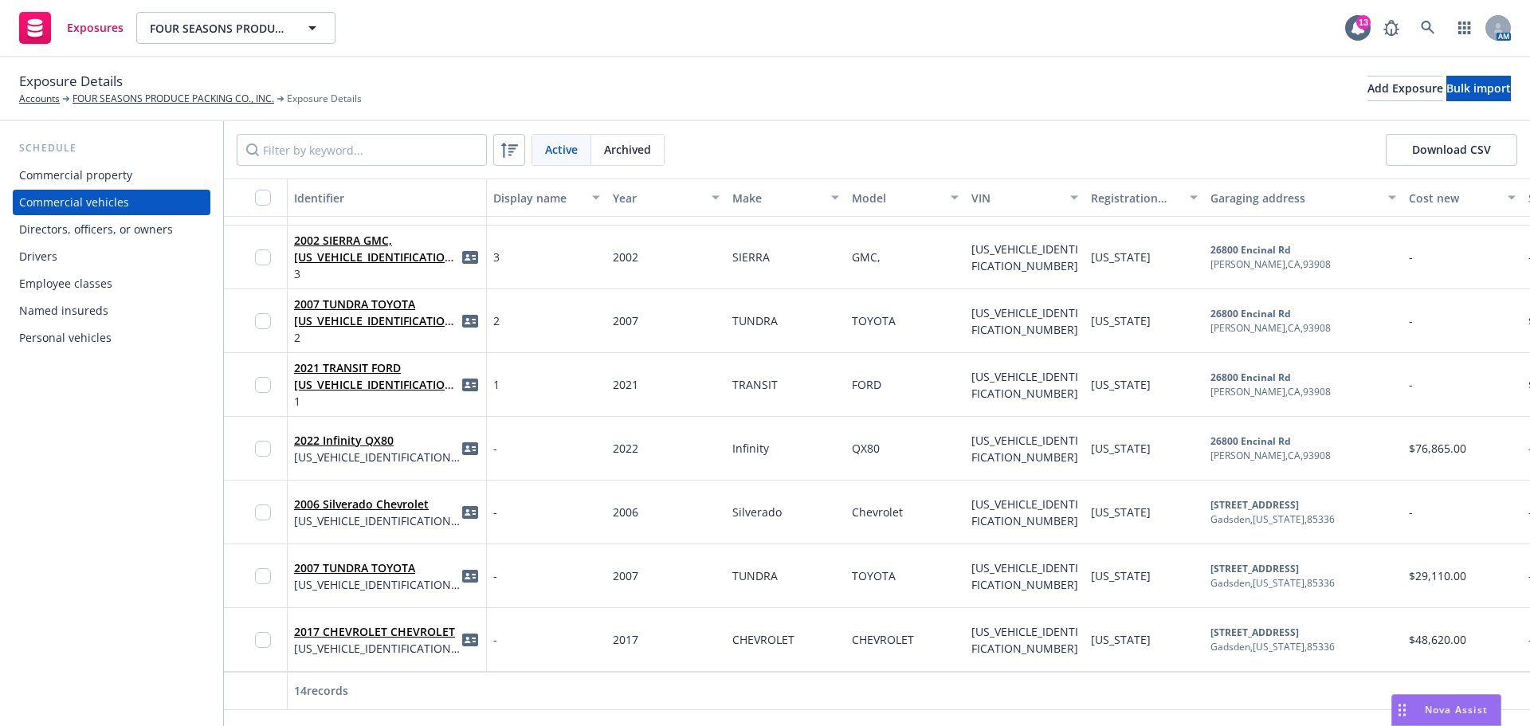
click at [50, 269] on div "Drivers" at bounding box center [38, 257] width 38 height 26
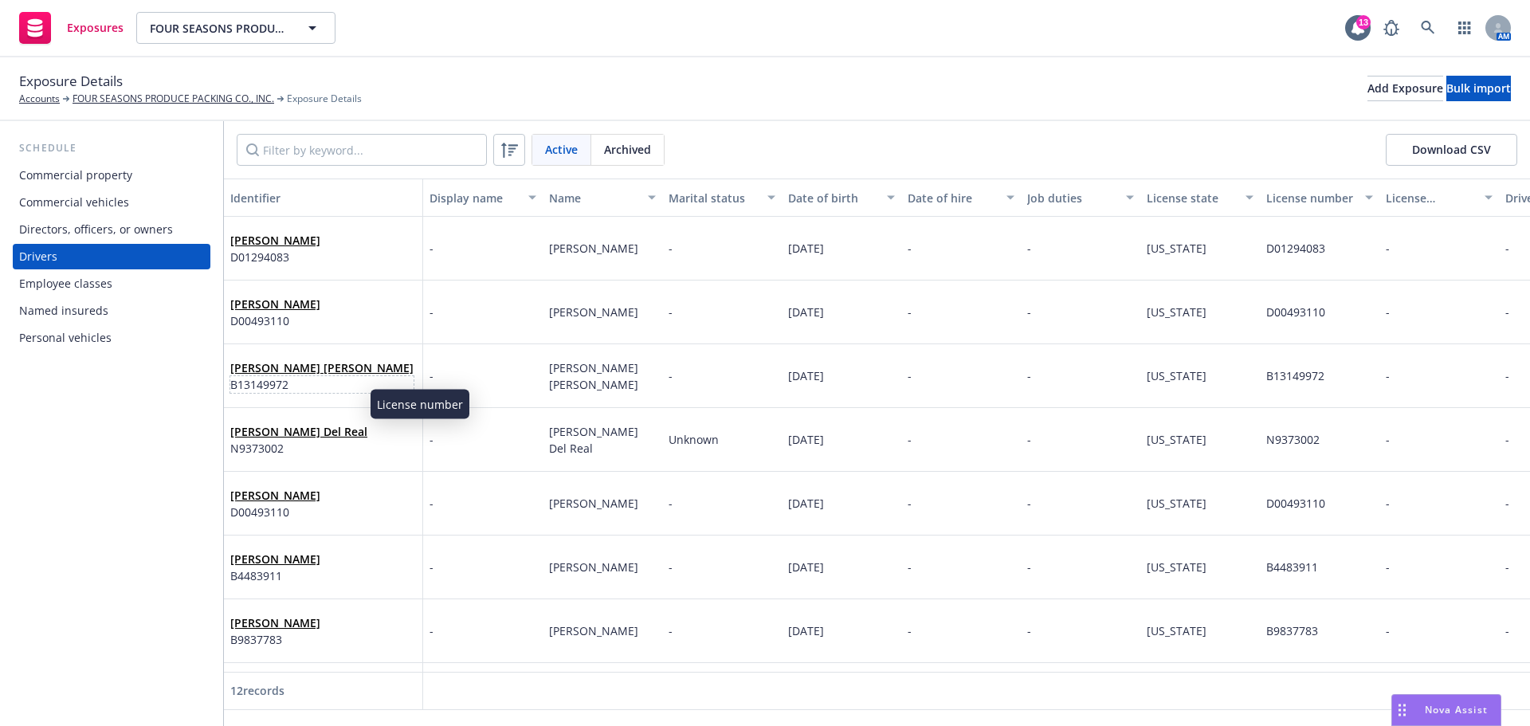
click at [336, 393] on span "B13149972" at bounding box center [321, 384] width 183 height 17
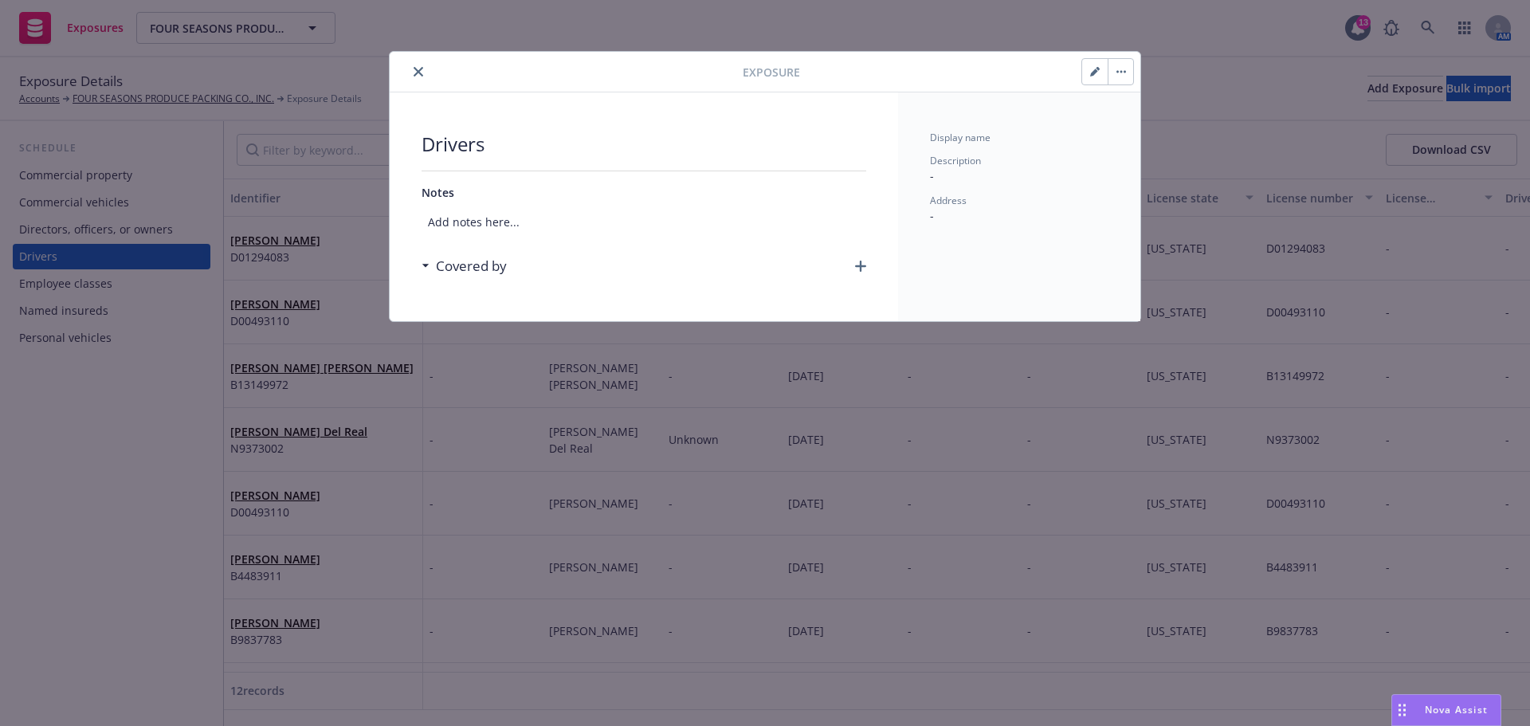
click at [1124, 73] on icon "button" at bounding box center [1125, 72] width 2 height 2
click at [1136, 118] on link "Archive" at bounding box center [1150, 120] width 91 height 32
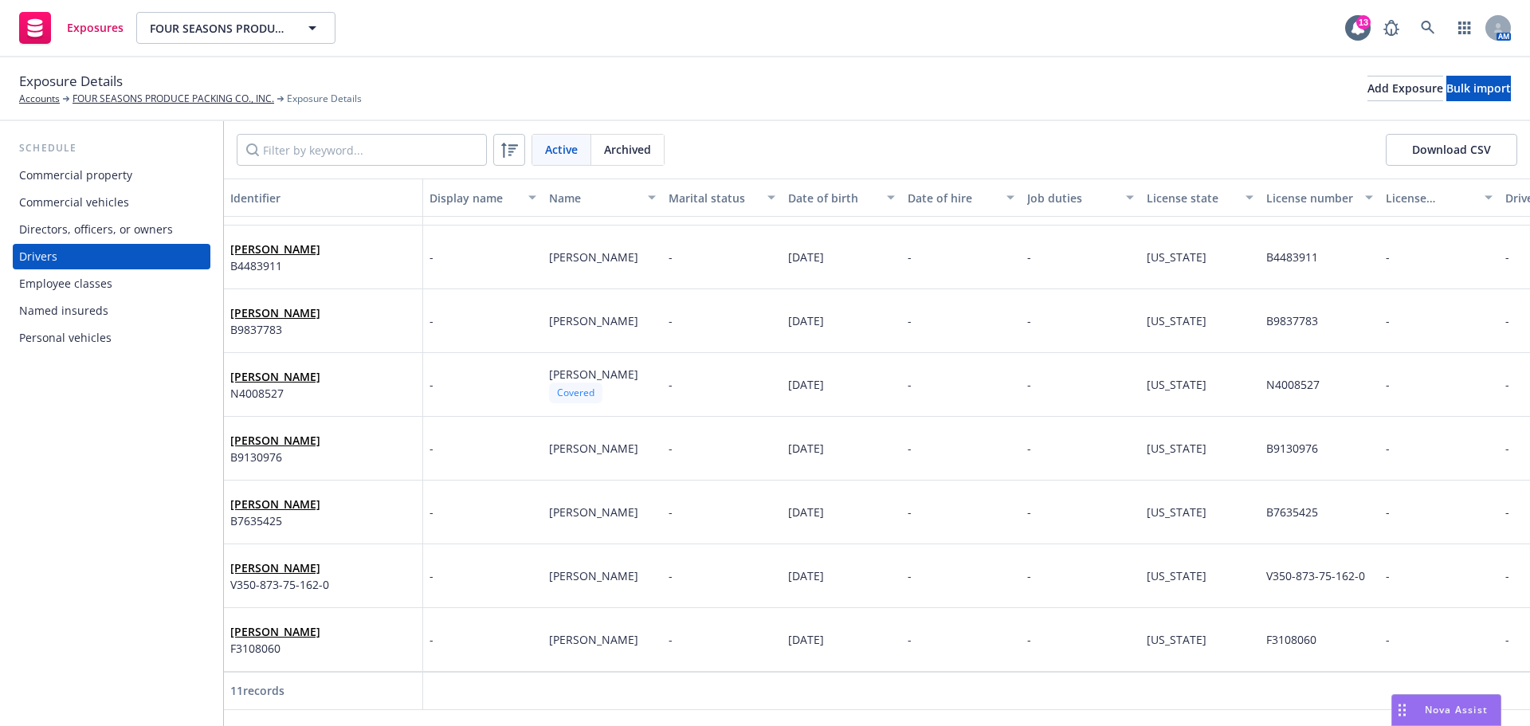
scroll to position [268, 0]
click at [1368, 91] on div "Add Exposure" at bounding box center [1406, 89] width 76 height 24
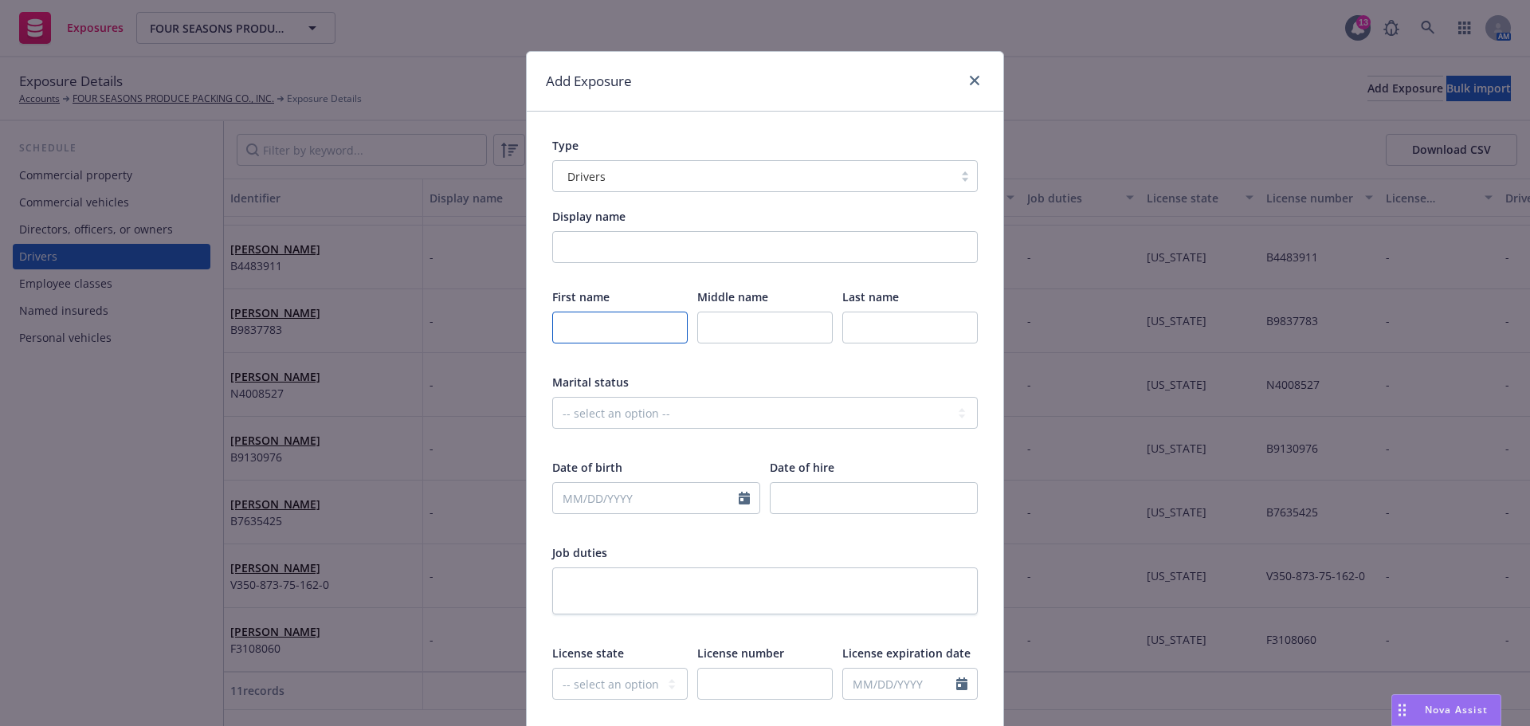
click at [599, 337] on input "text" at bounding box center [619, 328] width 135 height 32
type input "David"
type input "q"
type input "Lopez"
click at [569, 513] on input "text" at bounding box center [646, 498] width 186 height 30
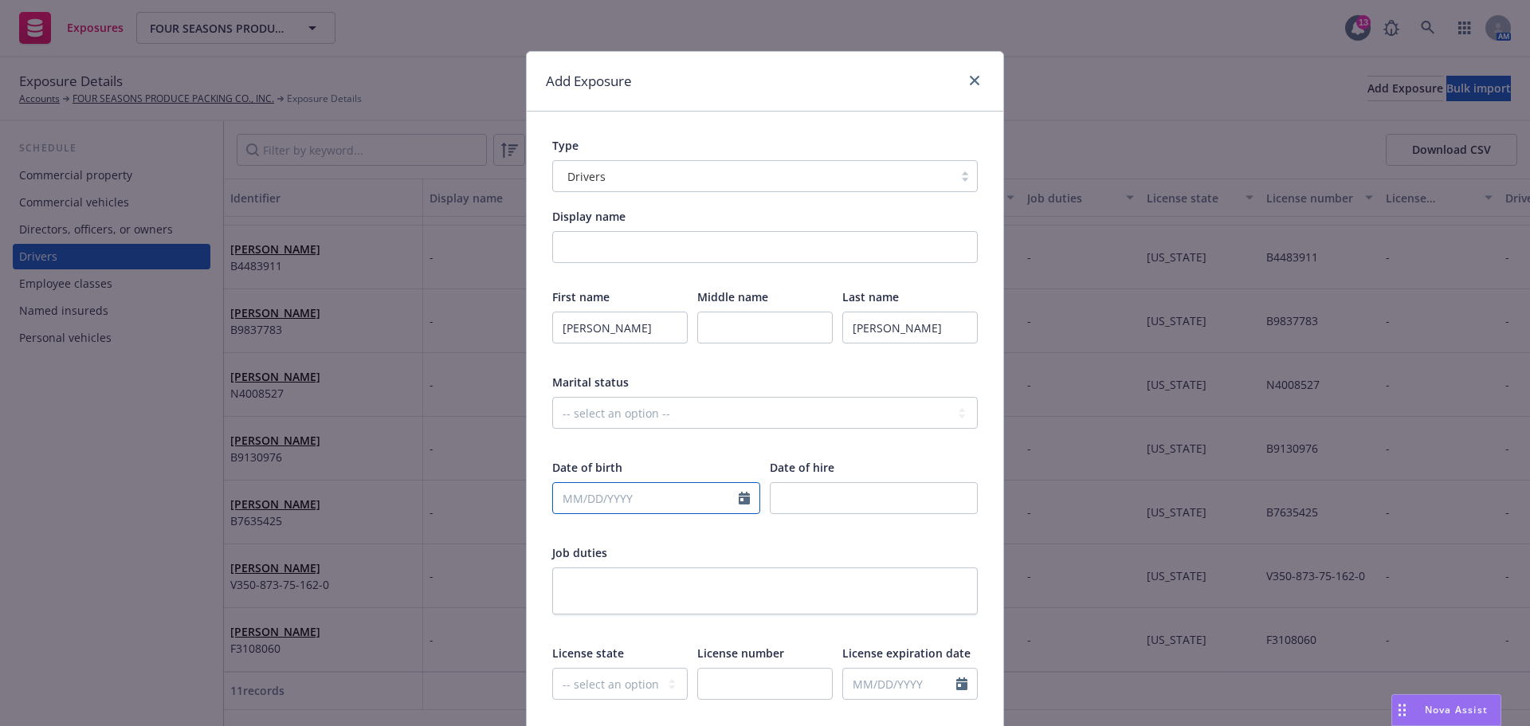
select select "8"
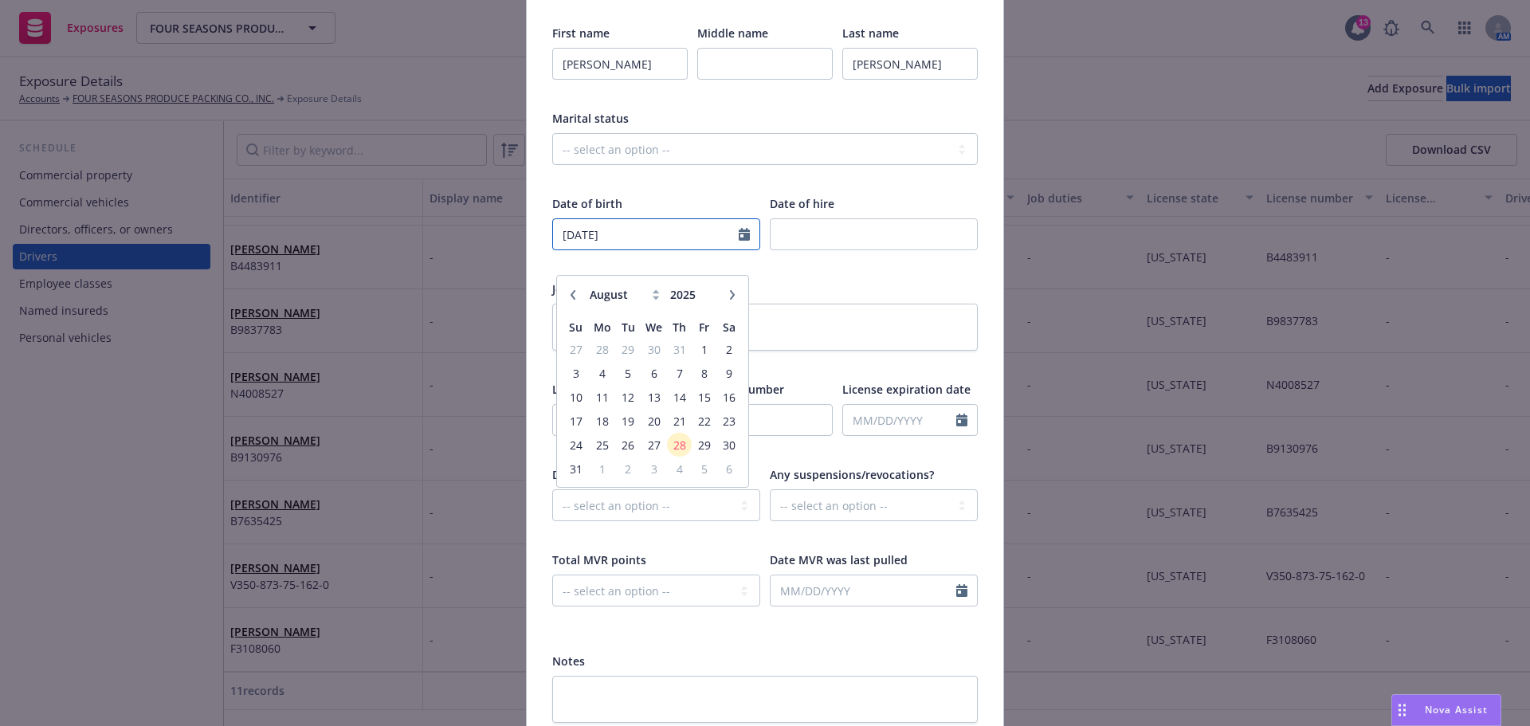
scroll to position [265, 0]
type input "03/04/1965"
click at [587, 520] on select "-- select an option -- Cancelled Denied Disqualified Expired Invalid Limited No…" at bounding box center [656, 504] width 208 height 32
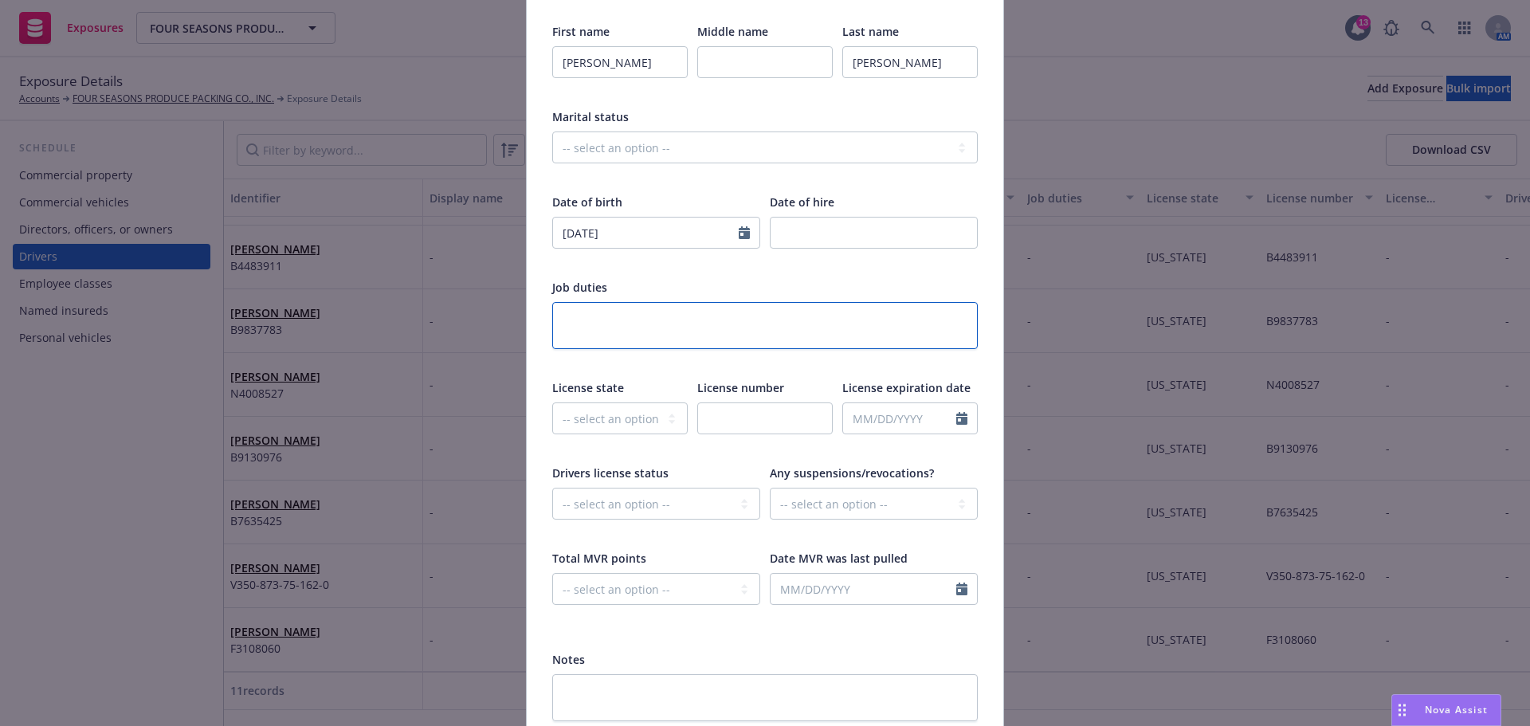
click at [861, 349] on textarea at bounding box center [765, 325] width 426 height 47
click at [622, 434] on select "-- select an option -- Alaska Alabama Arkansas American Samoa Arizona Californi…" at bounding box center [619, 418] width 135 height 32
select select "CA"
click at [552, 430] on select "-- select an option -- Alaska Alabama Arkansas American Samoa Arizona Californi…" at bounding box center [619, 418] width 135 height 32
click at [744, 434] on input "text" at bounding box center [764, 418] width 135 height 32
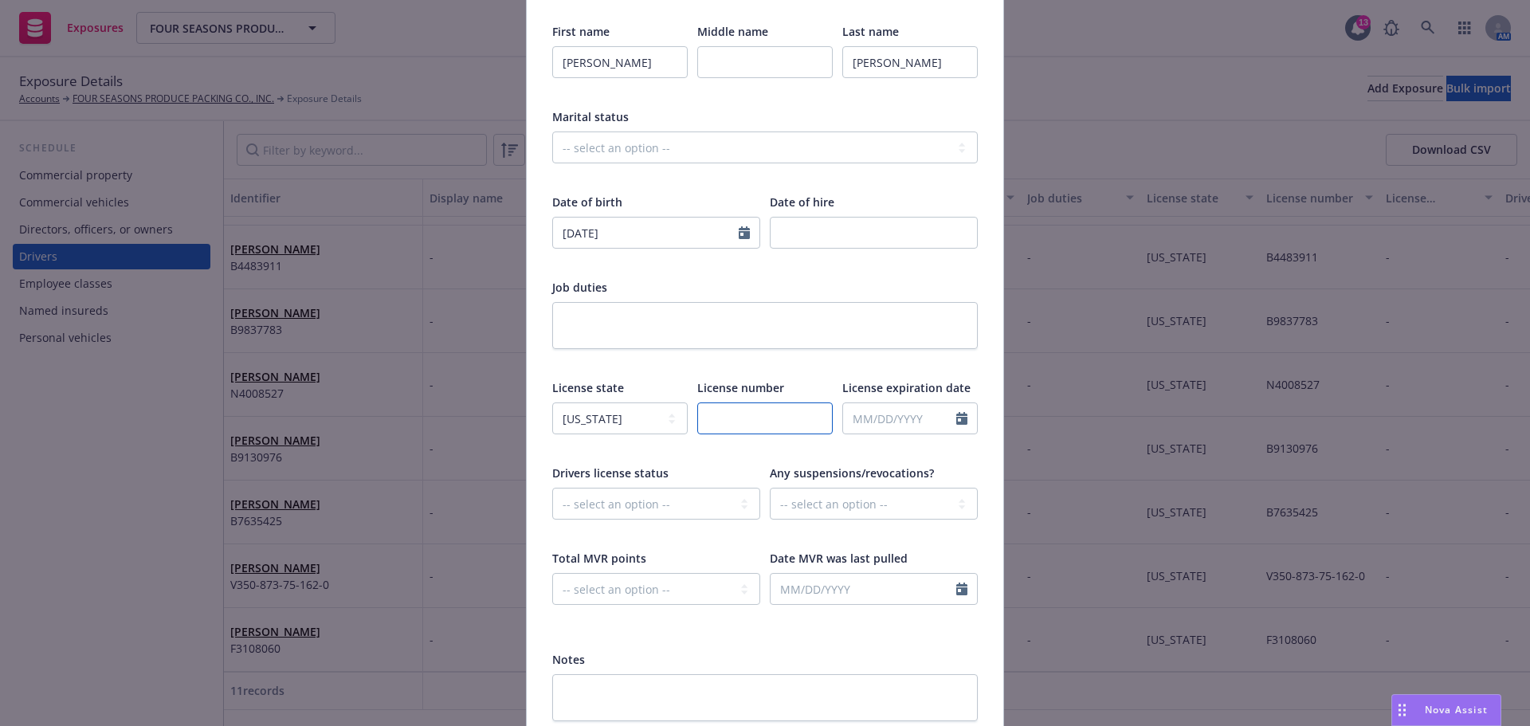
paste input "C3681325"
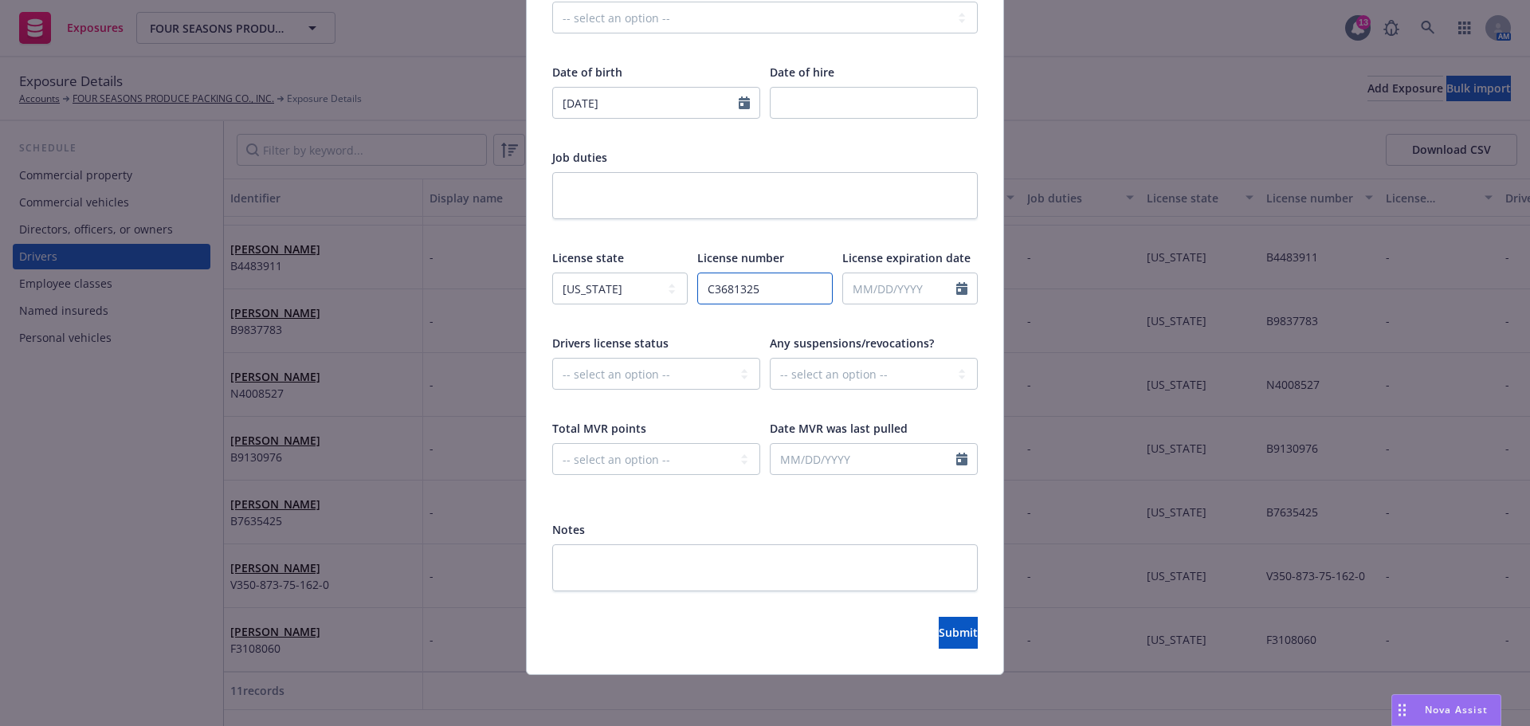
scroll to position [442, 0]
type input "C3681325"
click at [939, 630] on button "Submit" at bounding box center [958, 633] width 39 height 32
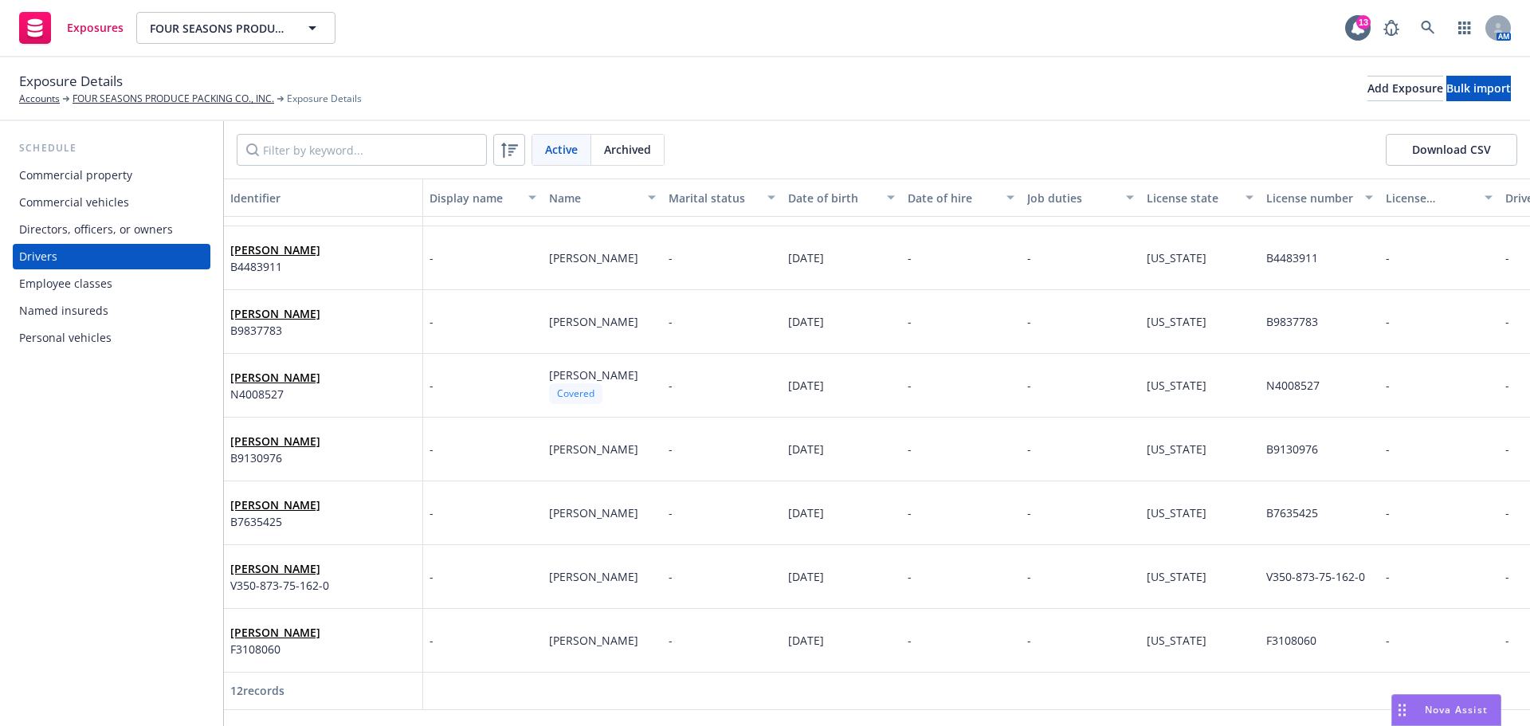
scroll to position [332, 0]
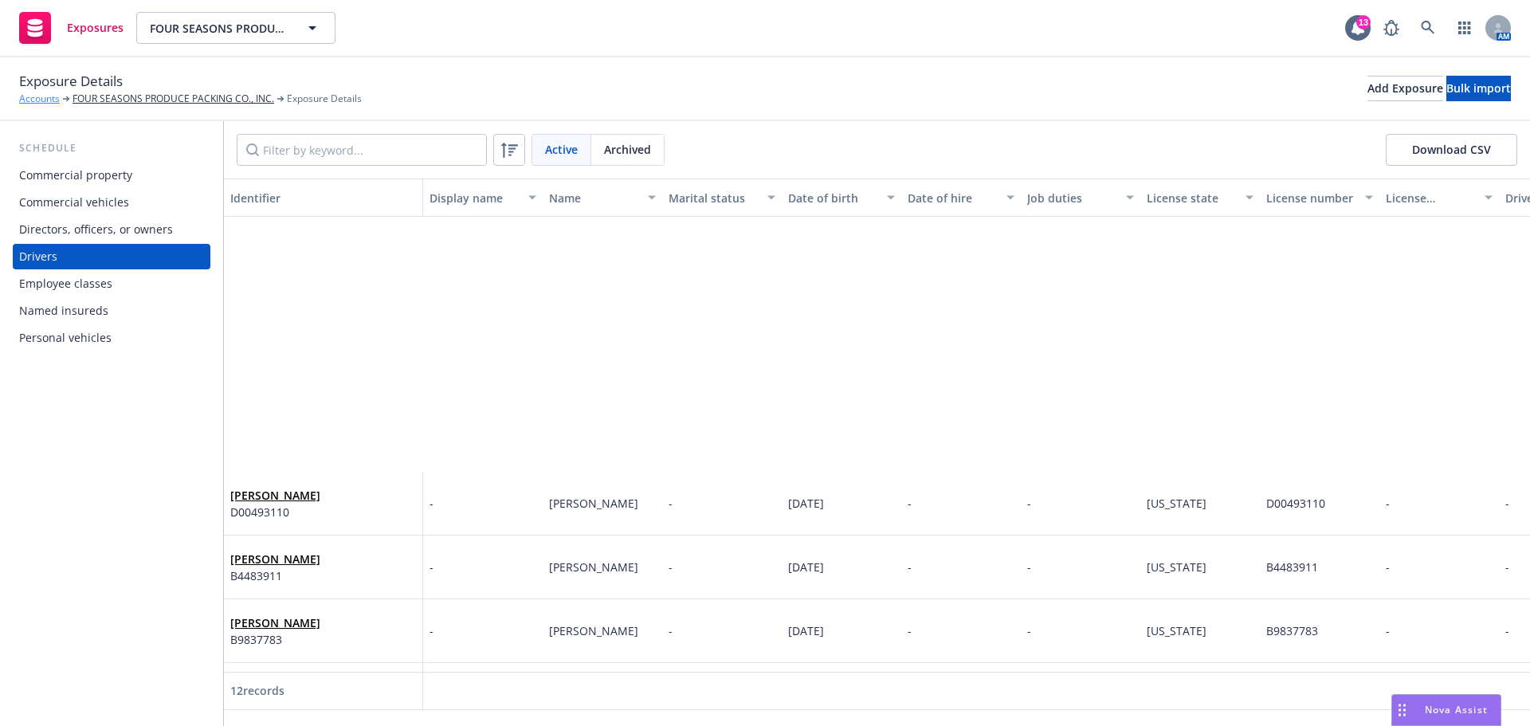
scroll to position [332, 0]
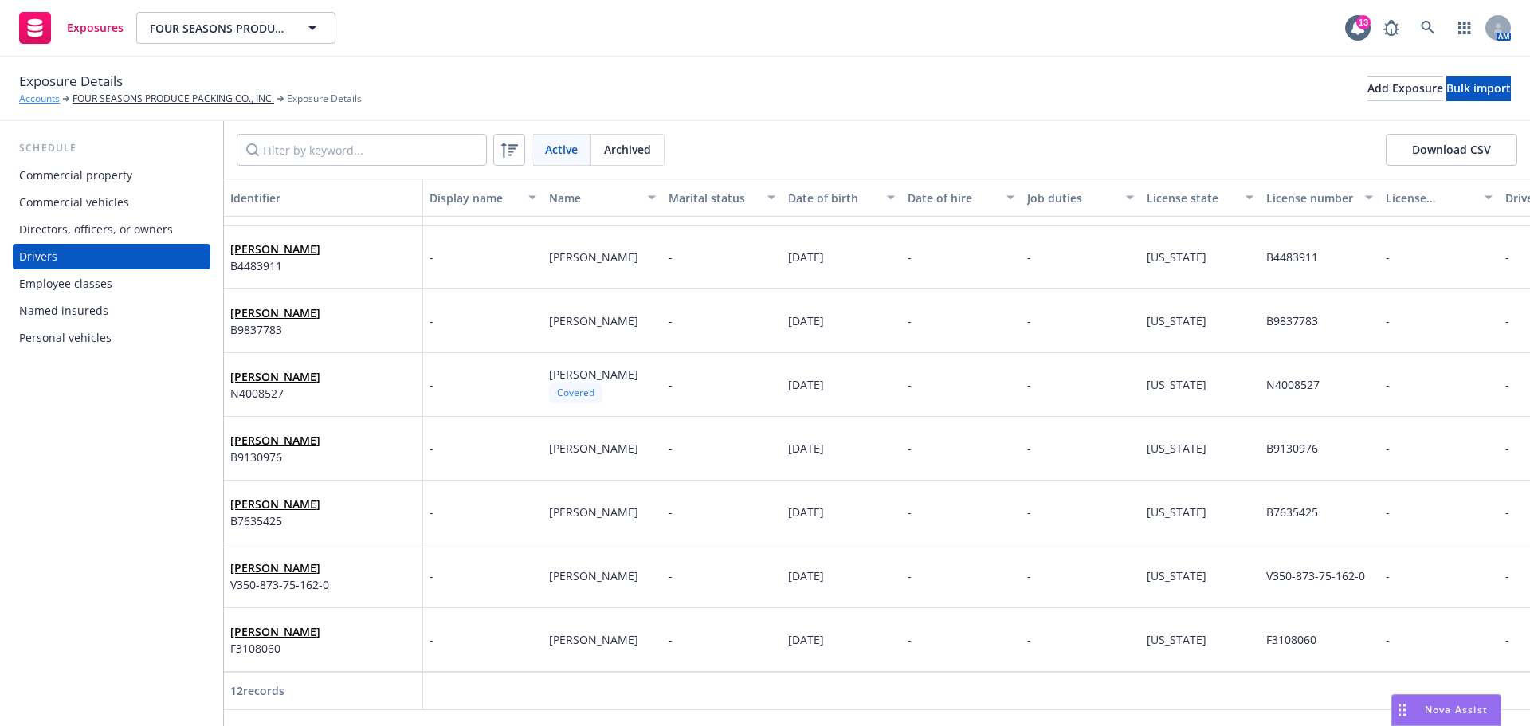
click at [33, 96] on link "Accounts" at bounding box center [39, 99] width 41 height 14
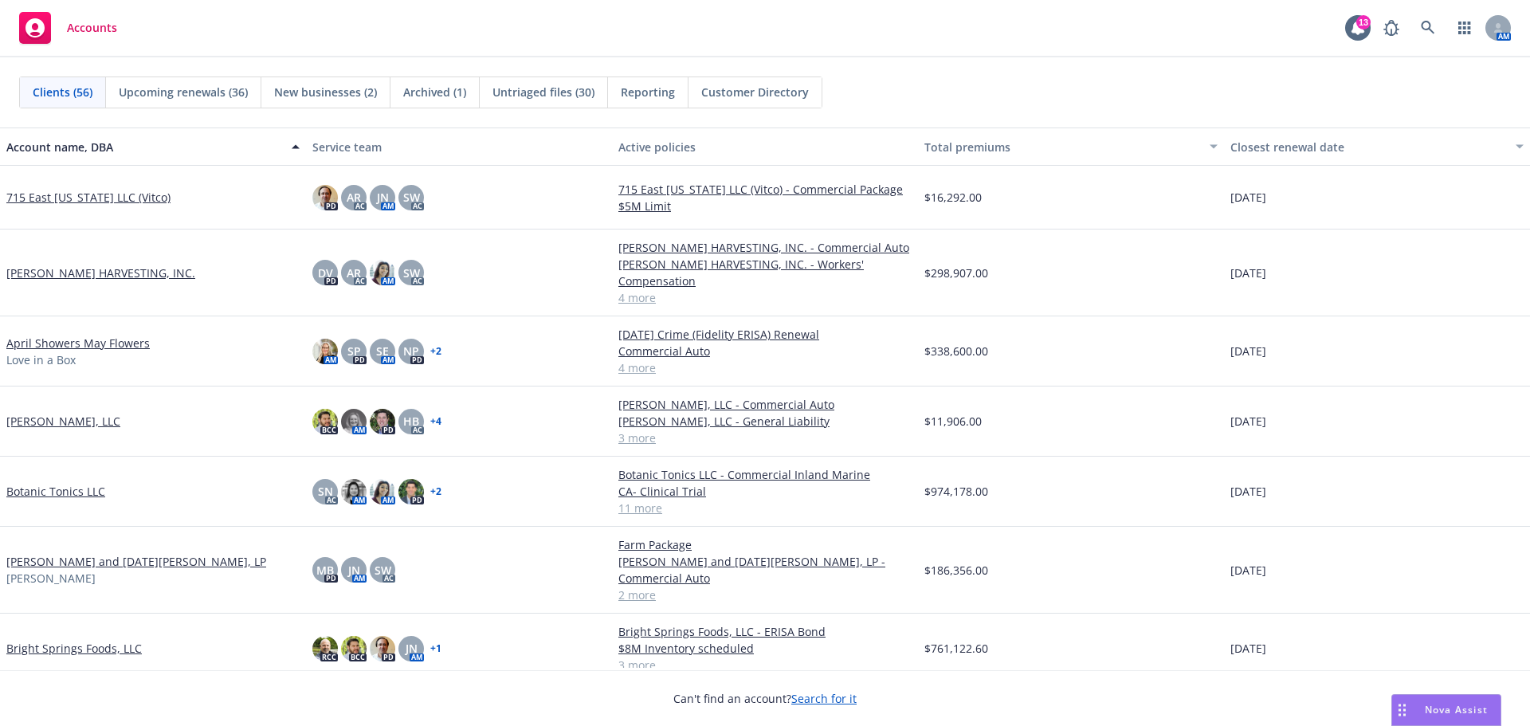
click at [15, 489] on link "Botanic Tonics LLC" at bounding box center [55, 491] width 99 height 17
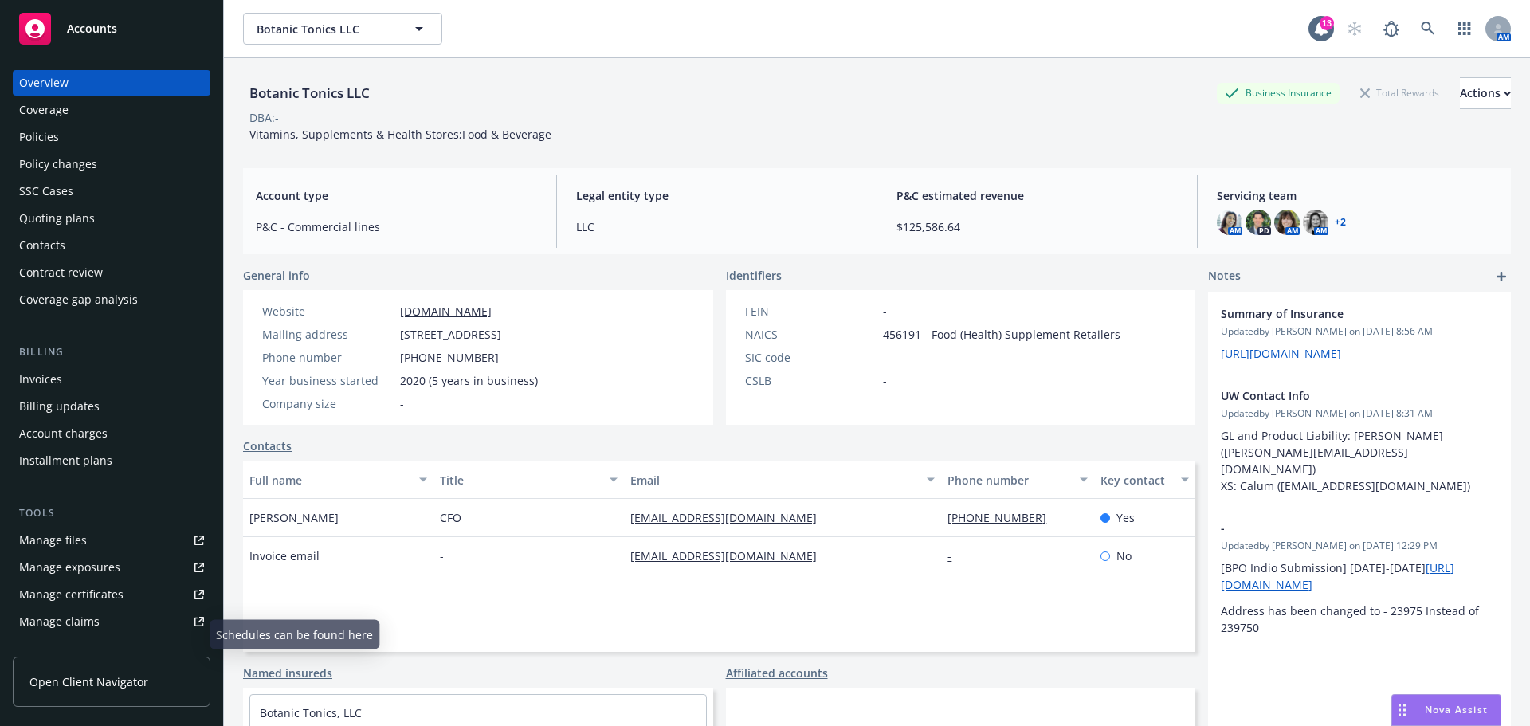
click at [72, 553] on div "Manage files" at bounding box center [53, 541] width 68 height 26
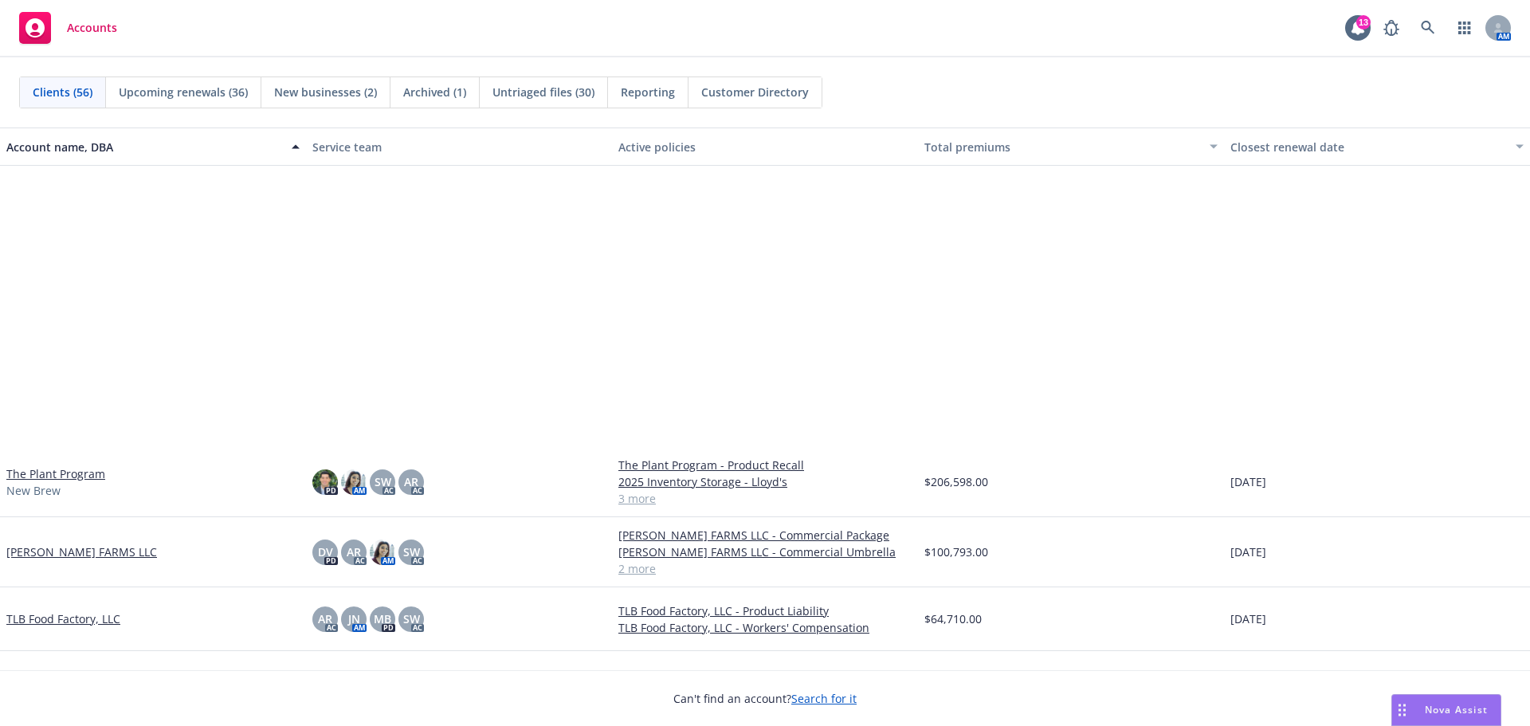
scroll to position [2922, 0]
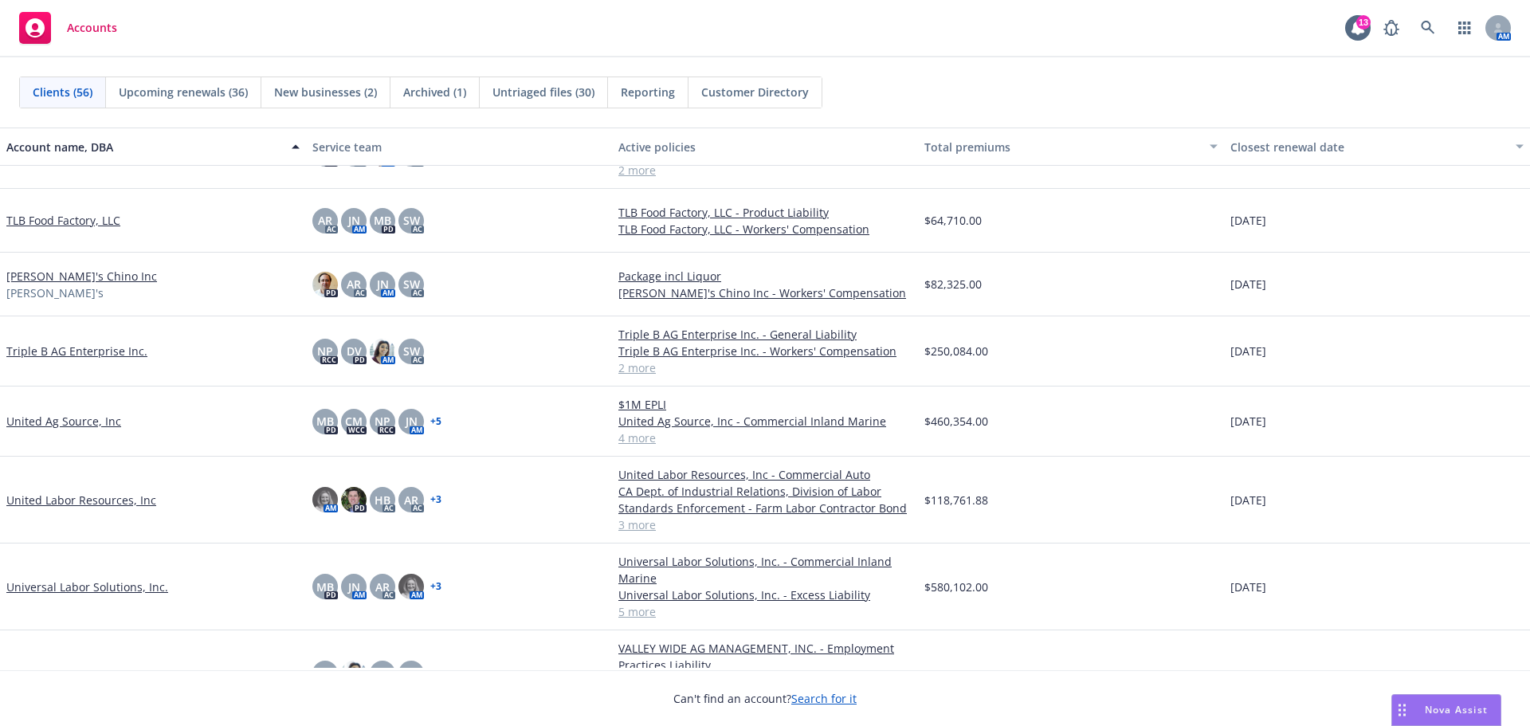
click at [10, 430] on link "United Ag Source, Inc" at bounding box center [63, 421] width 115 height 17
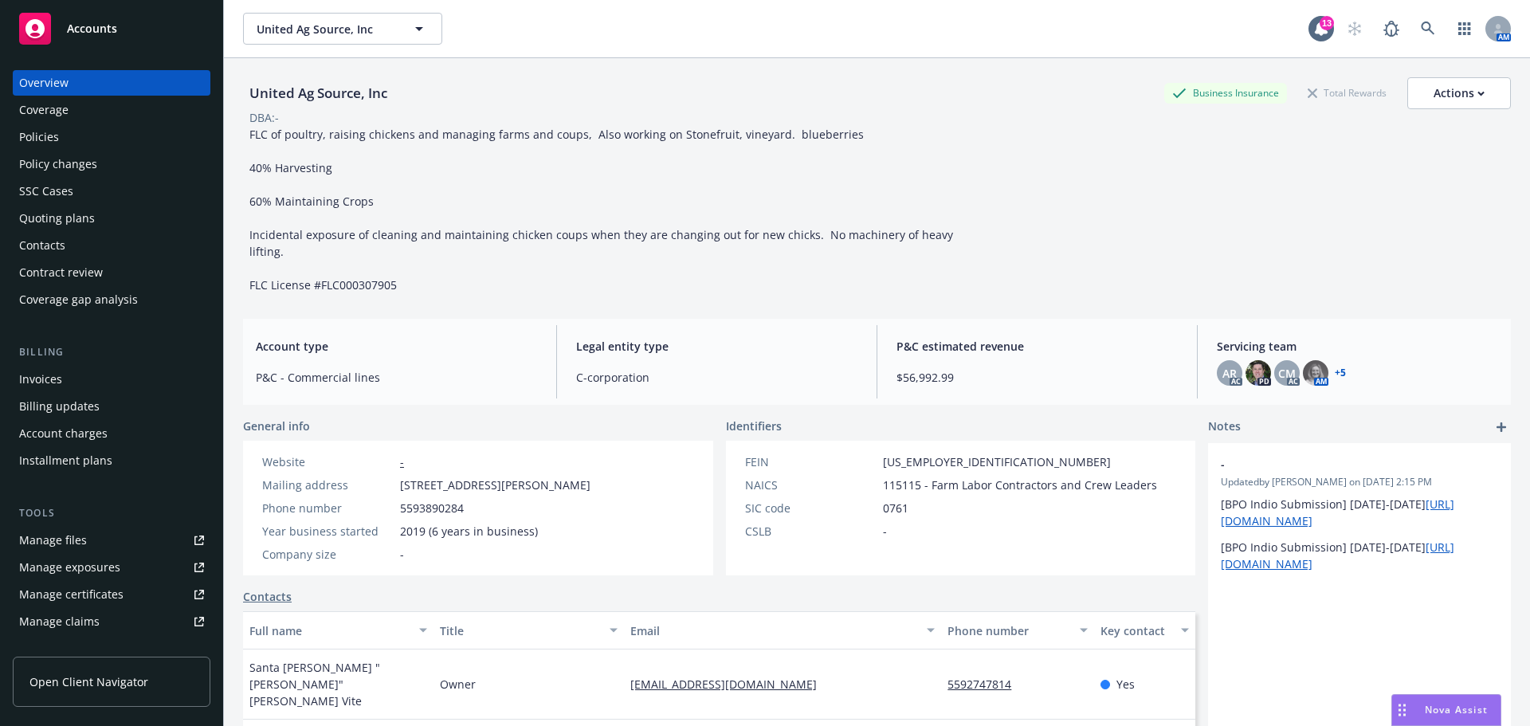
click at [100, 586] on div "Tools Manage files Manage exposures Manage certificates Manage claims Manage BO…" at bounding box center [112, 596] width 198 height 183
click at [90, 553] on link "Manage files" at bounding box center [112, 541] width 198 height 26
click at [62, 204] on div "SSC Cases" at bounding box center [46, 192] width 54 height 26
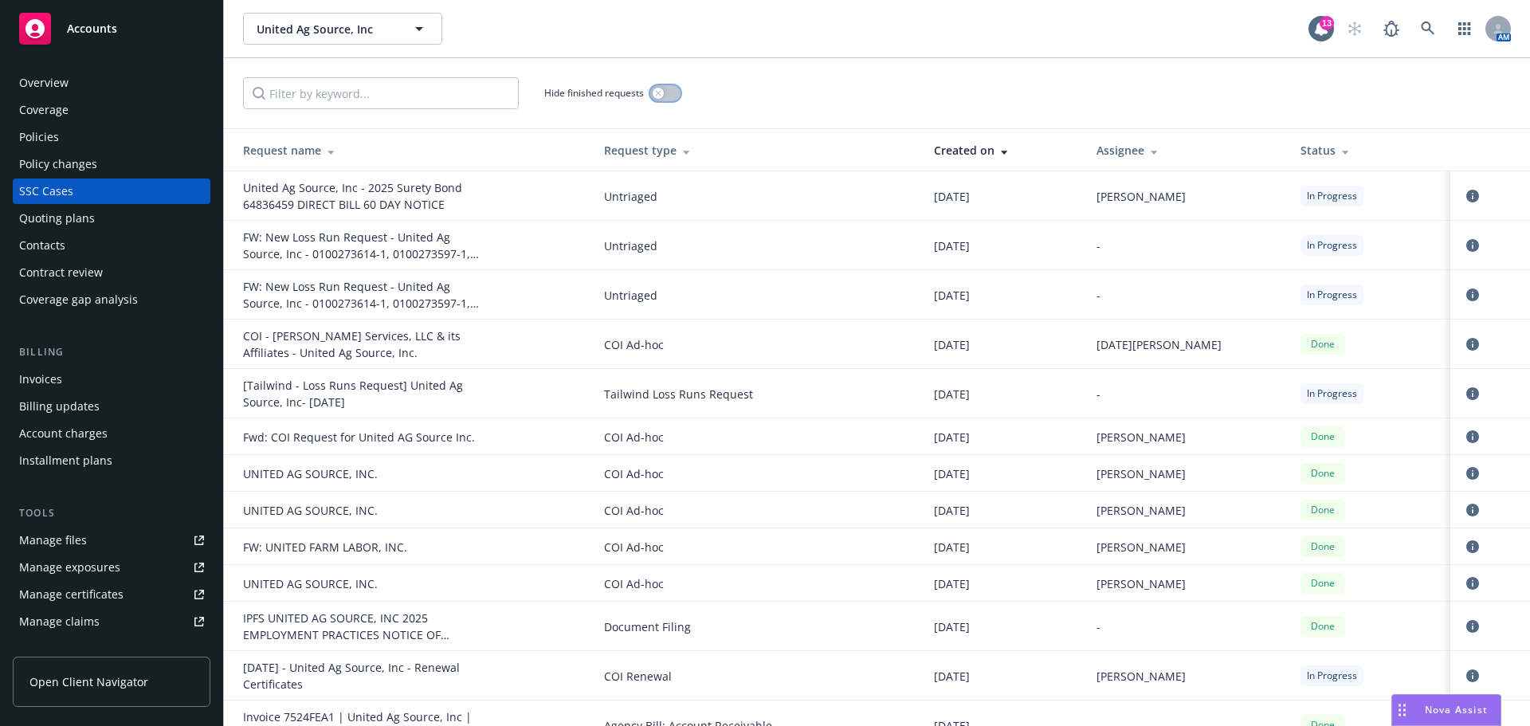
click at [673, 101] on button "button" at bounding box center [665, 93] width 30 height 16
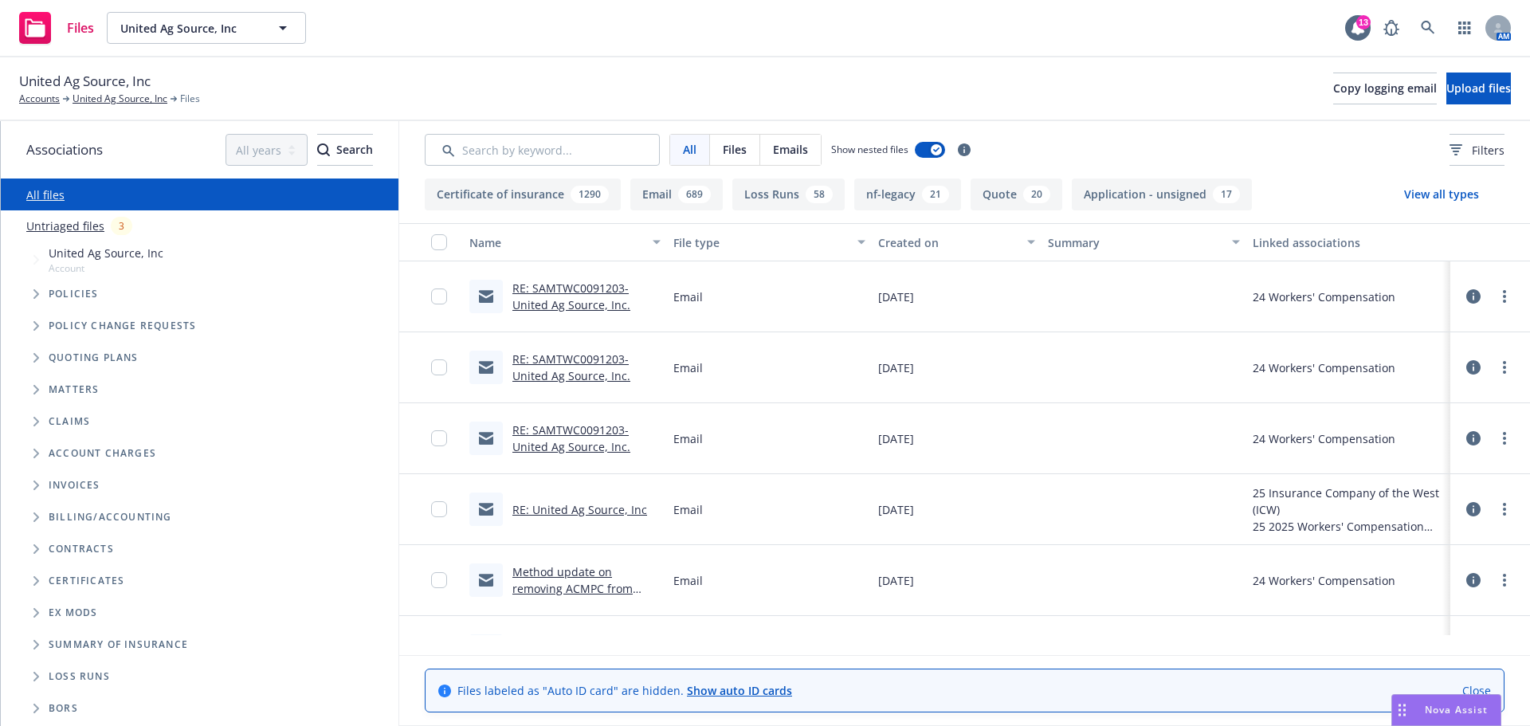
scroll to position [133, 0]
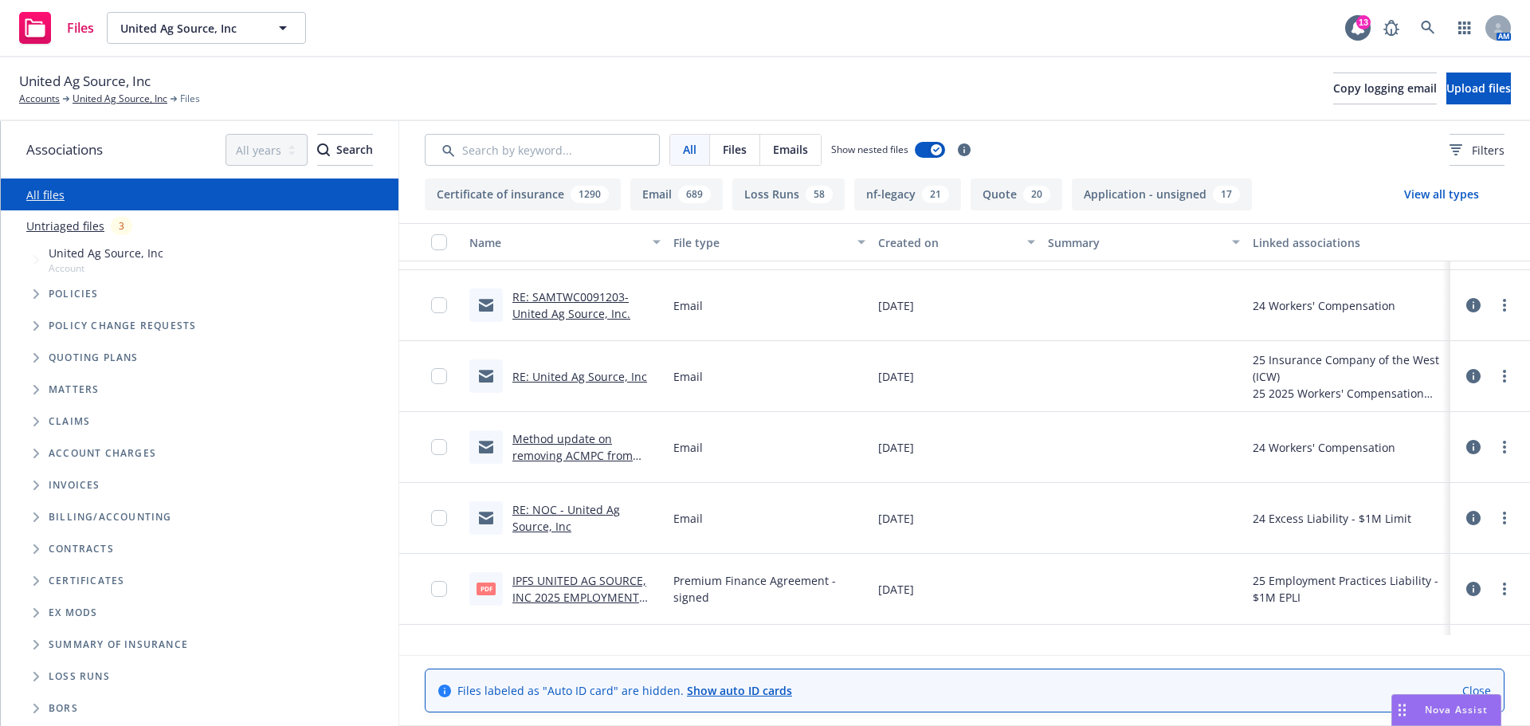
click at [543, 534] on link "RE: NOC - United Ag Source, Inc" at bounding box center [566, 518] width 108 height 32
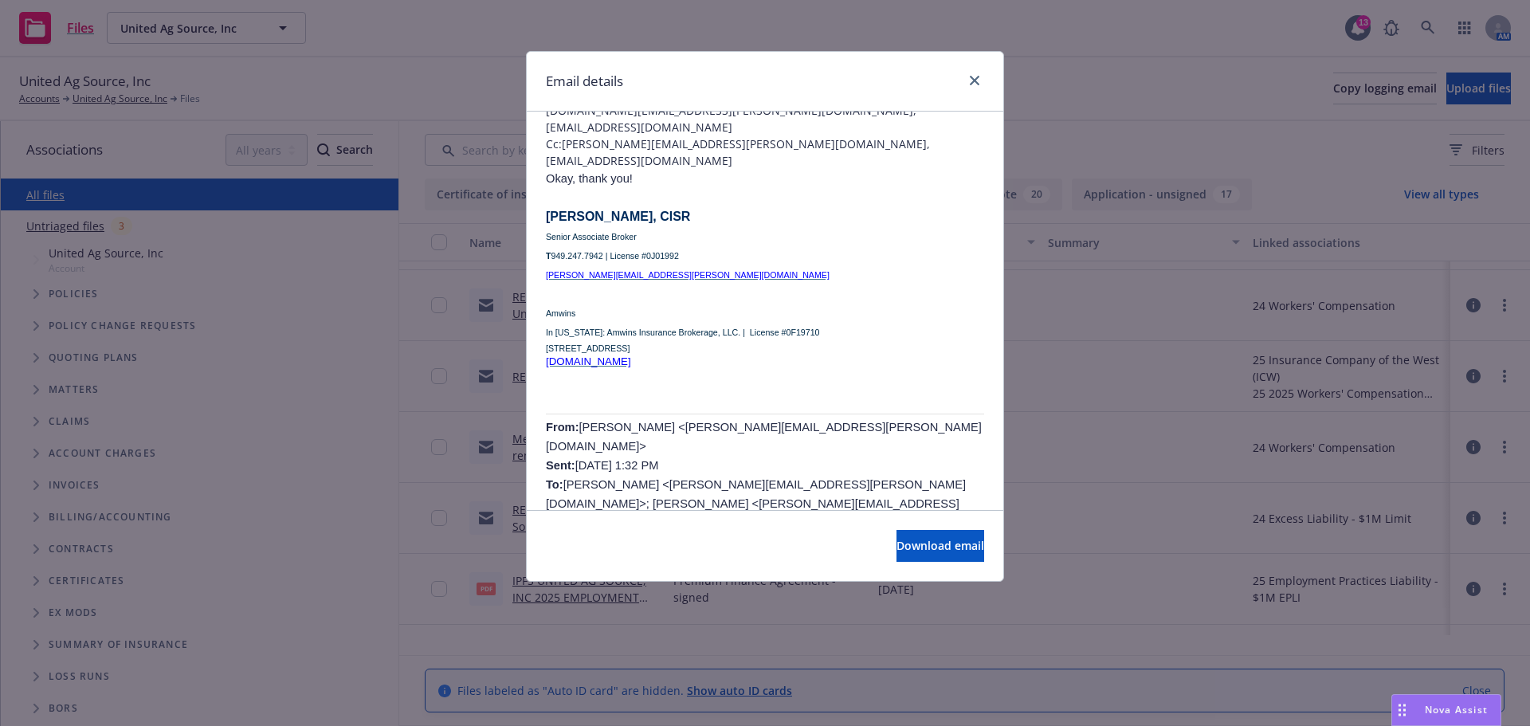
scroll to position [265, 0]
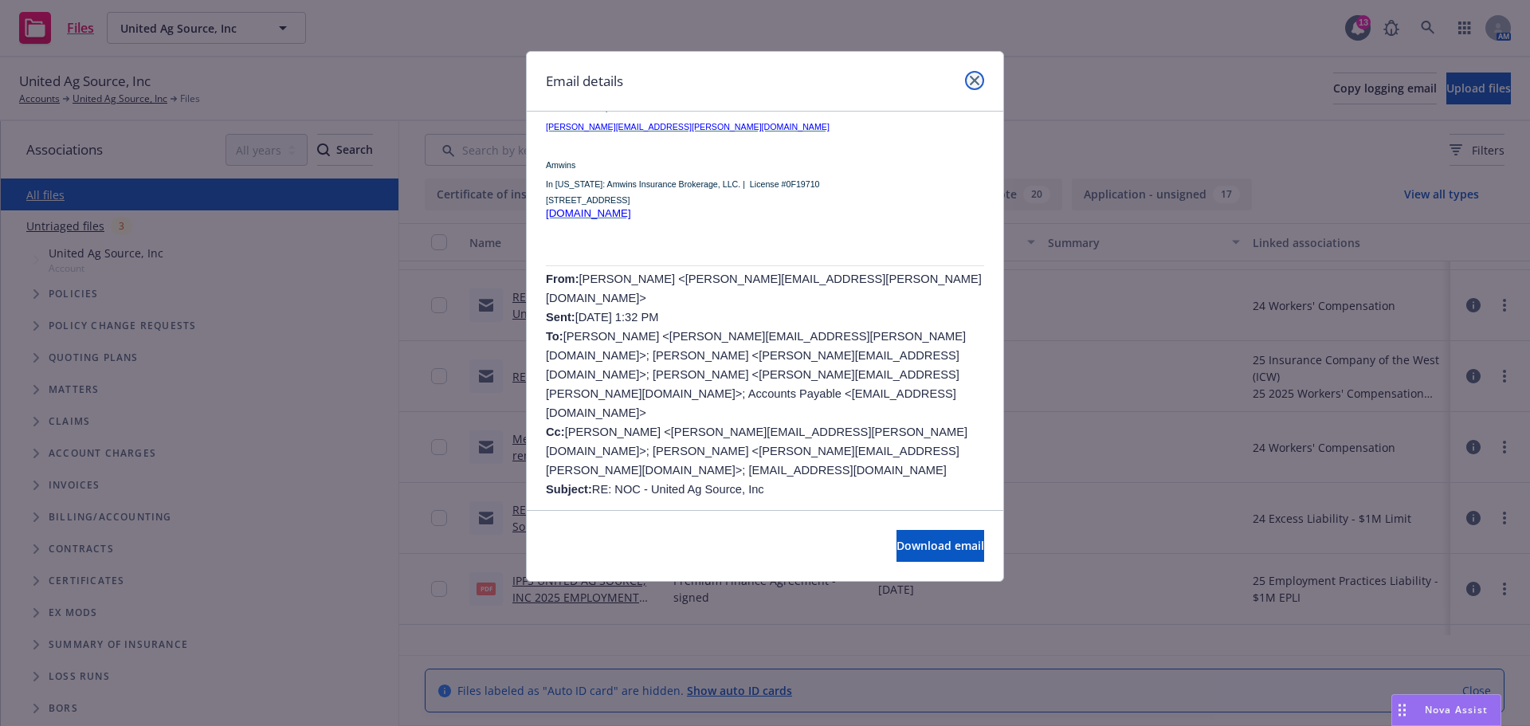
click at [974, 80] on icon "close" at bounding box center [975, 81] width 10 height 10
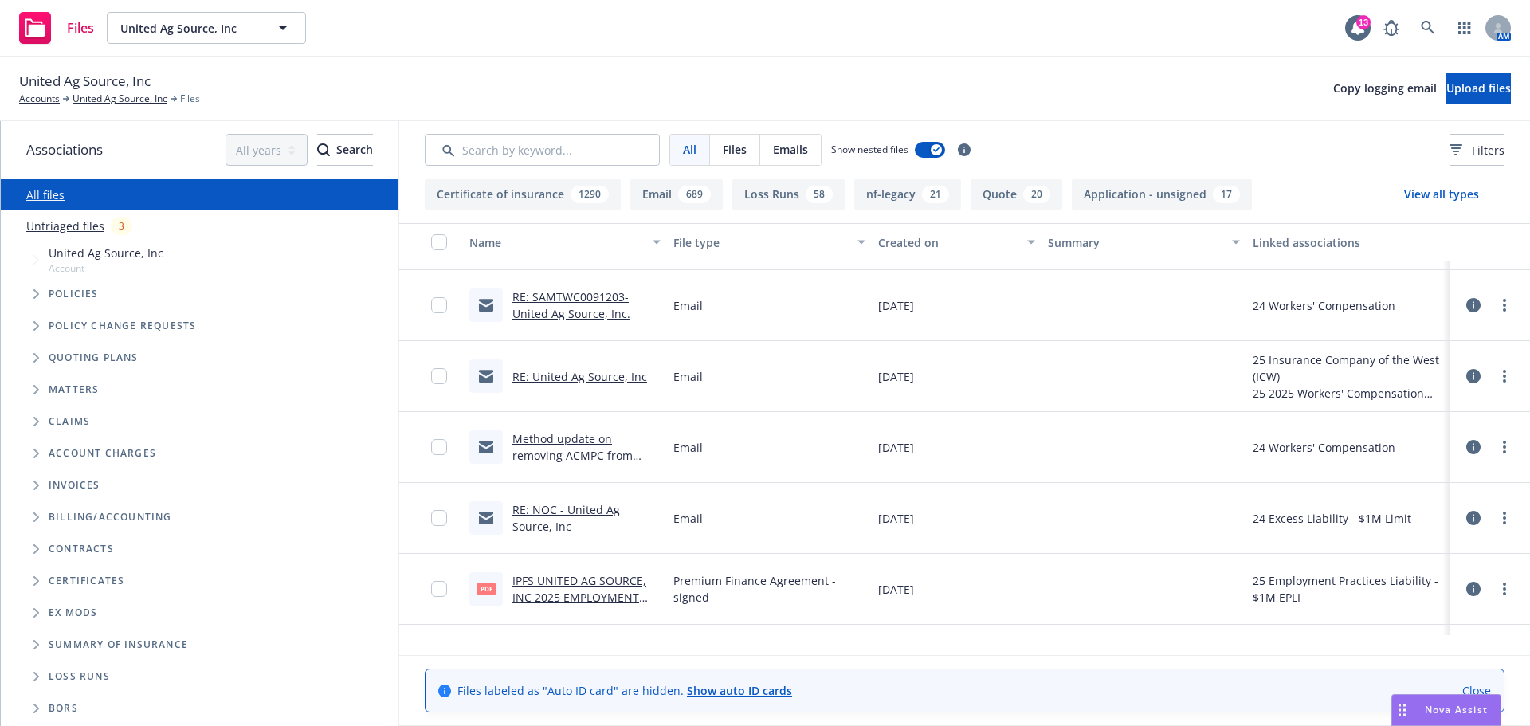
click at [35, 234] on link "Untriaged files" at bounding box center [65, 226] width 78 height 17
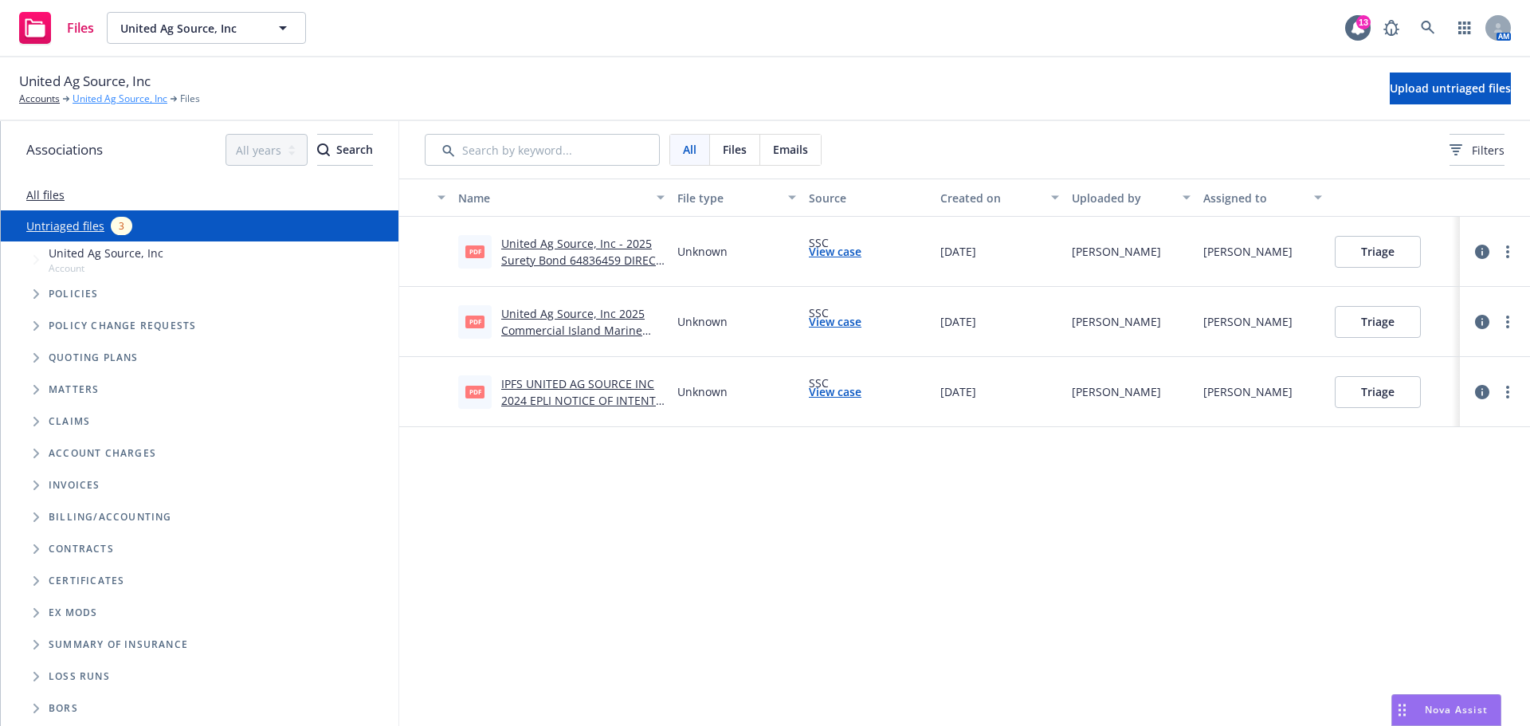
click at [89, 101] on link "United Ag Source, Inc" at bounding box center [120, 99] width 95 height 14
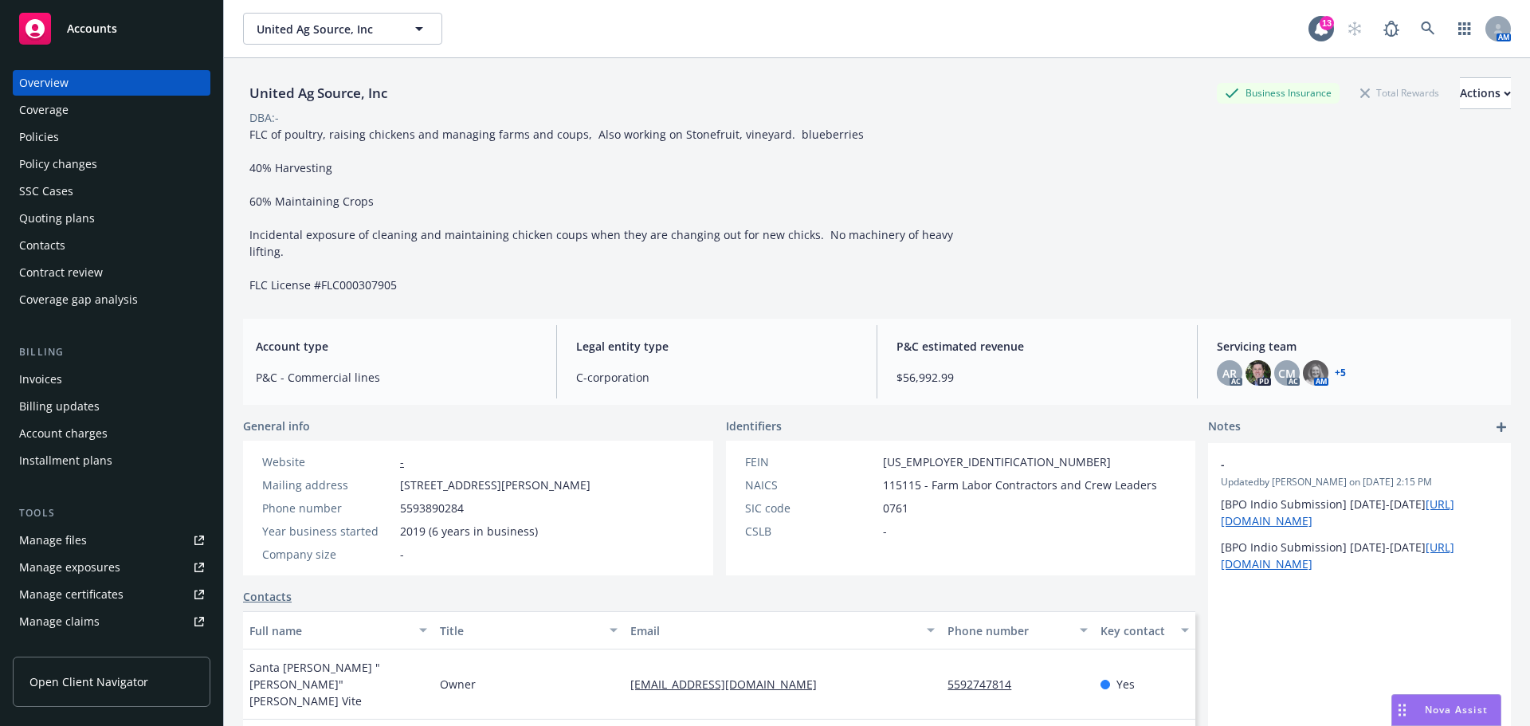
click at [19, 146] on link "Policies" at bounding box center [112, 137] width 198 height 26
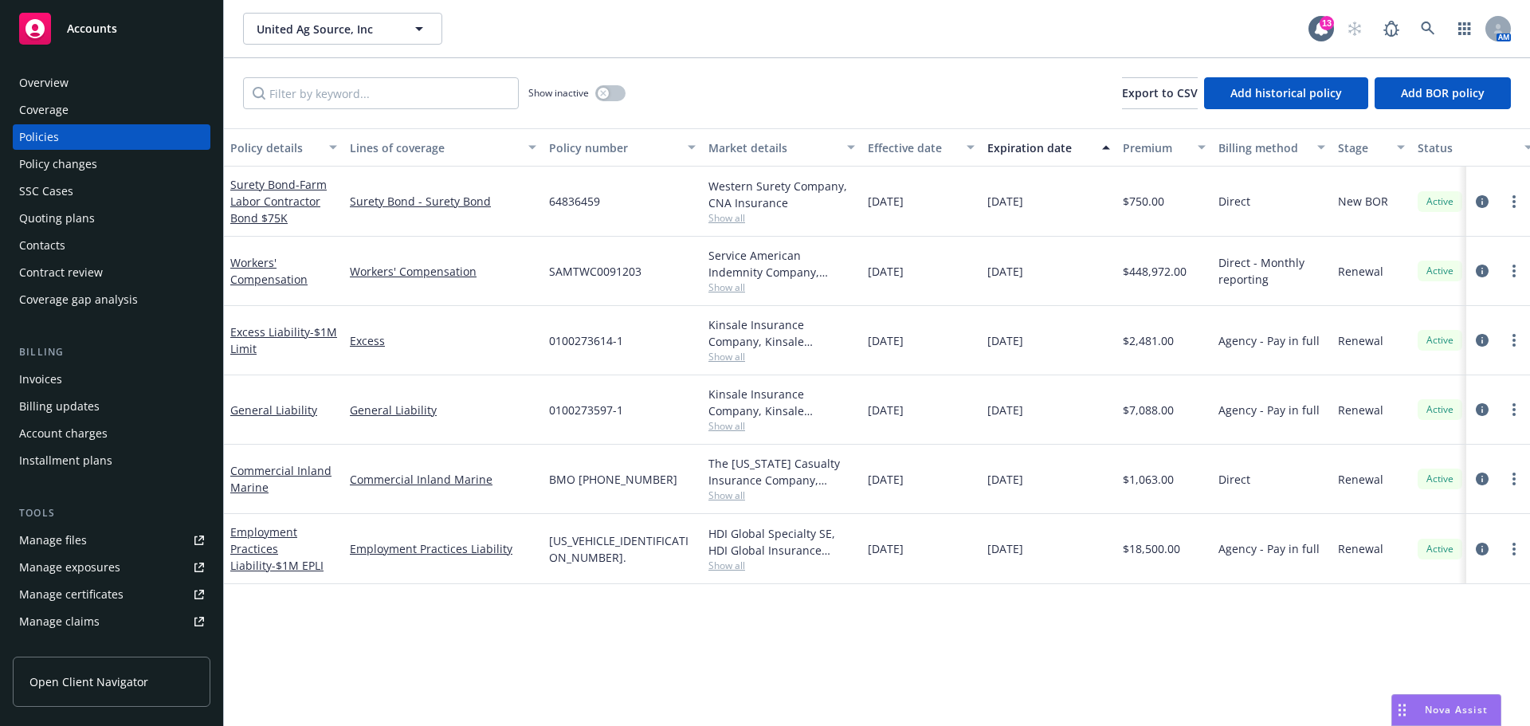
click at [38, 204] on div "SSC Cases" at bounding box center [46, 192] width 54 height 26
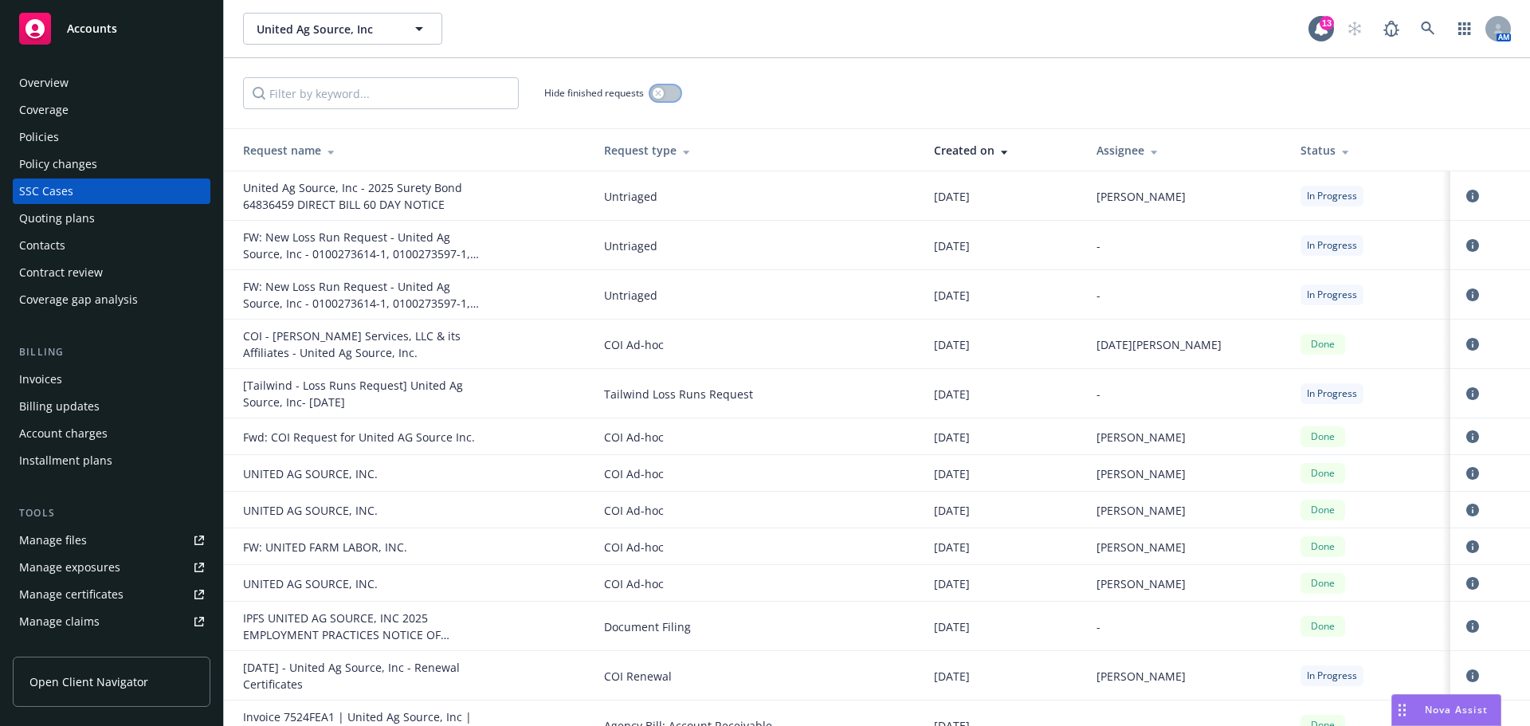
click at [660, 96] on button "button" at bounding box center [665, 93] width 30 height 16
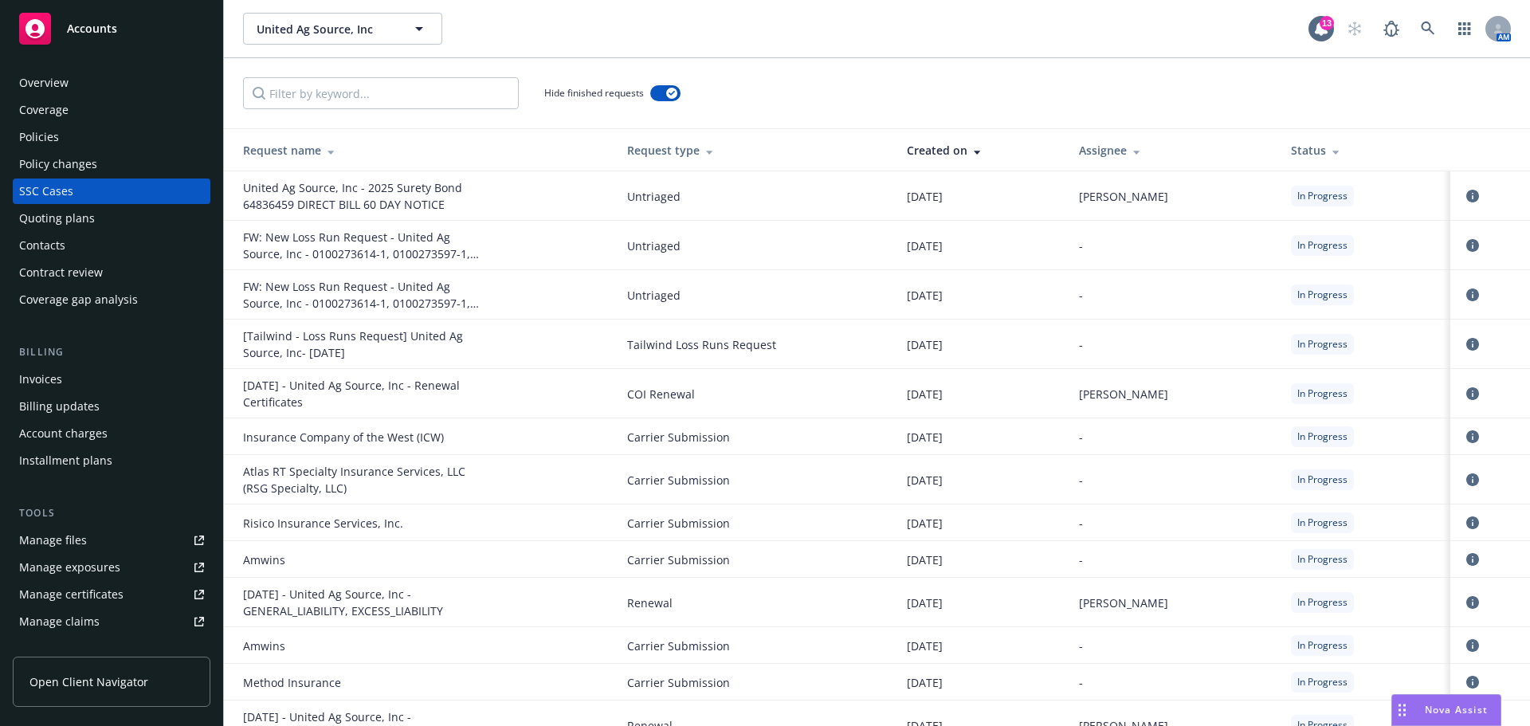
click at [80, 150] on div "Policies" at bounding box center [111, 137] width 185 height 26
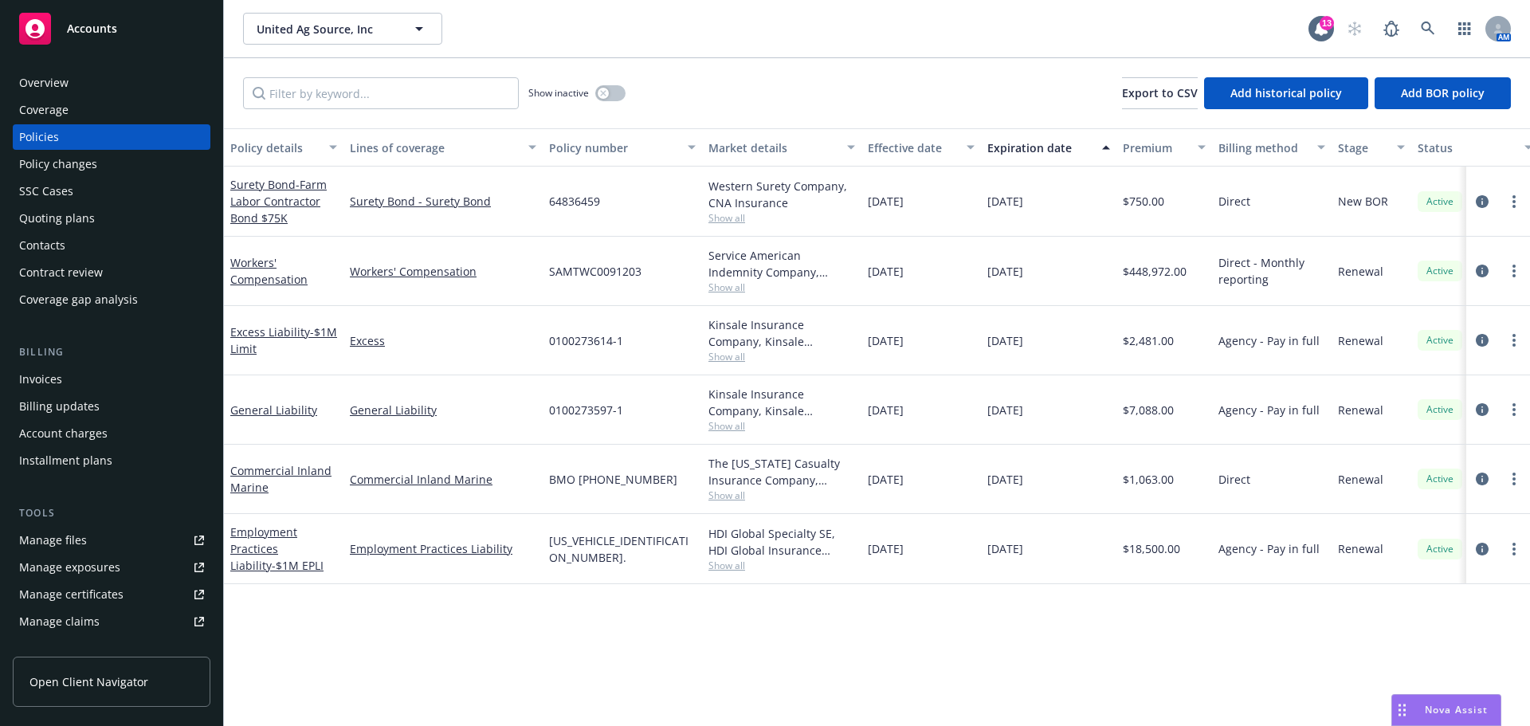
click at [92, 553] on link "Manage files" at bounding box center [112, 541] width 198 height 26
